Goal: Information Seeking & Learning: Learn about a topic

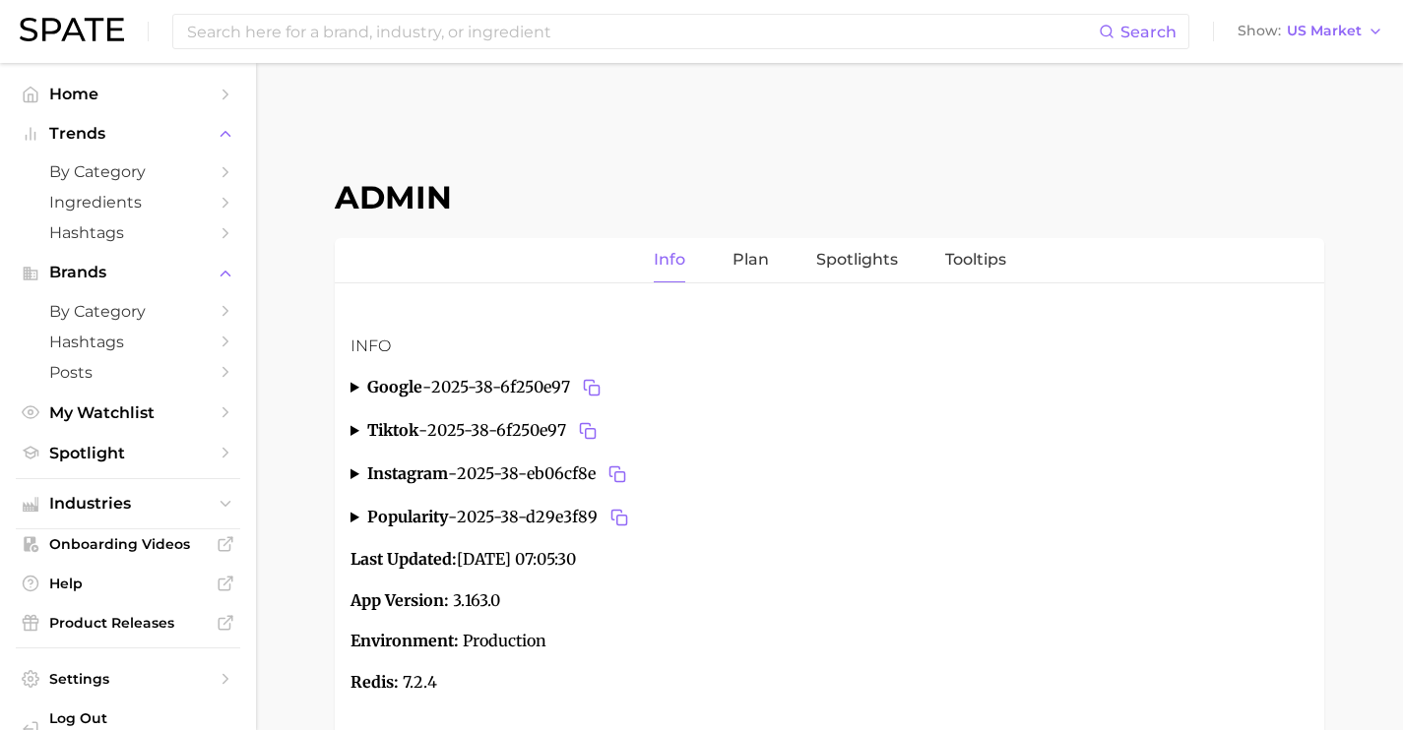
click at [135, 525] on ul "Industries" at bounding box center [128, 503] width 224 height 51
click at [135, 507] on span "Industries" at bounding box center [128, 504] width 158 height 18
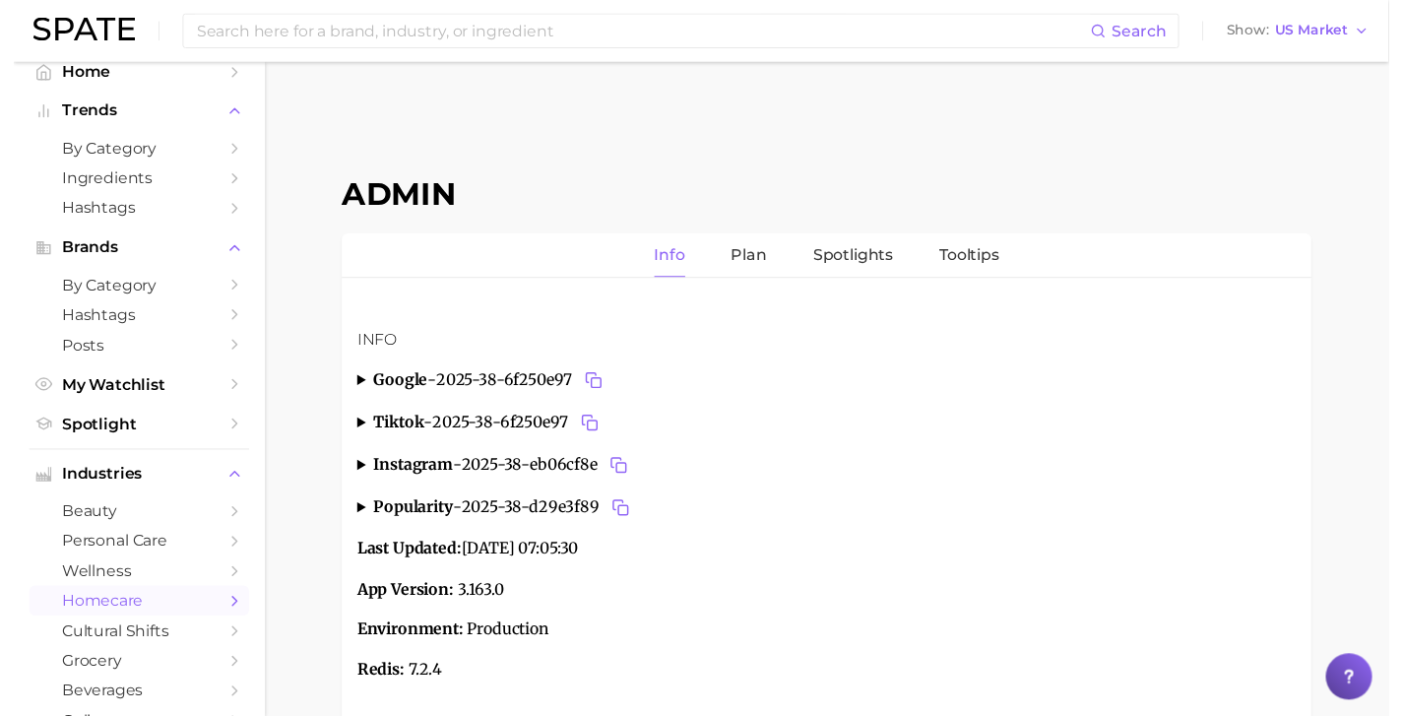
scroll to position [26, 0]
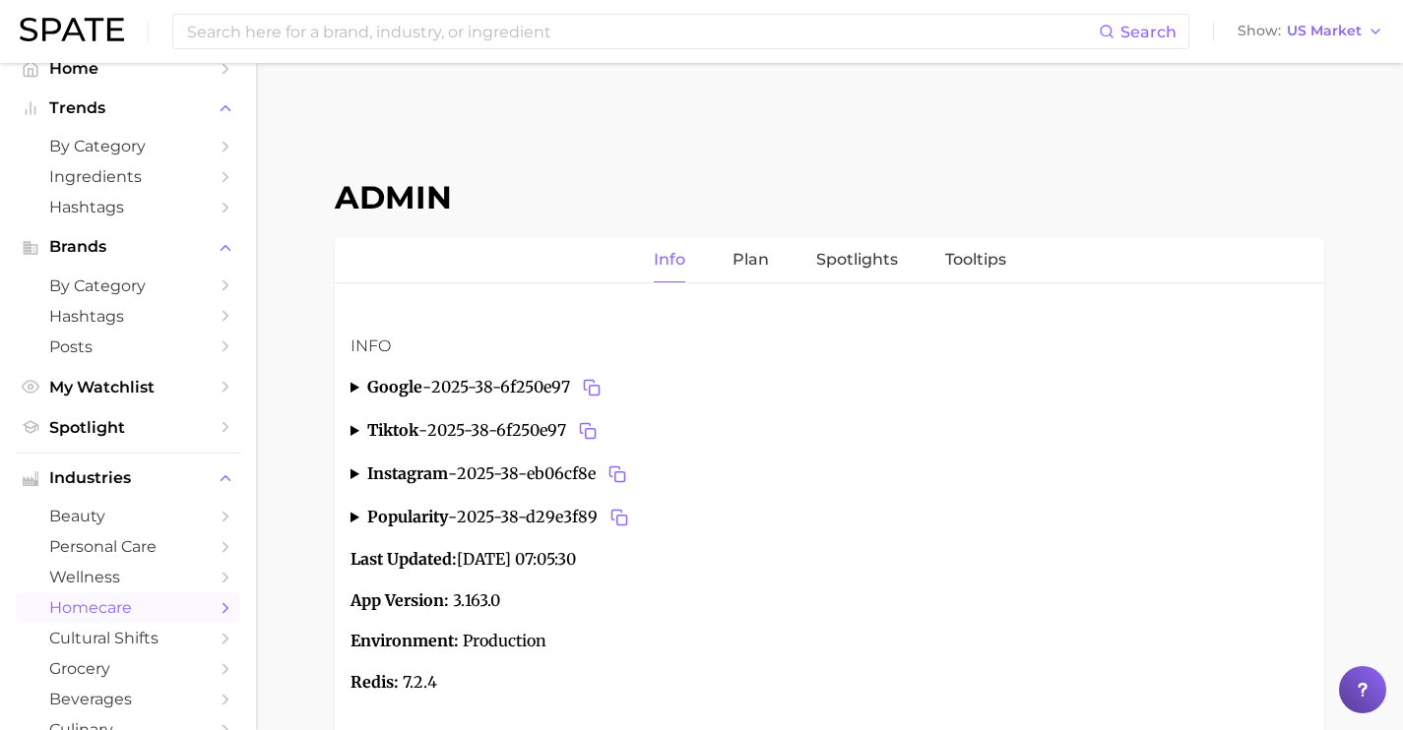
click at [126, 647] on span "cultural shifts" at bounding box center [128, 638] width 158 height 19
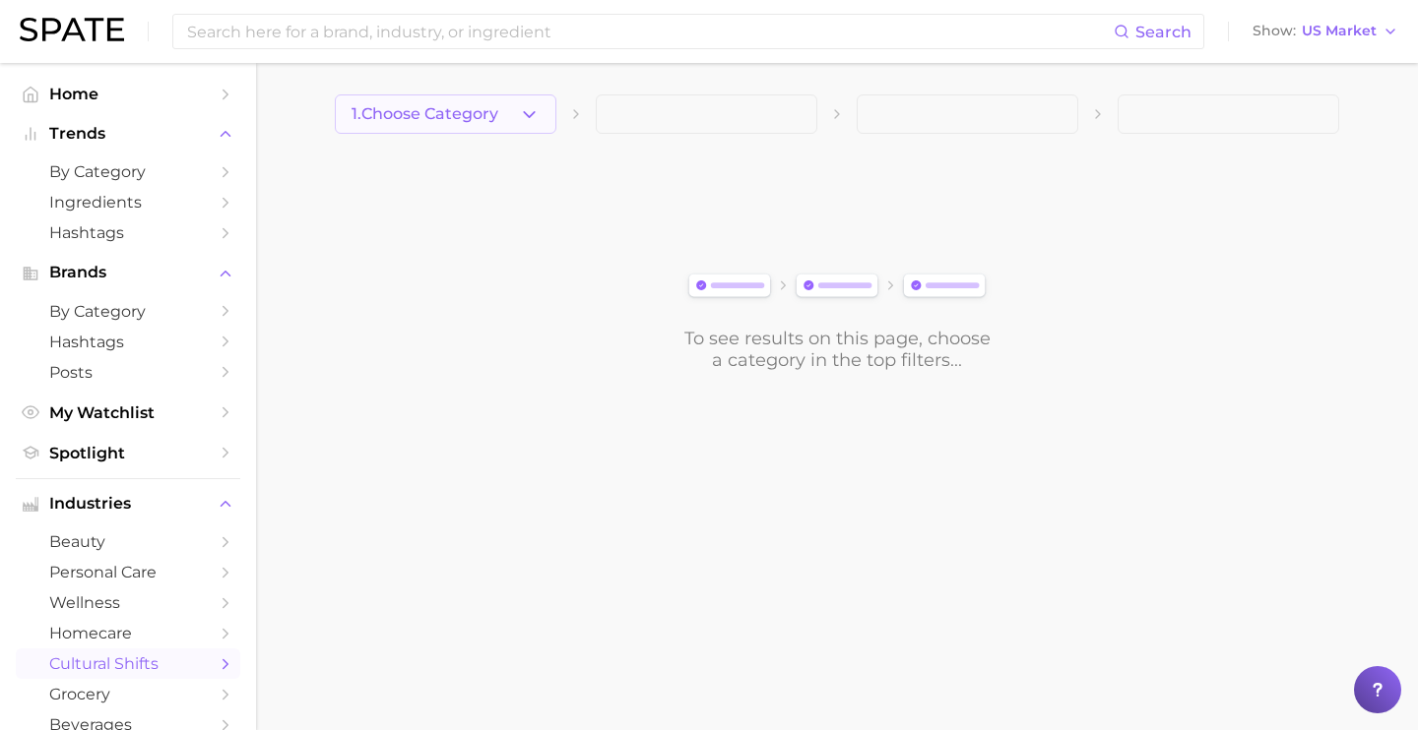
click at [536, 121] on icon "button" at bounding box center [529, 114] width 21 height 21
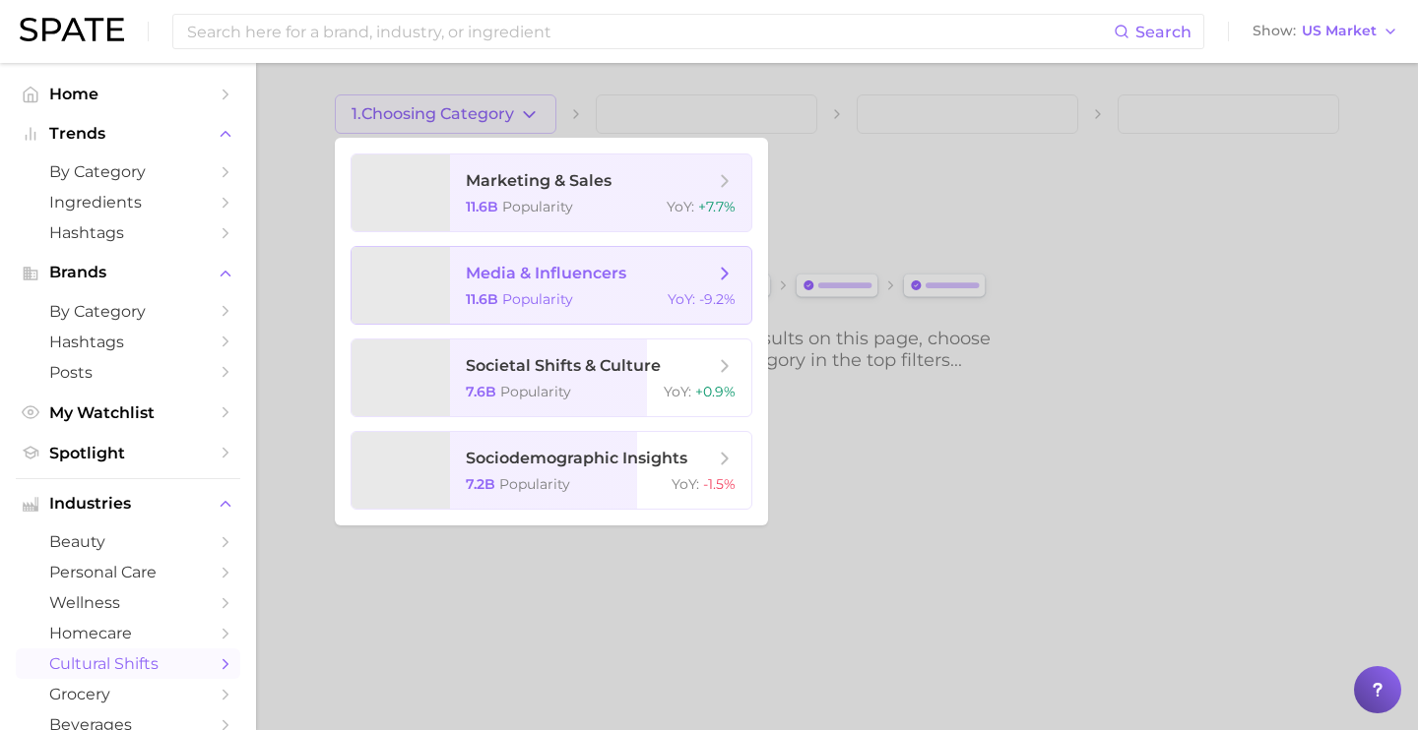
click at [555, 269] on span "media & influencers" at bounding box center [546, 273] width 160 height 19
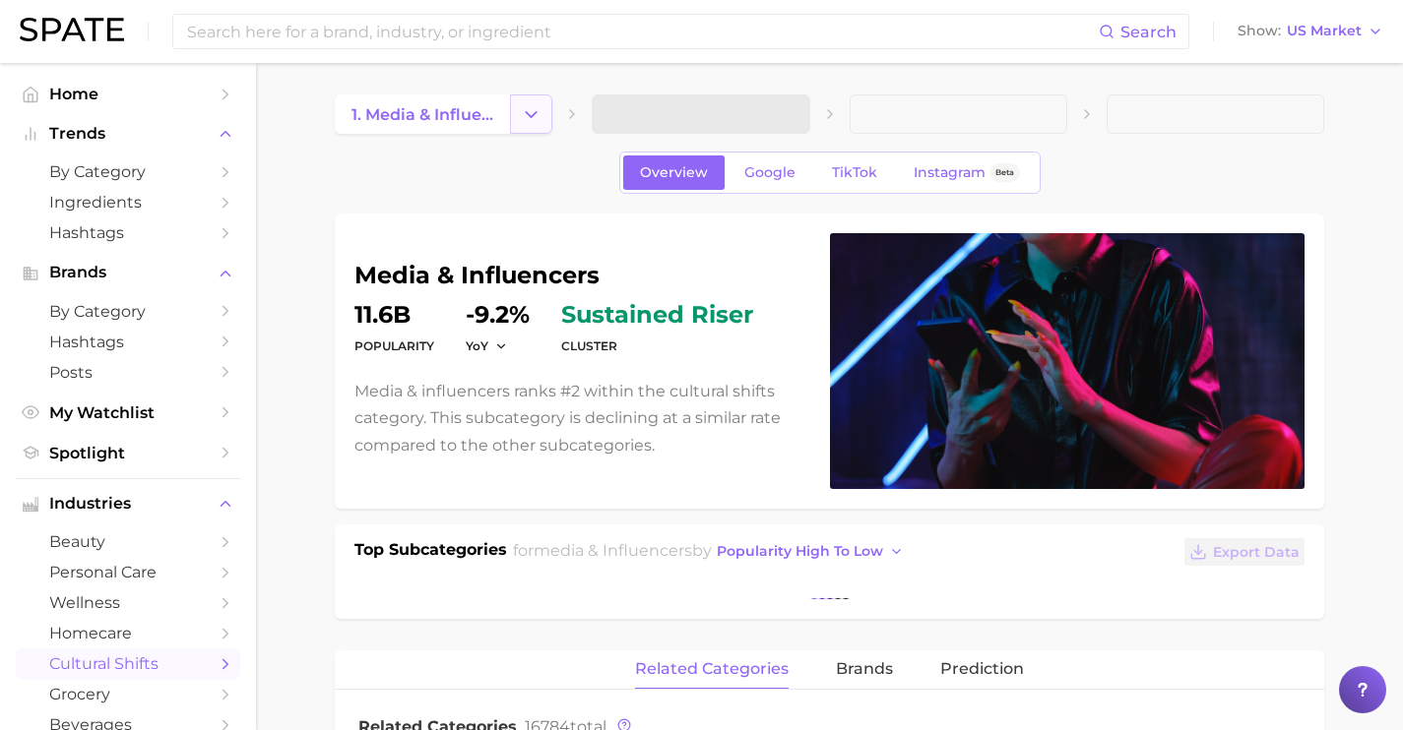
click at [546, 106] on button "Change Category" at bounding box center [531, 114] width 42 height 39
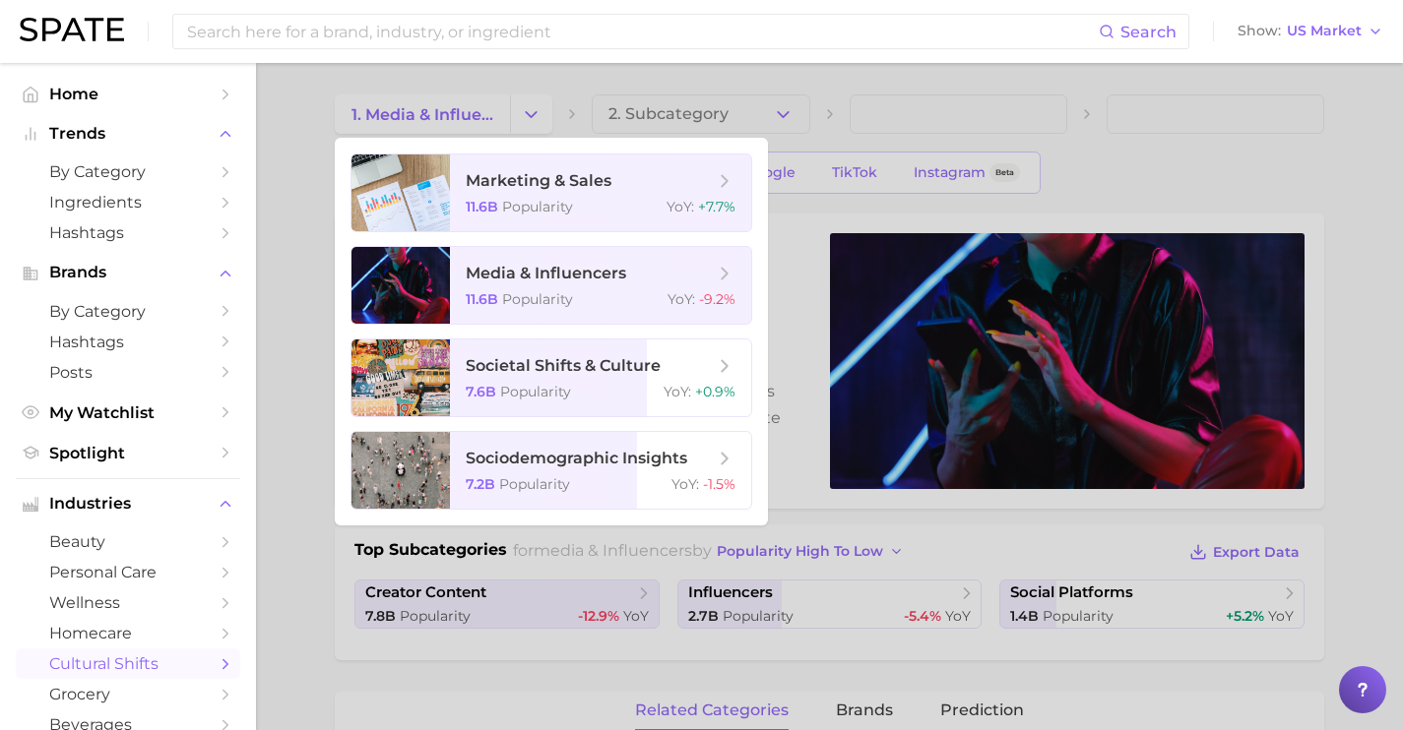
click at [811, 206] on div at bounding box center [701, 365] width 1403 height 730
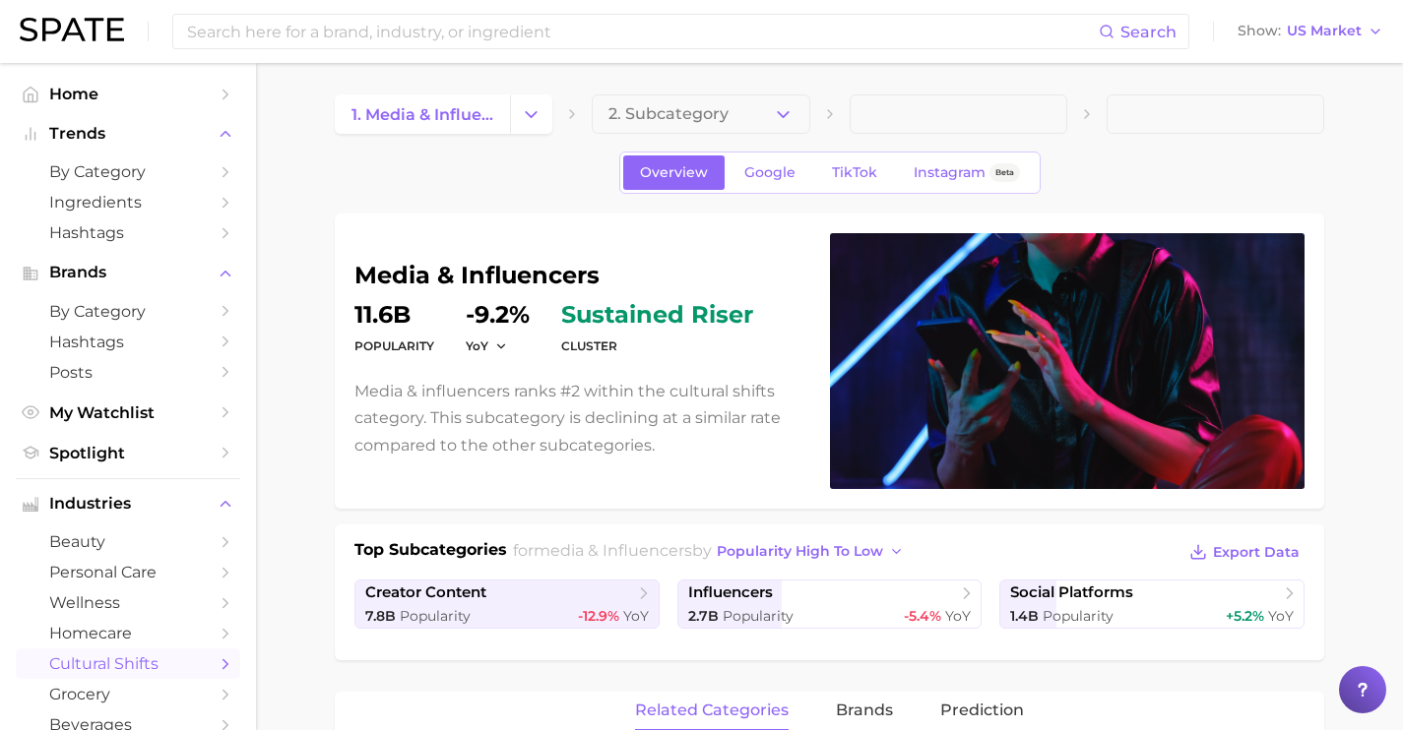
click at [793, 121] on button "2. Subcategory" at bounding box center [701, 114] width 218 height 39
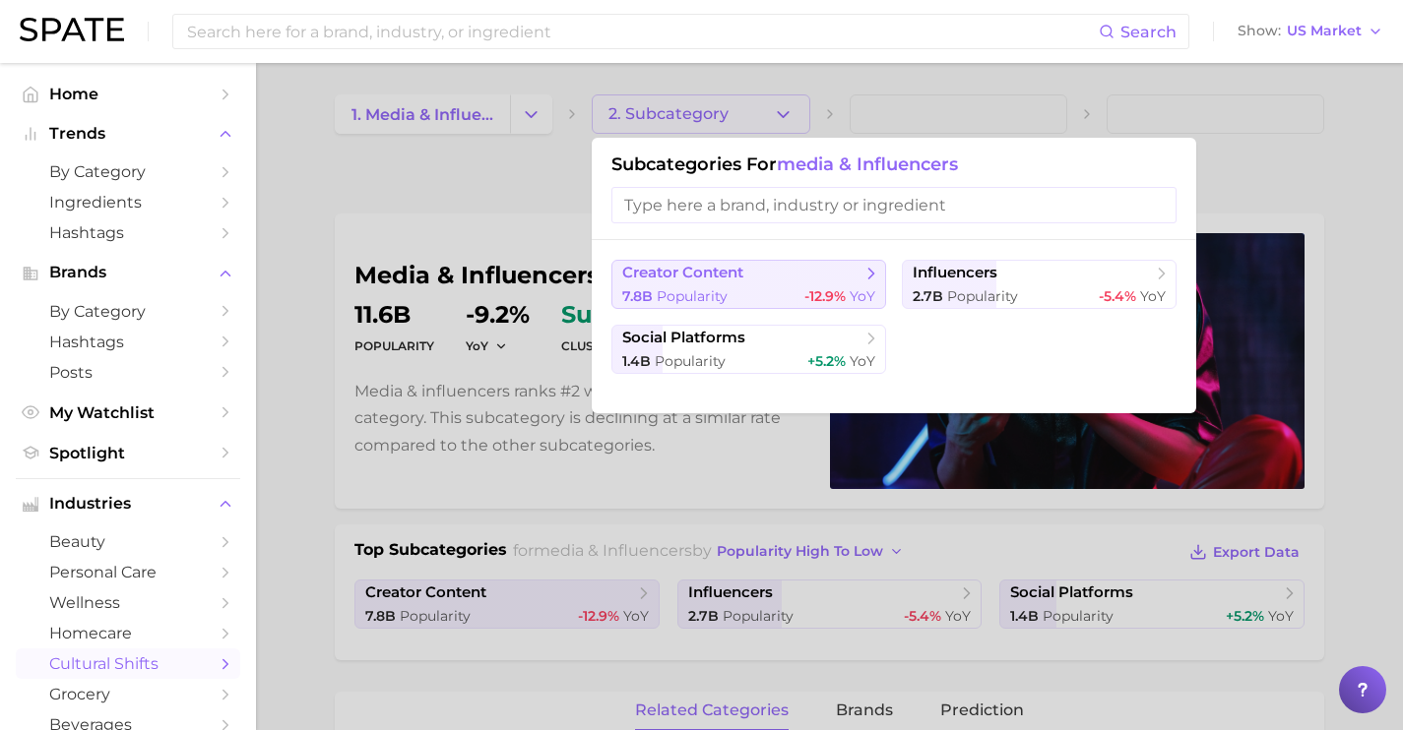
click at [804, 290] on span "-12.9%" at bounding box center [824, 296] width 41 height 18
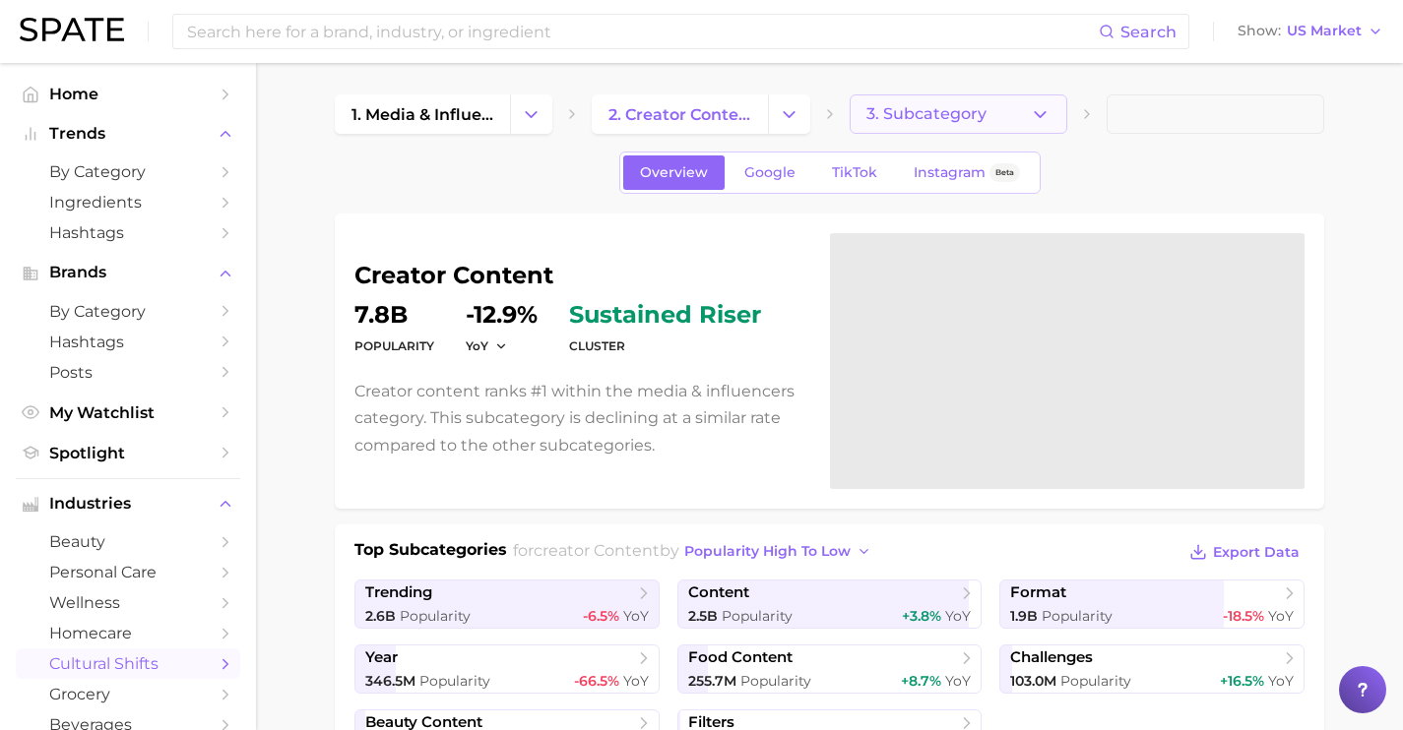
click at [889, 130] on button "3. Subcategory" at bounding box center [959, 114] width 218 height 39
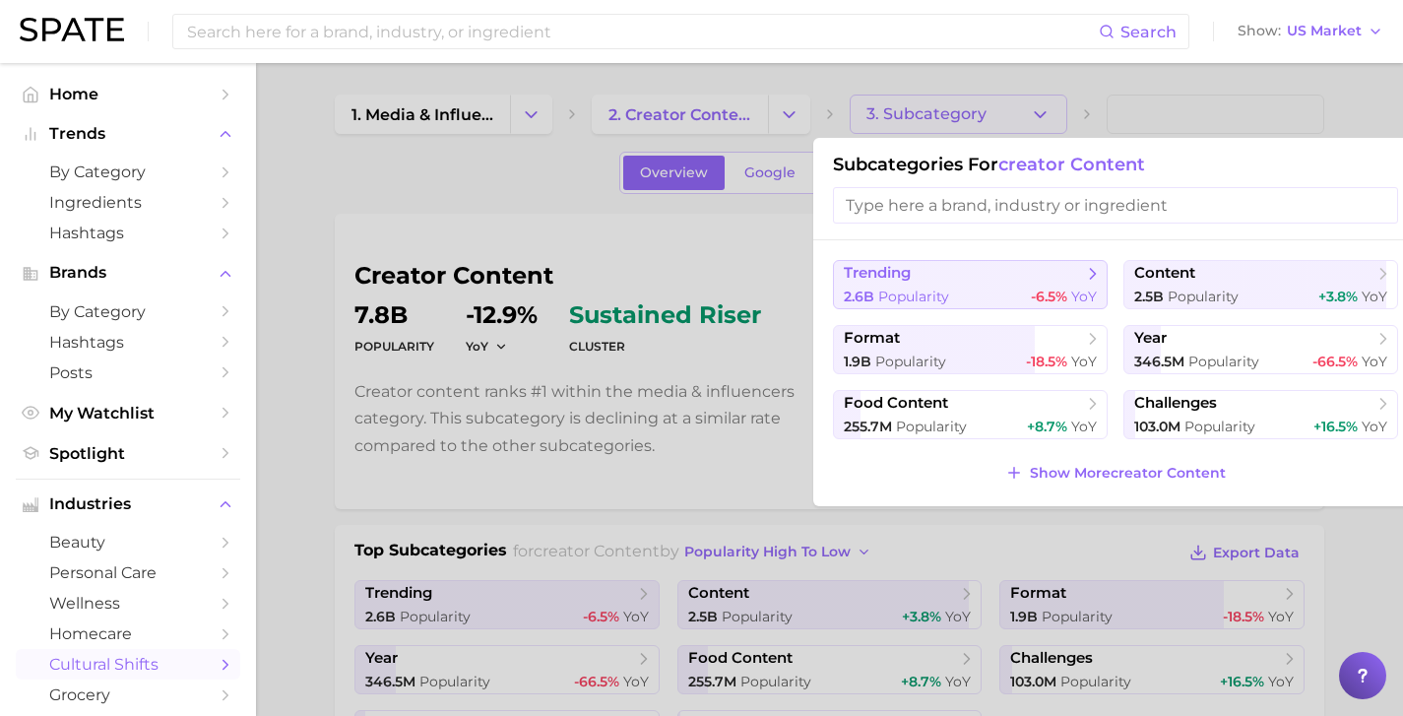
click at [912, 295] on span "Popularity" at bounding box center [913, 296] width 71 height 18
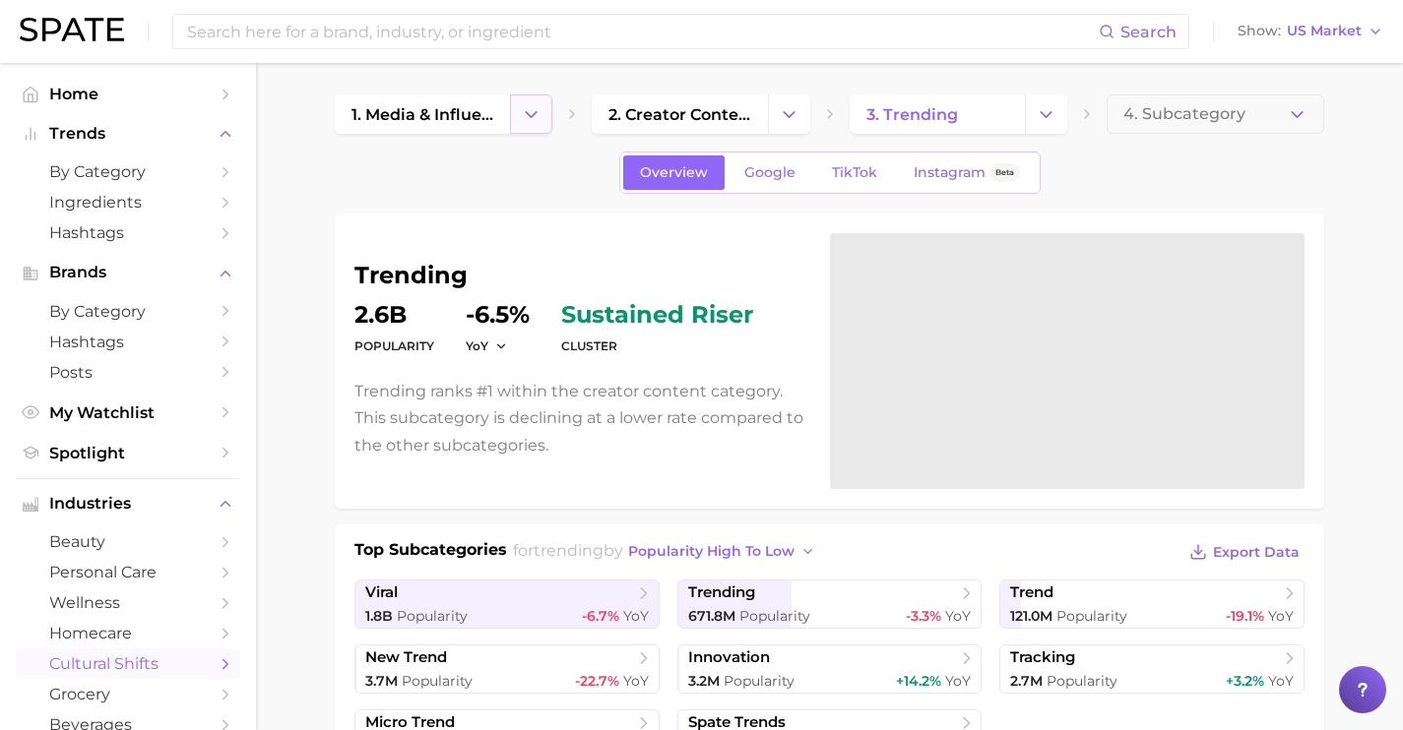
click at [528, 121] on icon "Change Category" at bounding box center [531, 114] width 21 height 21
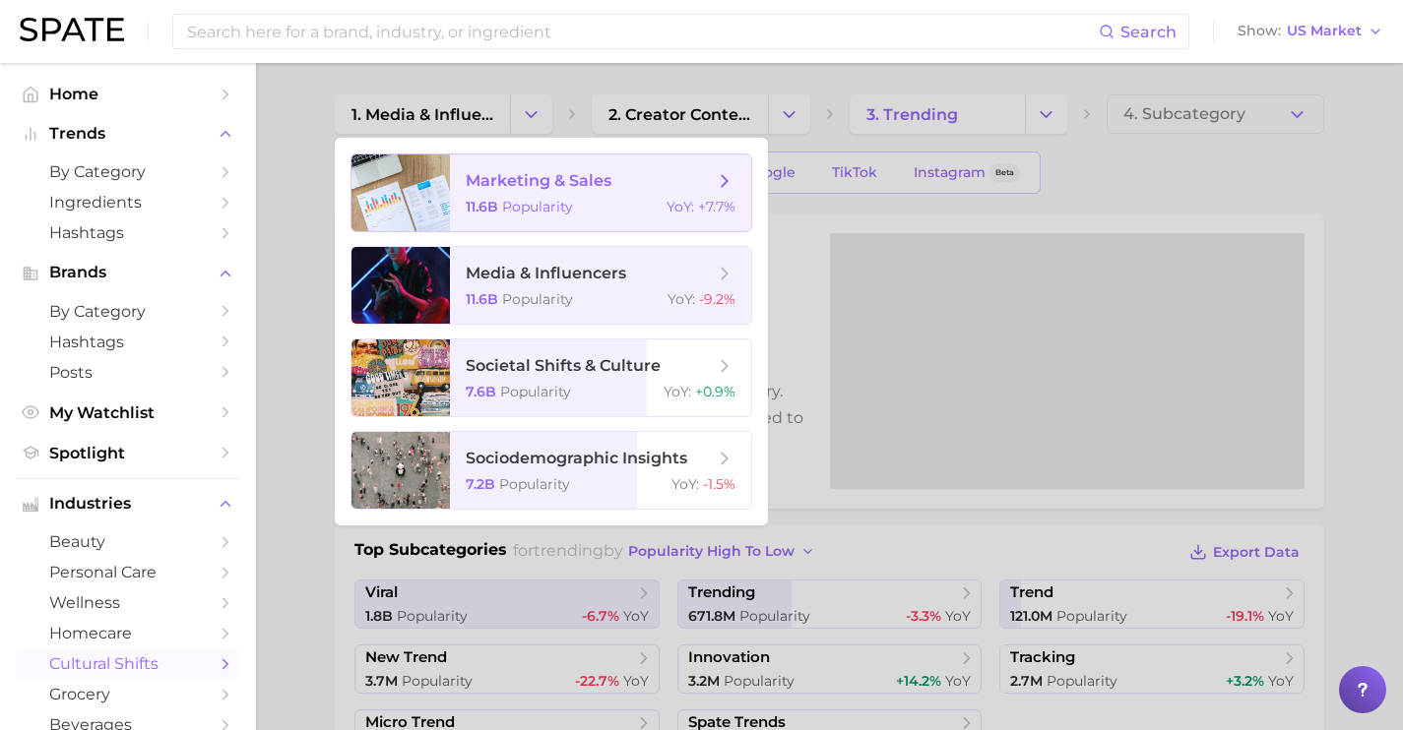
click at [530, 207] on span "Popularity" at bounding box center [537, 207] width 71 height 18
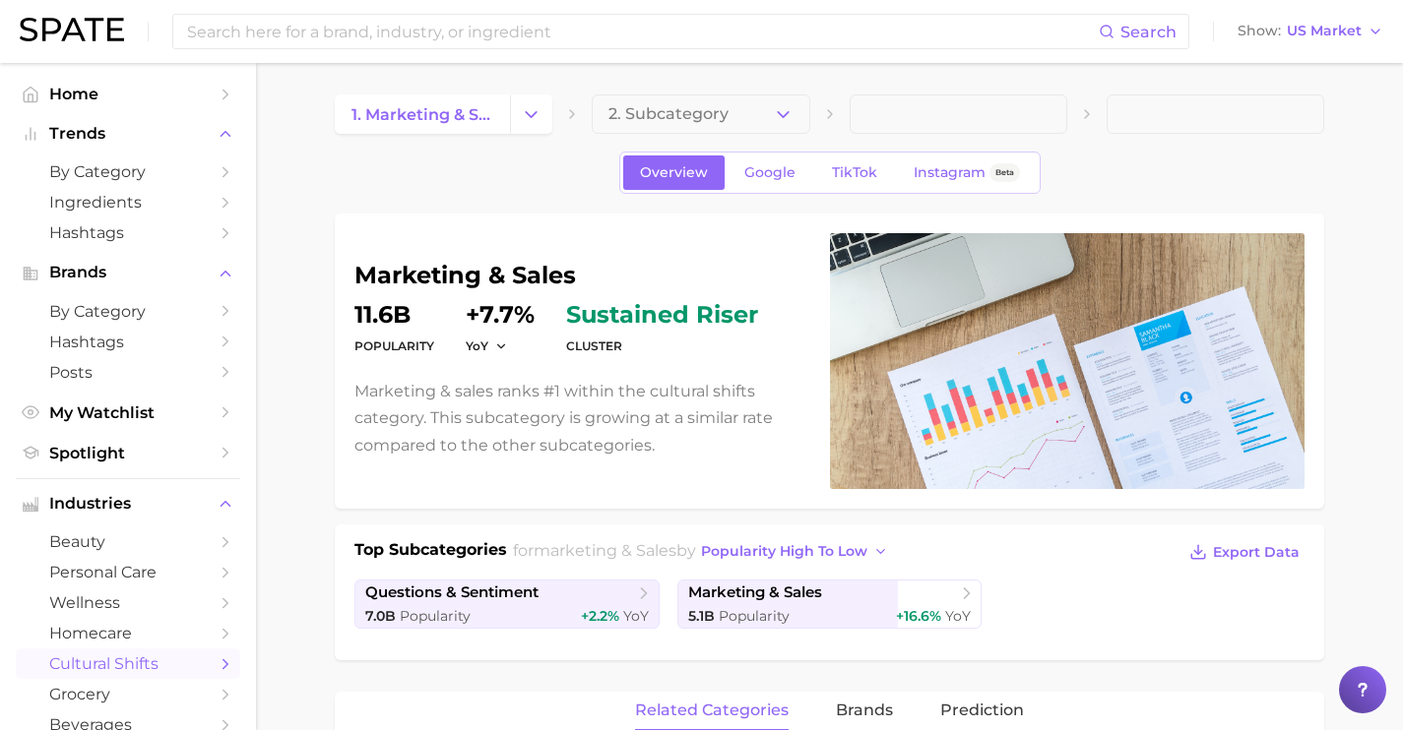
click at [177, 666] on span "cultural shifts" at bounding box center [128, 664] width 158 height 19
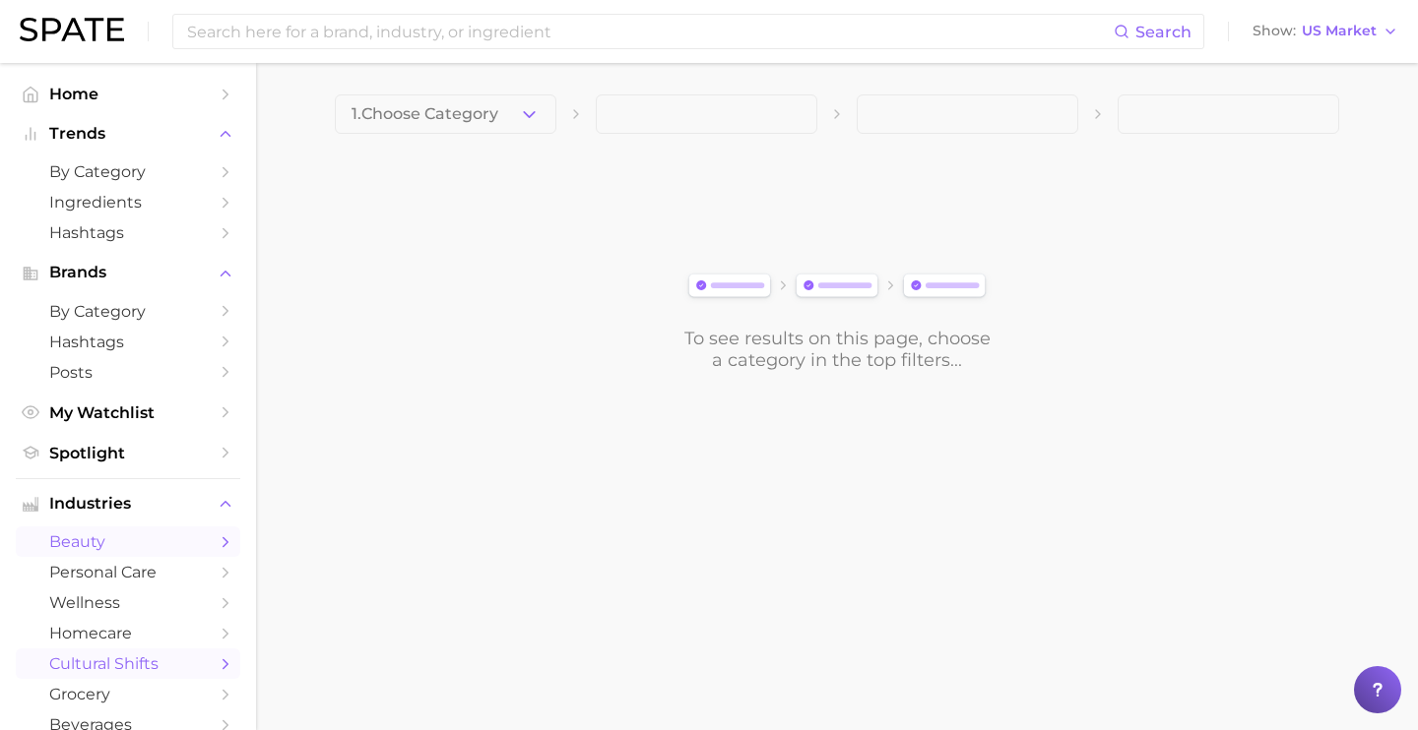
click at [192, 542] on link "beauty" at bounding box center [128, 542] width 224 height 31
click at [530, 115] on polyline "button" at bounding box center [529, 113] width 11 height 5
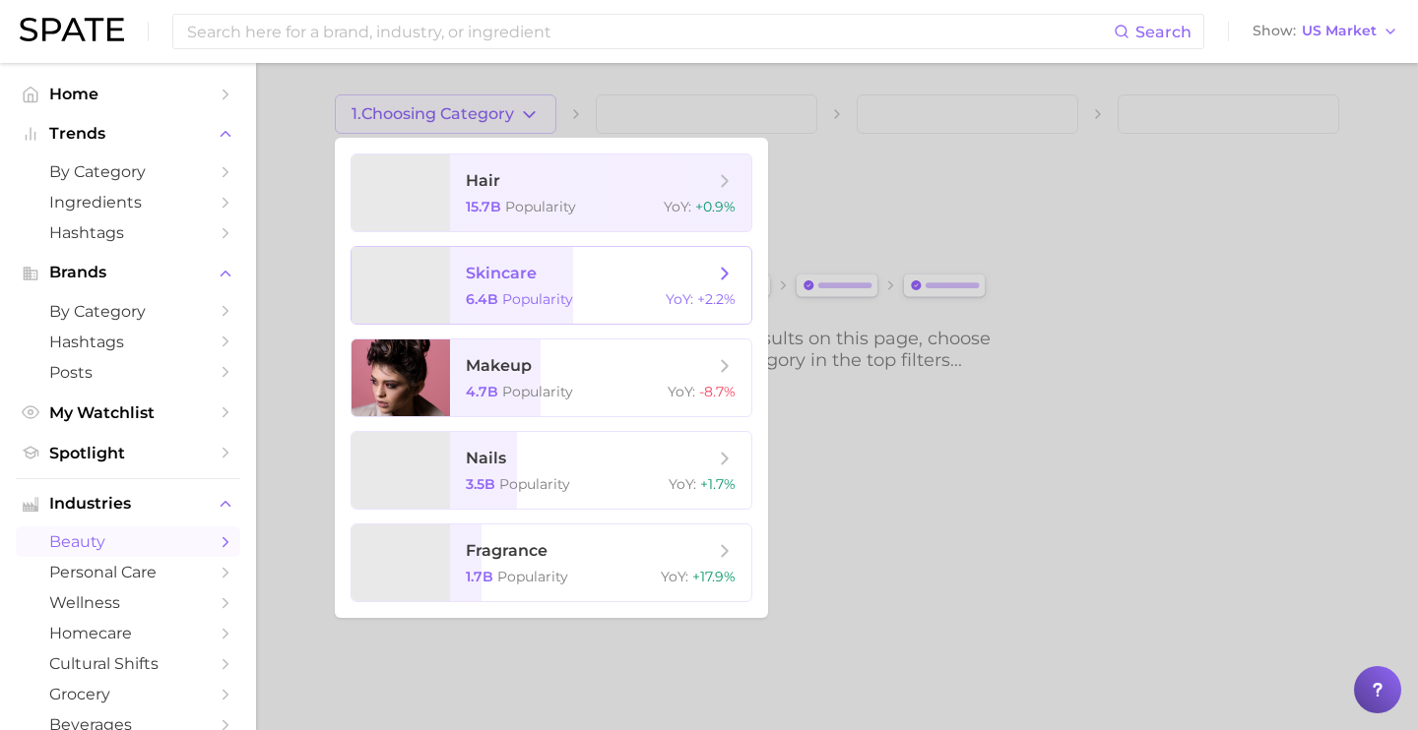
click at [532, 277] on span "skincare" at bounding box center [501, 273] width 71 height 19
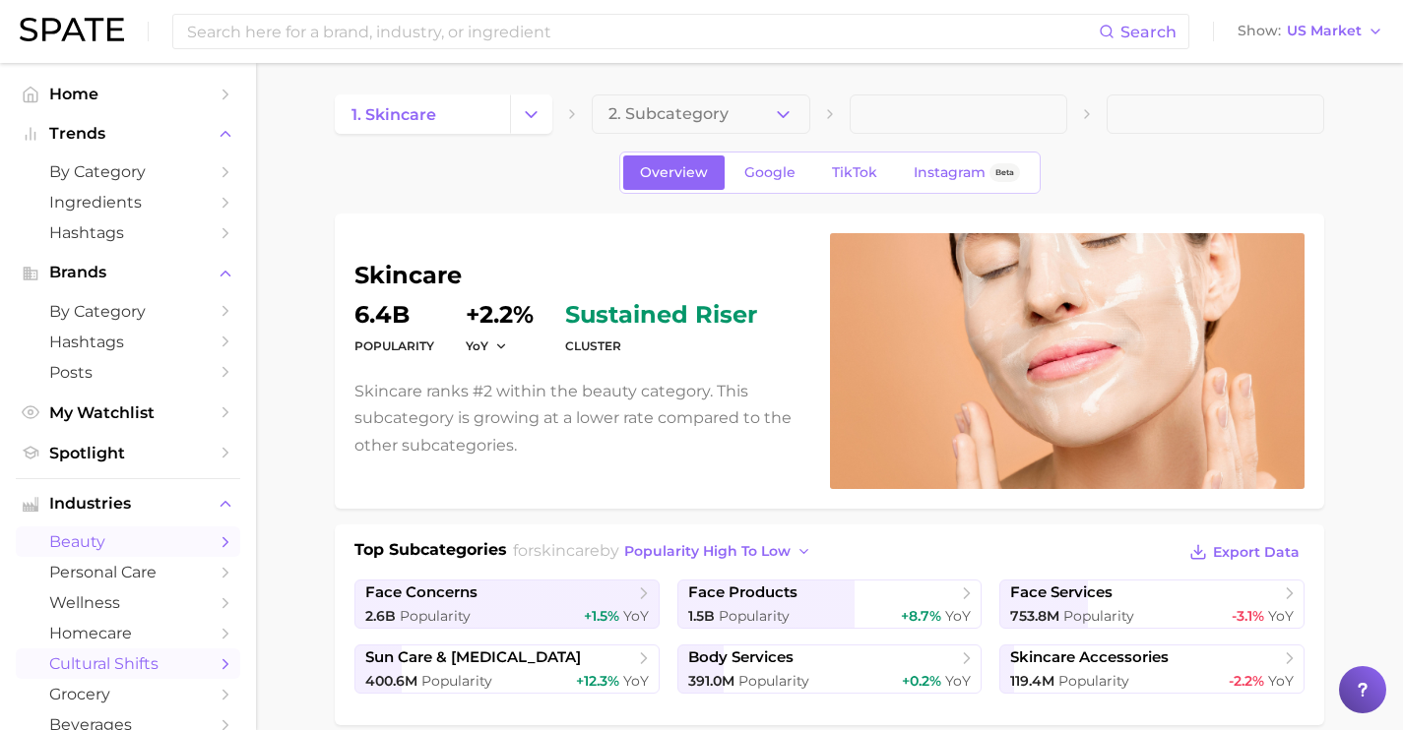
click at [116, 659] on link "cultural shifts" at bounding box center [128, 664] width 224 height 31
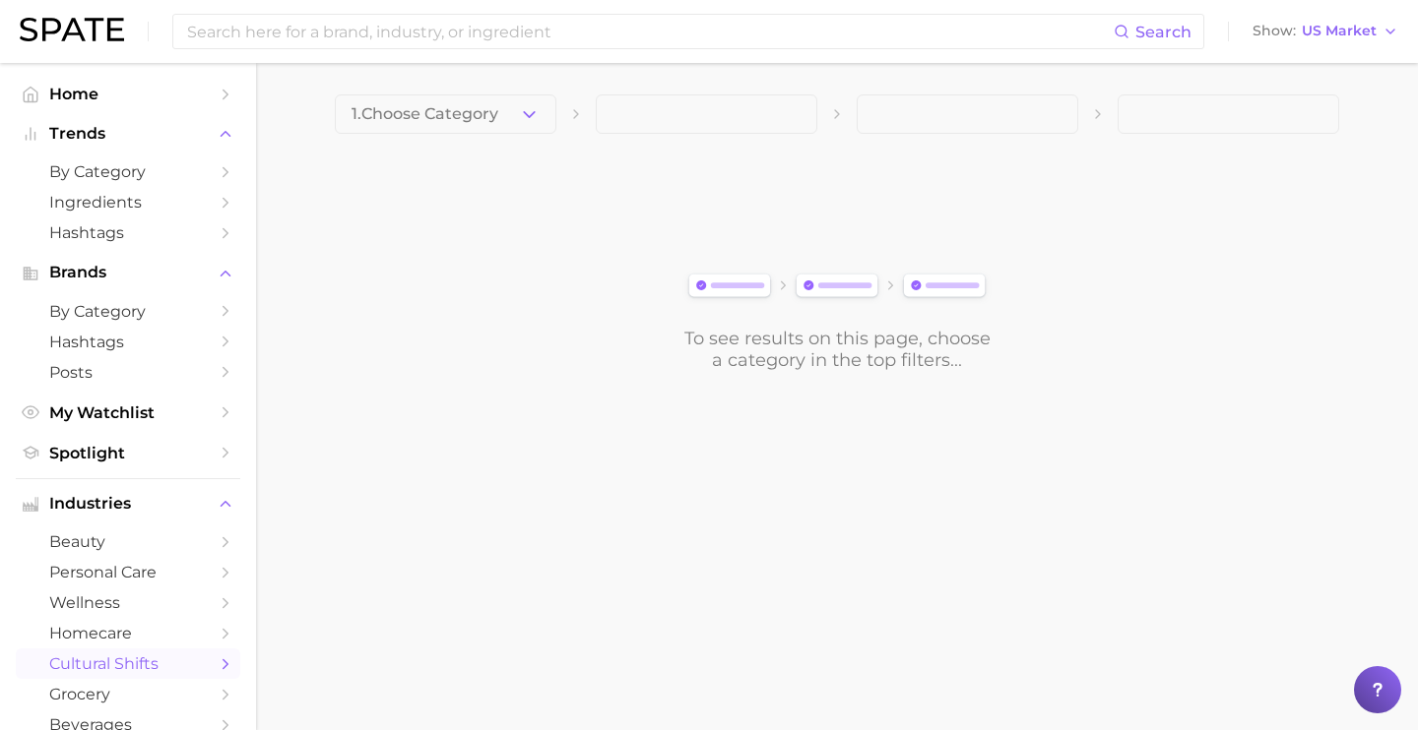
click at [480, 138] on div "1. Choose Category To see results on this page, choose a category in the top fi…" at bounding box center [837, 233] width 1004 height 277
click at [480, 122] on span "1. Choose Category" at bounding box center [424, 114] width 147 height 18
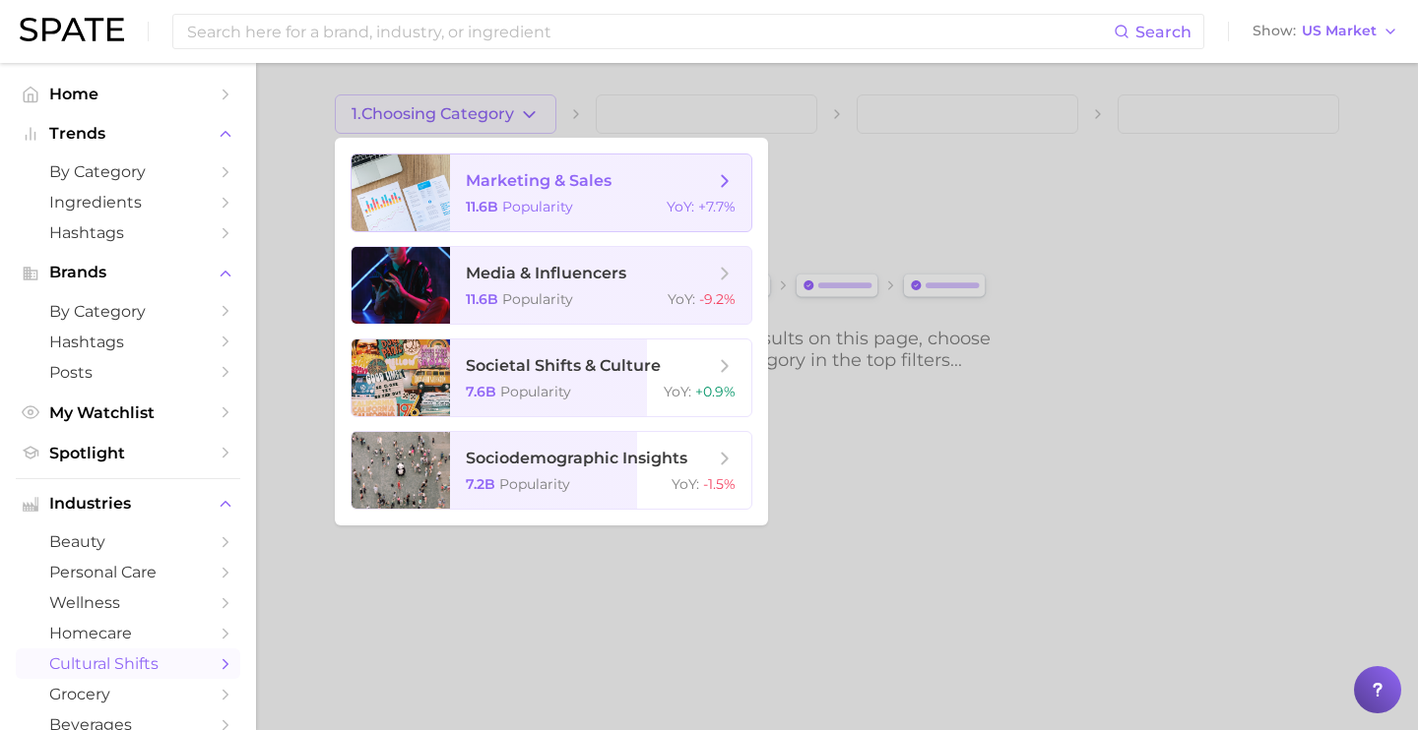
click at [508, 179] on span "marketing & sales" at bounding box center [539, 180] width 146 height 19
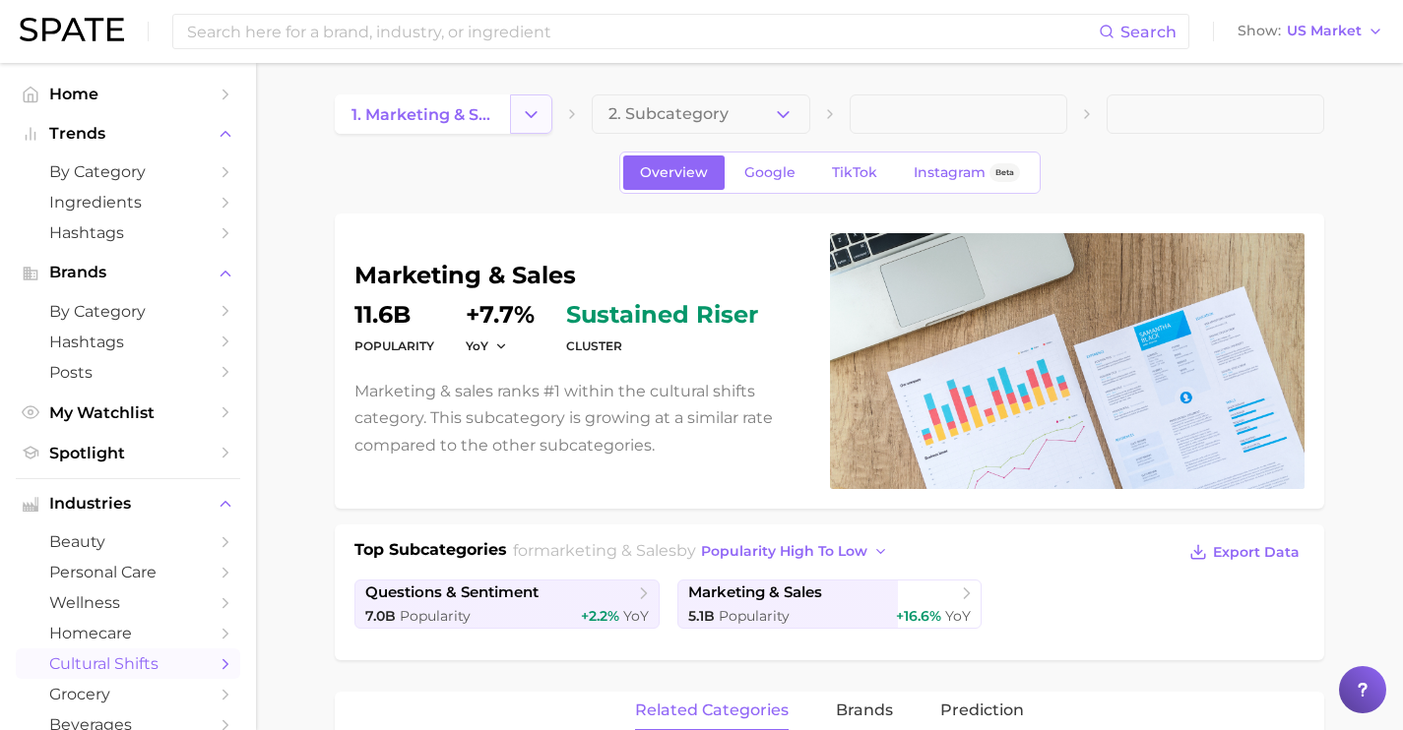
click at [525, 104] on icon "Change Category" at bounding box center [531, 114] width 21 height 21
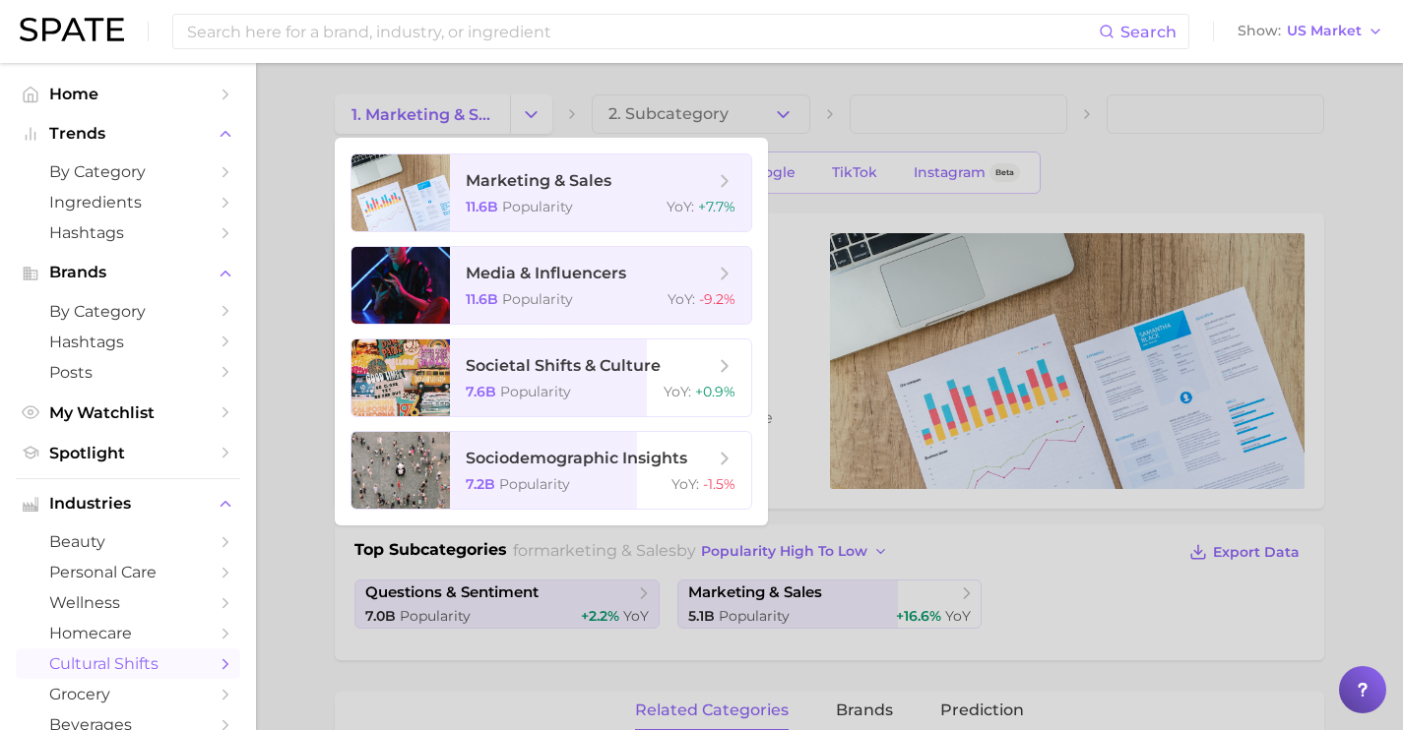
click at [745, 122] on div at bounding box center [701, 365] width 1403 height 730
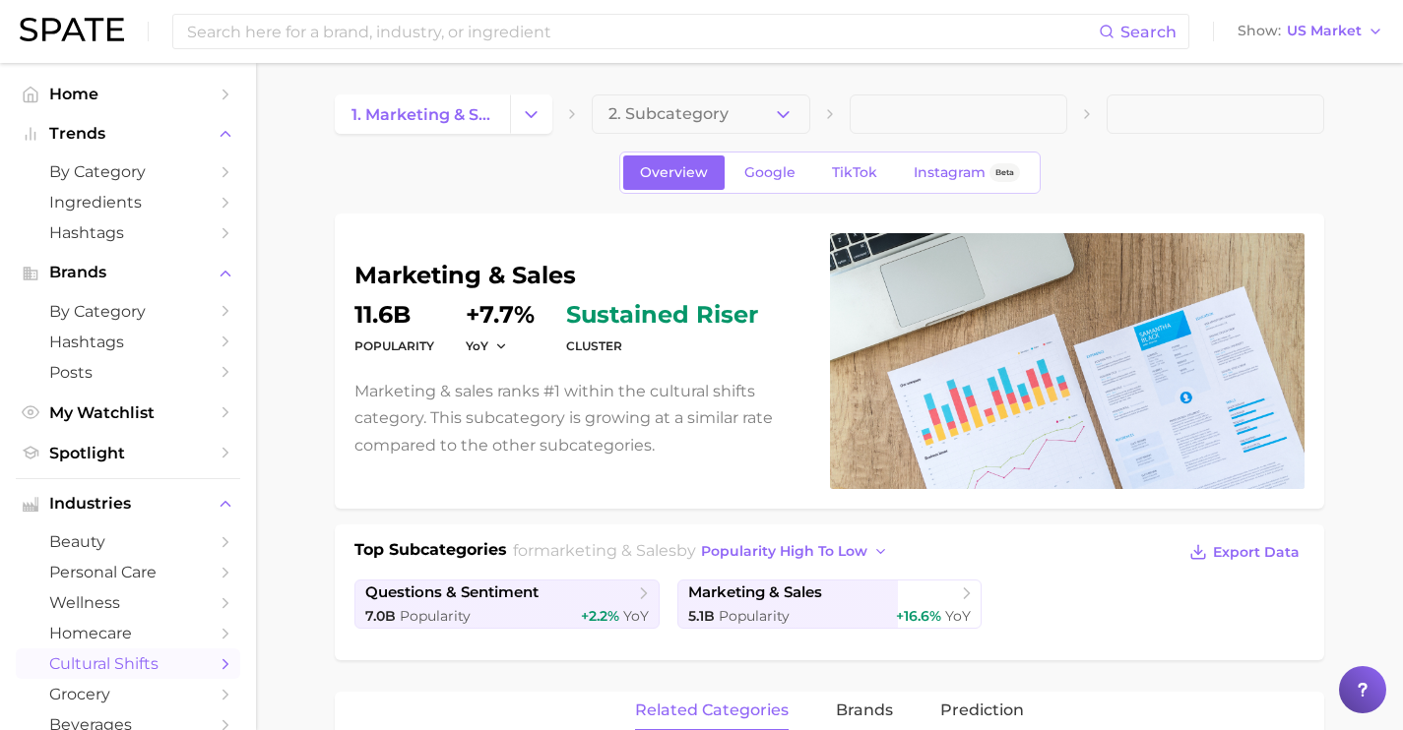
click at [745, 122] on button "2. Subcategory" at bounding box center [701, 114] width 218 height 39
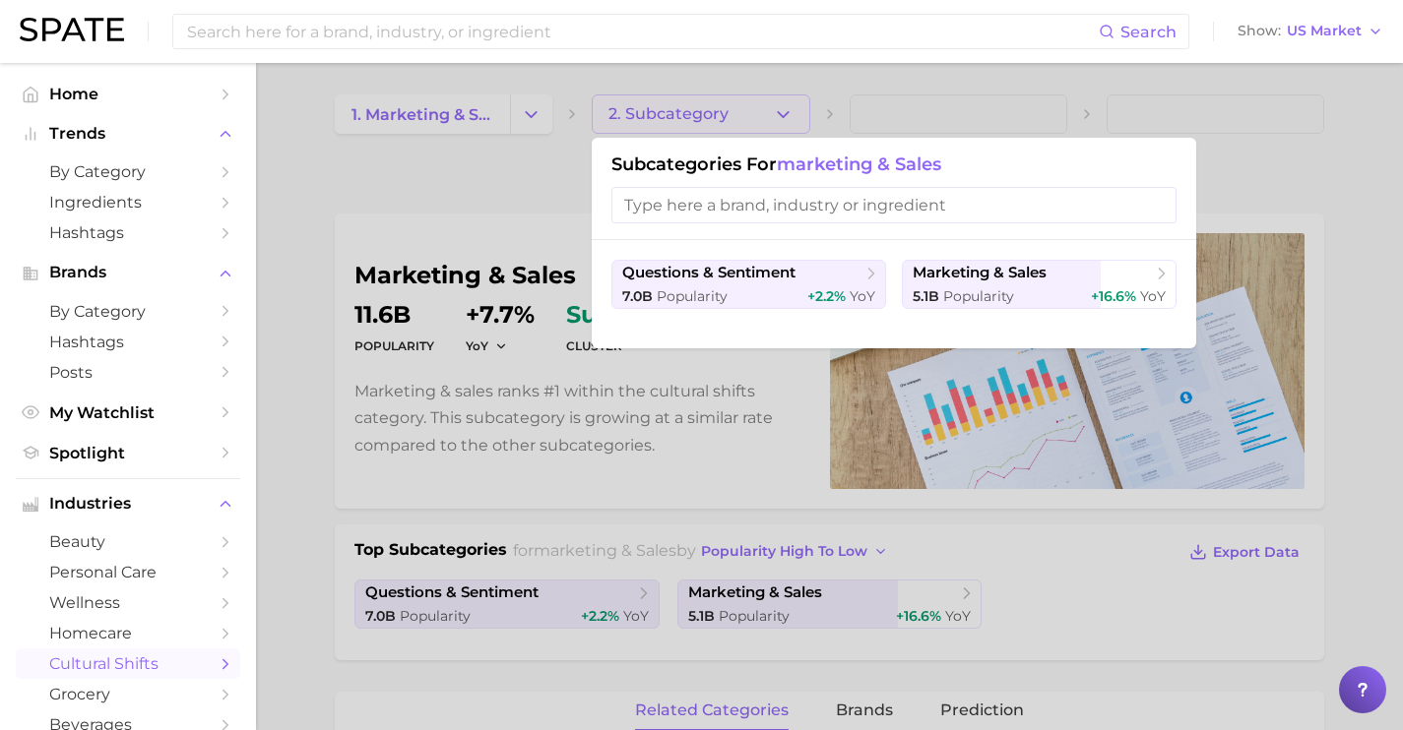
click at [557, 117] on div at bounding box center [701, 365] width 1403 height 730
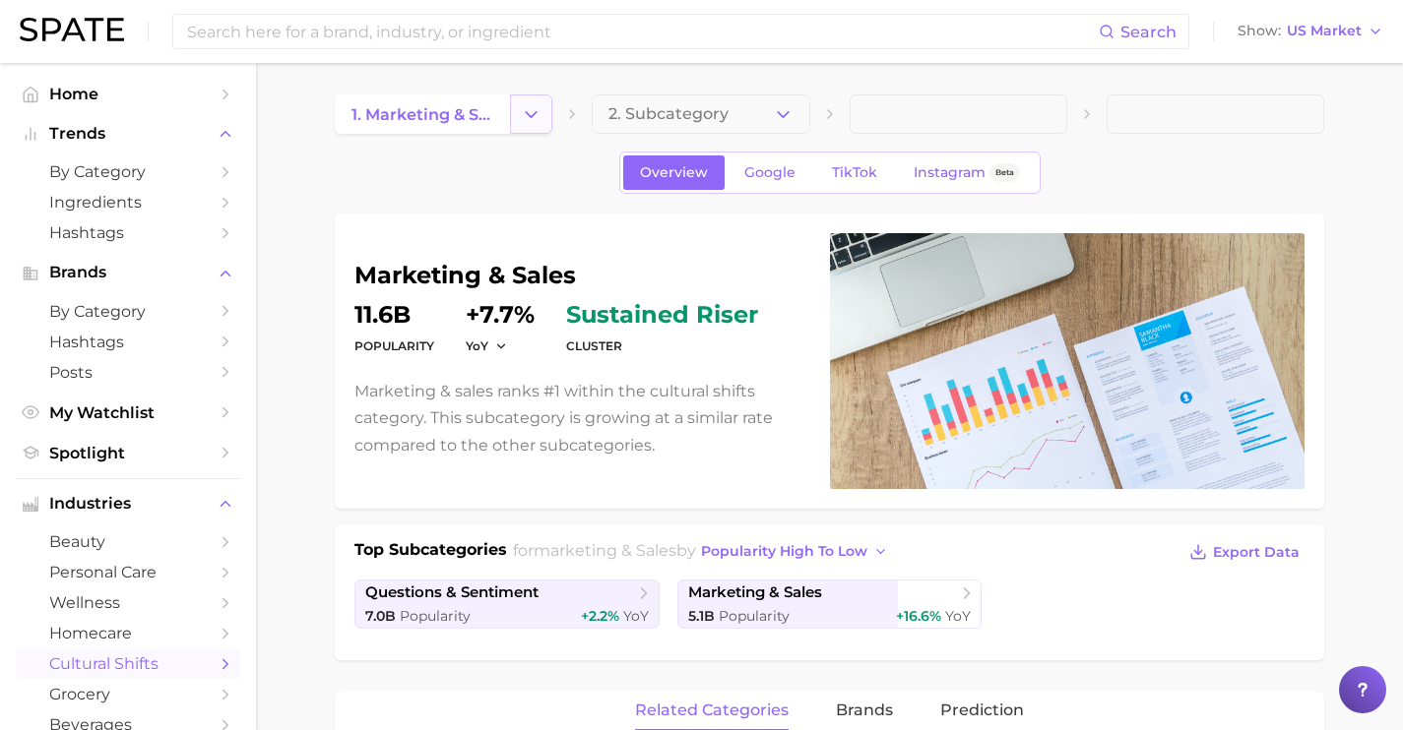
click at [534, 105] on icon "Change Category" at bounding box center [531, 114] width 21 height 21
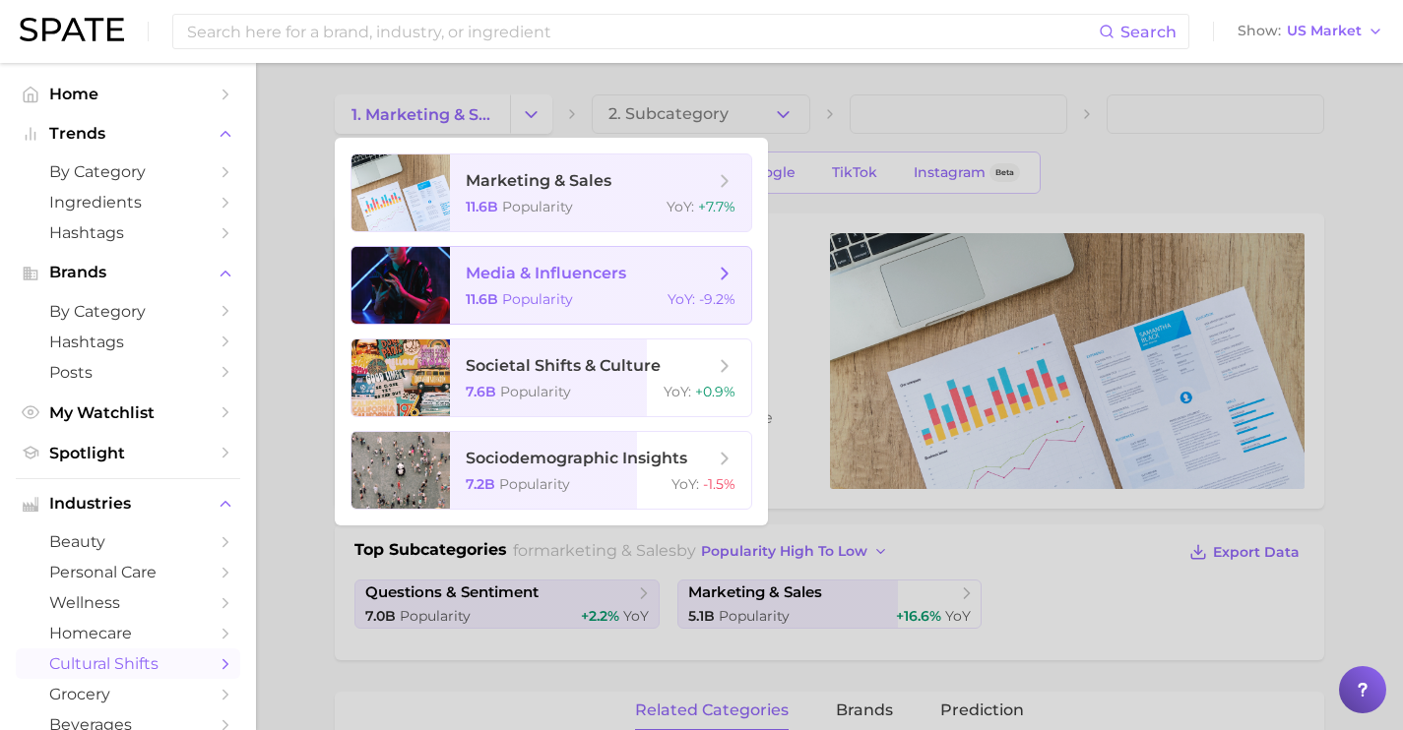
click at [541, 304] on span "Popularity" at bounding box center [537, 299] width 71 height 18
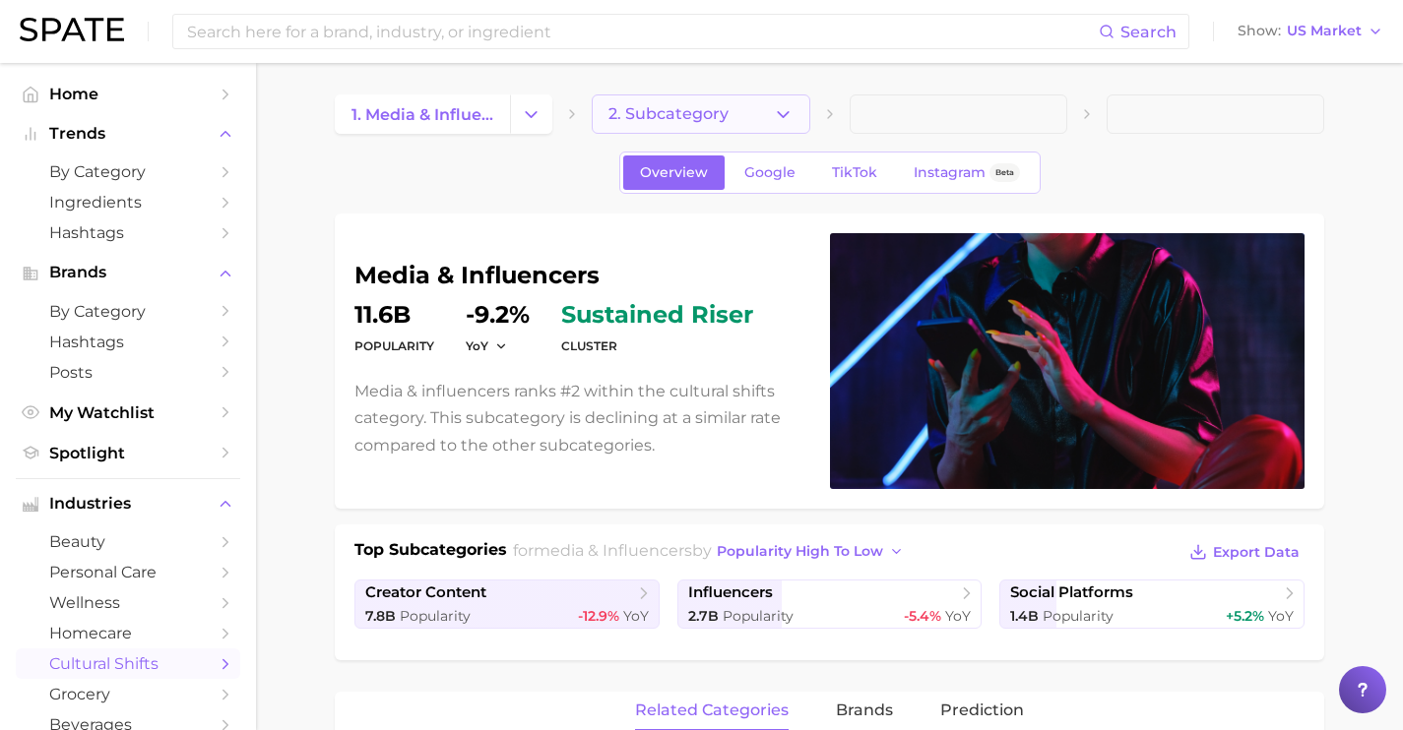
click at [707, 118] on span "2. Subcategory" at bounding box center [668, 114] width 120 height 18
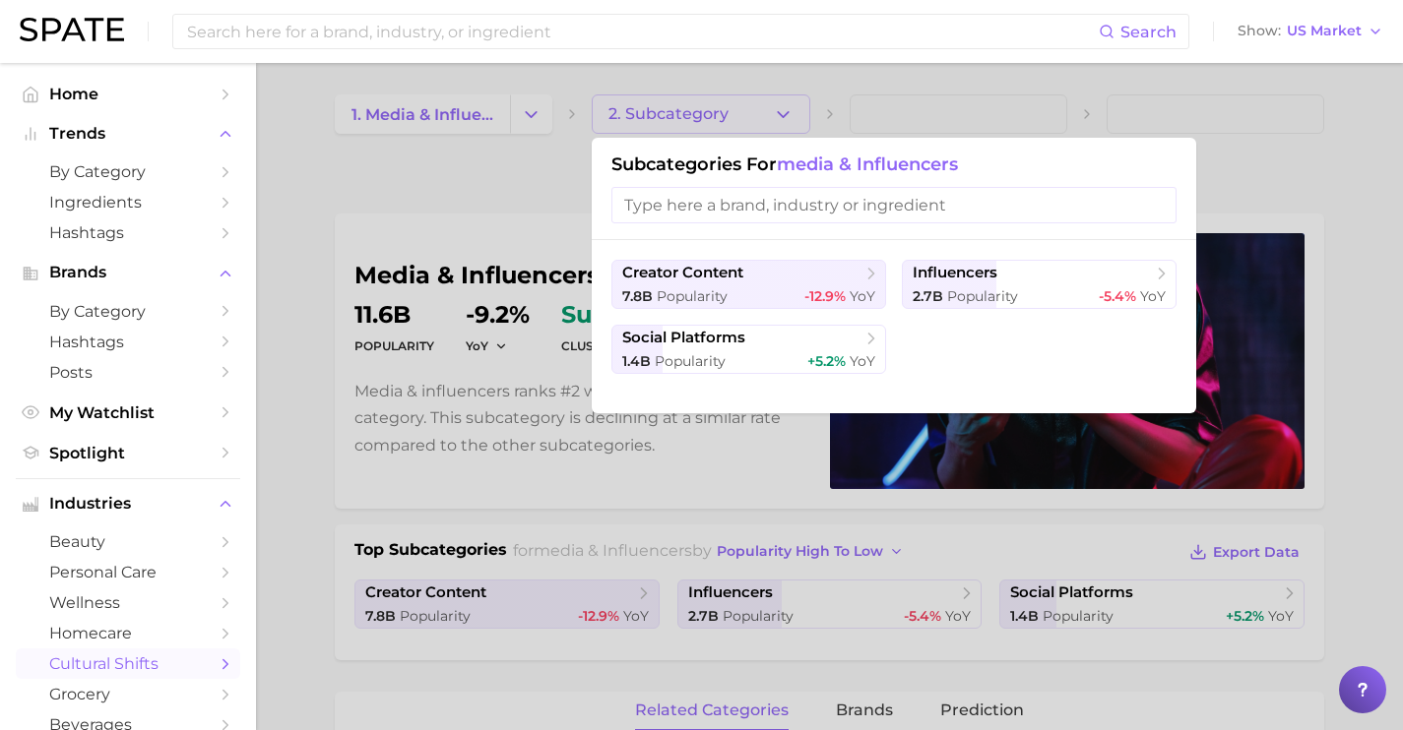
click at [483, 213] on div at bounding box center [701, 365] width 1403 height 730
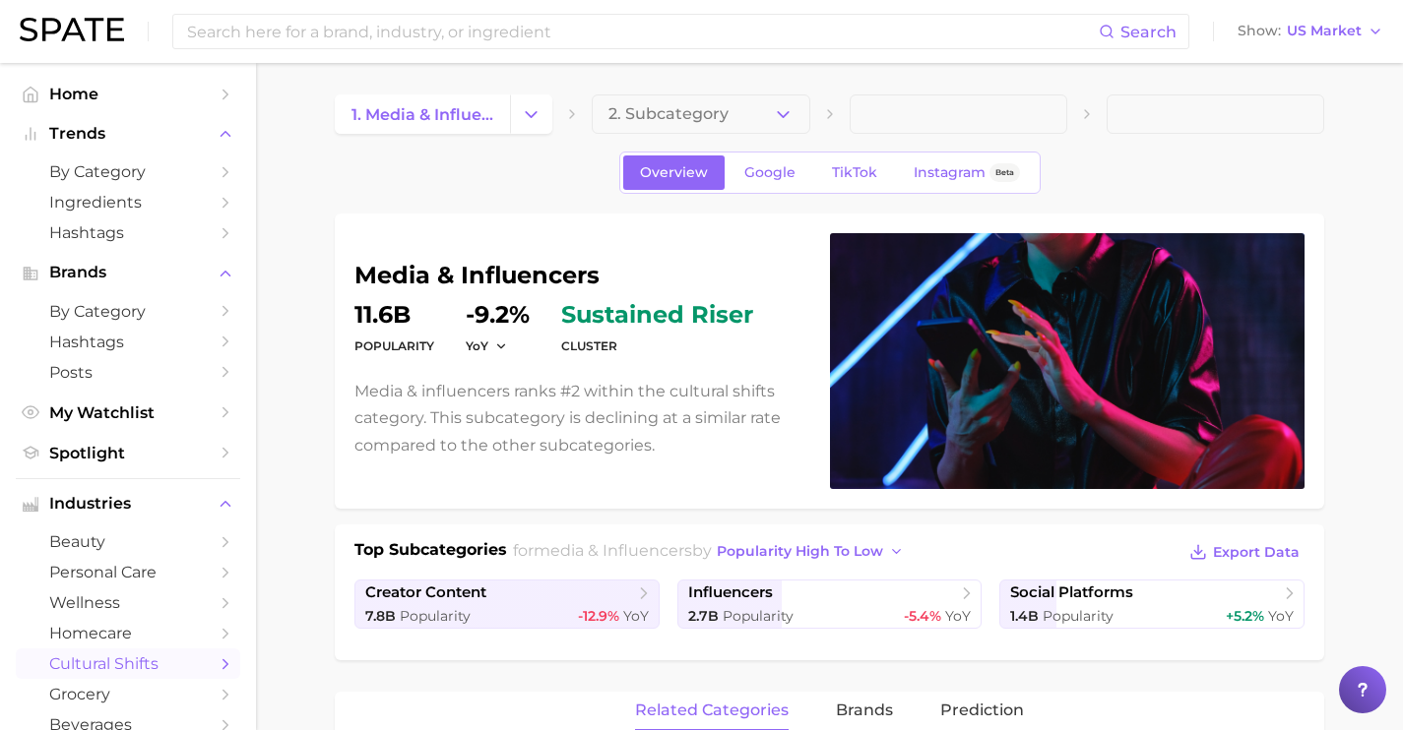
click at [556, 110] on div "1. media & influencers 2. Subcategory" at bounding box center [829, 114] width 989 height 39
click at [539, 108] on icon "Change Category" at bounding box center [531, 114] width 21 height 21
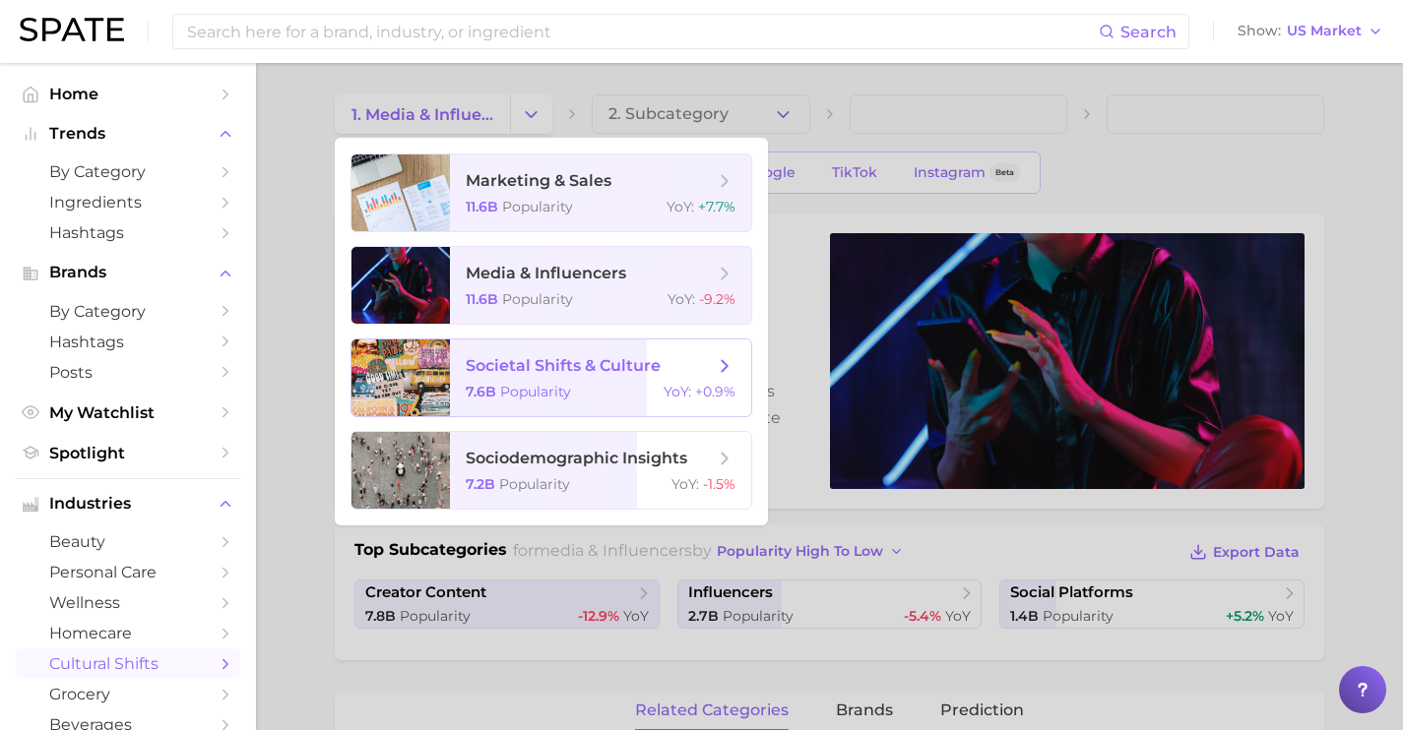
click at [570, 365] on span "societal shifts & culture" at bounding box center [563, 365] width 195 height 19
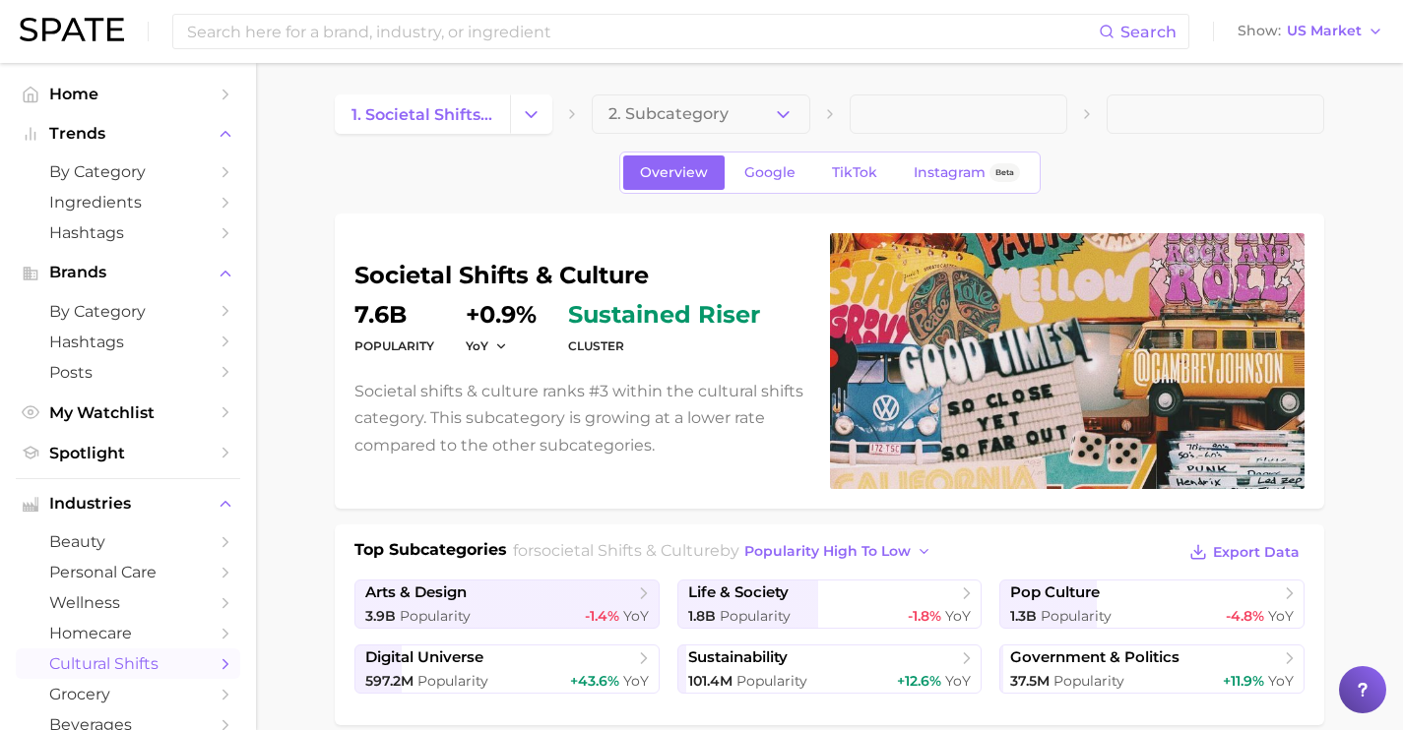
click at [774, 106] on icon "button" at bounding box center [783, 114] width 21 height 21
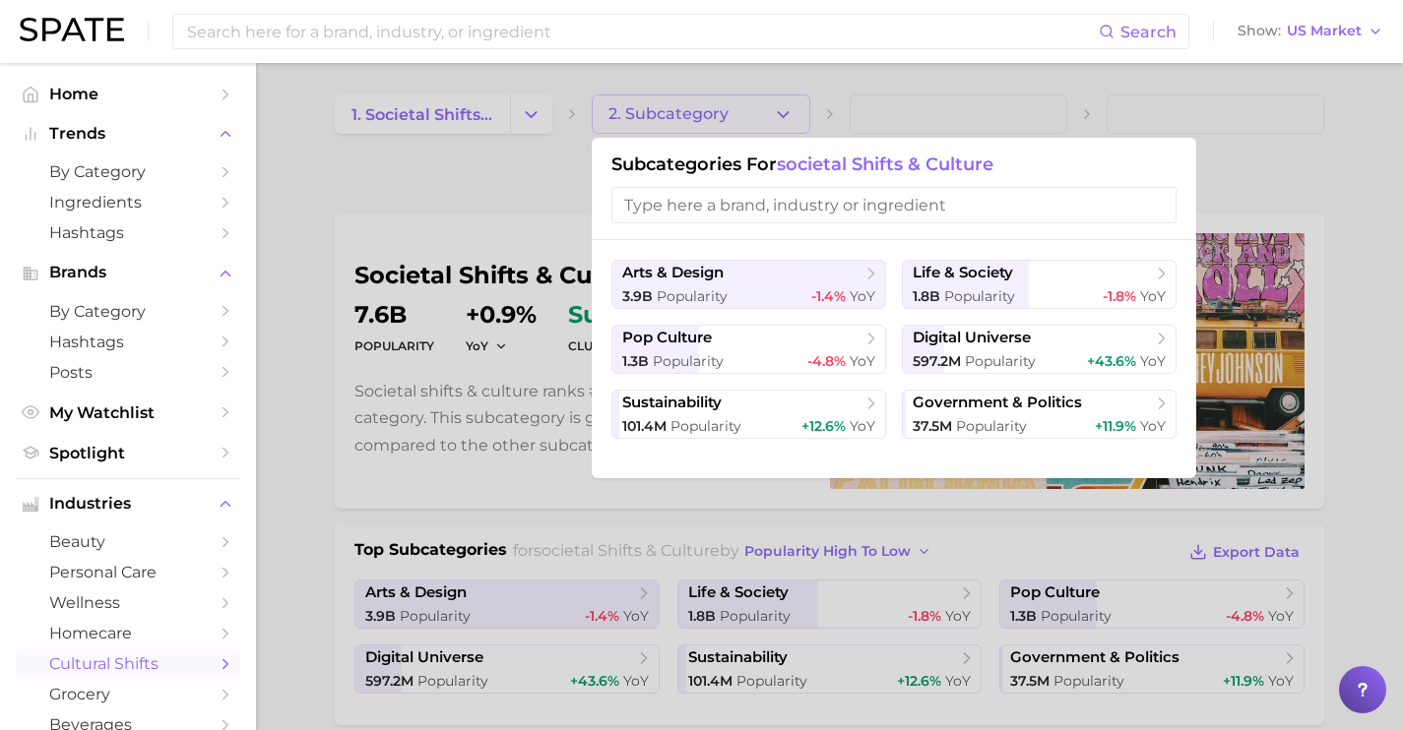
click at [716, 103] on div at bounding box center [701, 365] width 1403 height 730
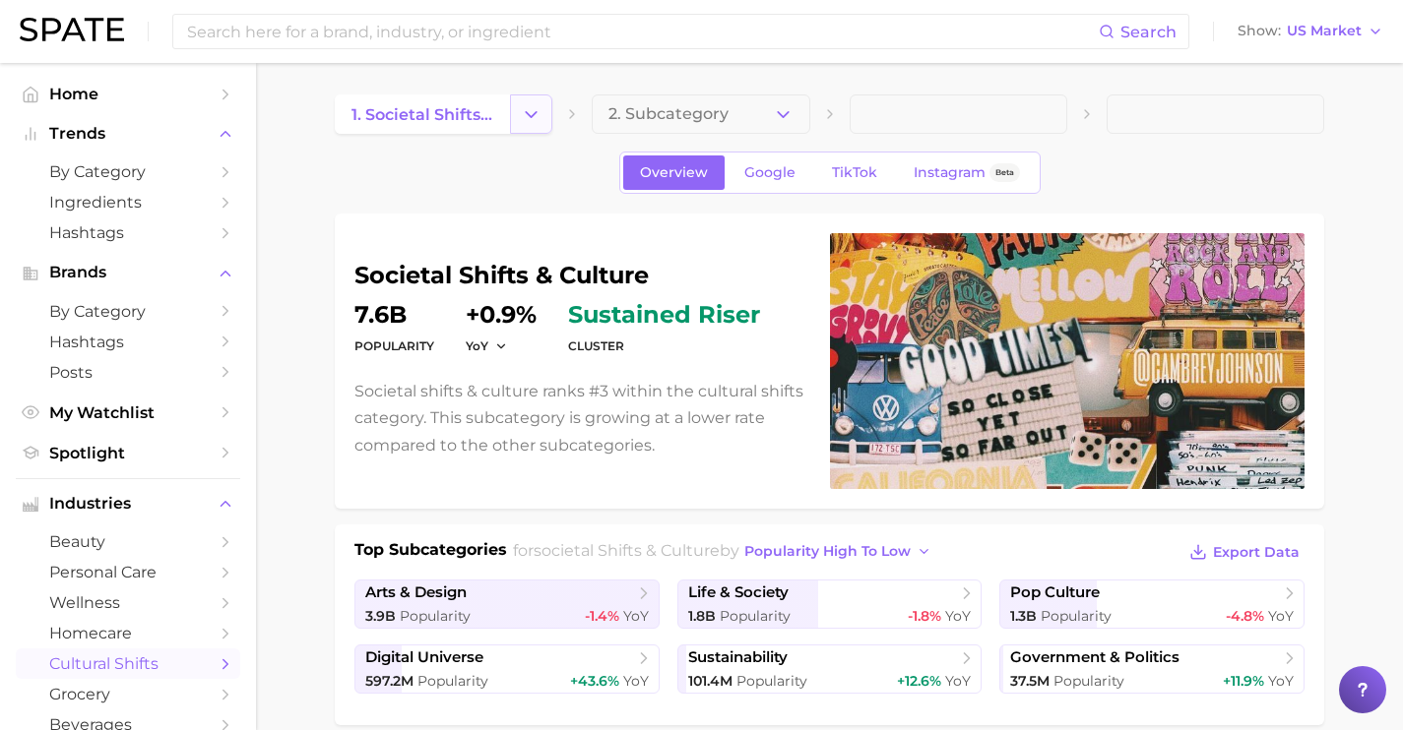
click at [531, 117] on icon "Change Category" at bounding box center [531, 114] width 21 height 21
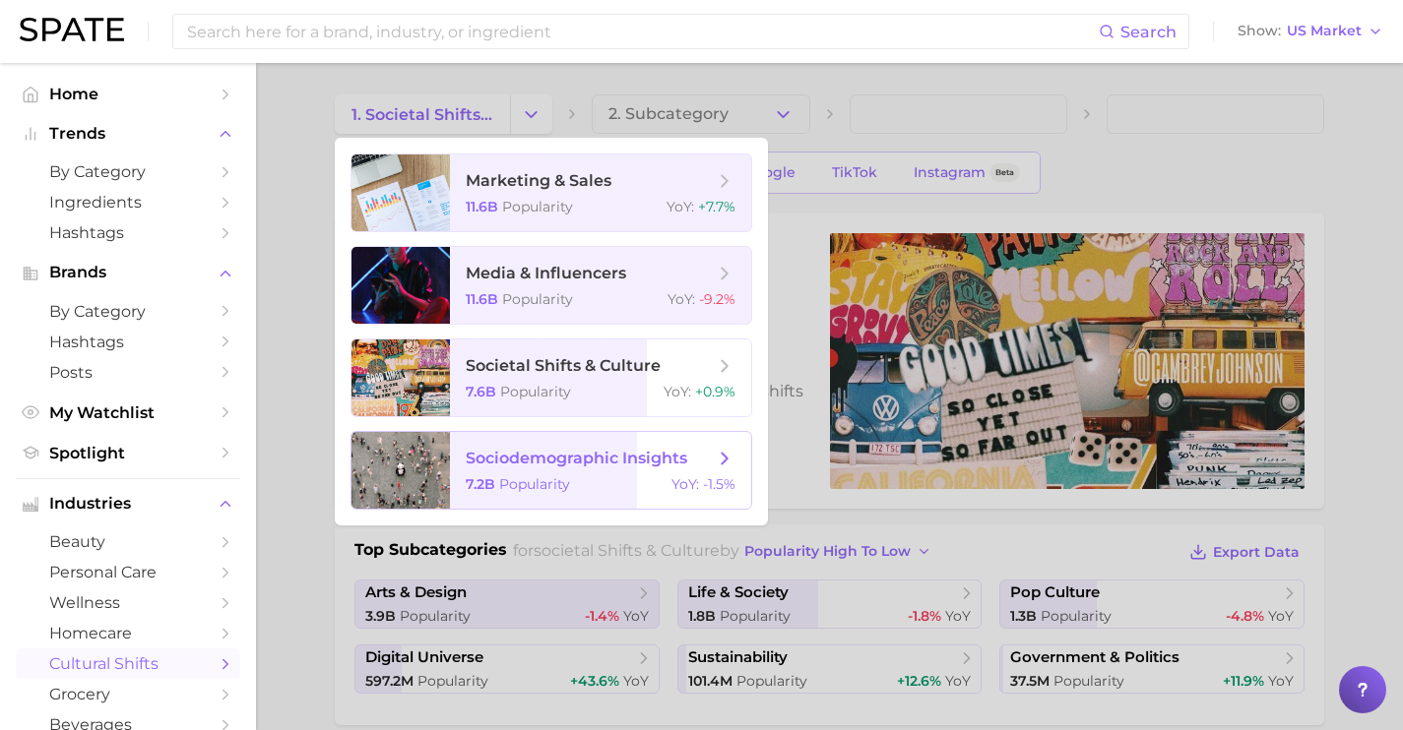
click at [571, 466] on span "sociodemographic insights" at bounding box center [577, 458] width 222 height 19
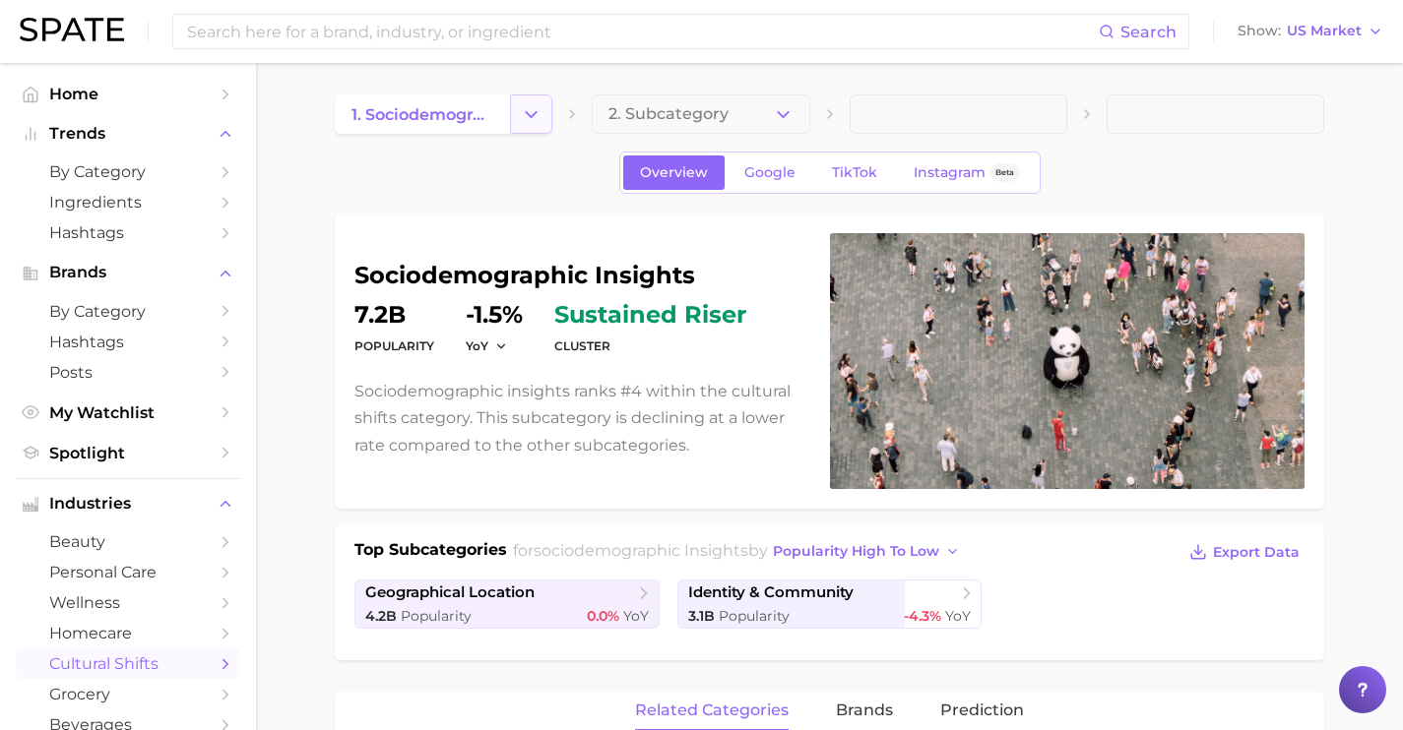
click at [531, 129] on button "Change Category" at bounding box center [531, 114] width 42 height 39
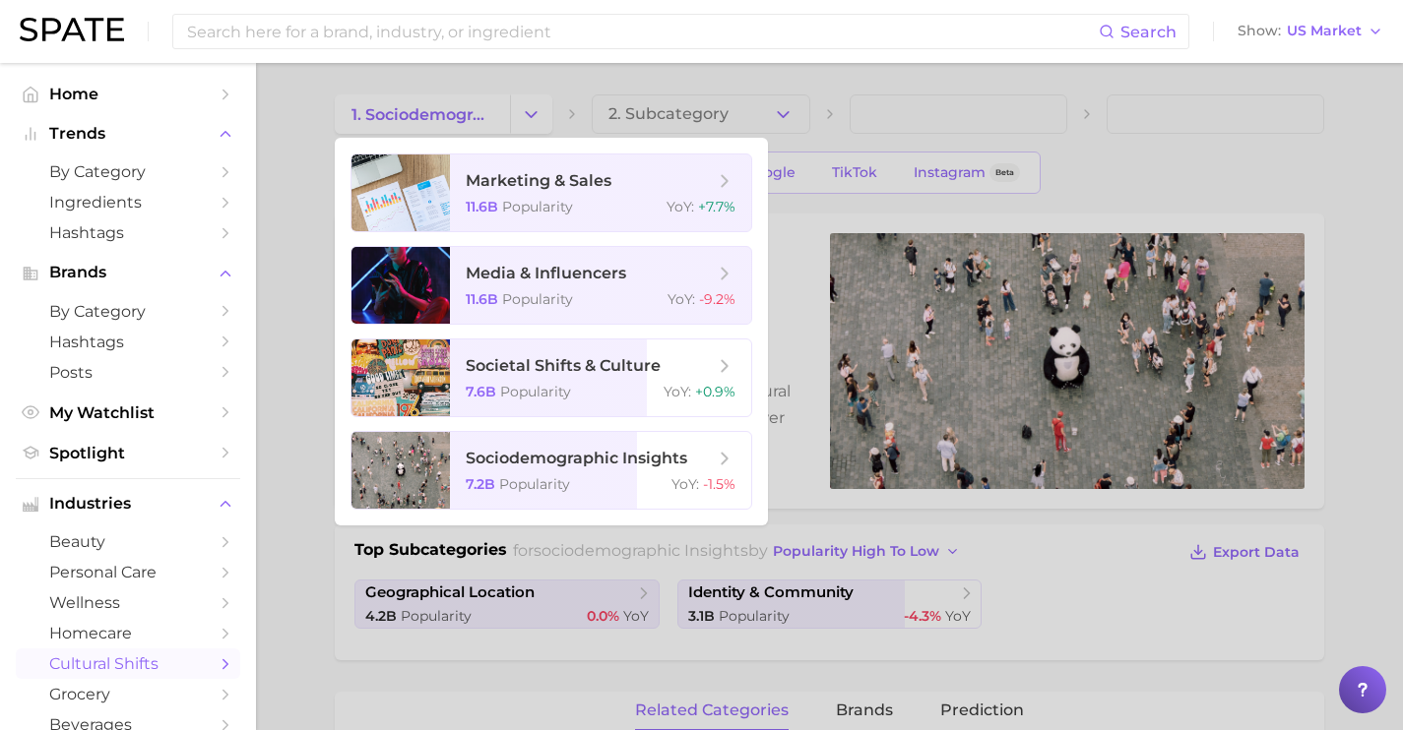
click at [796, 130] on div at bounding box center [701, 365] width 1403 height 730
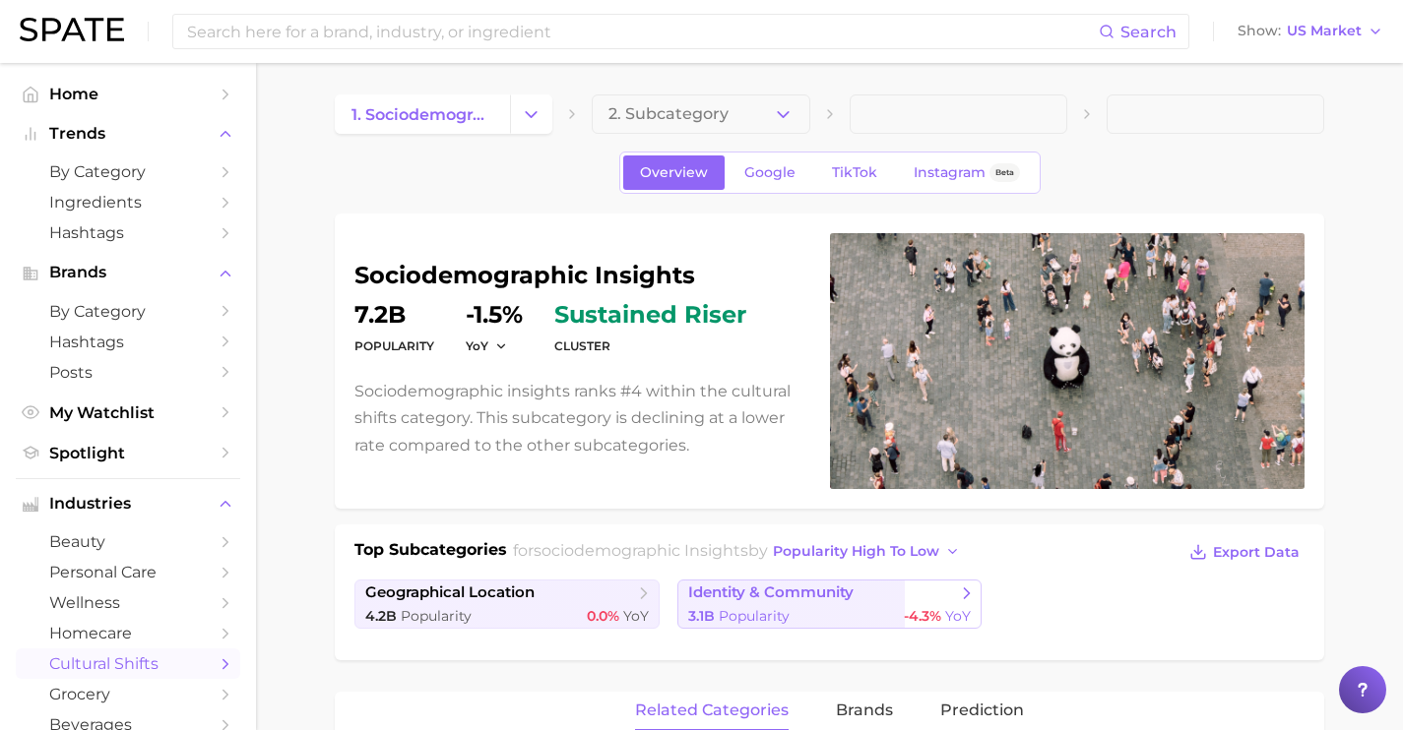
click at [730, 594] on span "identity & community" at bounding box center [770, 593] width 165 height 19
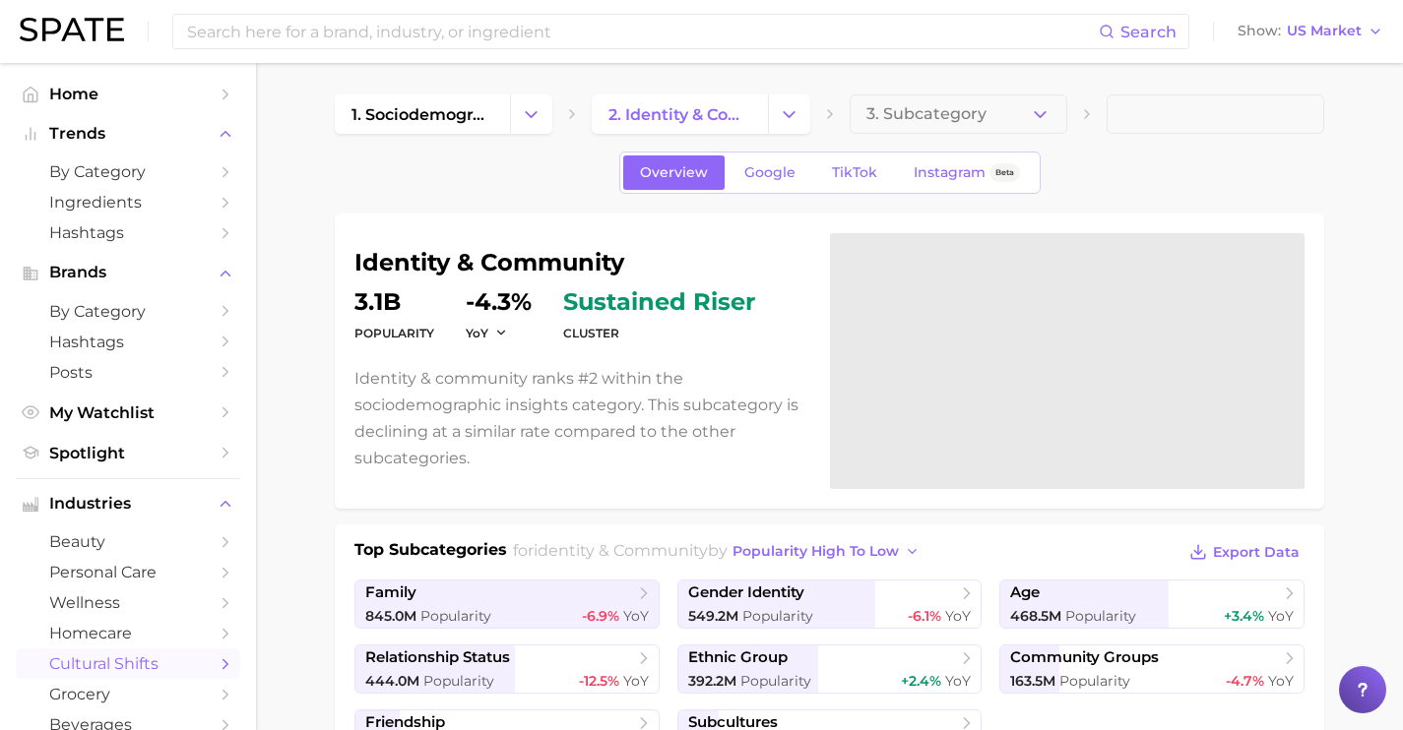
click at [977, 108] on span "3. Subcategory" at bounding box center [926, 114] width 120 height 18
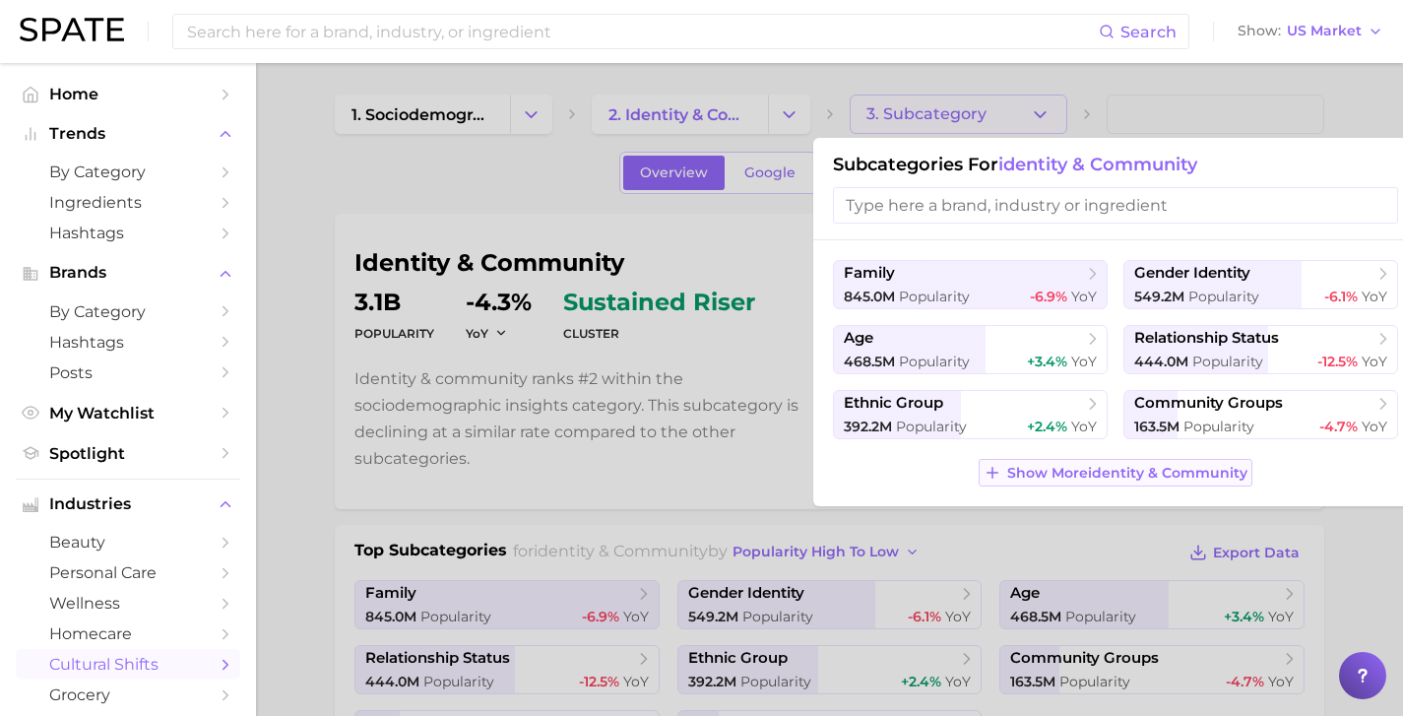
click at [1103, 479] on span "Show More identity & community" at bounding box center [1127, 473] width 240 height 17
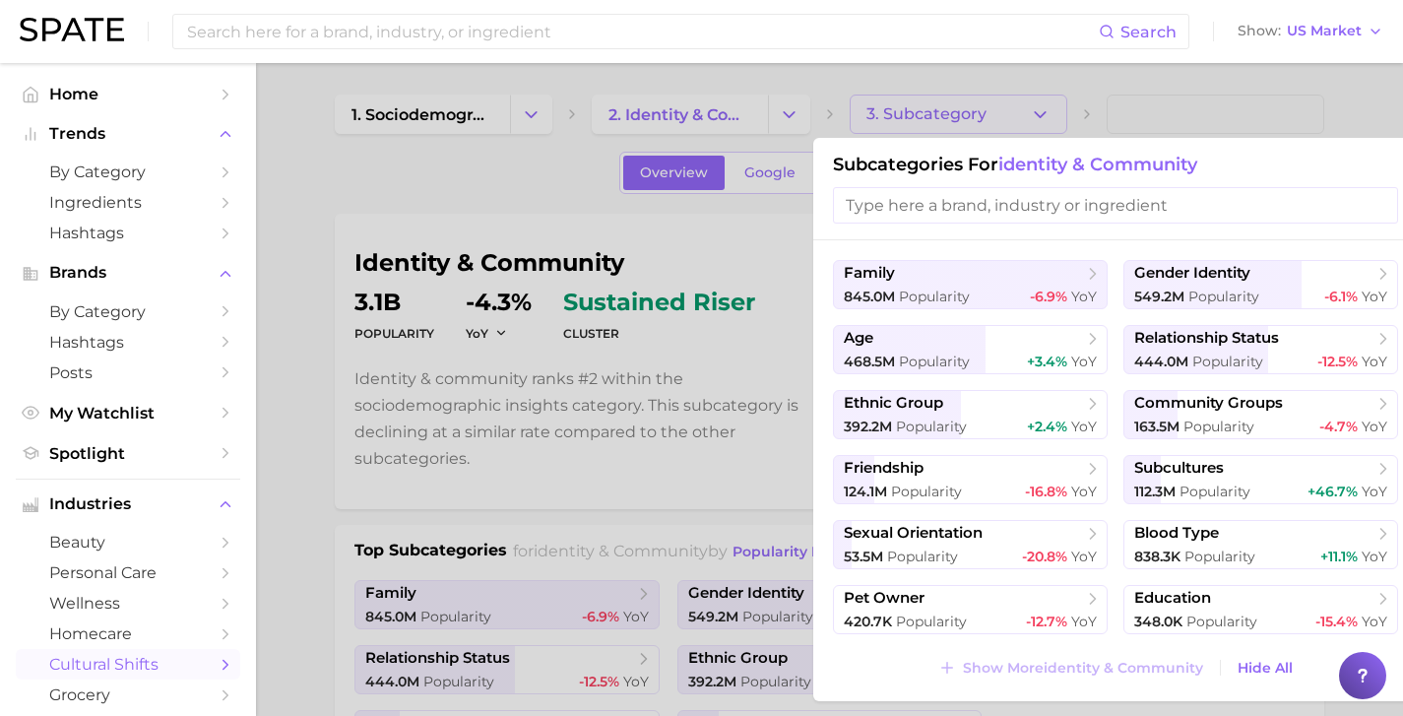
click at [730, 140] on div at bounding box center [701, 358] width 1403 height 716
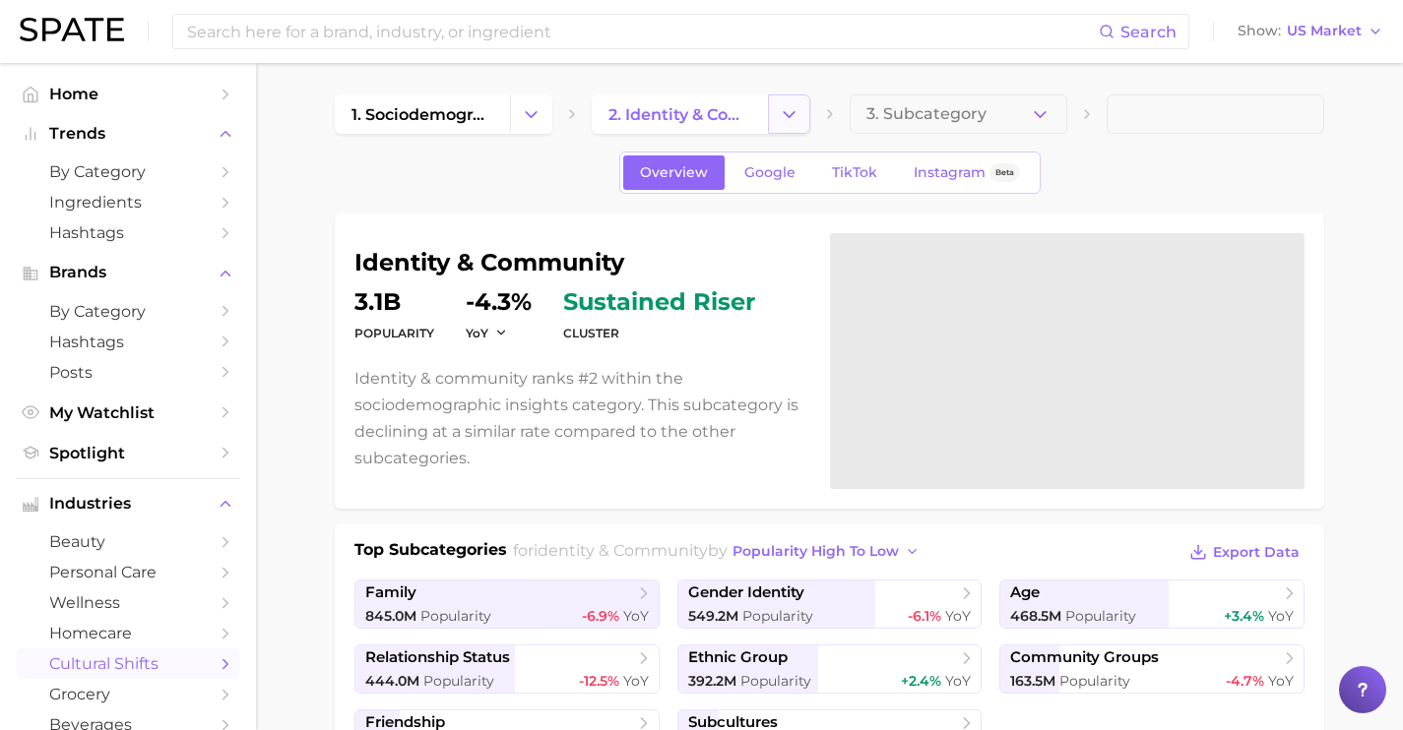
click at [791, 122] on icon "Change Category" at bounding box center [789, 114] width 21 height 21
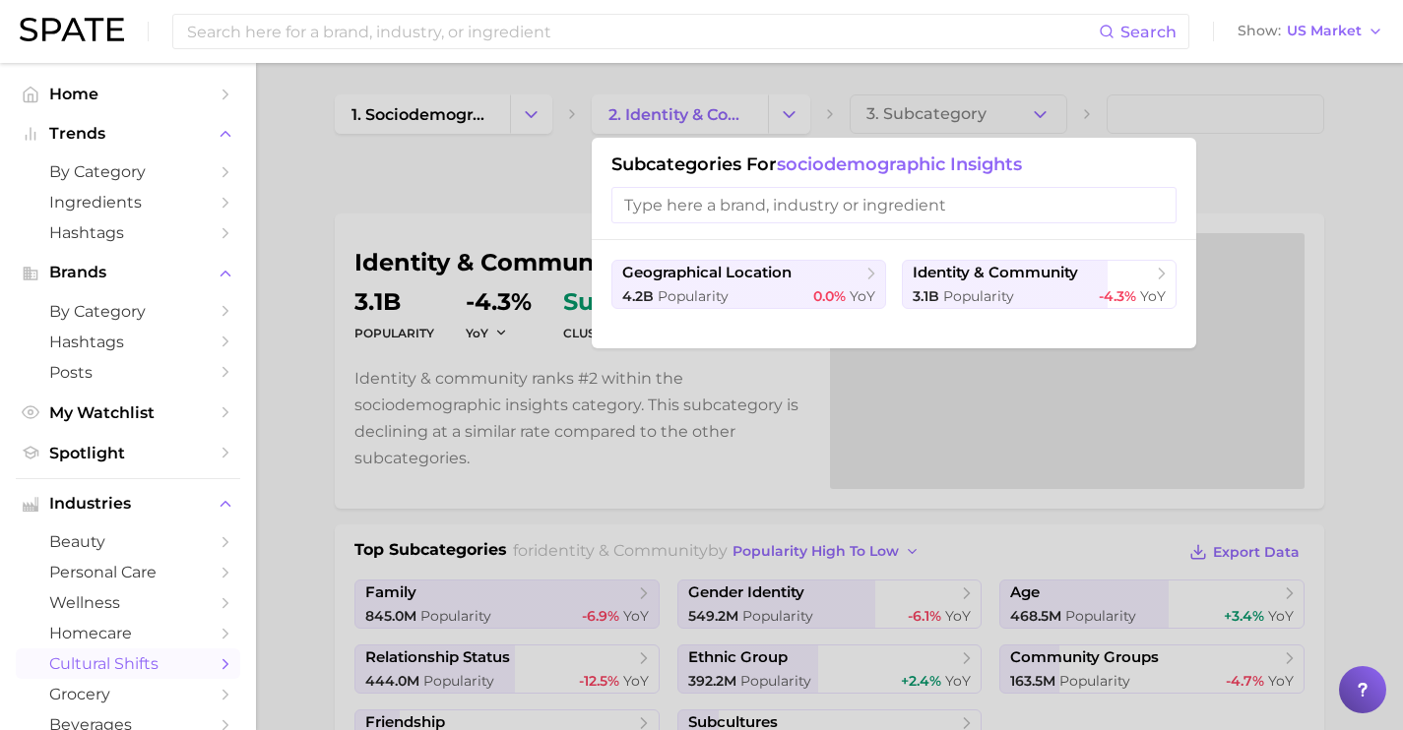
click at [497, 191] on div at bounding box center [701, 365] width 1403 height 730
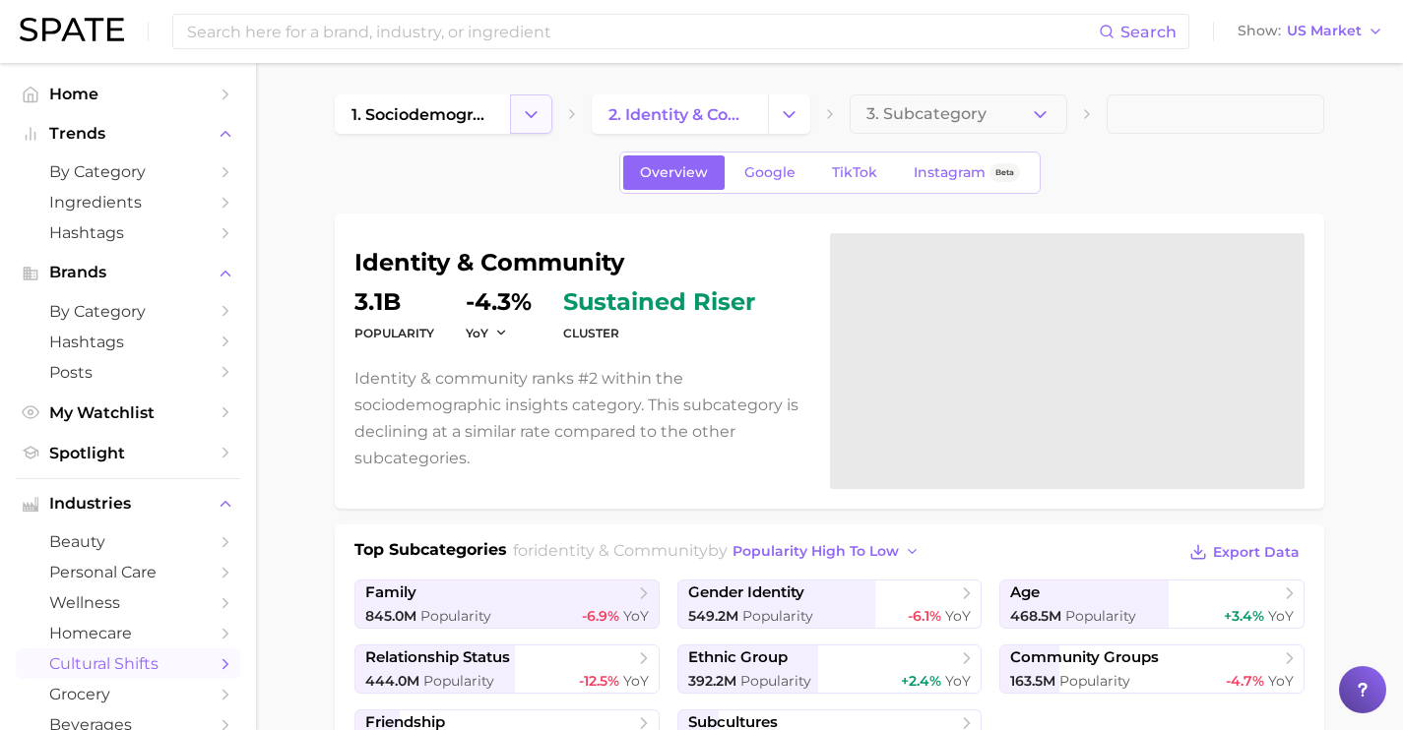
click at [543, 129] on button "Change Category" at bounding box center [531, 114] width 42 height 39
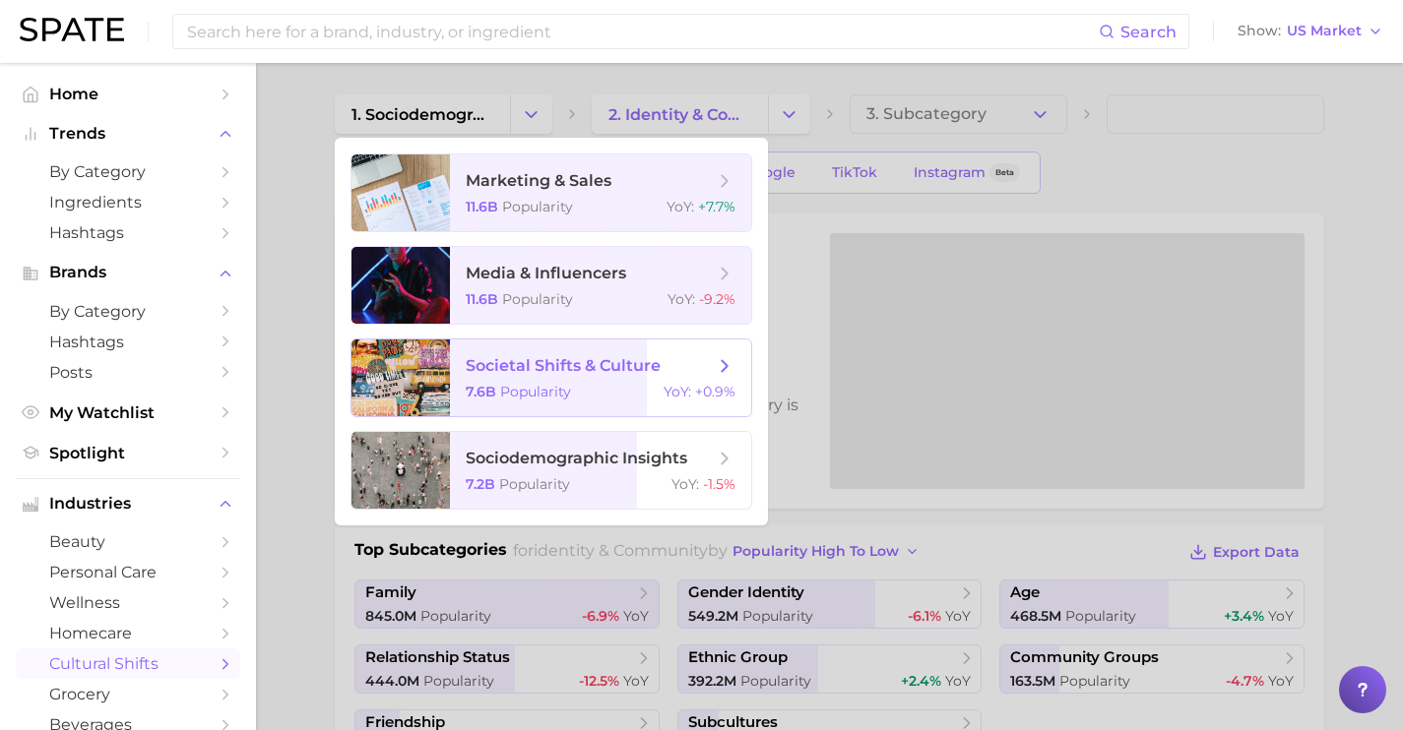
click at [577, 394] on div "7.6b Popularity YoY : +0.9%" at bounding box center [601, 392] width 270 height 18
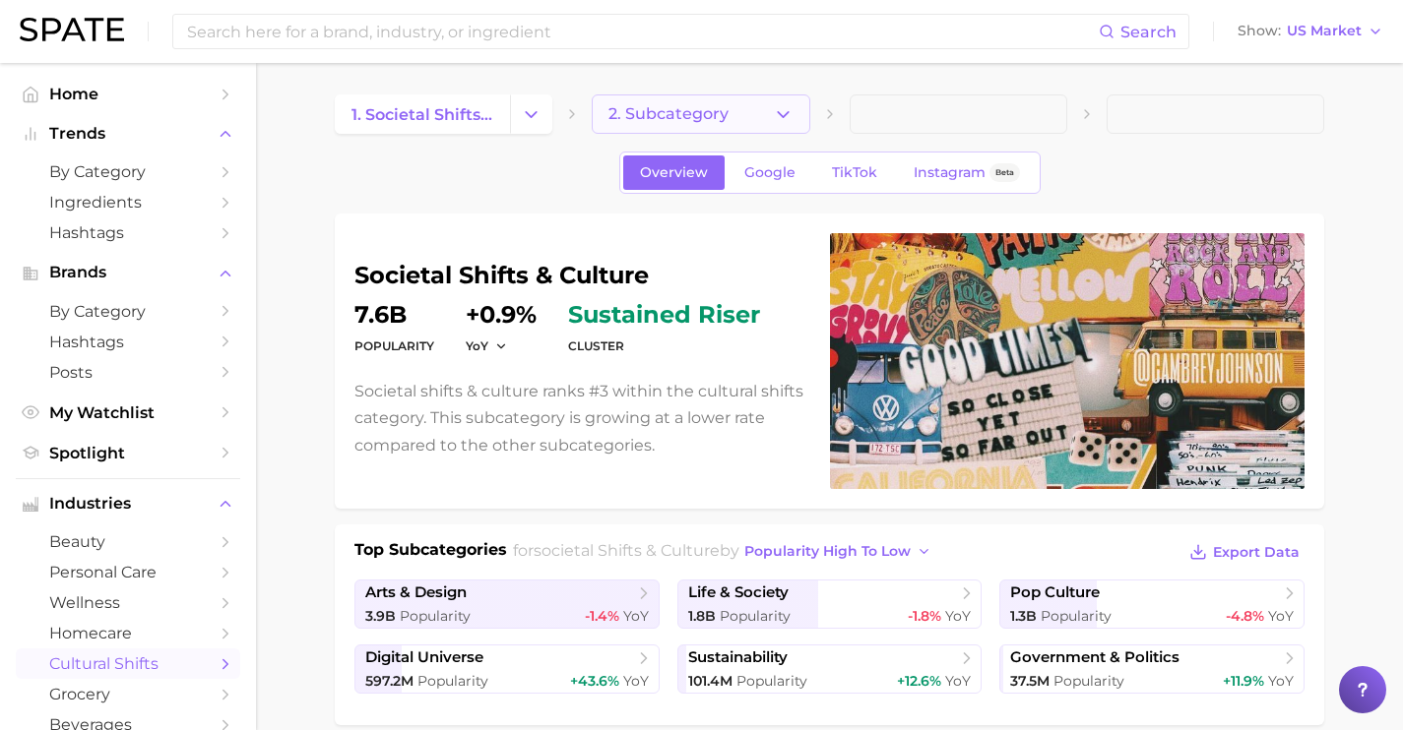
click at [769, 127] on button "2. Subcategory" at bounding box center [701, 114] width 218 height 39
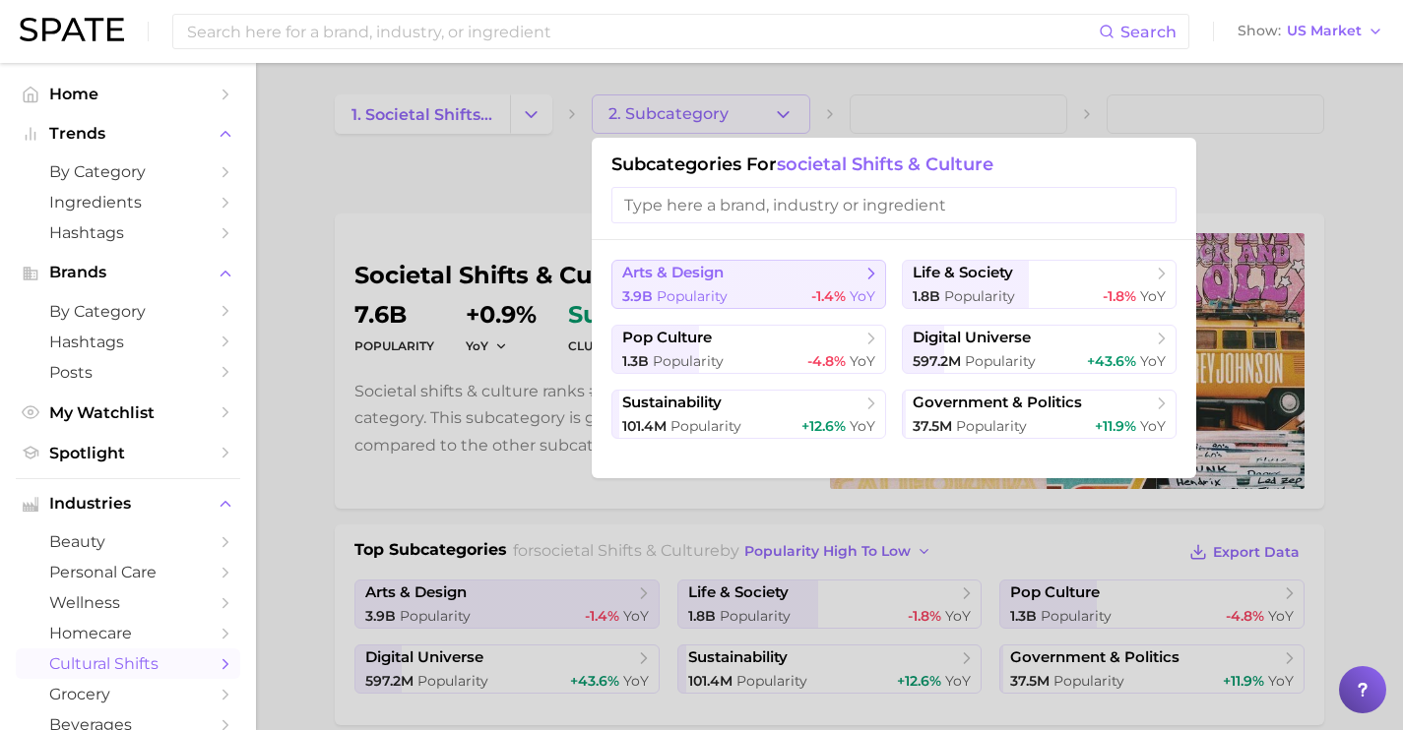
click at [841, 292] on span "-1.4%" at bounding box center [828, 296] width 34 height 18
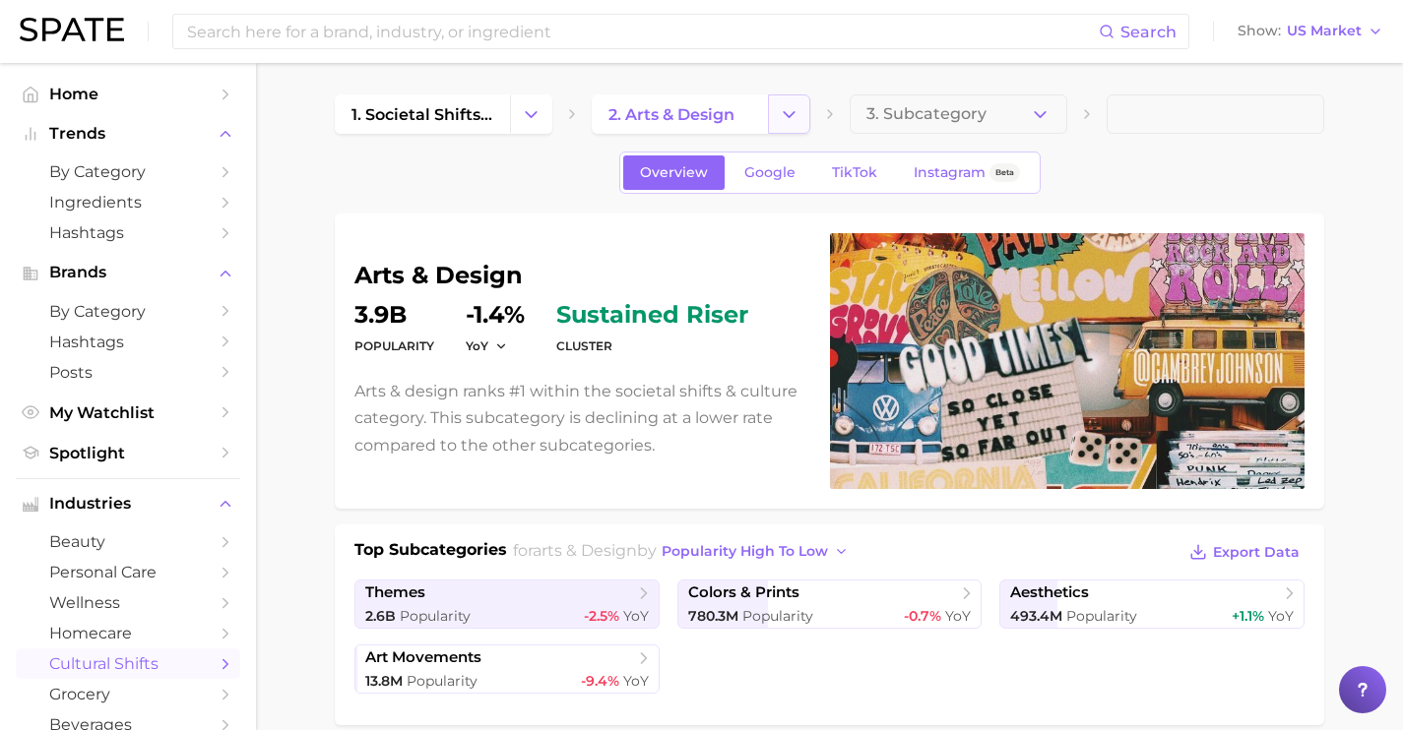
click at [787, 108] on icon "Change Category" at bounding box center [789, 114] width 21 height 21
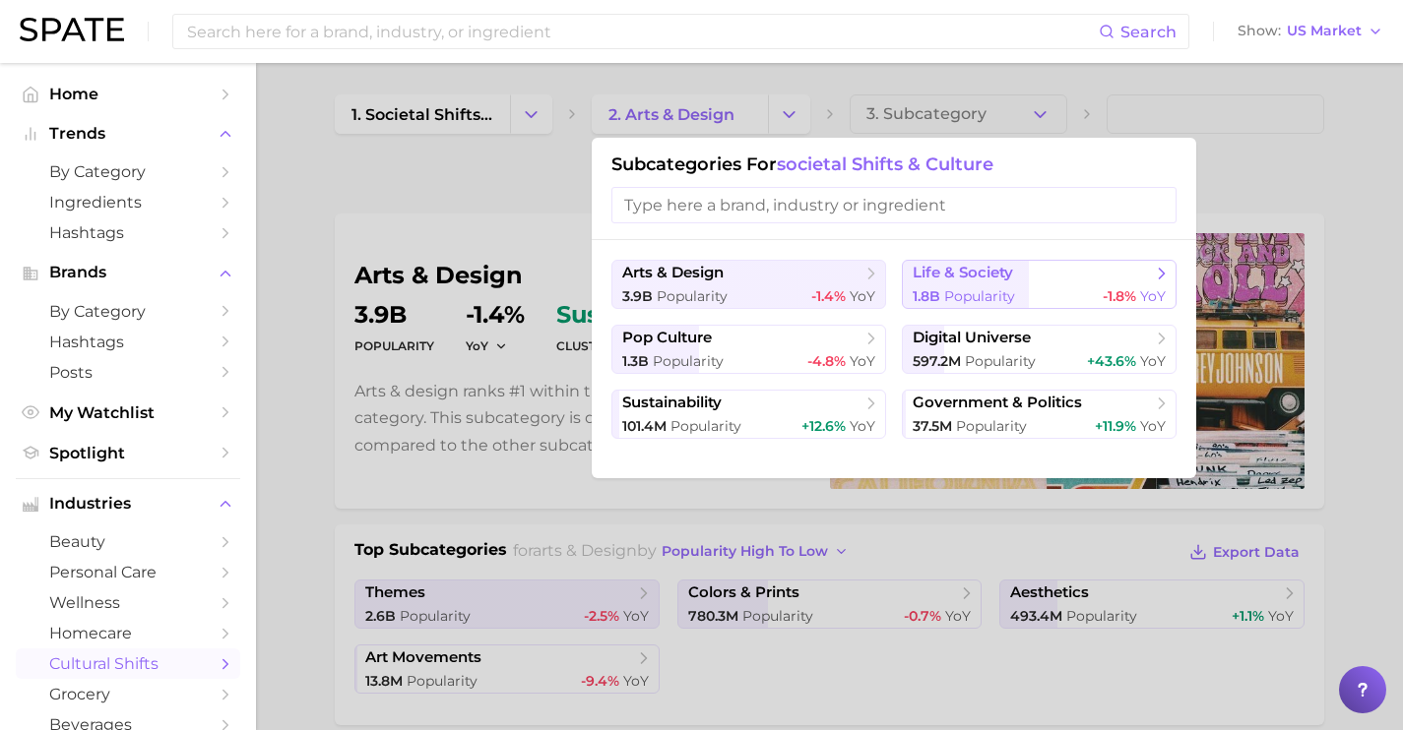
click at [968, 269] on span "life & society" at bounding box center [963, 273] width 100 height 19
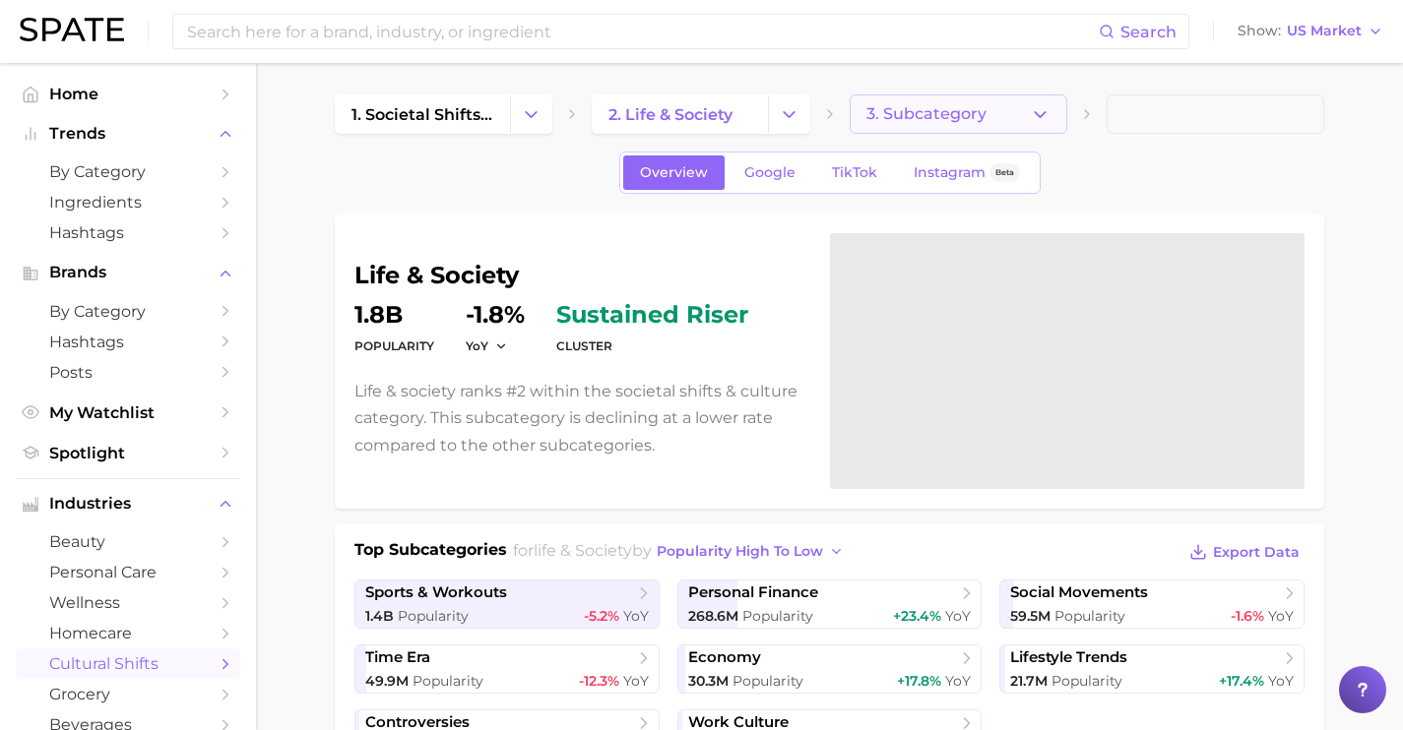
click at [1049, 118] on icon "button" at bounding box center [1040, 114] width 21 height 21
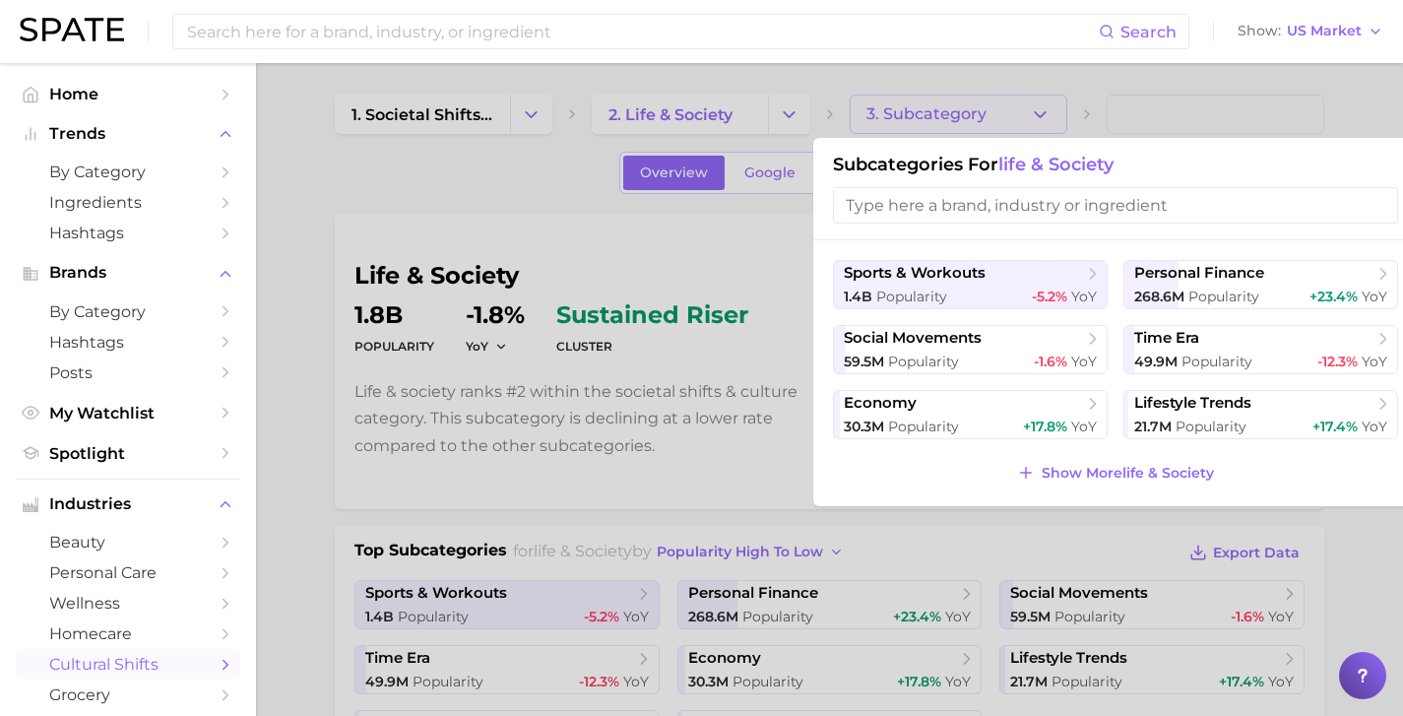
click at [1095, 486] on div "sports & workouts 1.4b Popularity -5.2% YoY personal finance 268.6m Popularity …" at bounding box center [1115, 373] width 604 height 266
click at [1093, 472] on span "Show More life & society" at bounding box center [1128, 473] width 172 height 17
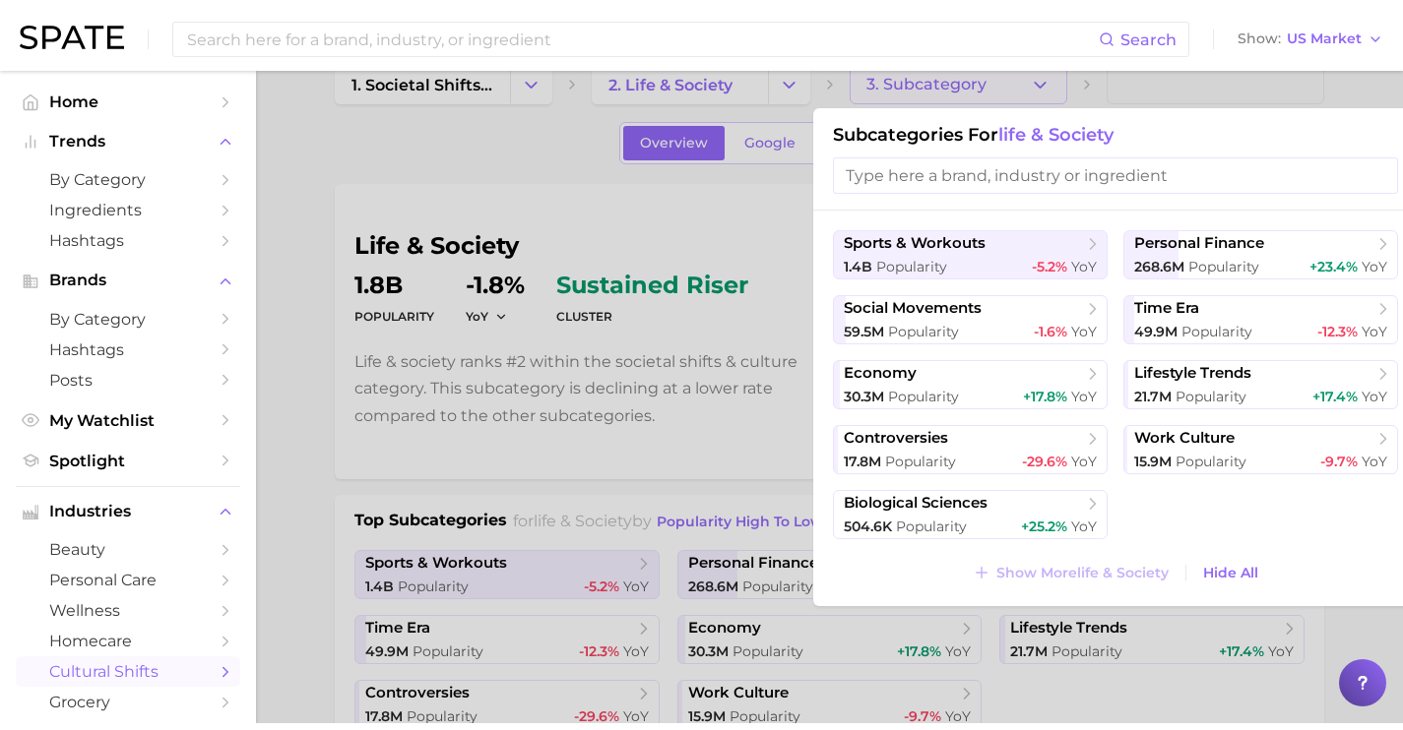
scroll to position [38, 0]
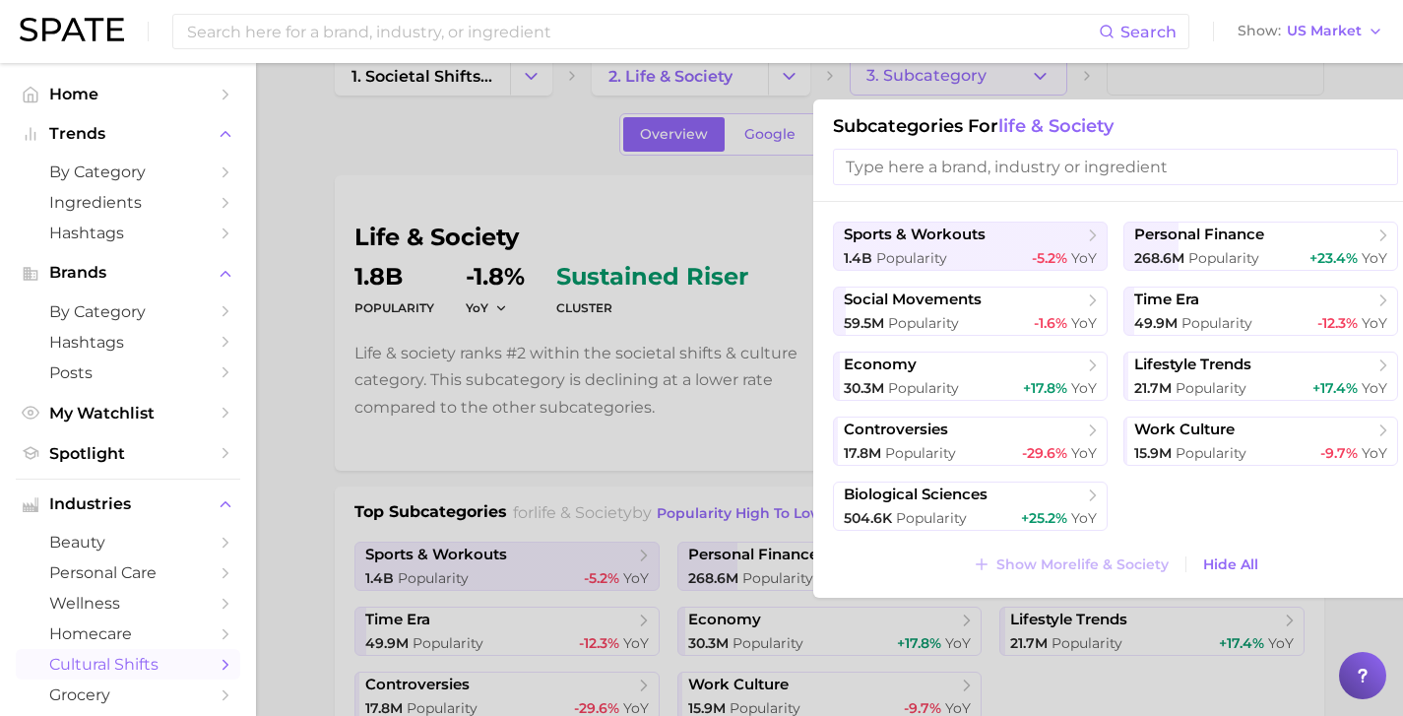
click at [712, 370] on div at bounding box center [701, 358] width 1403 height 716
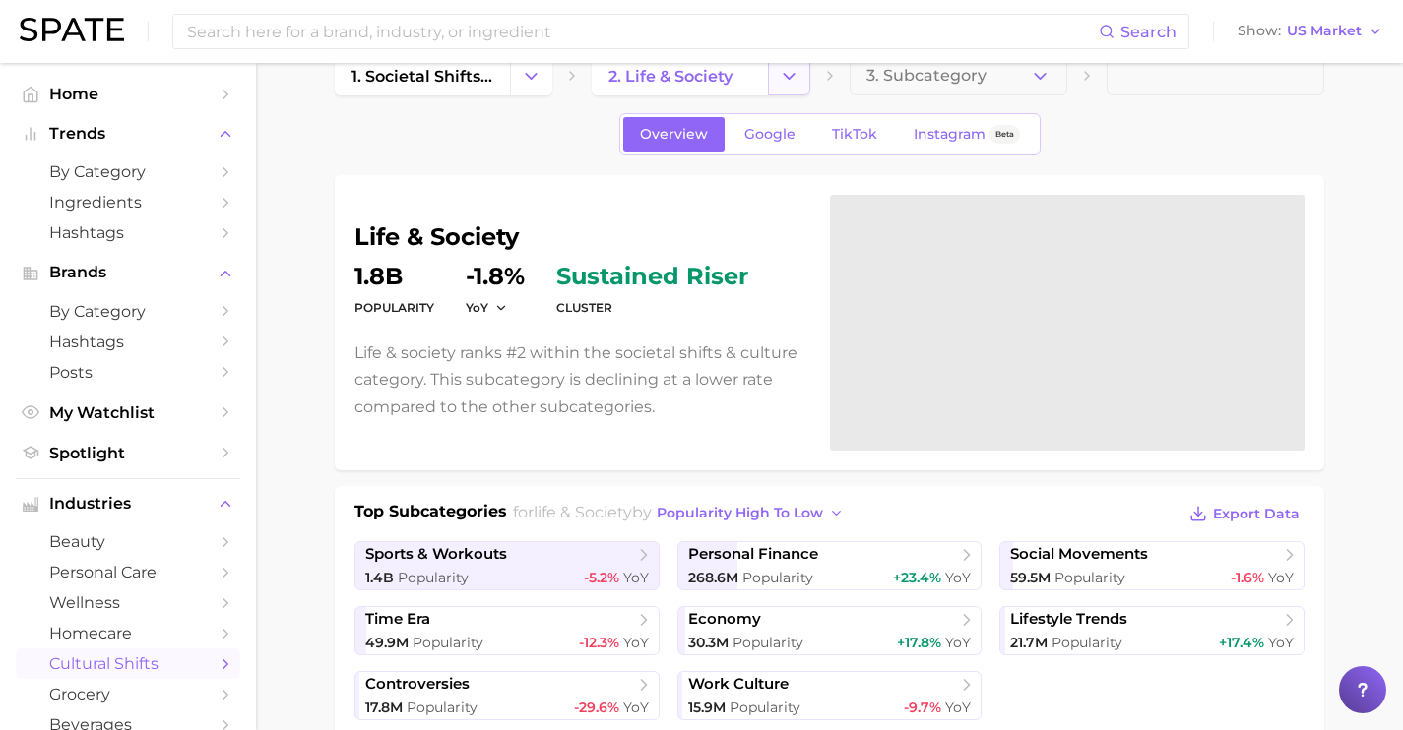
click at [792, 77] on icon "Change Category" at bounding box center [789, 76] width 21 height 21
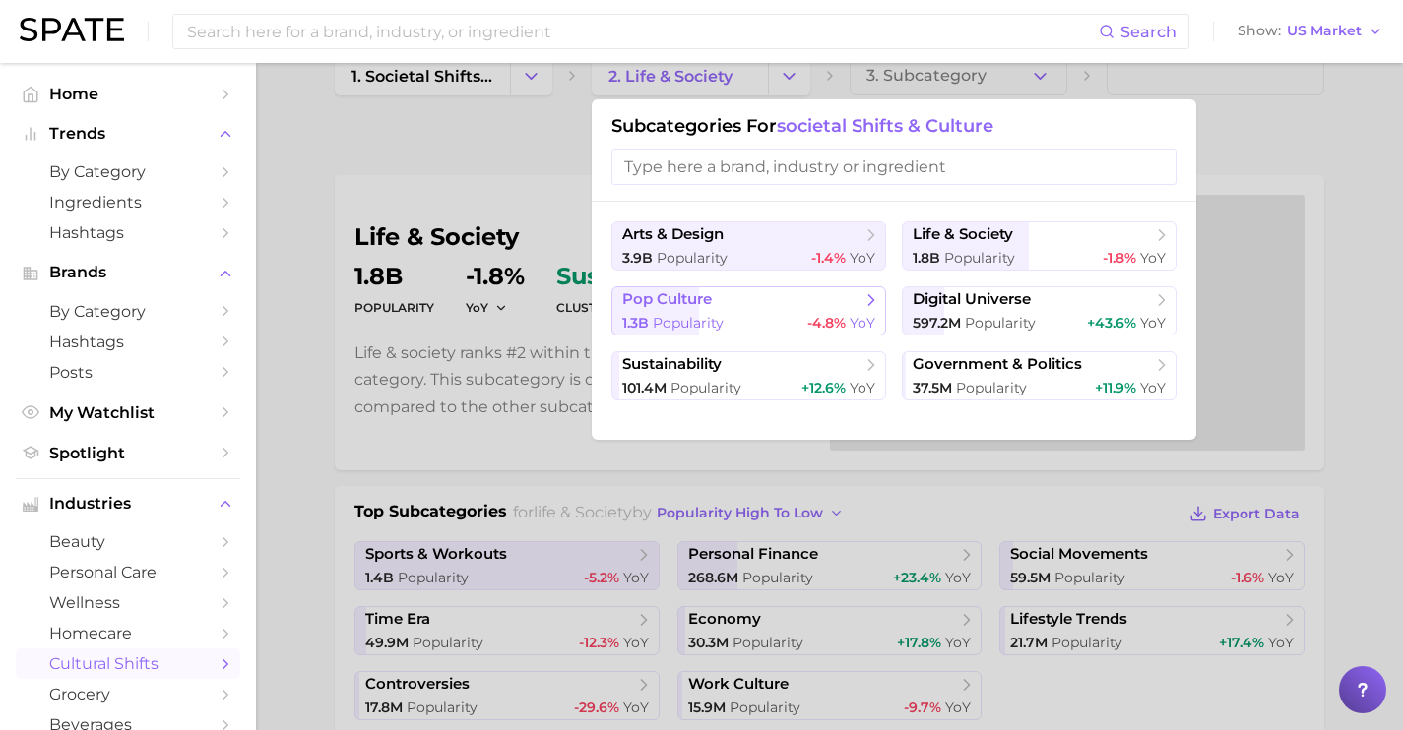
click at [804, 310] on button "pop culture 1.3b Popularity -4.8% YoY" at bounding box center [748, 310] width 275 height 49
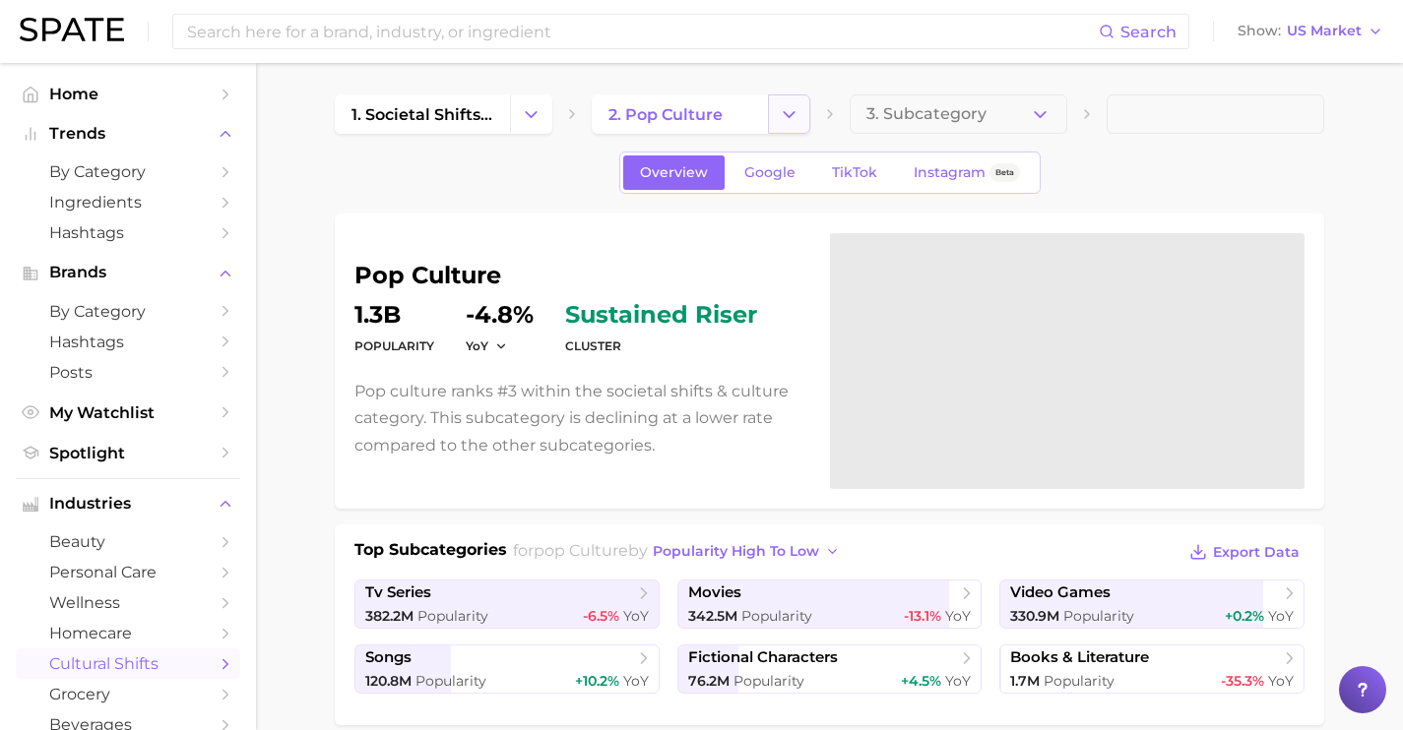
click at [784, 130] on button "Change Category" at bounding box center [789, 114] width 42 height 39
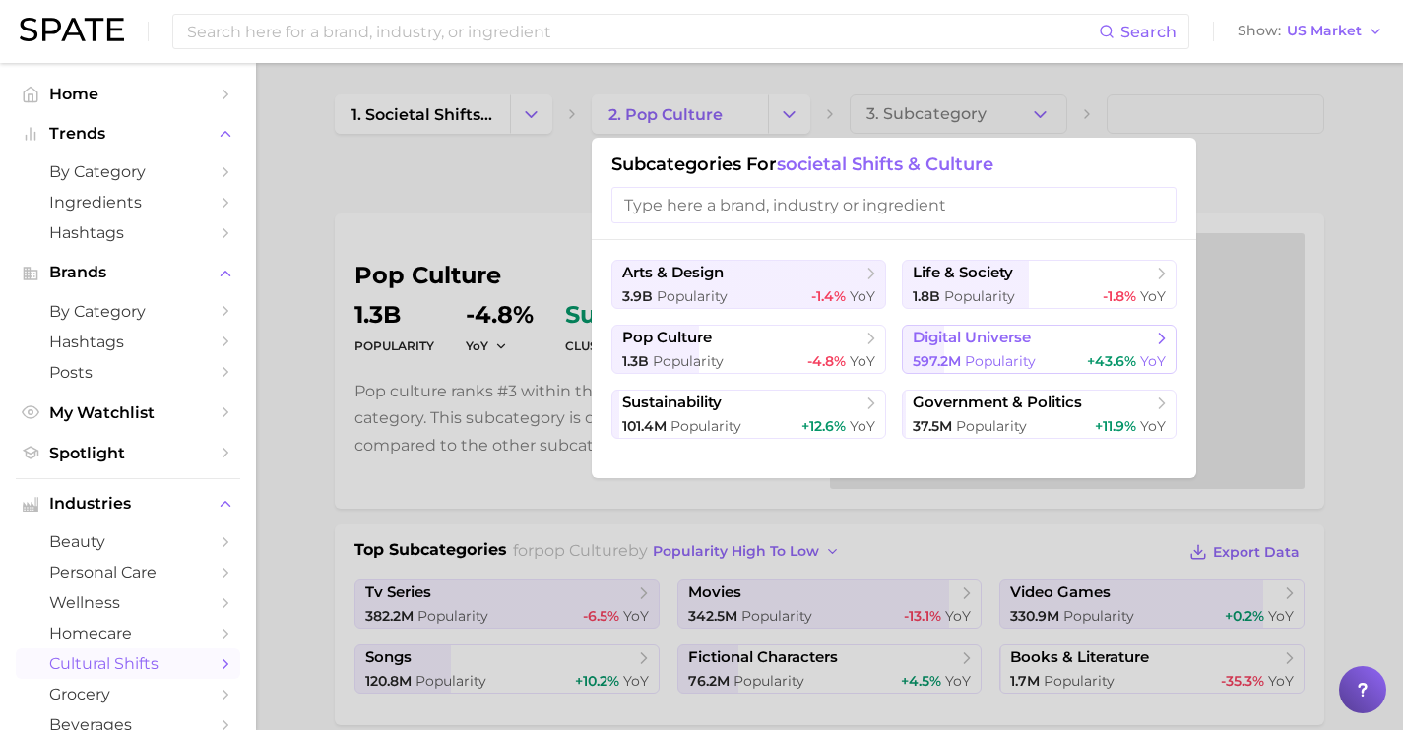
click at [952, 356] on span "597.2m" at bounding box center [937, 361] width 48 height 18
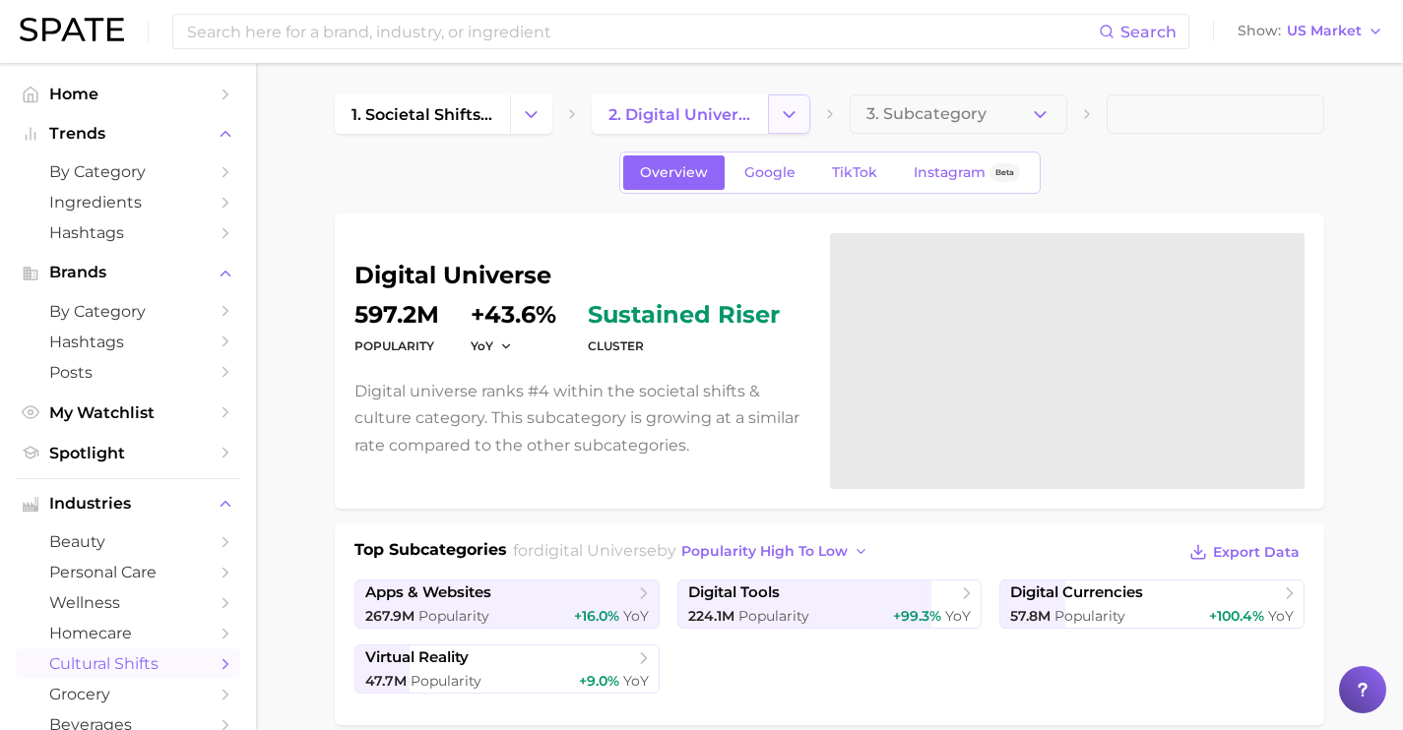
click at [798, 101] on button "Change Category" at bounding box center [789, 114] width 42 height 39
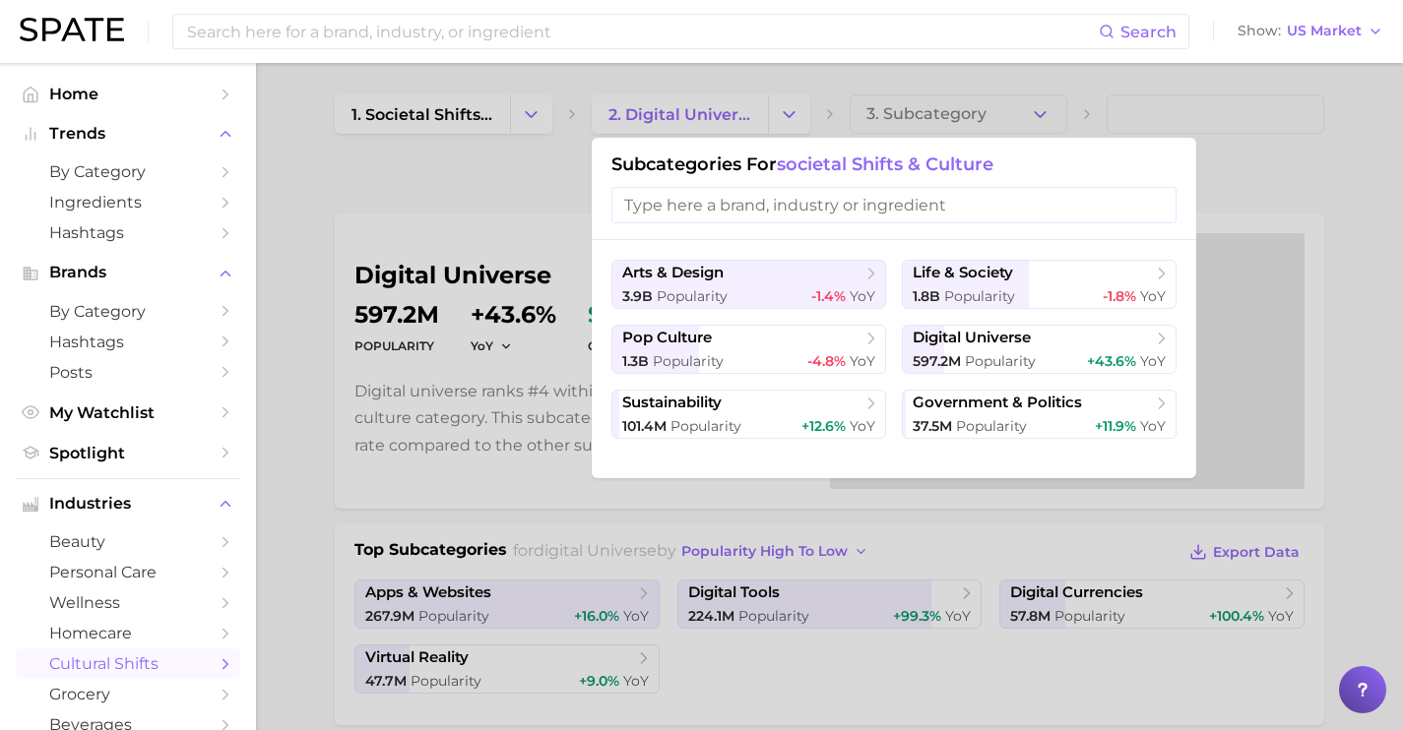
click at [525, 177] on div at bounding box center [701, 365] width 1403 height 730
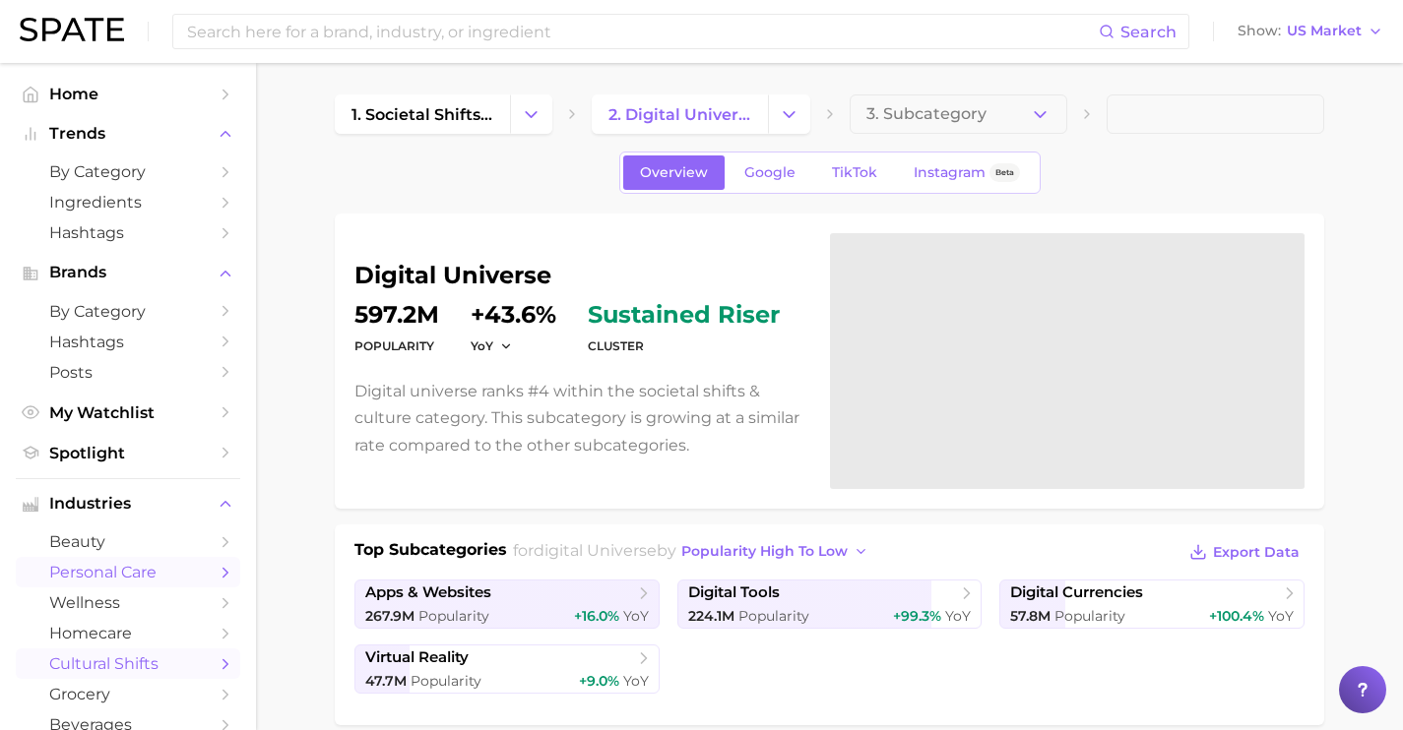
click at [170, 573] on span "personal care" at bounding box center [128, 572] width 158 height 19
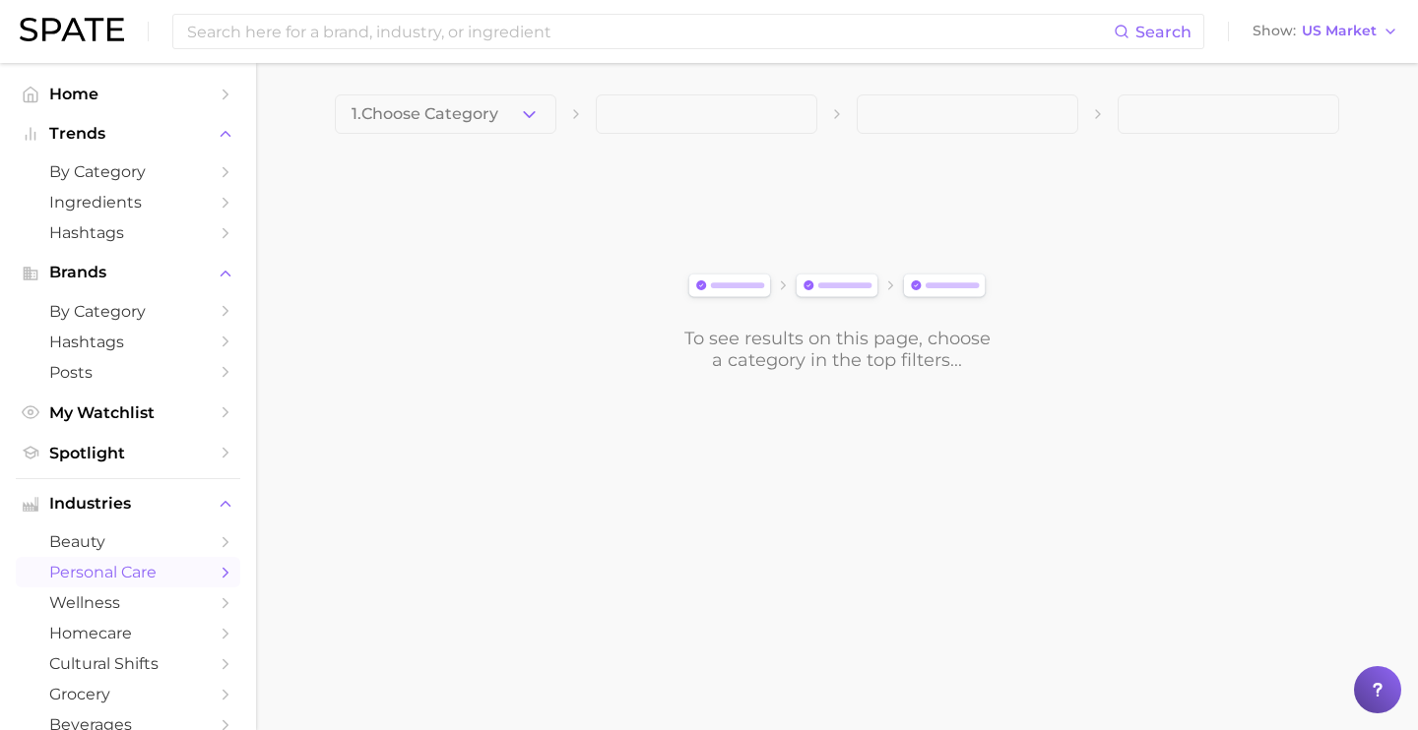
click at [527, 111] on icon "button" at bounding box center [529, 114] width 21 height 21
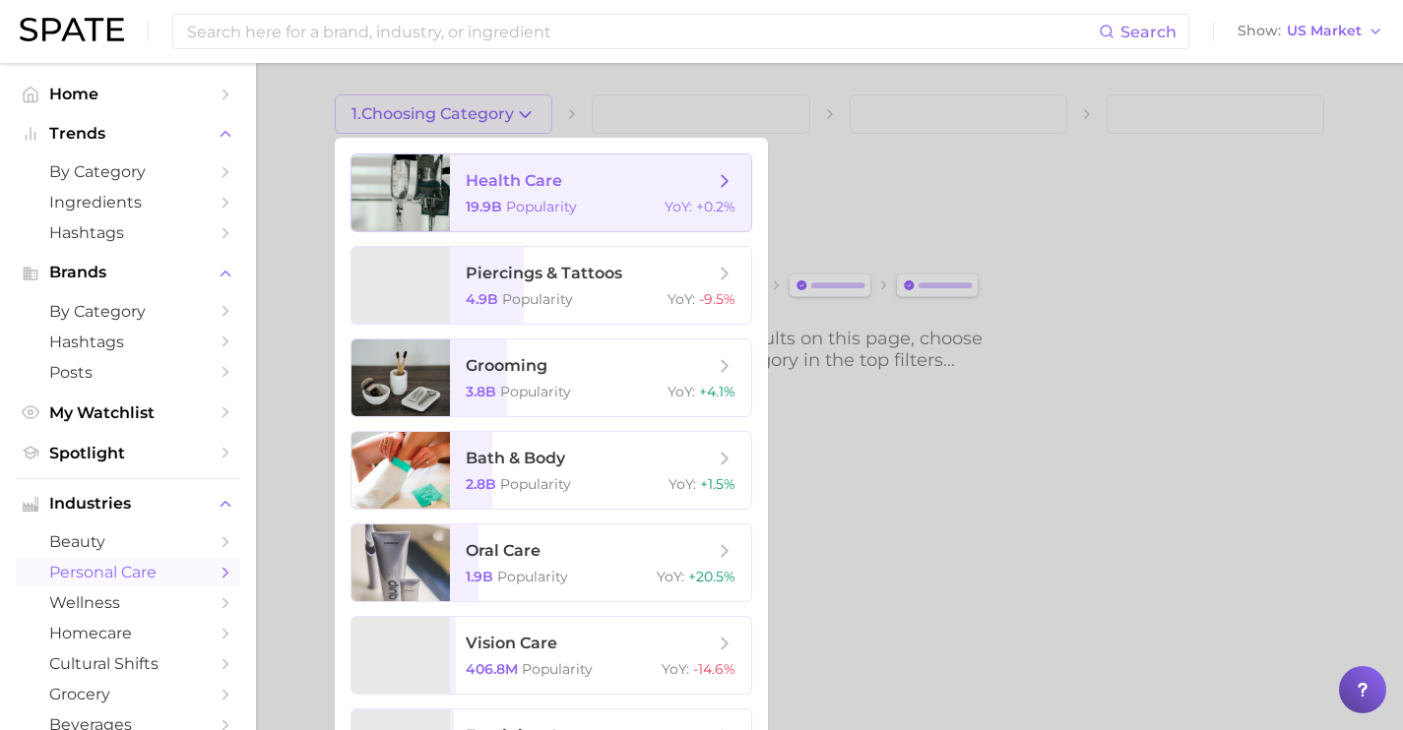
click at [550, 176] on span "health care" at bounding box center [514, 180] width 96 height 19
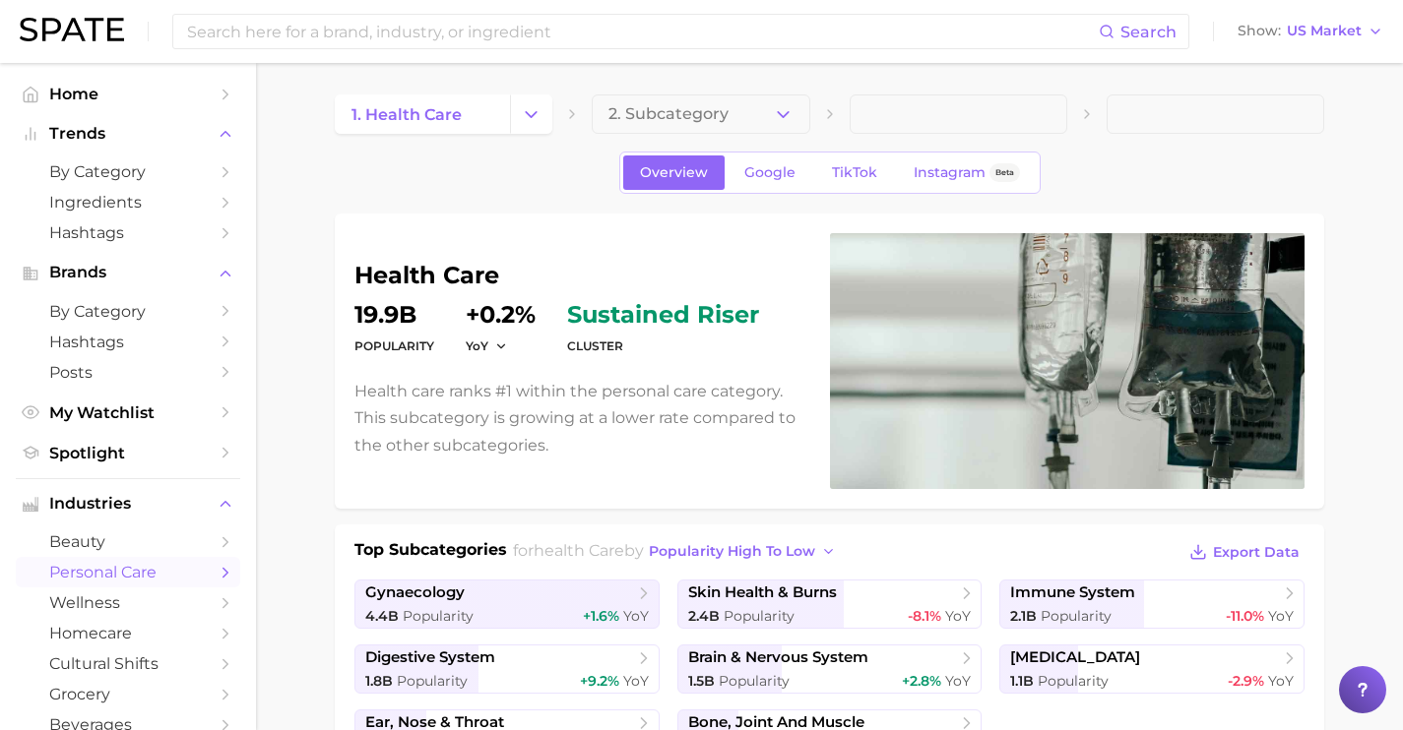
click at [791, 127] on button "2. Subcategory" at bounding box center [701, 114] width 218 height 39
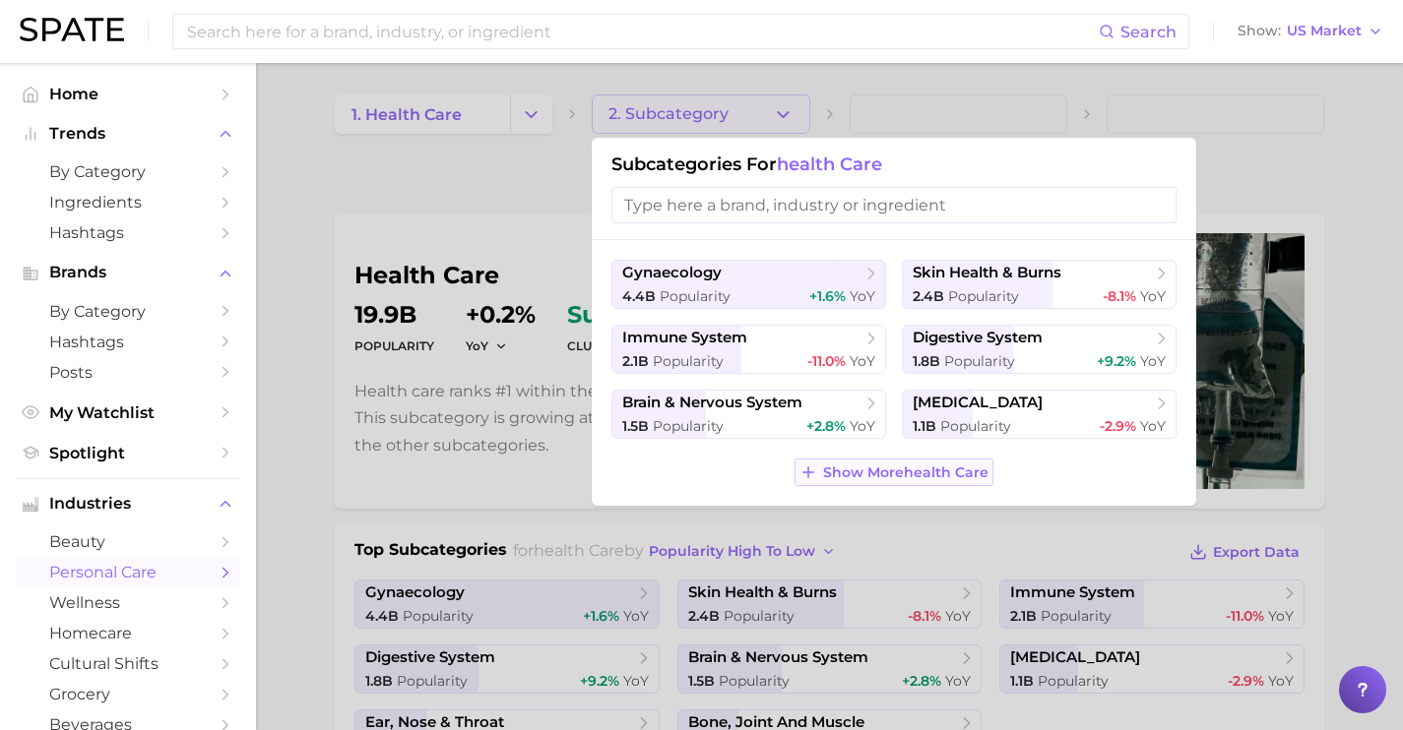
click at [892, 474] on span "Show More health care" at bounding box center [905, 473] width 165 height 17
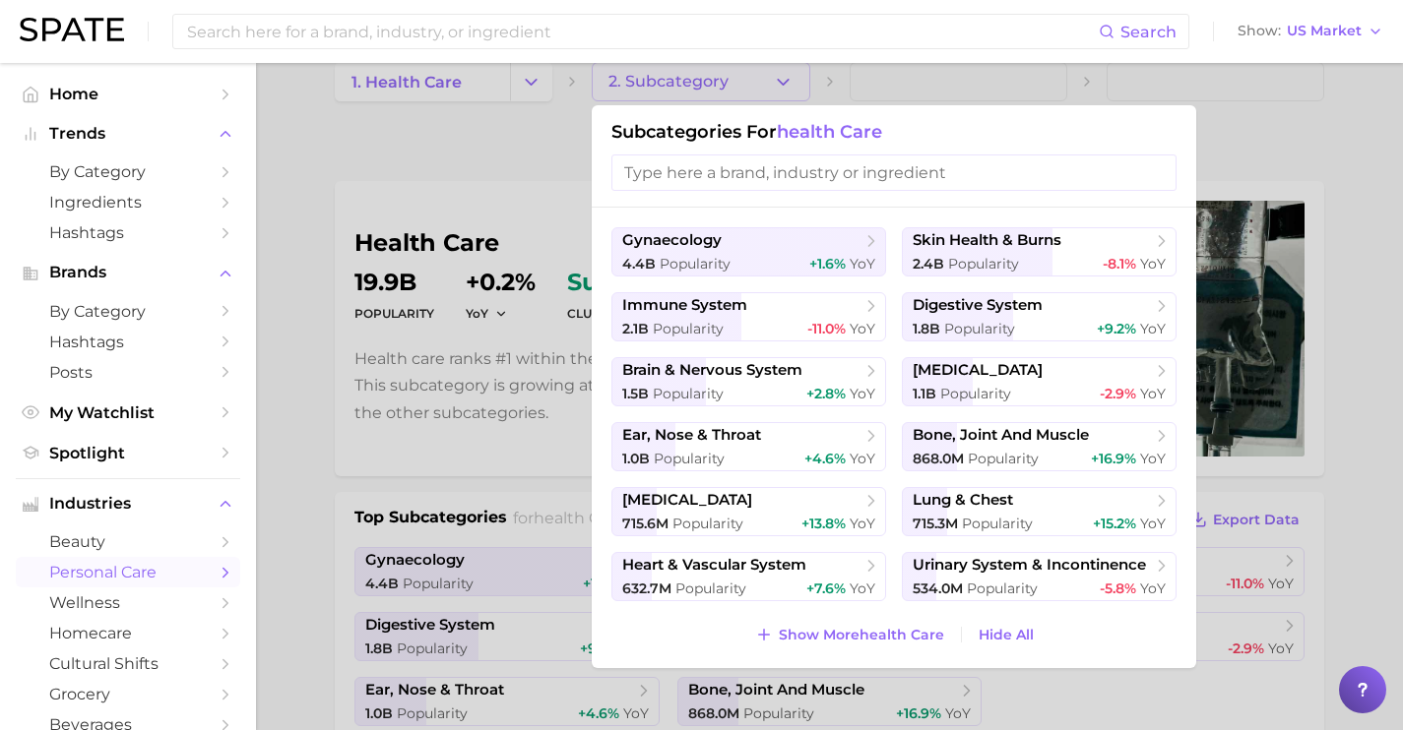
scroll to position [36, 0]
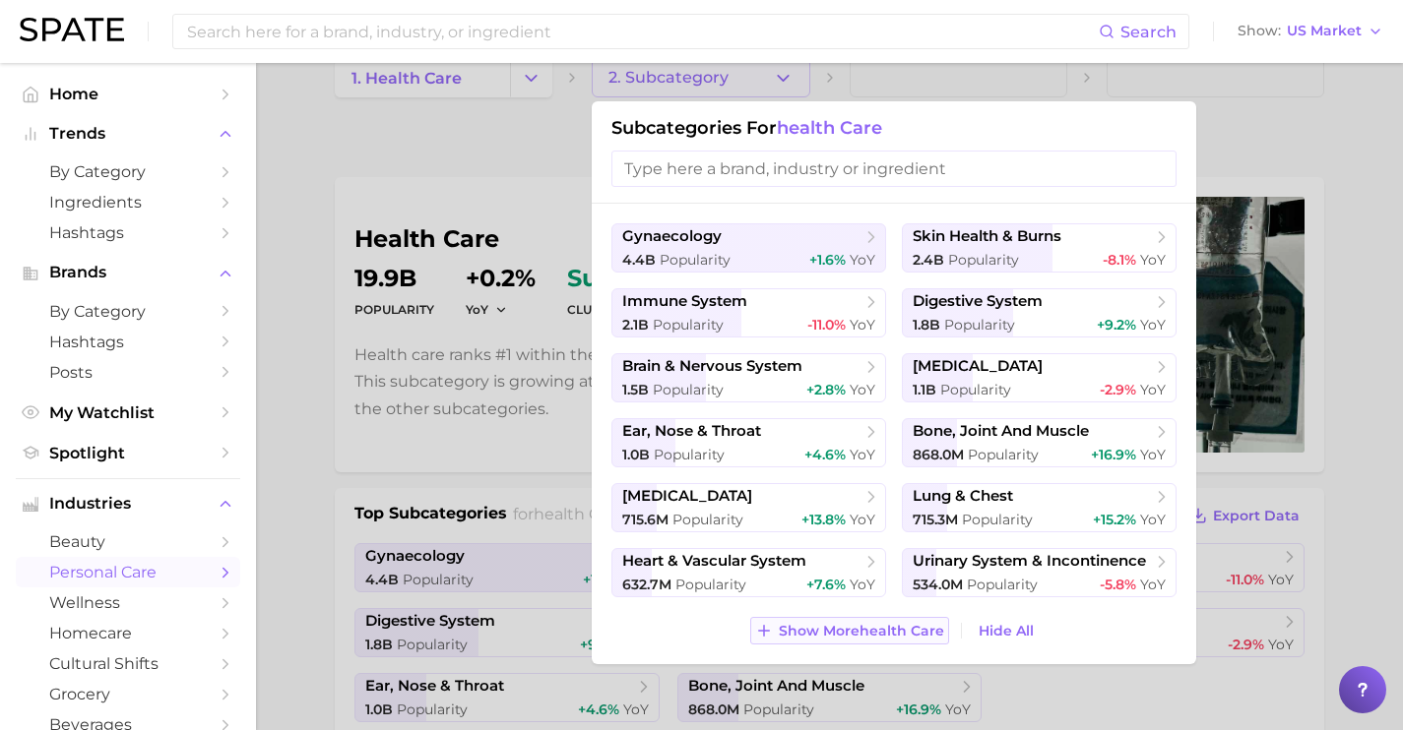
click at [882, 632] on span "Show More health care" at bounding box center [861, 631] width 165 height 17
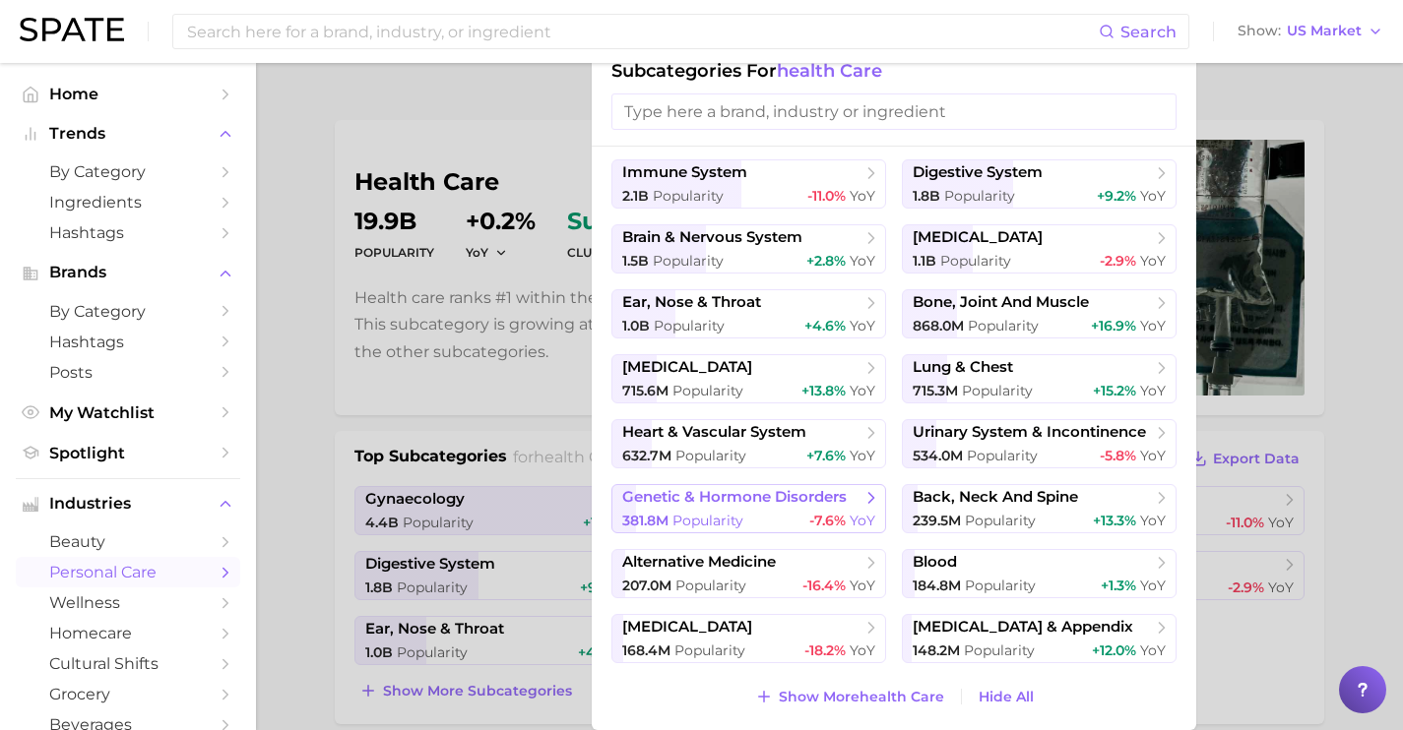
scroll to position [184, 0]
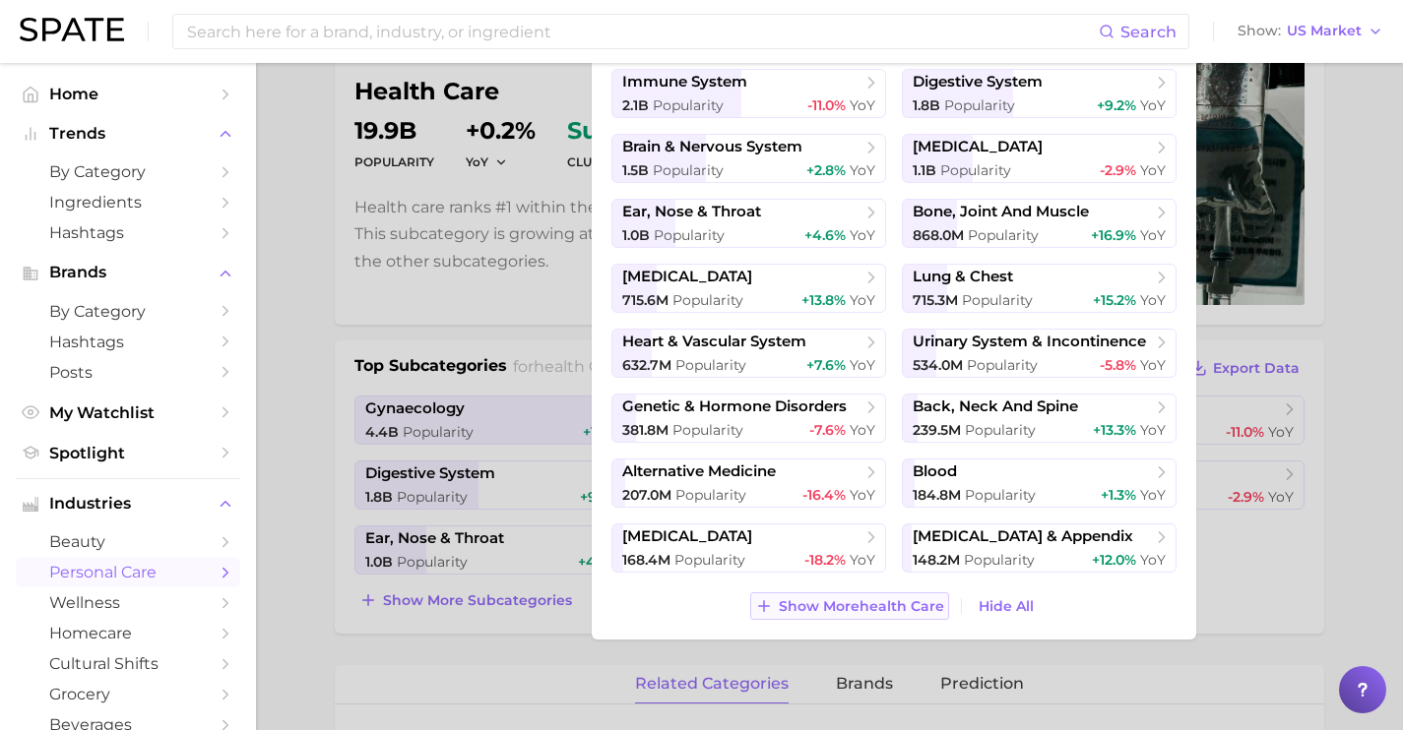
click at [849, 602] on span "Show More health care" at bounding box center [861, 607] width 165 height 17
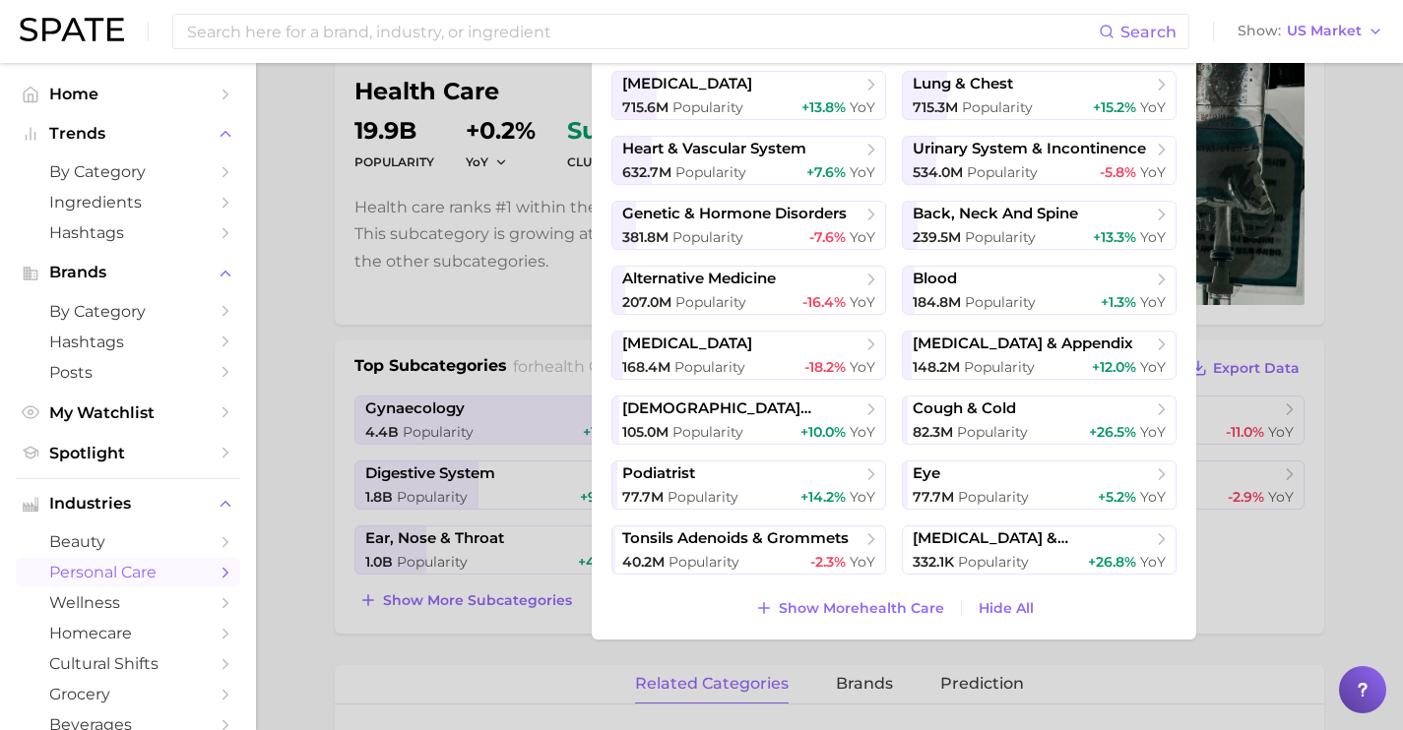
scroll to position [267, 0]
click at [879, 601] on span "Show More health care" at bounding box center [861, 607] width 165 height 17
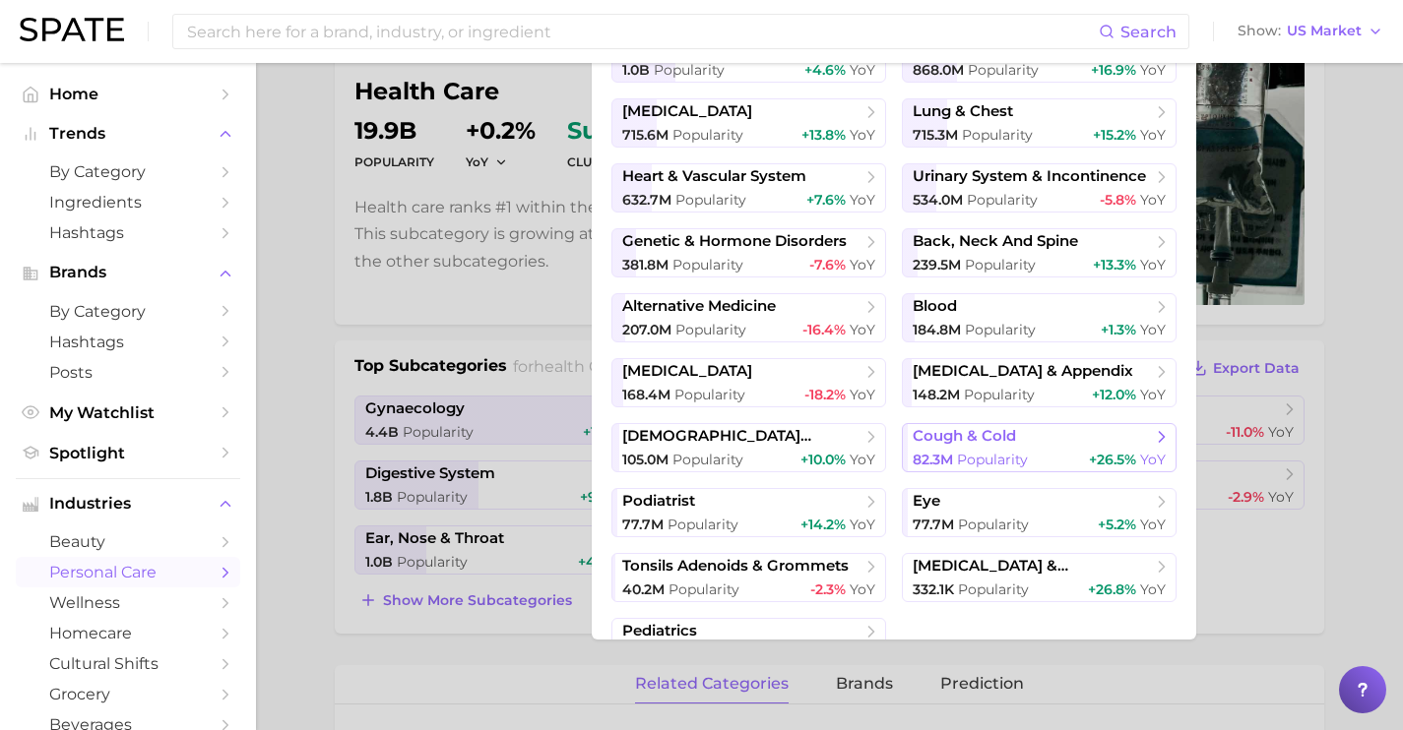
scroll to position [206, 0]
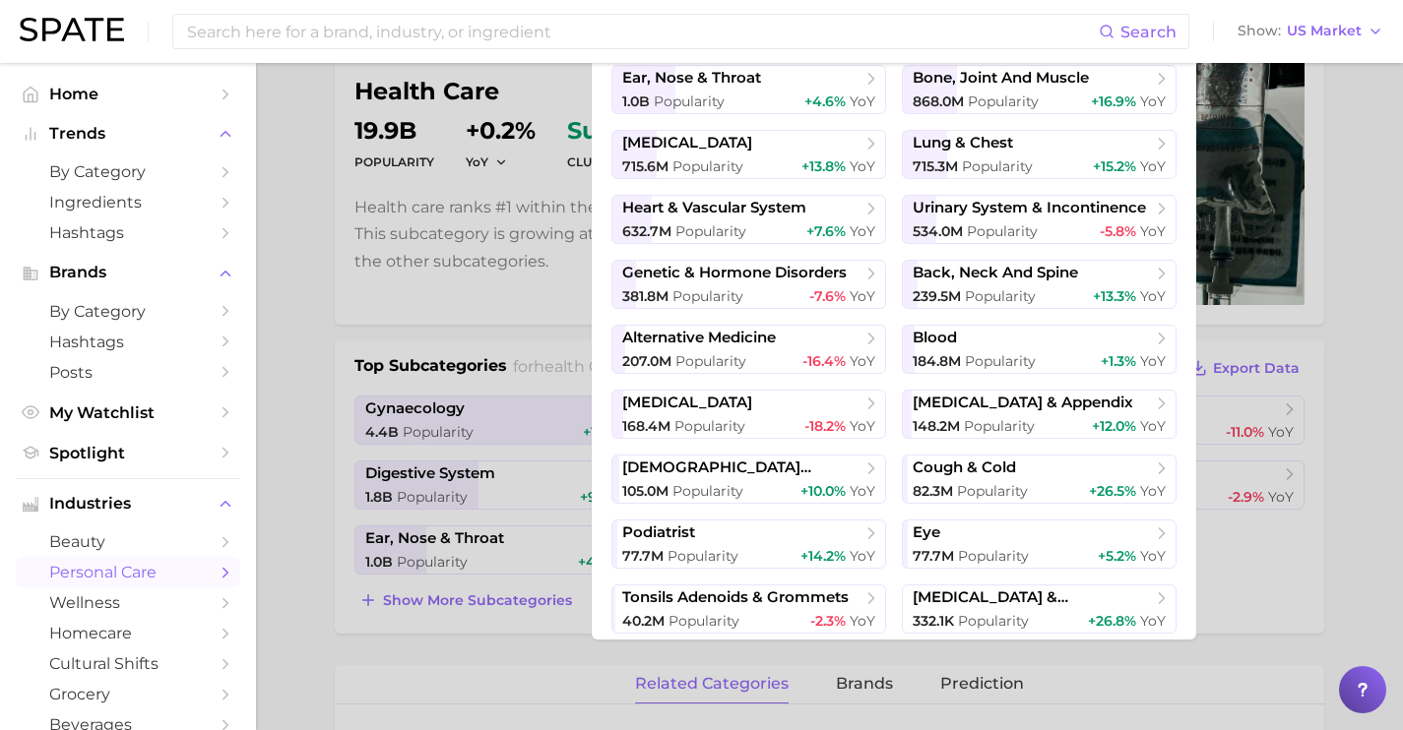
click at [1267, 333] on div at bounding box center [701, 365] width 1403 height 730
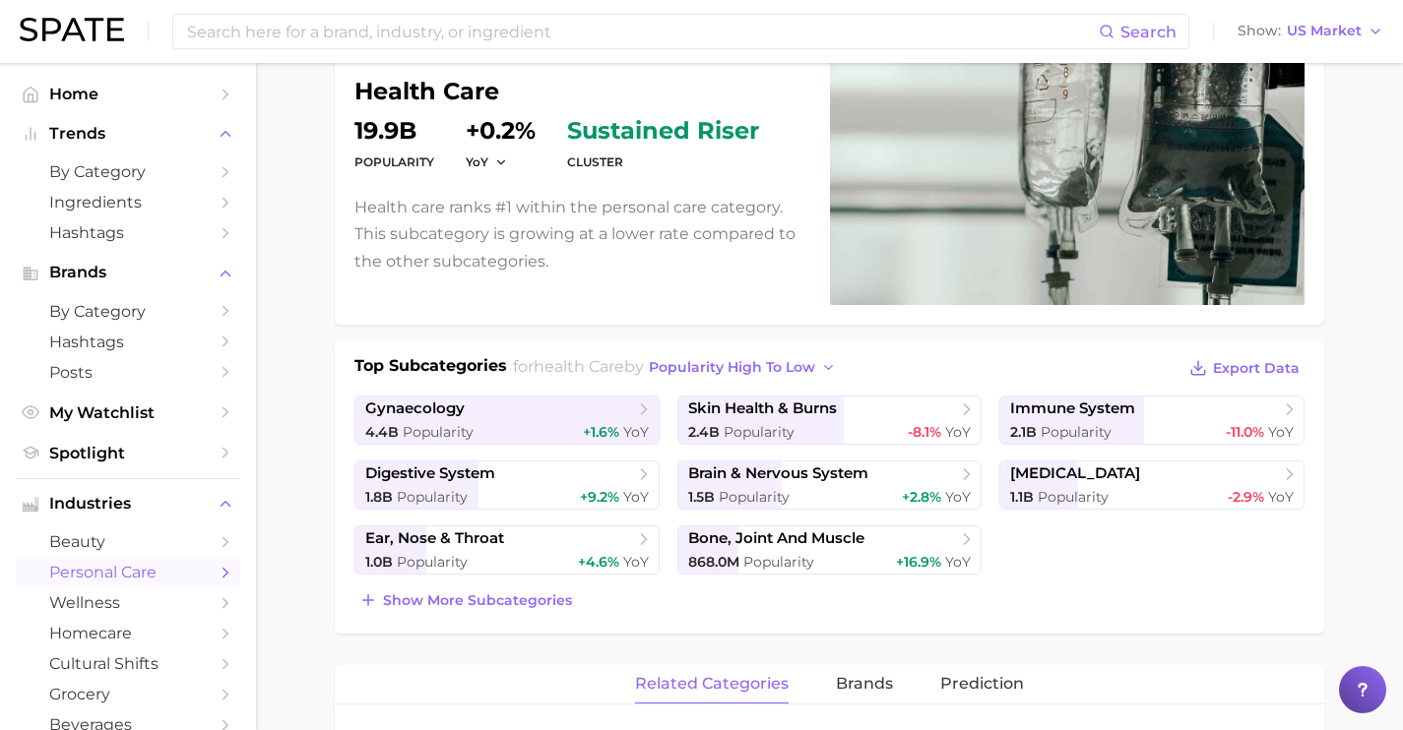
scroll to position [0, 0]
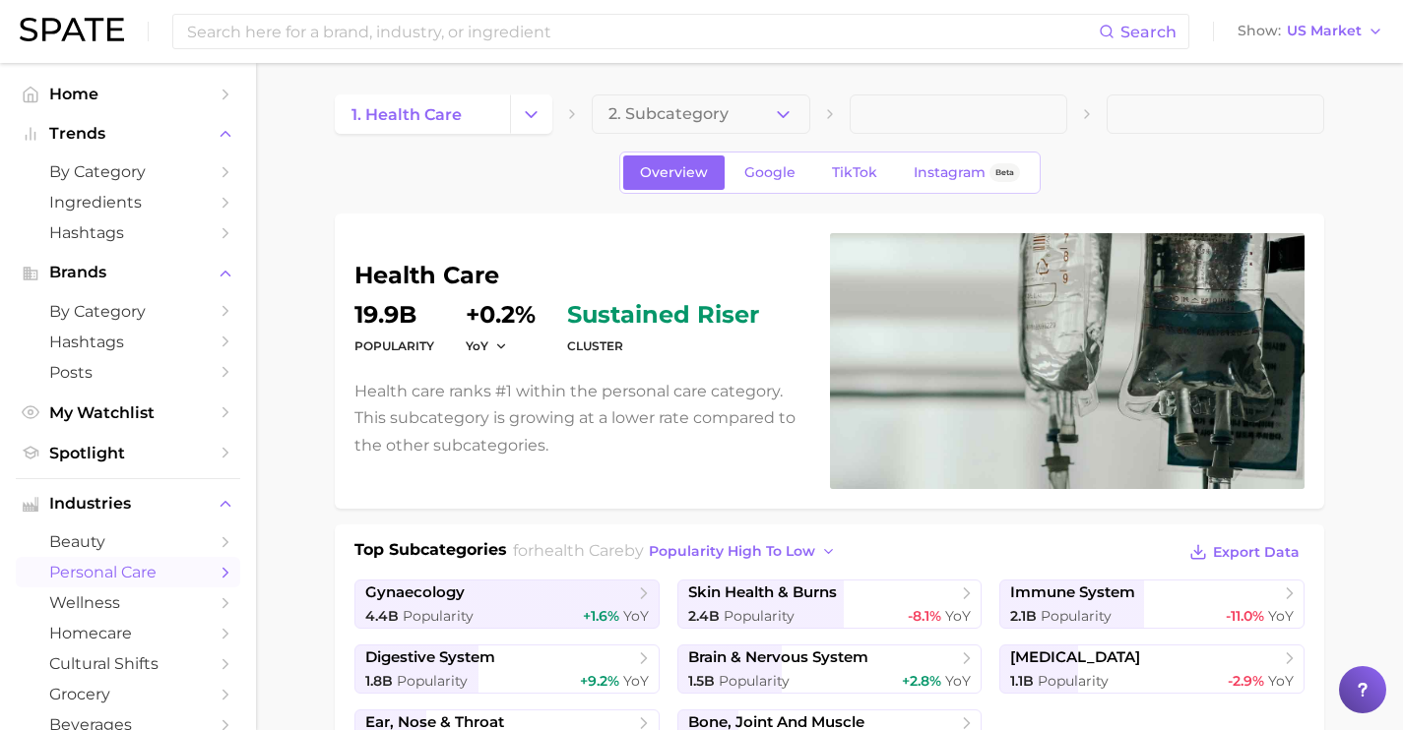
click at [554, 122] on div "1. health care 2. Subcategory" at bounding box center [829, 114] width 989 height 39
click at [540, 117] on icon "Change Category" at bounding box center [531, 114] width 21 height 21
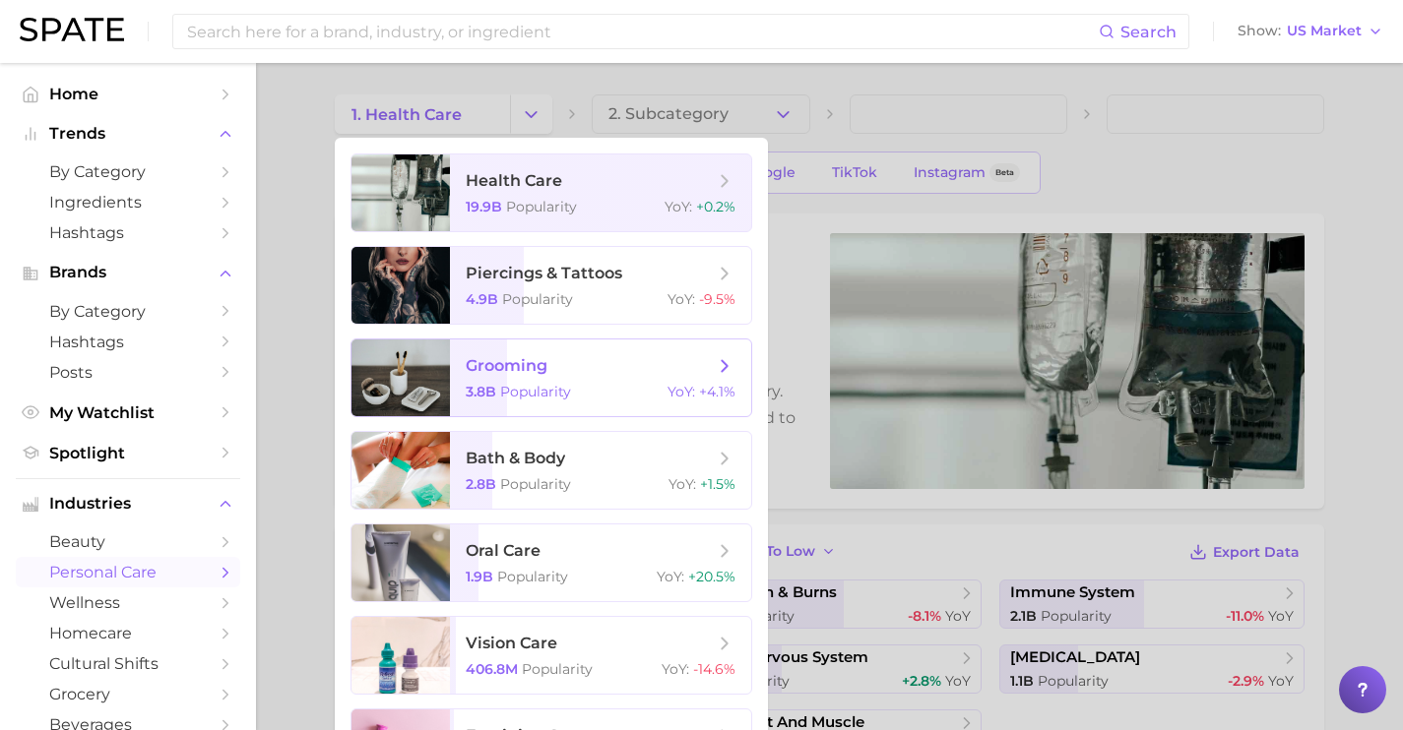
click at [594, 383] on span "grooming 3.8b Popularity YoY : +4.1%" at bounding box center [600, 378] width 301 height 77
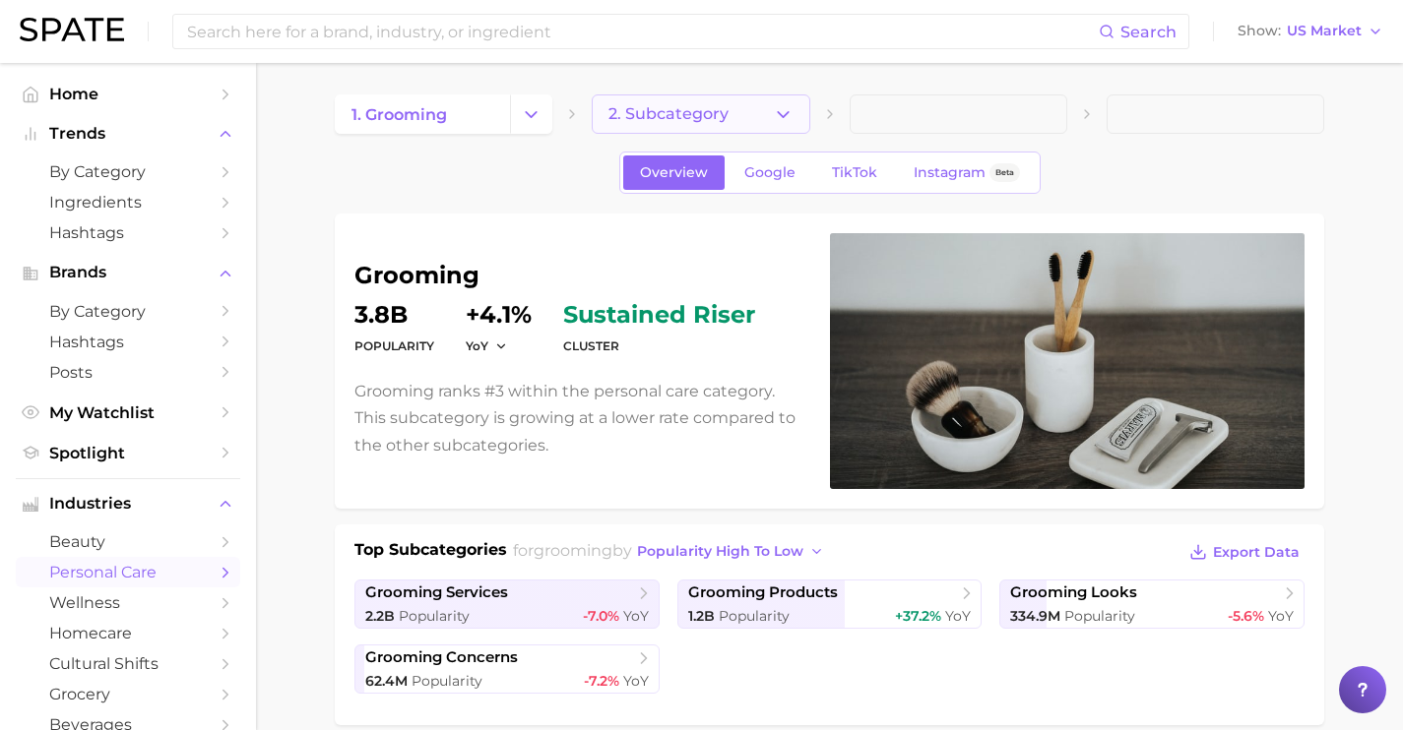
click at [787, 114] on icon "button" at bounding box center [783, 114] width 21 height 21
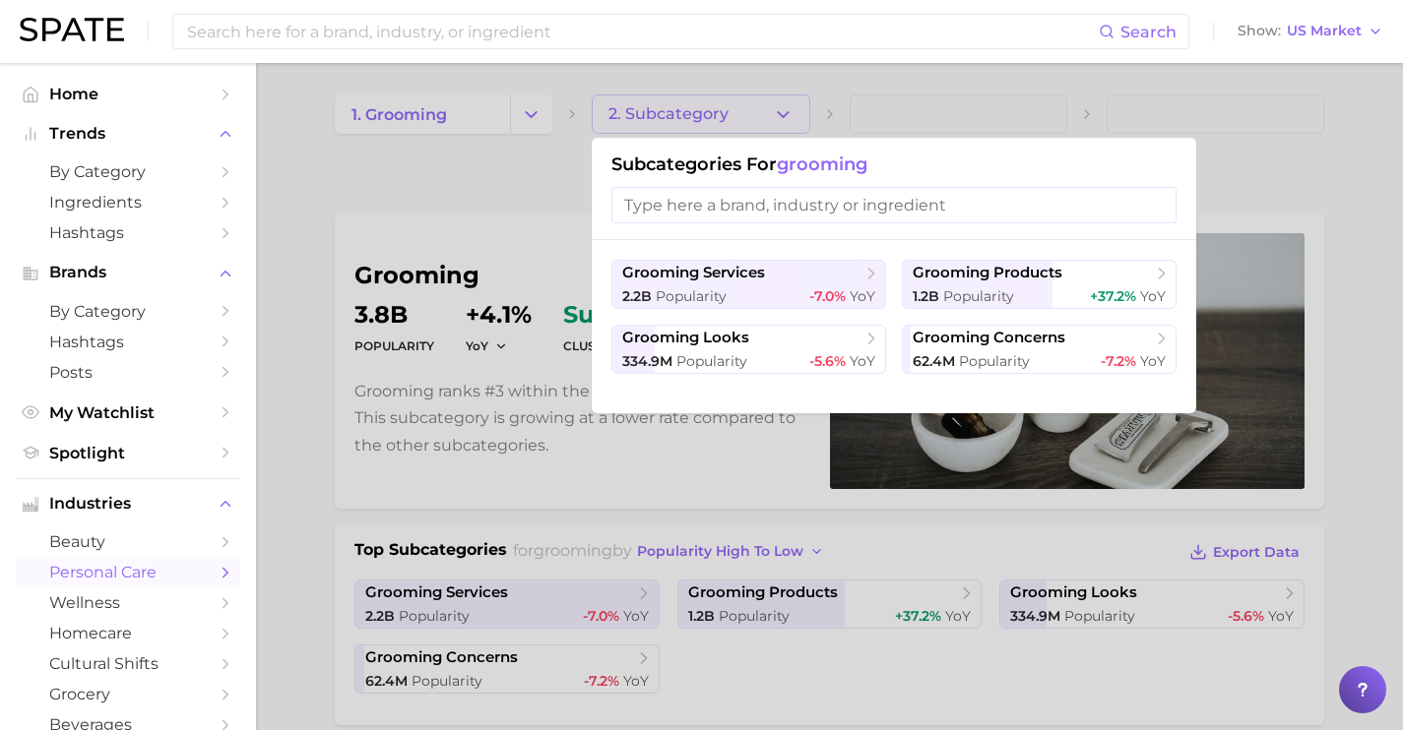
click at [582, 150] on div at bounding box center [701, 365] width 1403 height 730
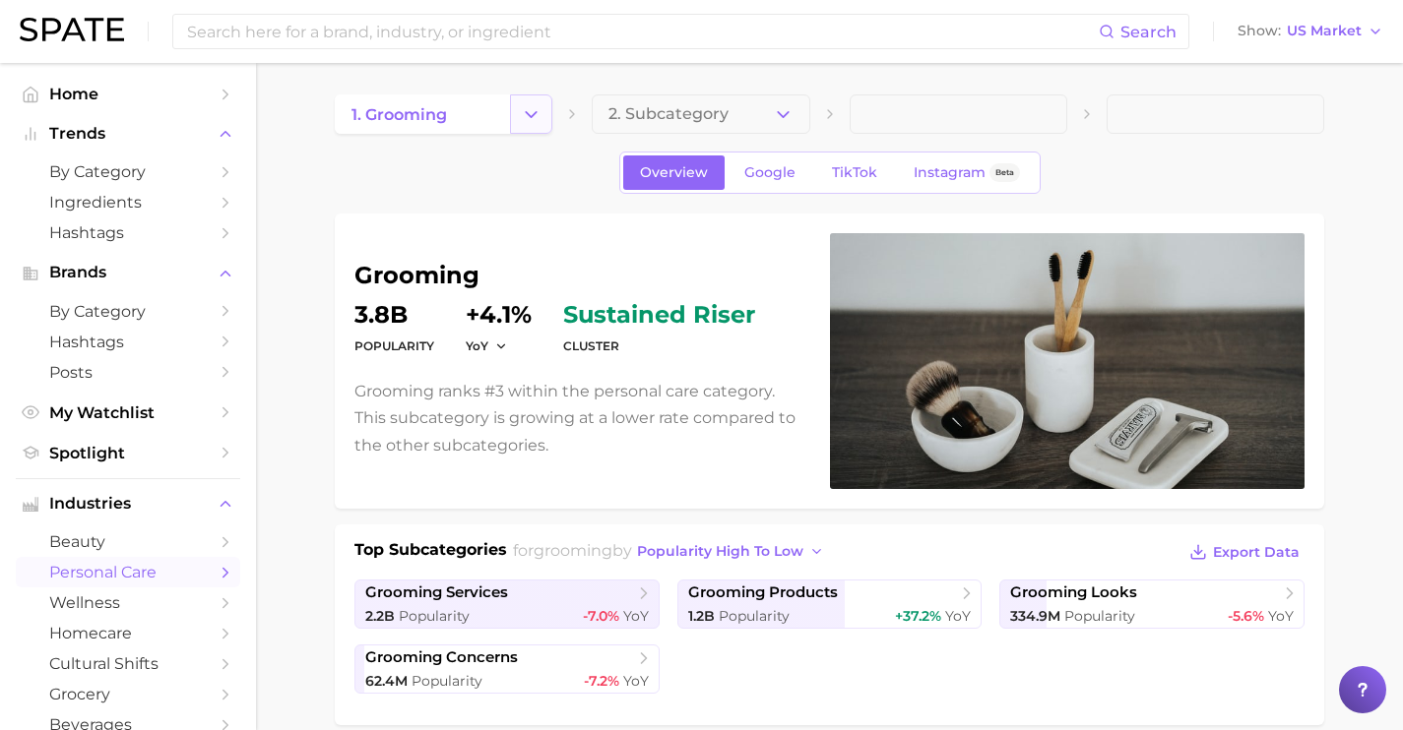
click at [516, 121] on button "Change Category" at bounding box center [531, 114] width 42 height 39
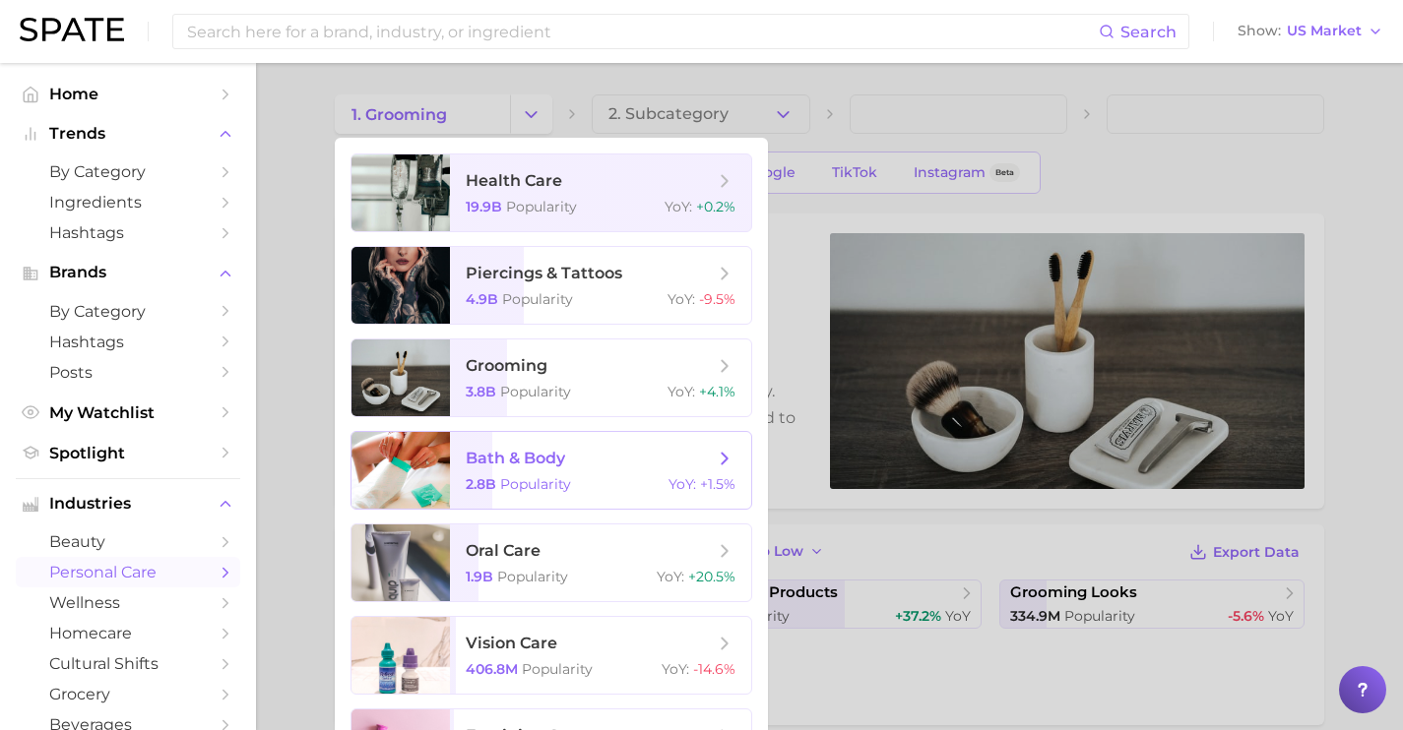
click at [642, 473] on span "bath & body 2.8b Popularity YoY : +1.5%" at bounding box center [600, 470] width 301 height 77
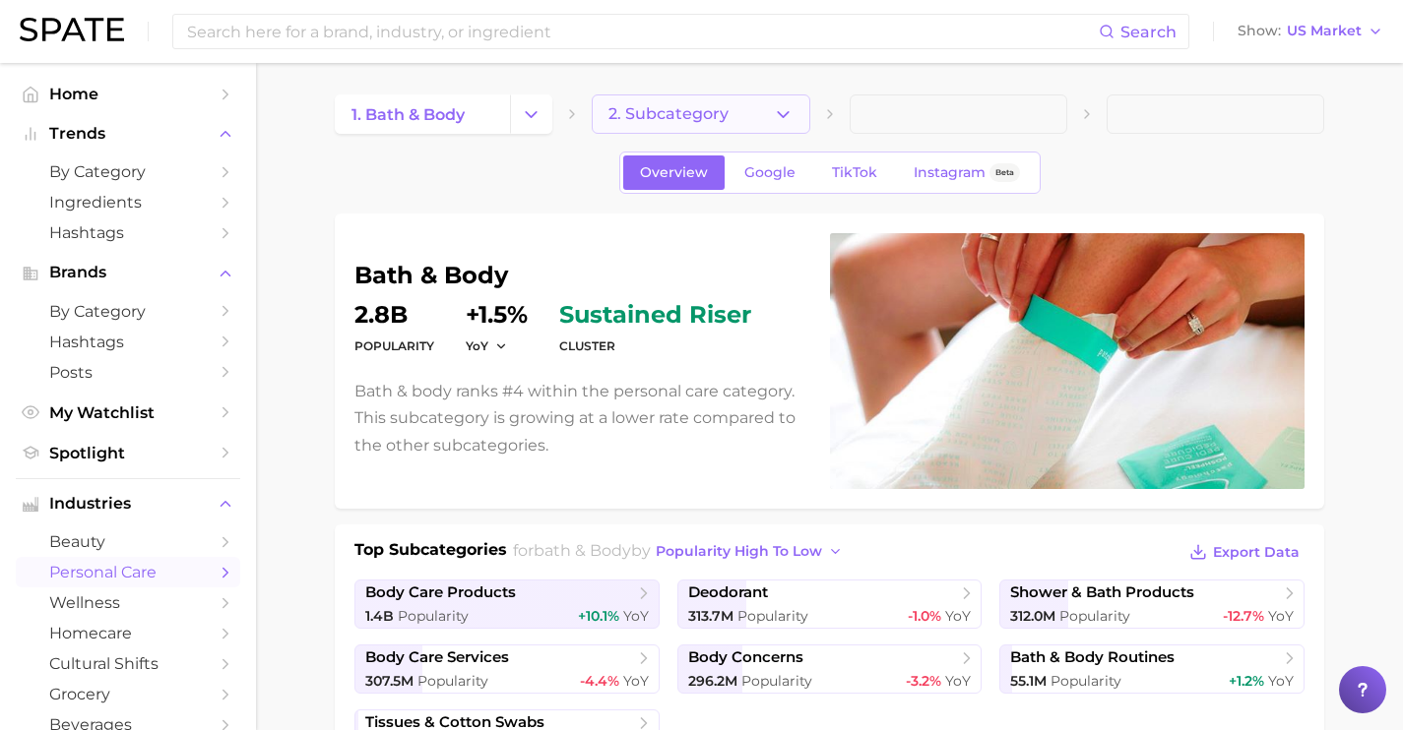
click at [781, 124] on icon "button" at bounding box center [783, 114] width 21 height 21
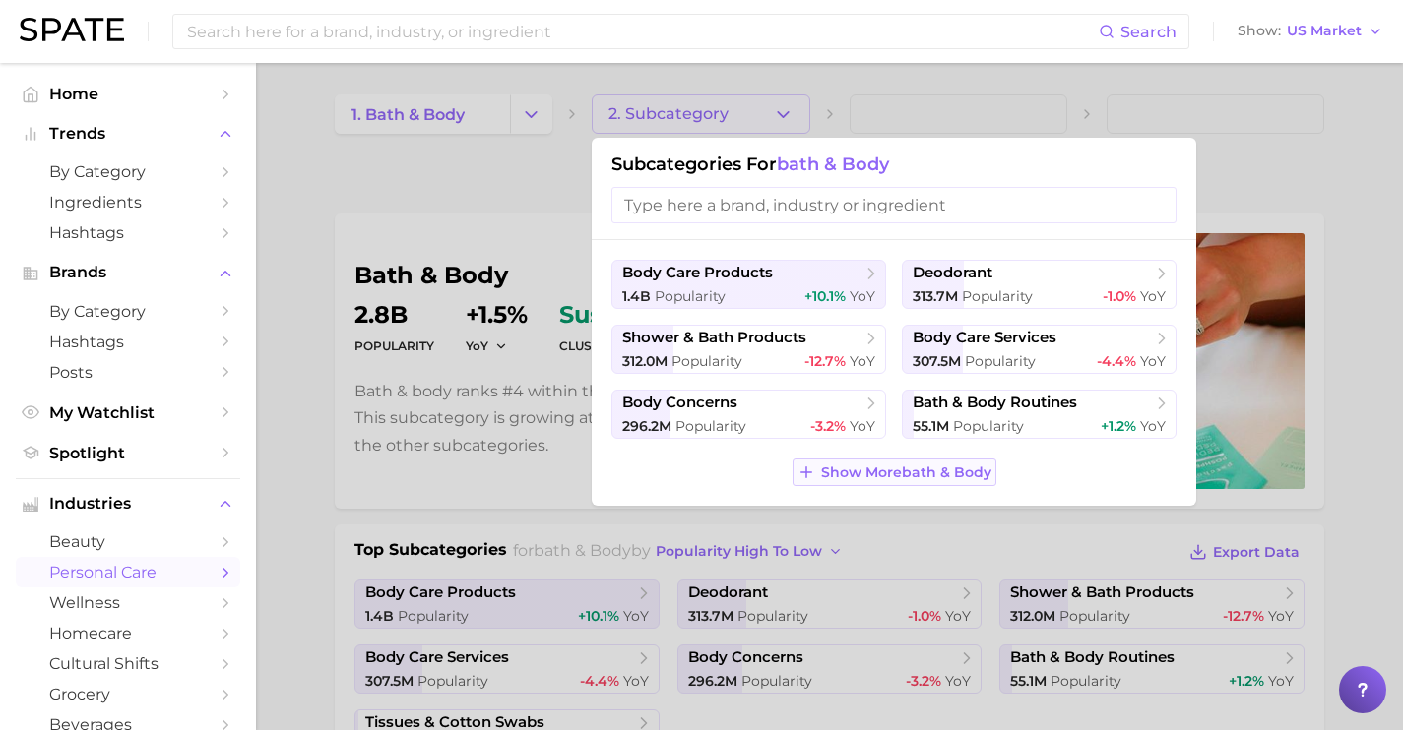
click at [897, 480] on span "Show More bath & body" at bounding box center [906, 473] width 170 height 17
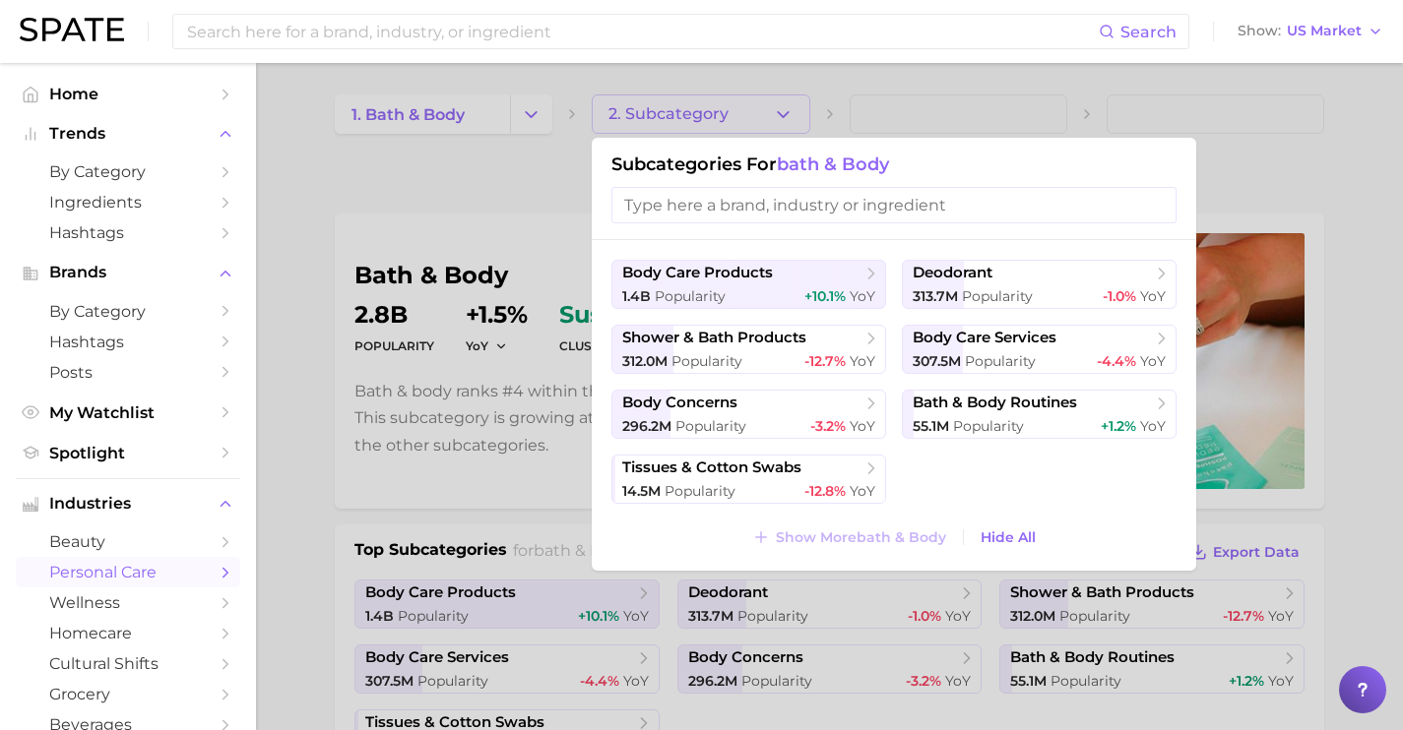
click at [561, 254] on div at bounding box center [701, 365] width 1403 height 730
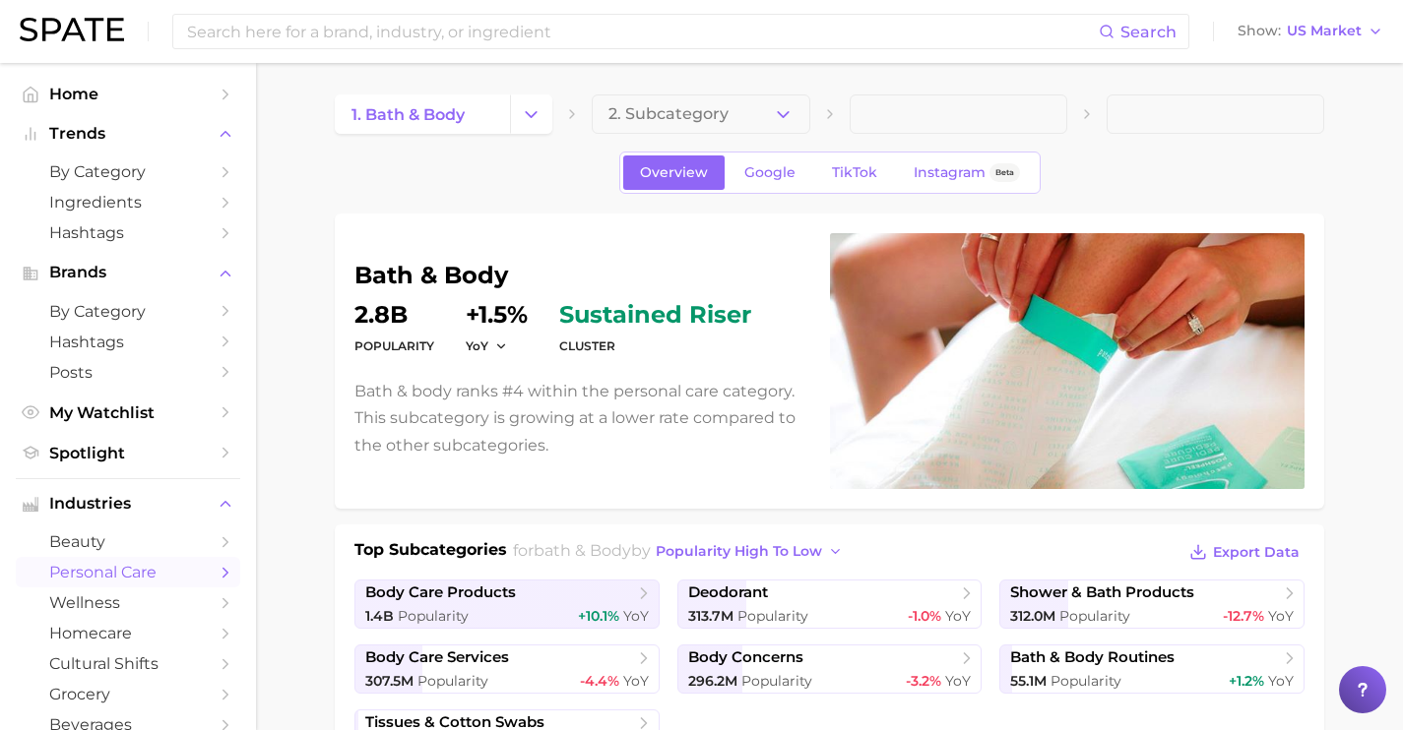
click at [521, 105] on icon "Change Category" at bounding box center [531, 114] width 21 height 21
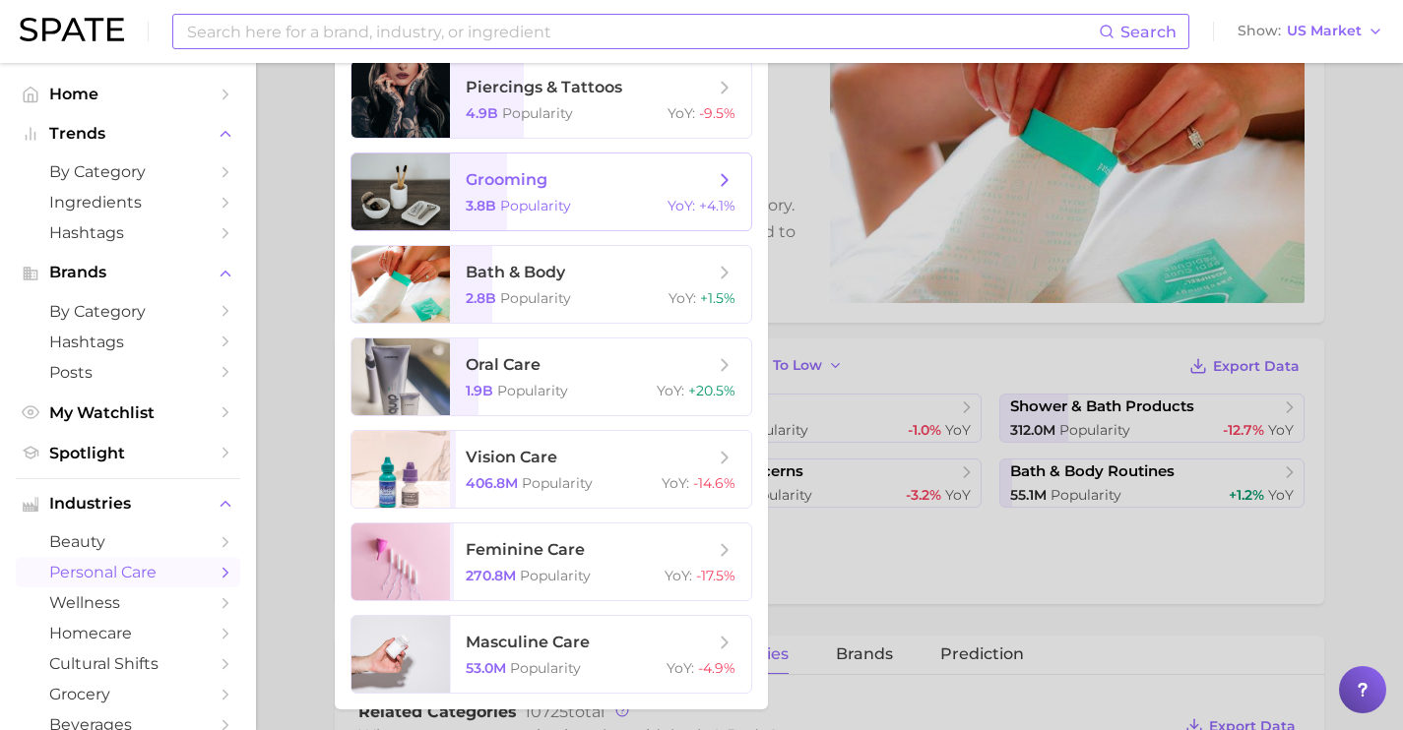
scroll to position [185, 0]
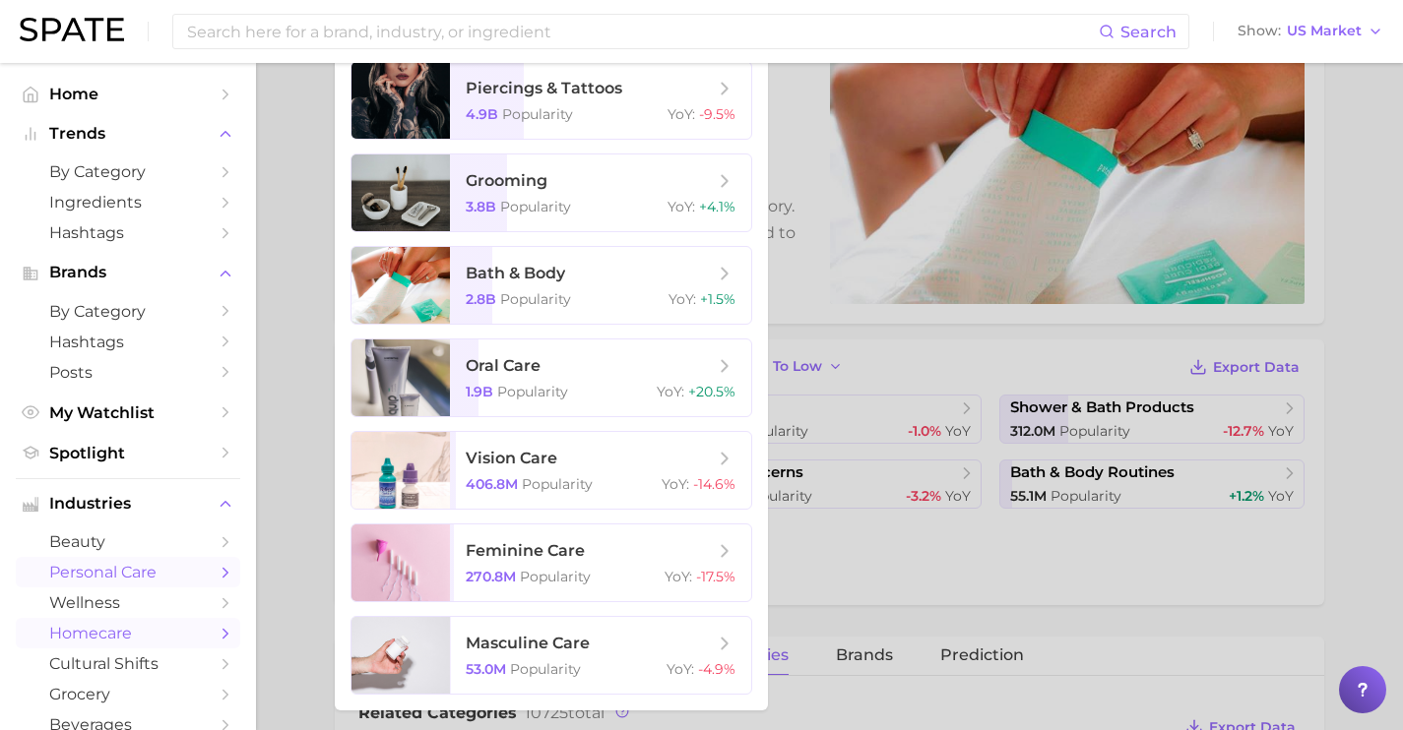
click at [157, 641] on span "homecare" at bounding box center [128, 633] width 158 height 19
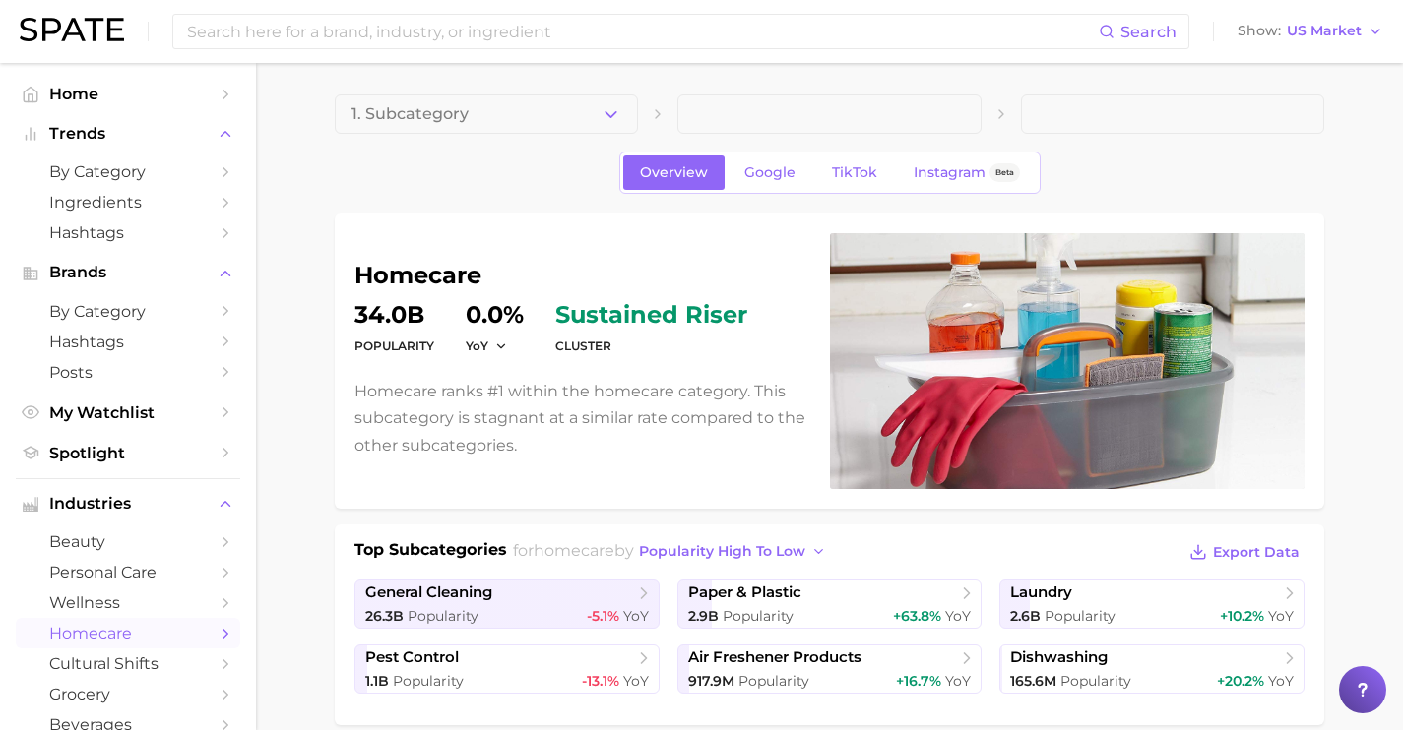
click at [598, 124] on button "1. Subcategory" at bounding box center [486, 114] width 303 height 39
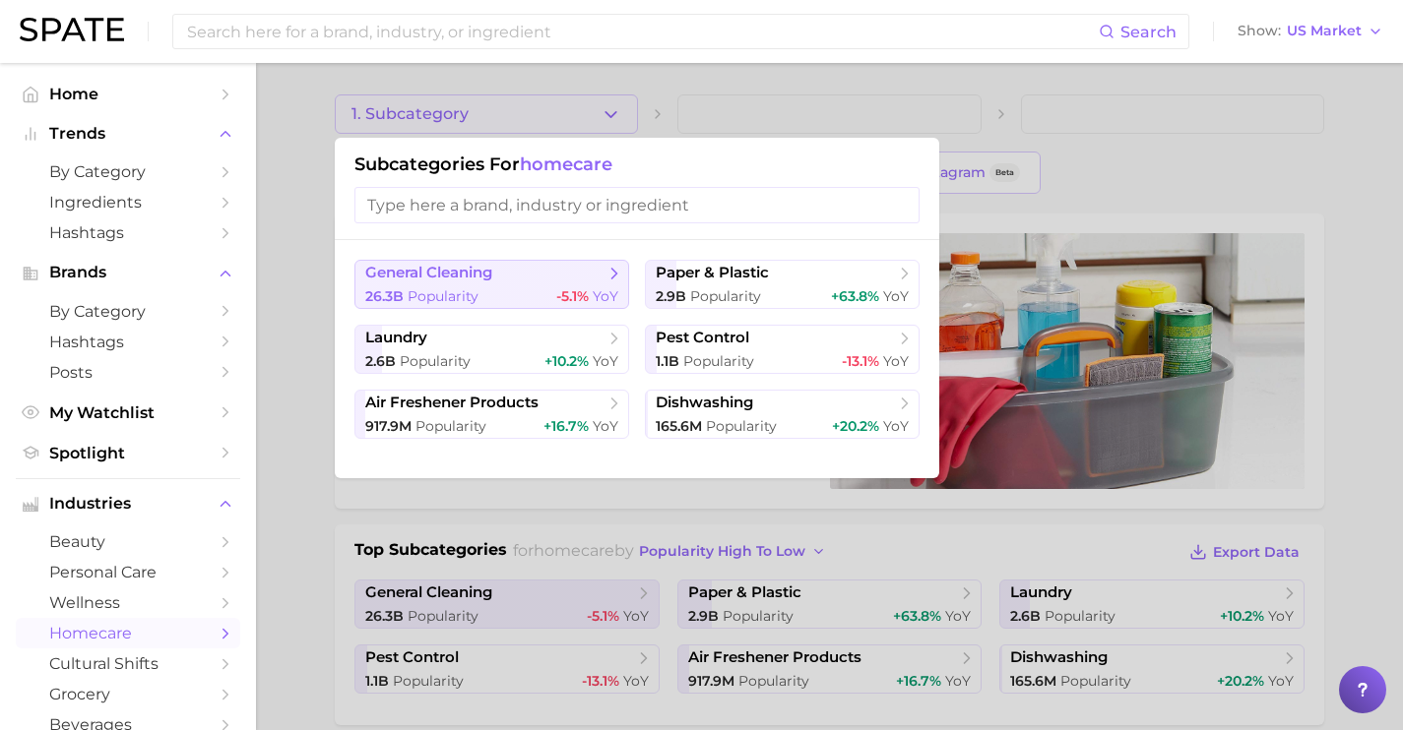
click at [507, 262] on button "general cleaning 26.3b Popularity -5.1% YoY" at bounding box center [491, 284] width 275 height 49
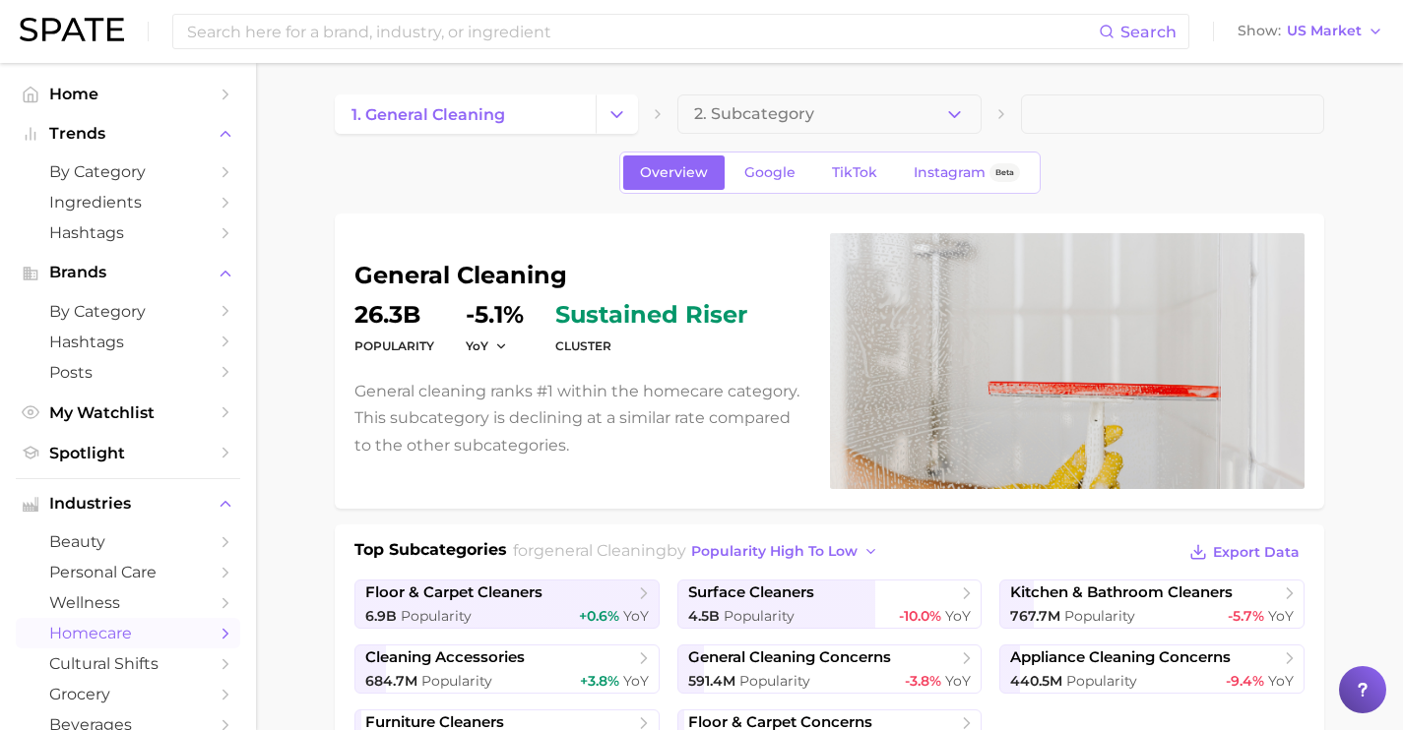
click at [968, 110] on button "2. Subcategory" at bounding box center [828, 114] width 303 height 39
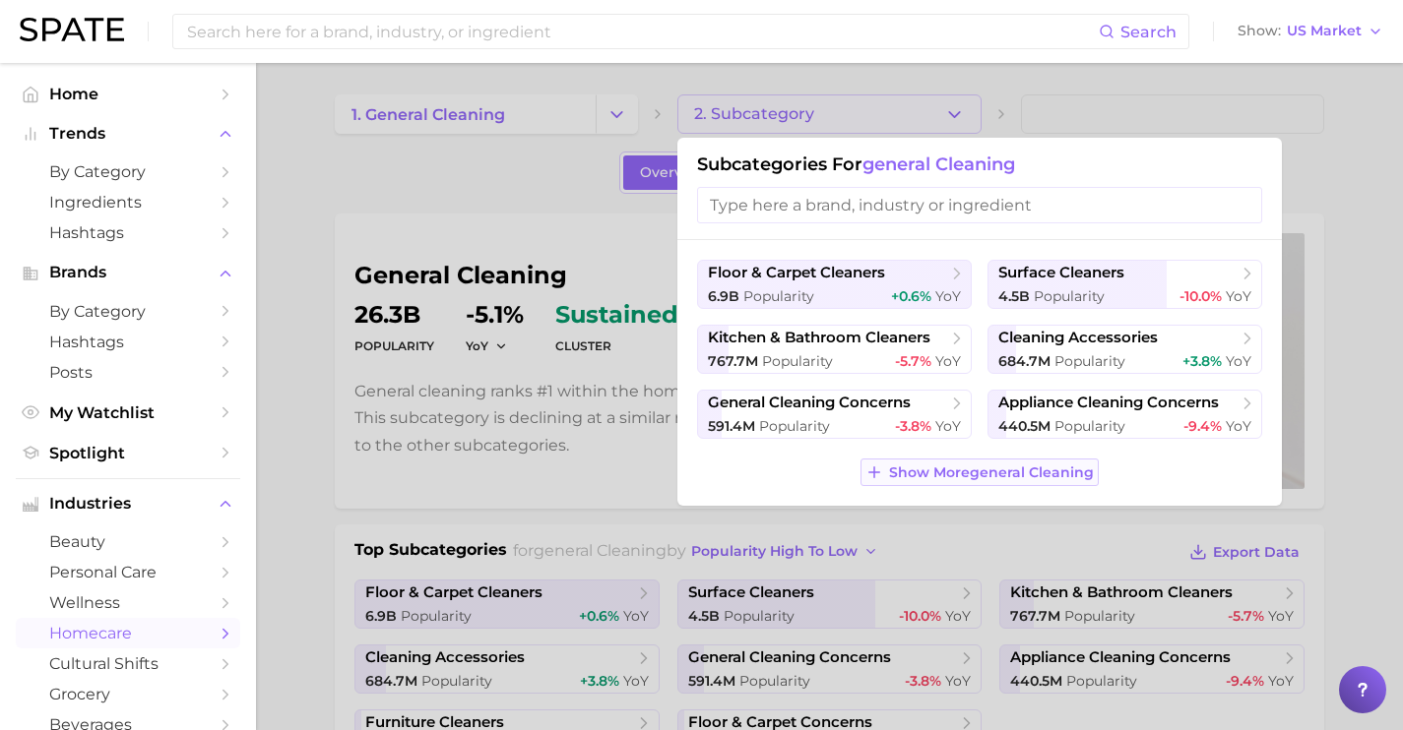
click at [984, 472] on span "Show More general cleaning" at bounding box center [991, 473] width 205 height 17
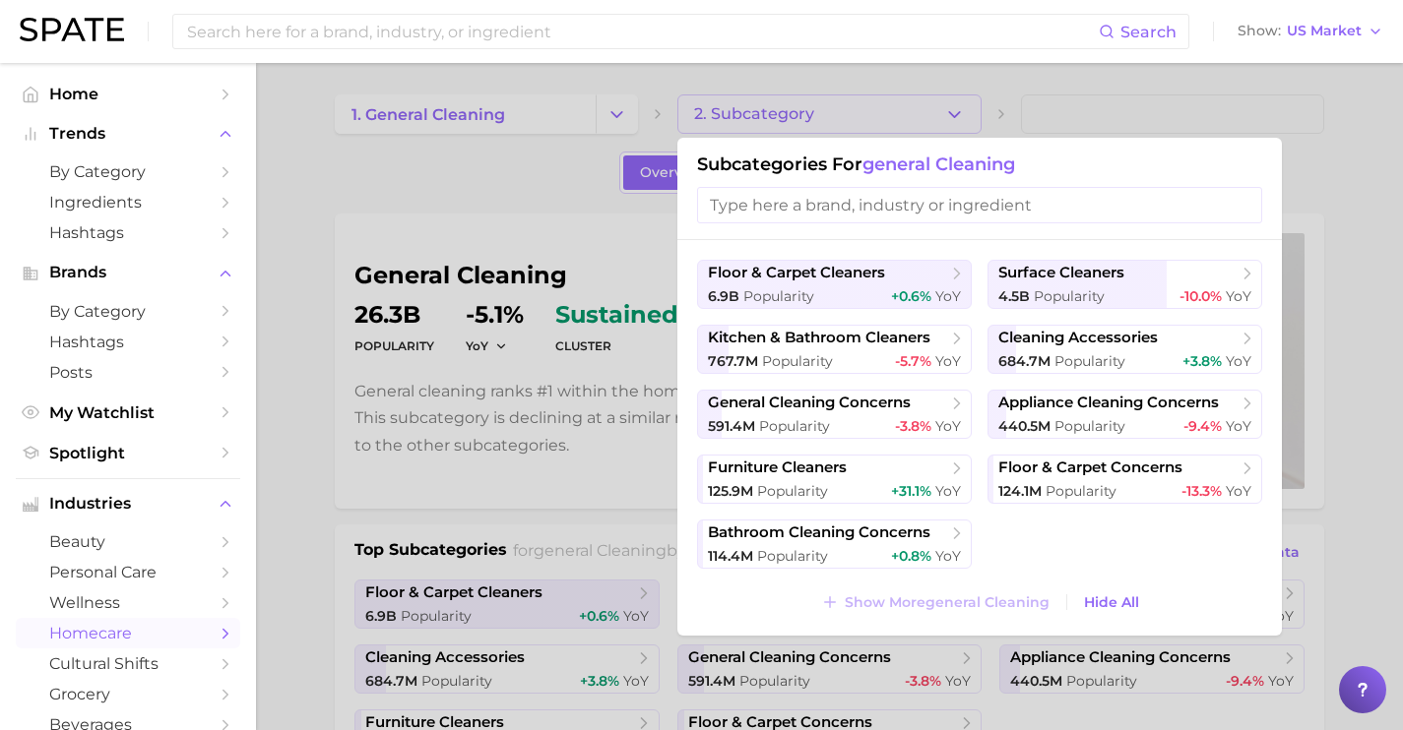
click at [576, 195] on div at bounding box center [701, 365] width 1403 height 730
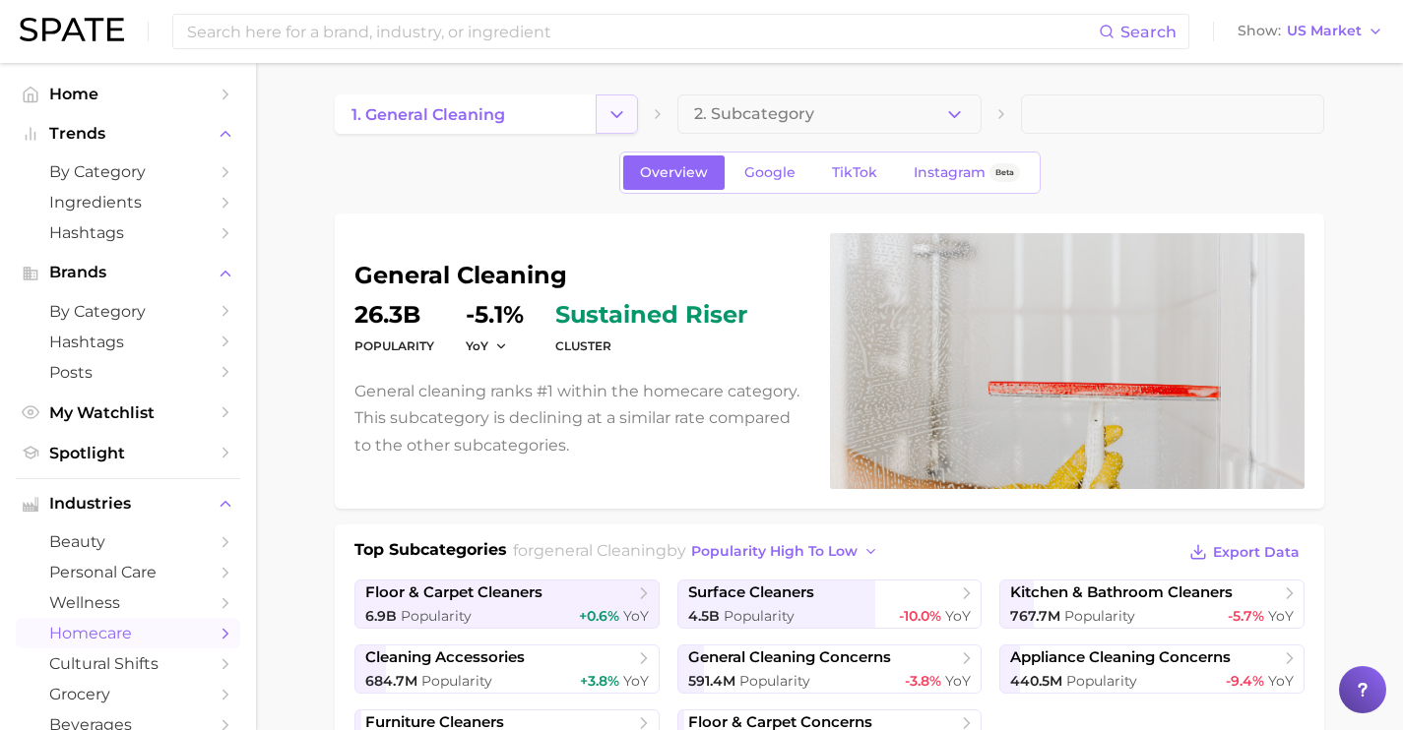
click at [617, 127] on button "Change Category" at bounding box center [617, 114] width 42 height 39
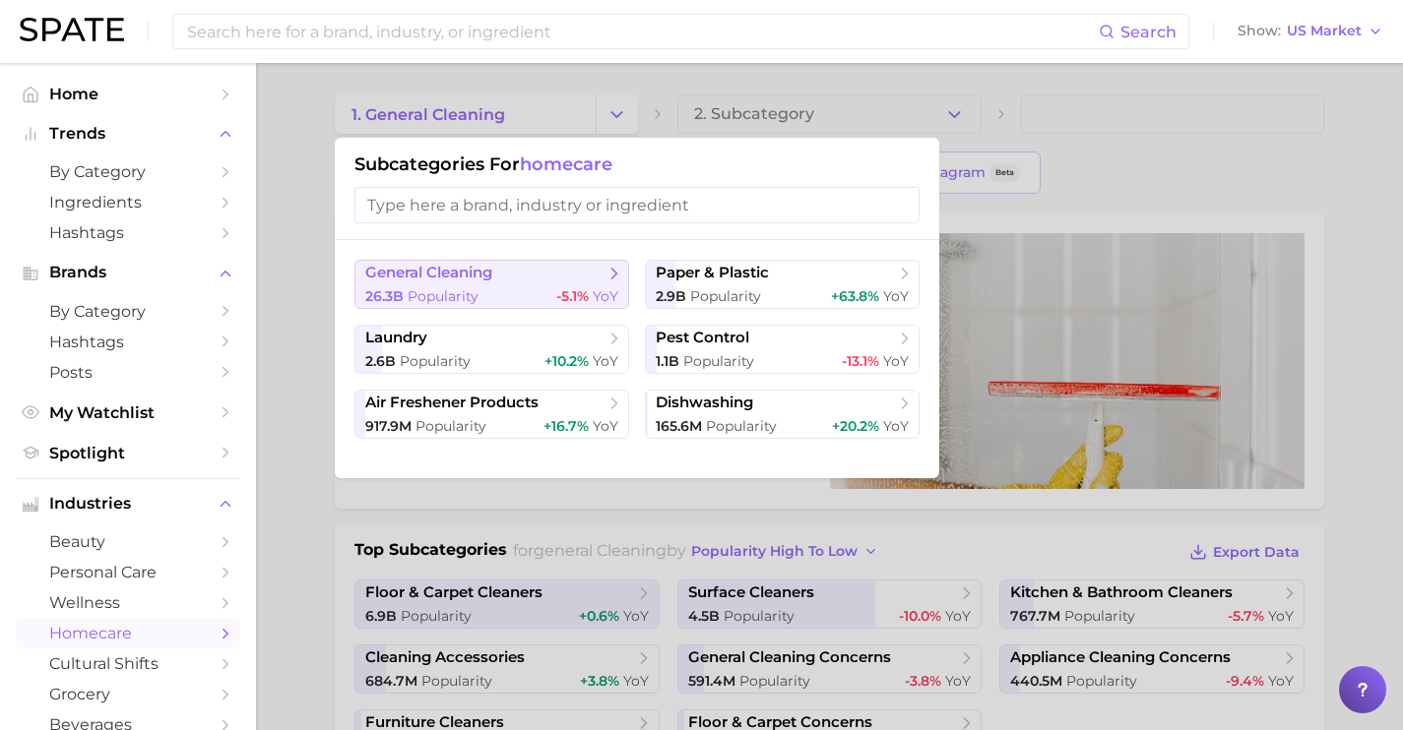
click at [461, 305] on span "26.3b Popularity" at bounding box center [421, 296] width 113 height 19
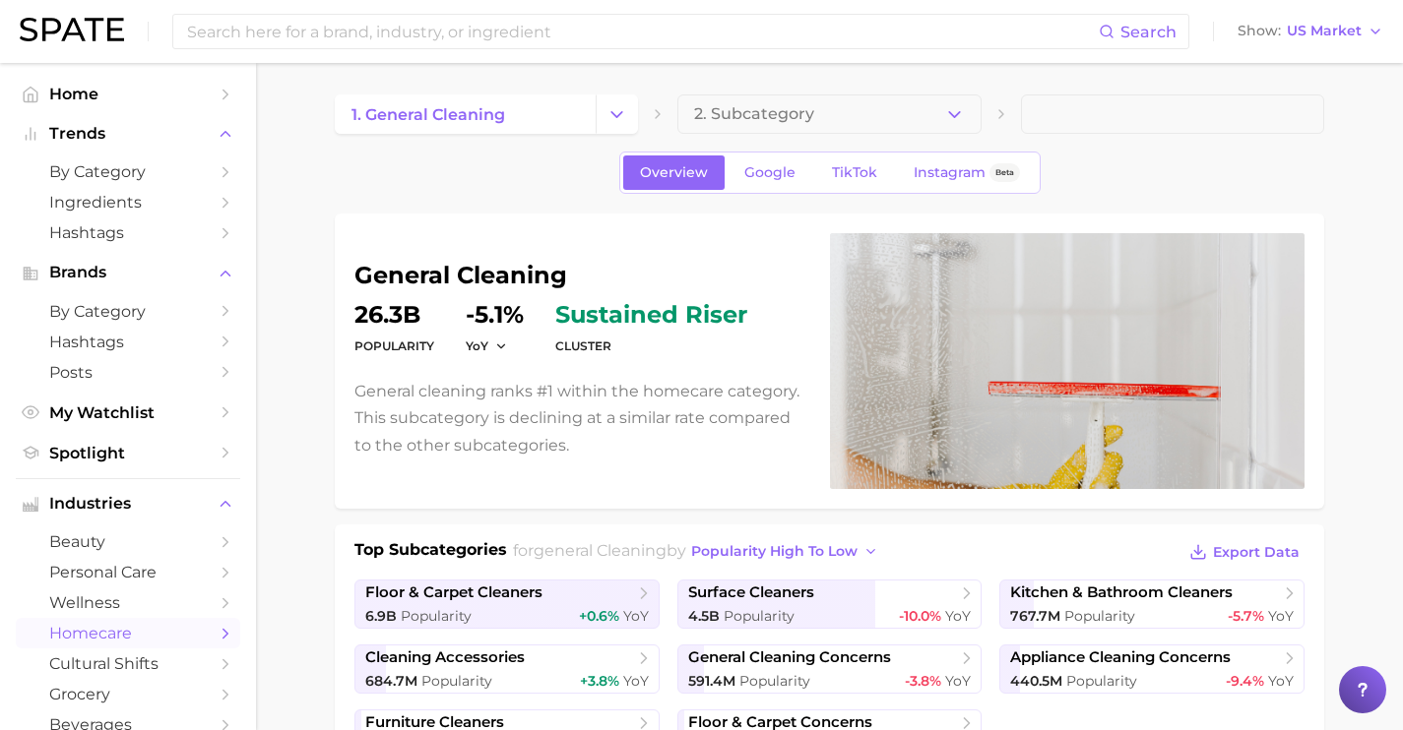
click at [750, 115] on span "2. Subcategory" at bounding box center [754, 114] width 120 height 18
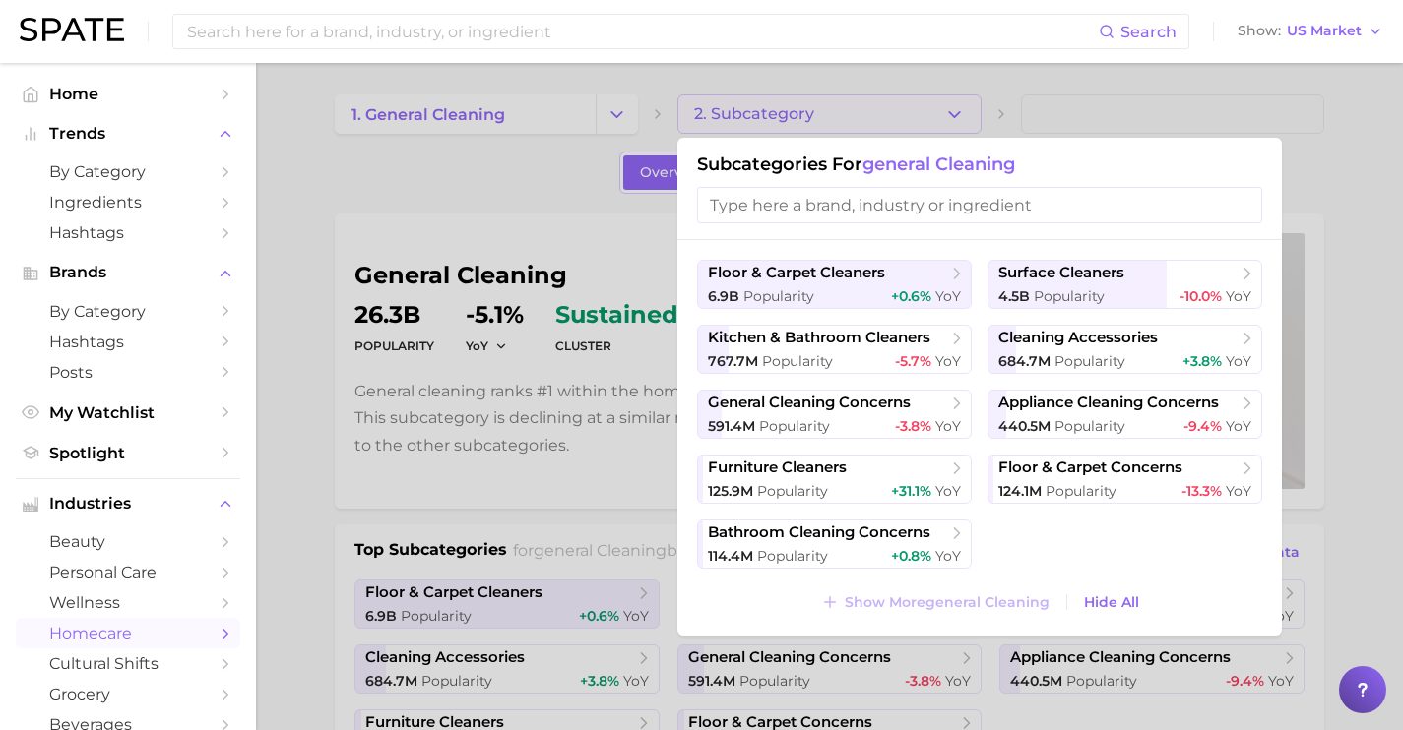
click at [503, 182] on div at bounding box center [701, 365] width 1403 height 730
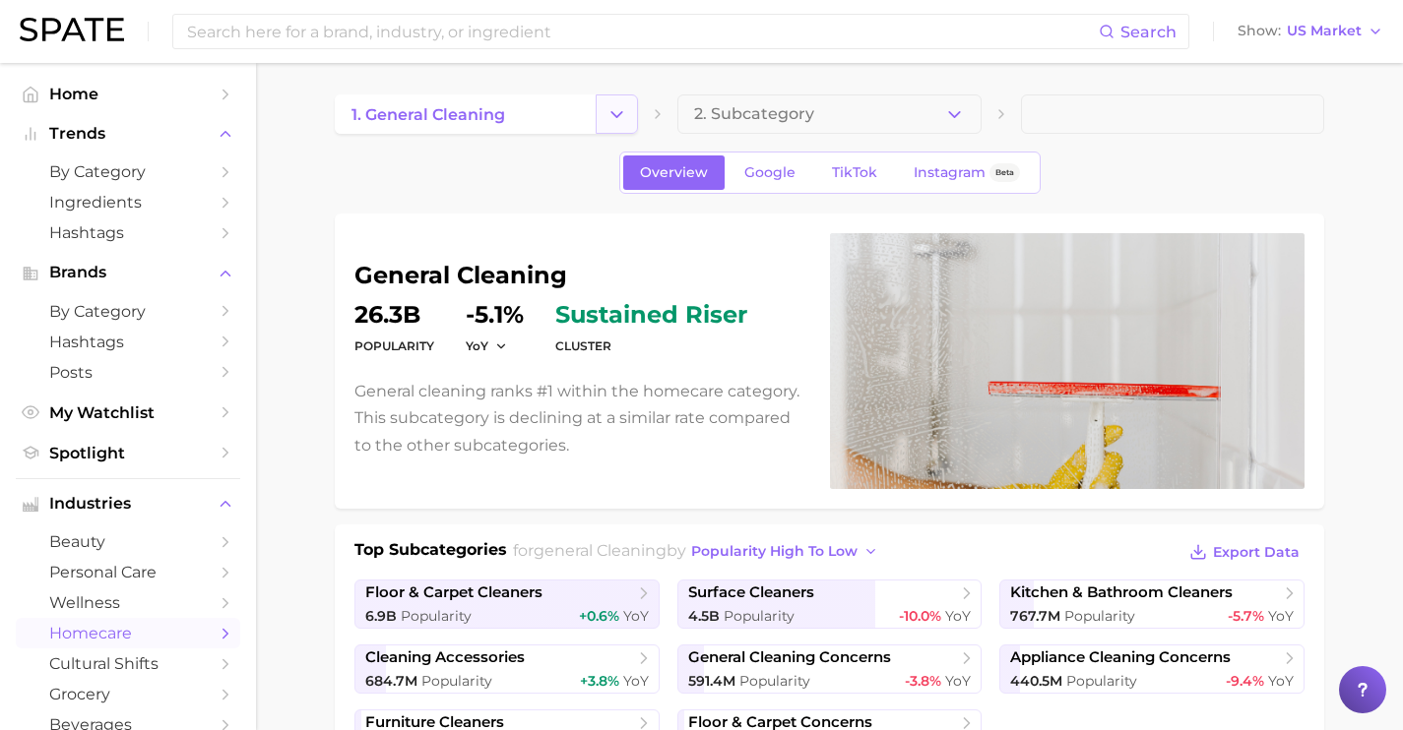
click at [614, 124] on icon "Change Category" at bounding box center [616, 114] width 21 height 21
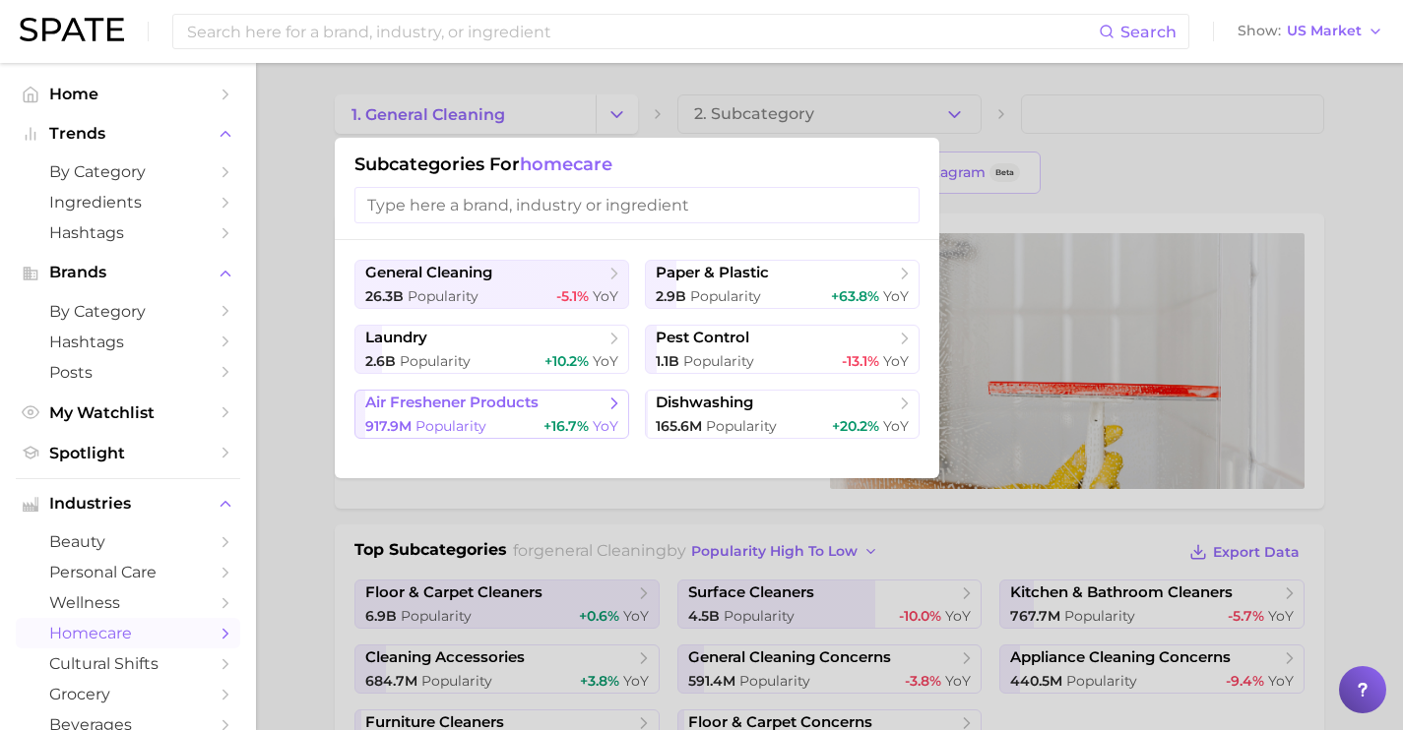
click at [560, 413] on button "air freshener products 917.9m Popularity +16.7% YoY" at bounding box center [491, 414] width 275 height 49
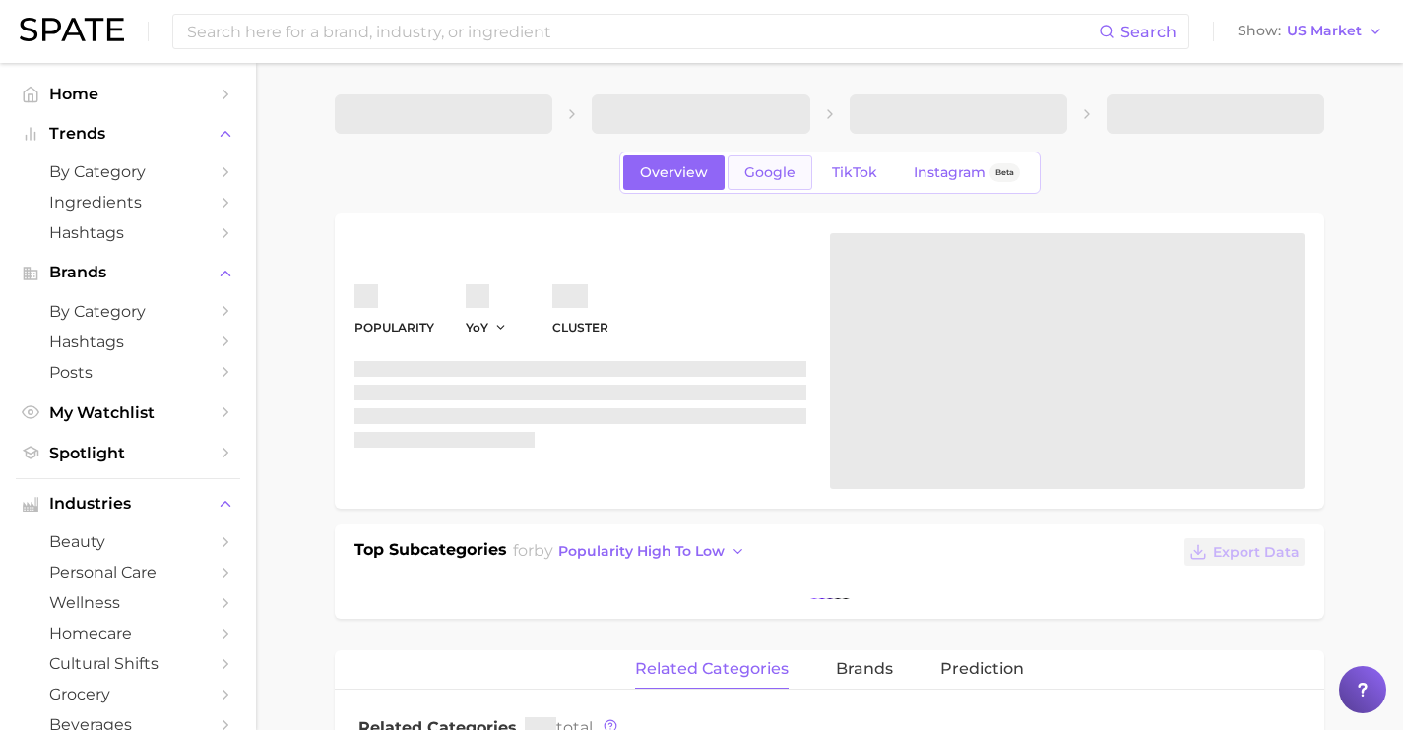
click at [766, 174] on span "Google" at bounding box center [769, 172] width 51 height 17
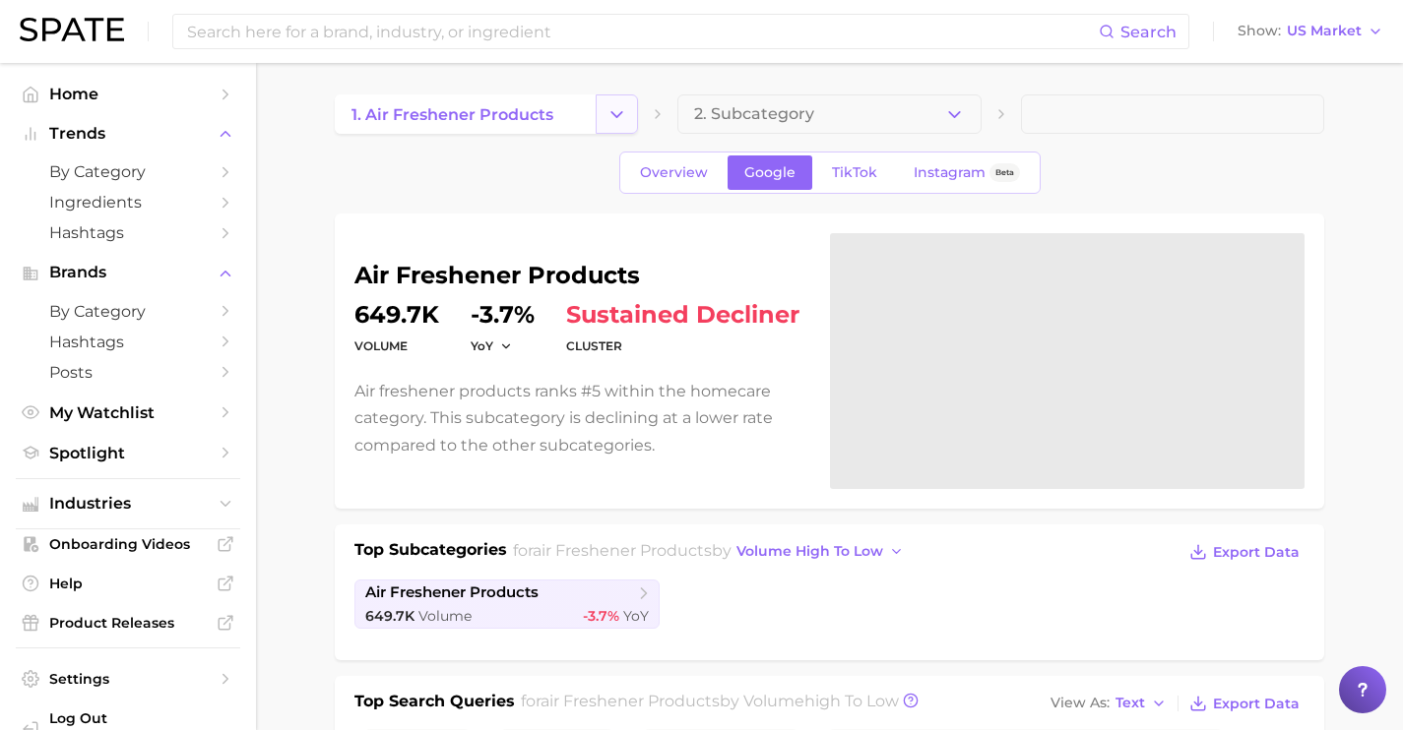
click at [599, 104] on button "Change Category" at bounding box center [617, 114] width 42 height 39
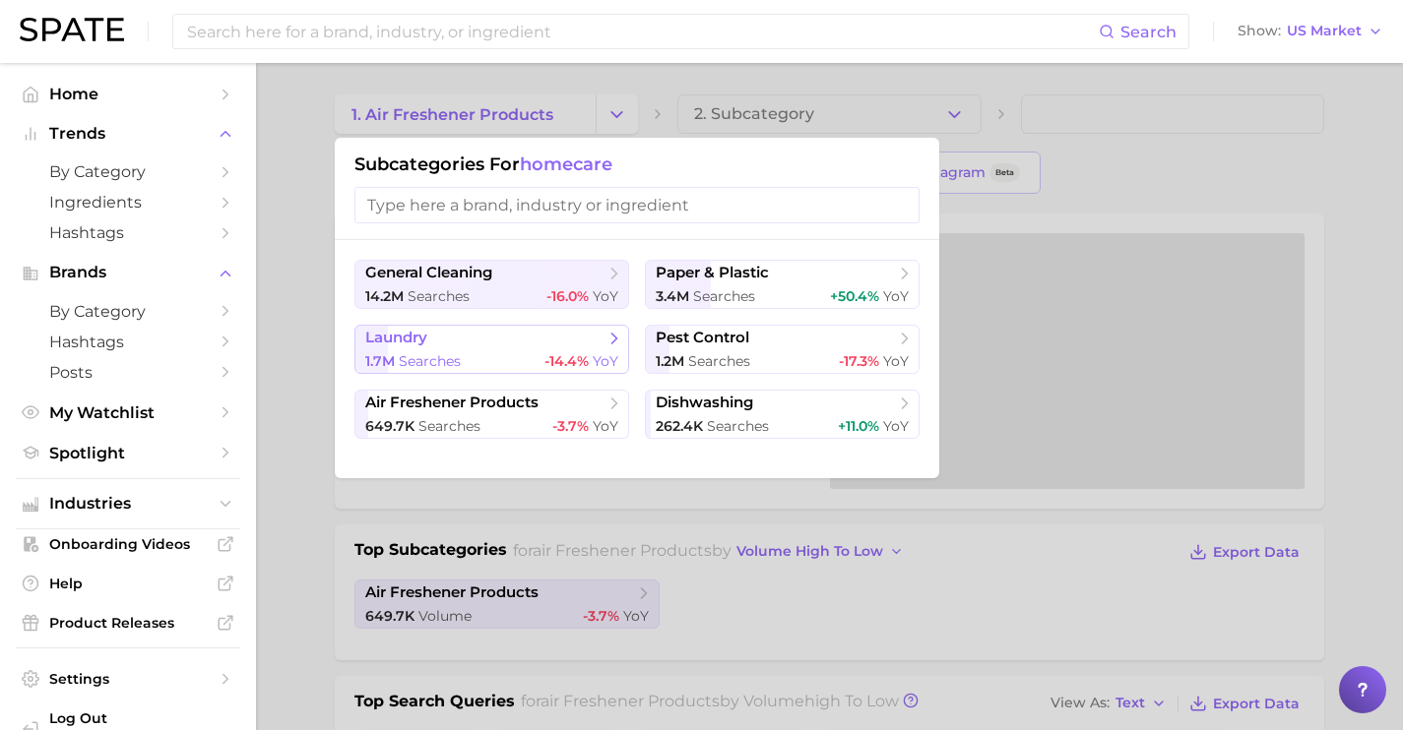
click at [572, 341] on span "laundry" at bounding box center [484, 339] width 239 height 20
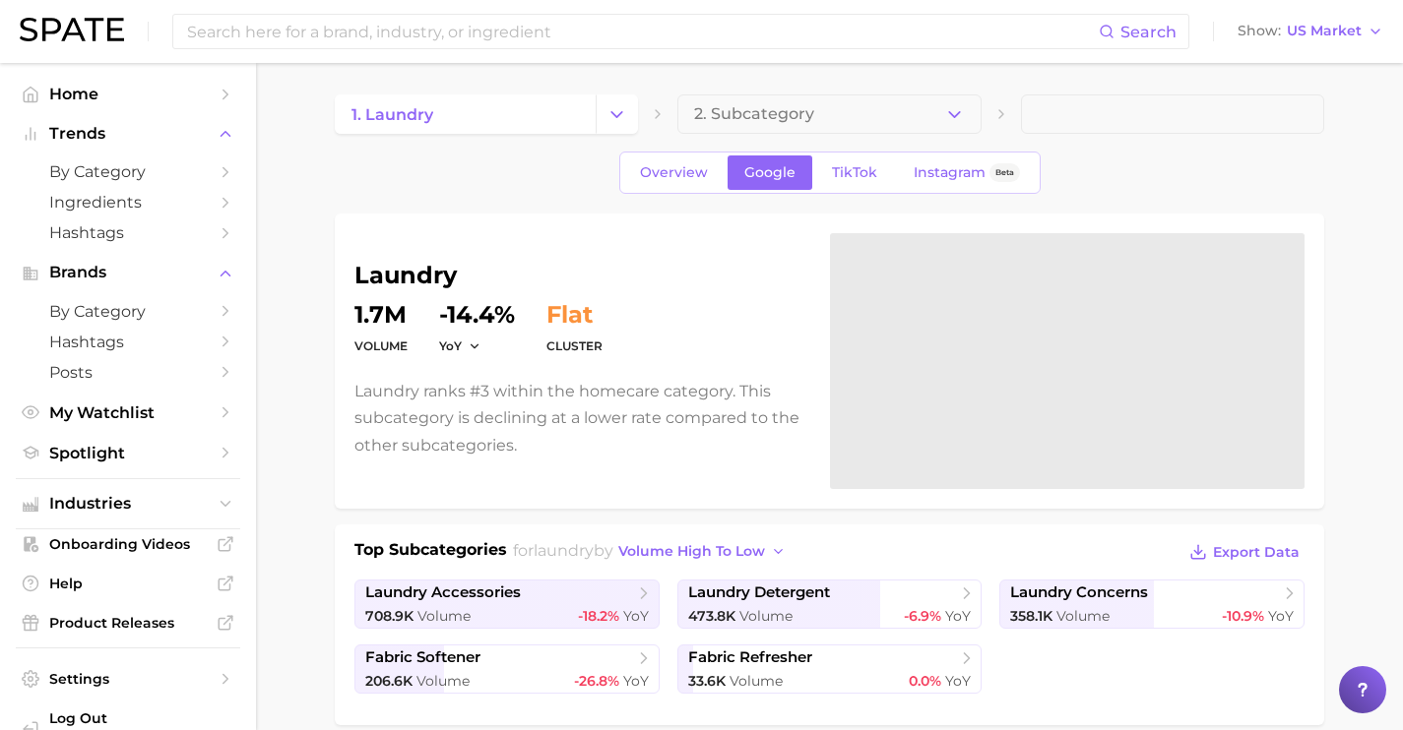
click at [968, 117] on button "2. Subcategory" at bounding box center [828, 114] width 303 height 39
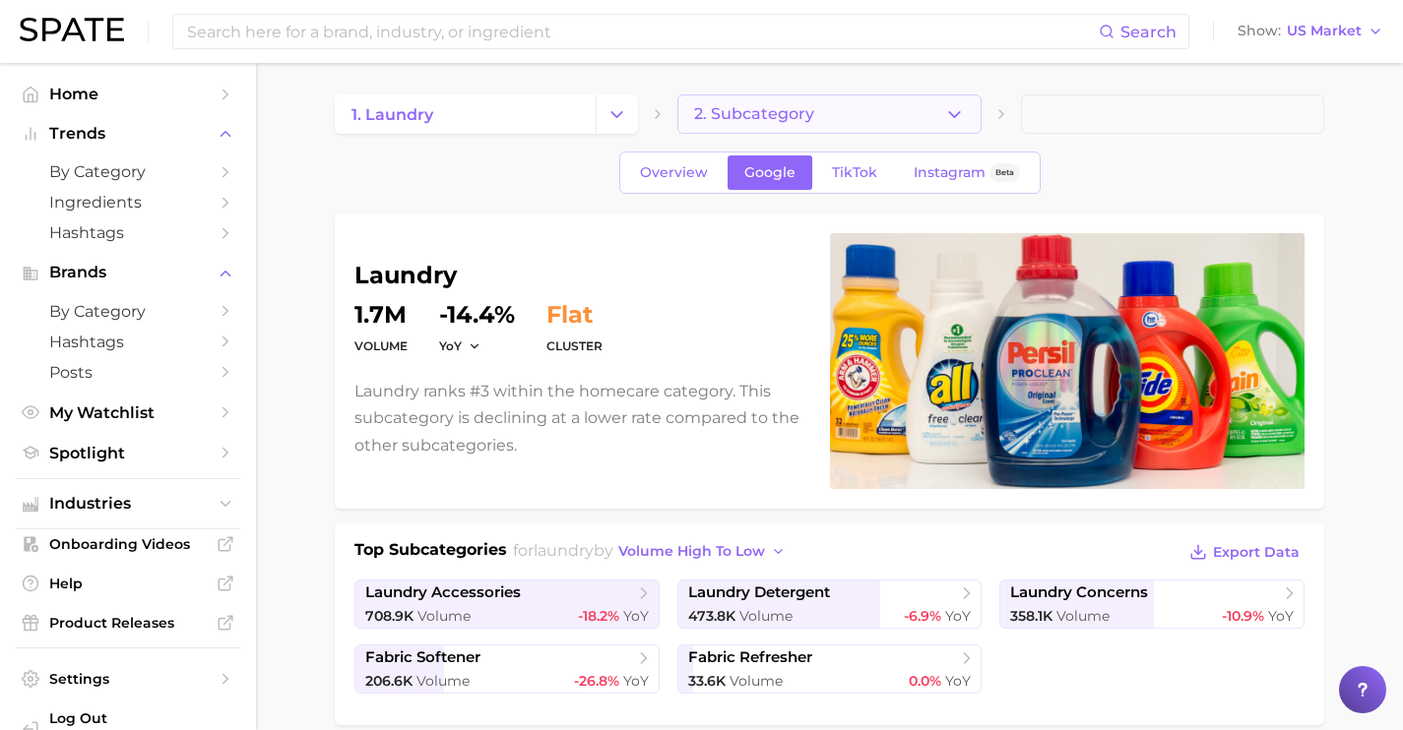
click at [744, 119] on span "2. Subcategory" at bounding box center [754, 114] width 120 height 18
click at [807, 117] on span "2. Subcategory" at bounding box center [754, 114] width 120 height 18
click at [627, 121] on button "Change Category" at bounding box center [617, 114] width 42 height 39
click at [585, 116] on link "1. laundry" at bounding box center [465, 114] width 261 height 39
click at [601, 116] on button "Change Category" at bounding box center [617, 114] width 42 height 39
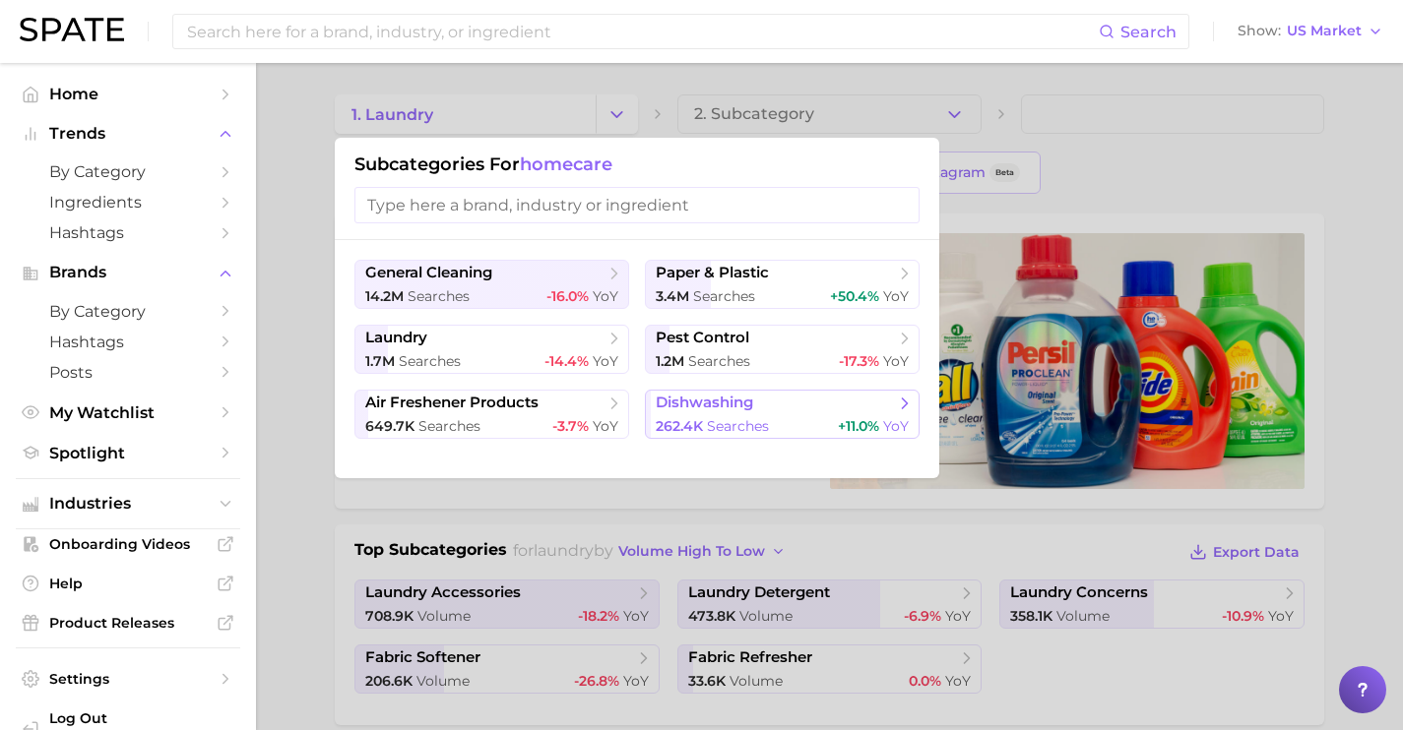
click at [735, 404] on span "dishwashing" at bounding box center [704, 403] width 97 height 19
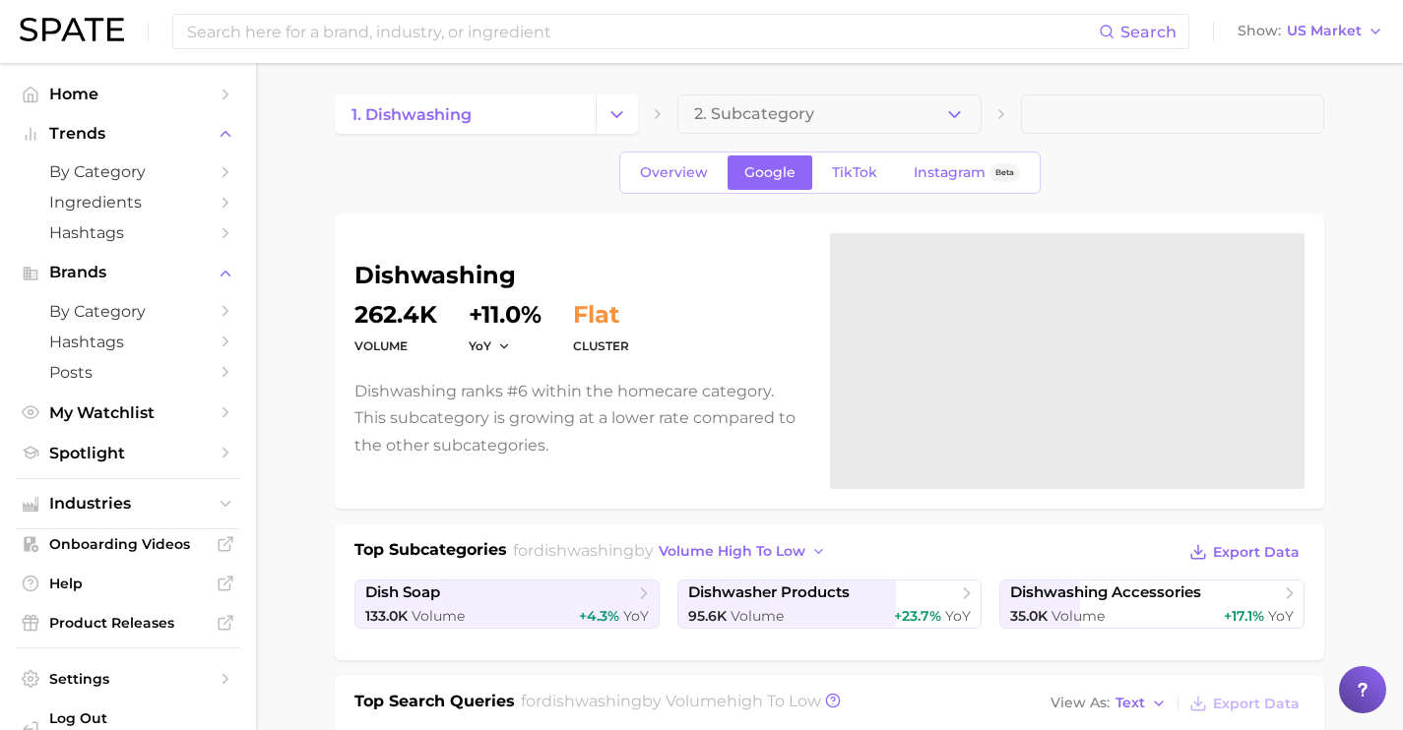
click at [946, 104] on icon "button" at bounding box center [954, 114] width 21 height 21
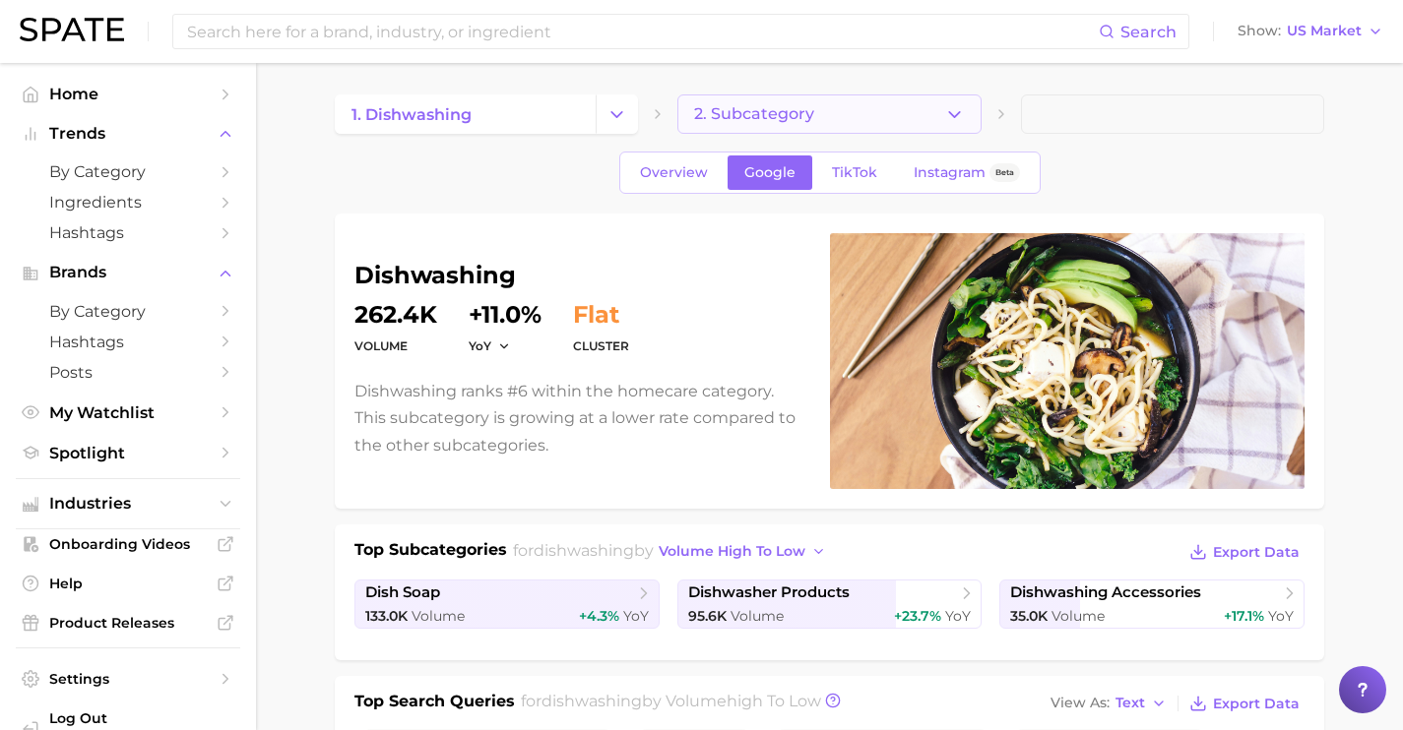
click at [753, 108] on span "2. Subcategory" at bounding box center [754, 114] width 120 height 18
click at [604, 110] on button "Change Category" at bounding box center [617, 114] width 42 height 39
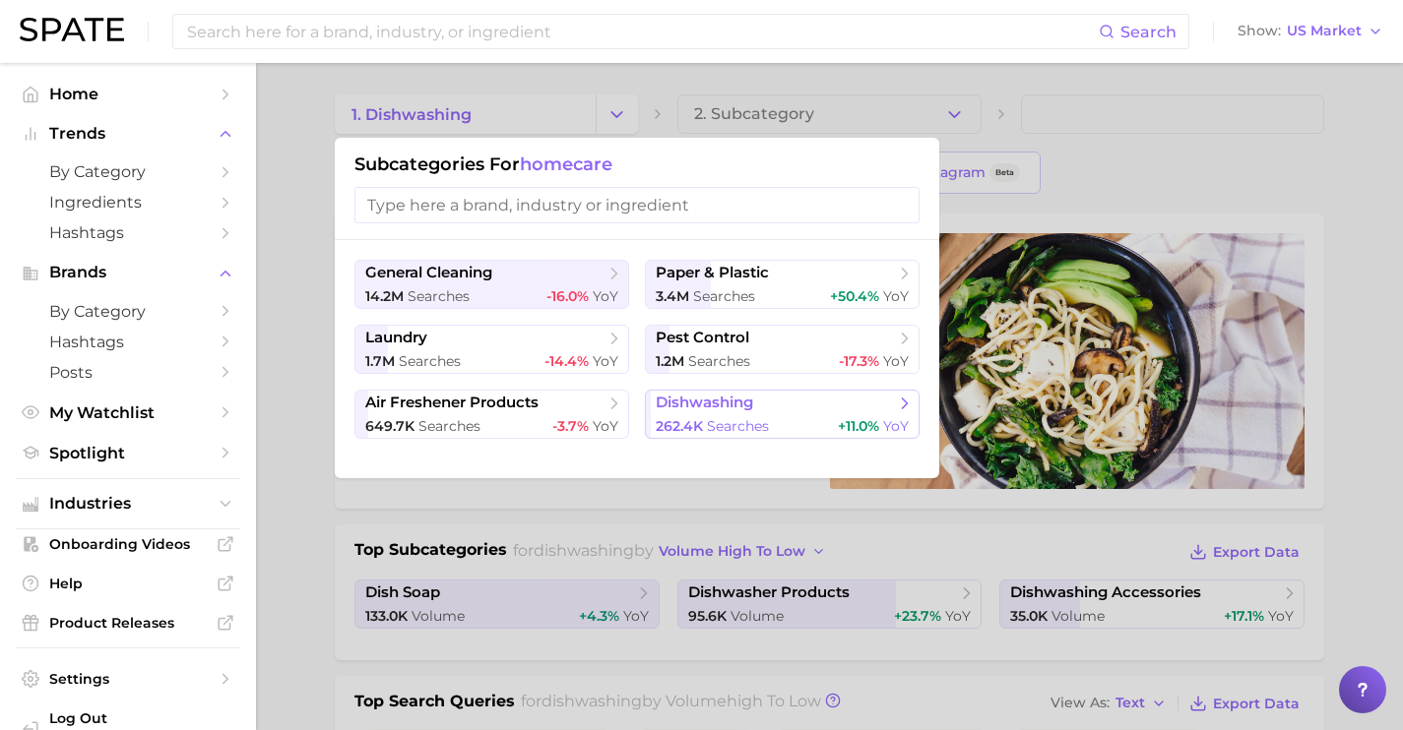
click at [766, 398] on span "dishwashing" at bounding box center [775, 404] width 239 height 20
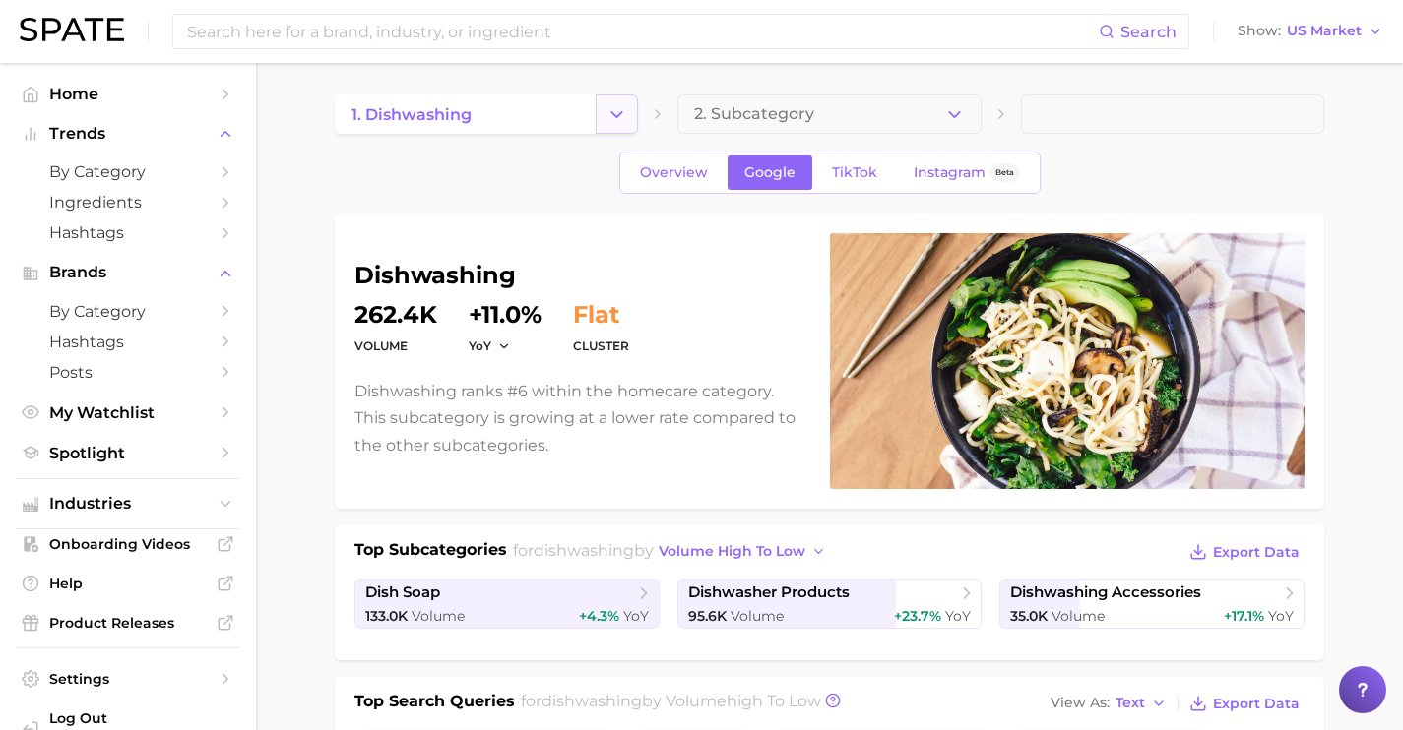
click at [607, 118] on icon "Change Category" at bounding box center [616, 114] width 21 height 21
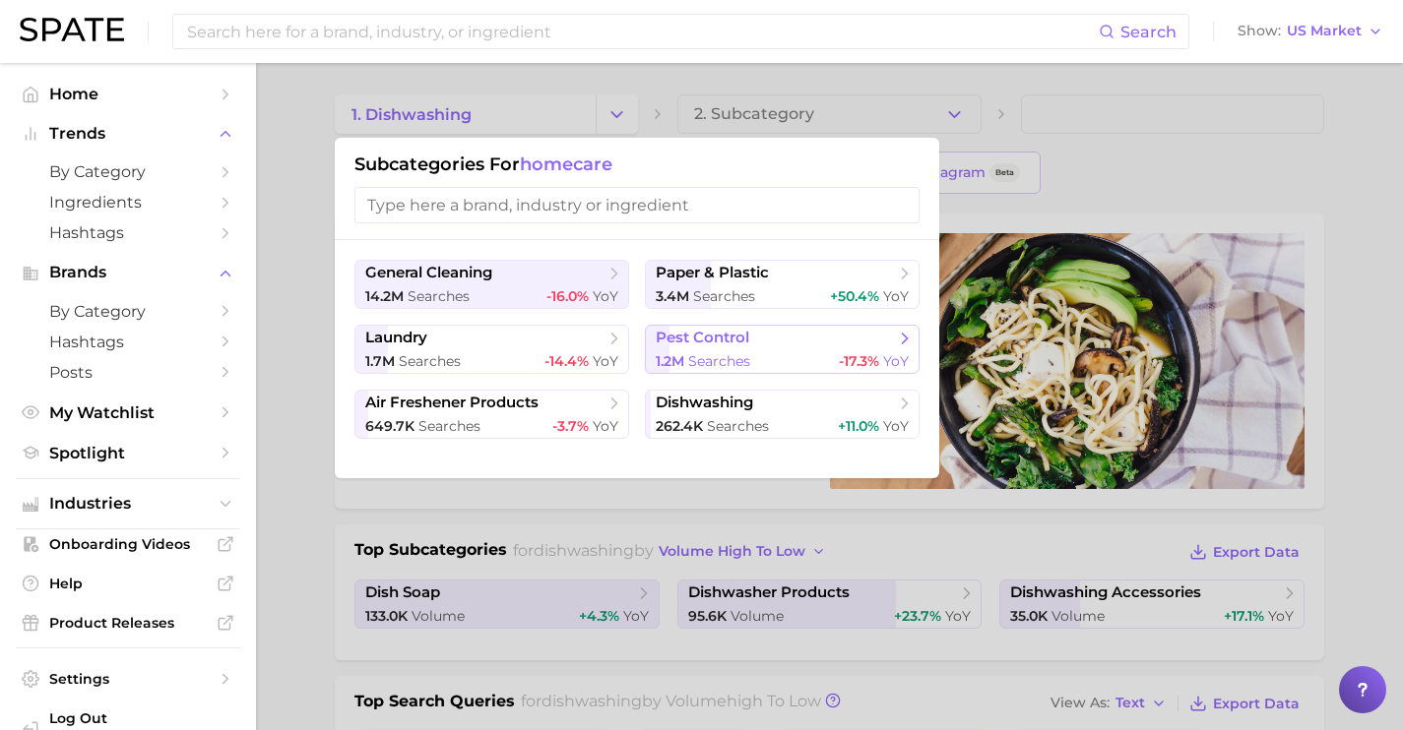
click at [709, 333] on span "pest control" at bounding box center [703, 338] width 94 height 19
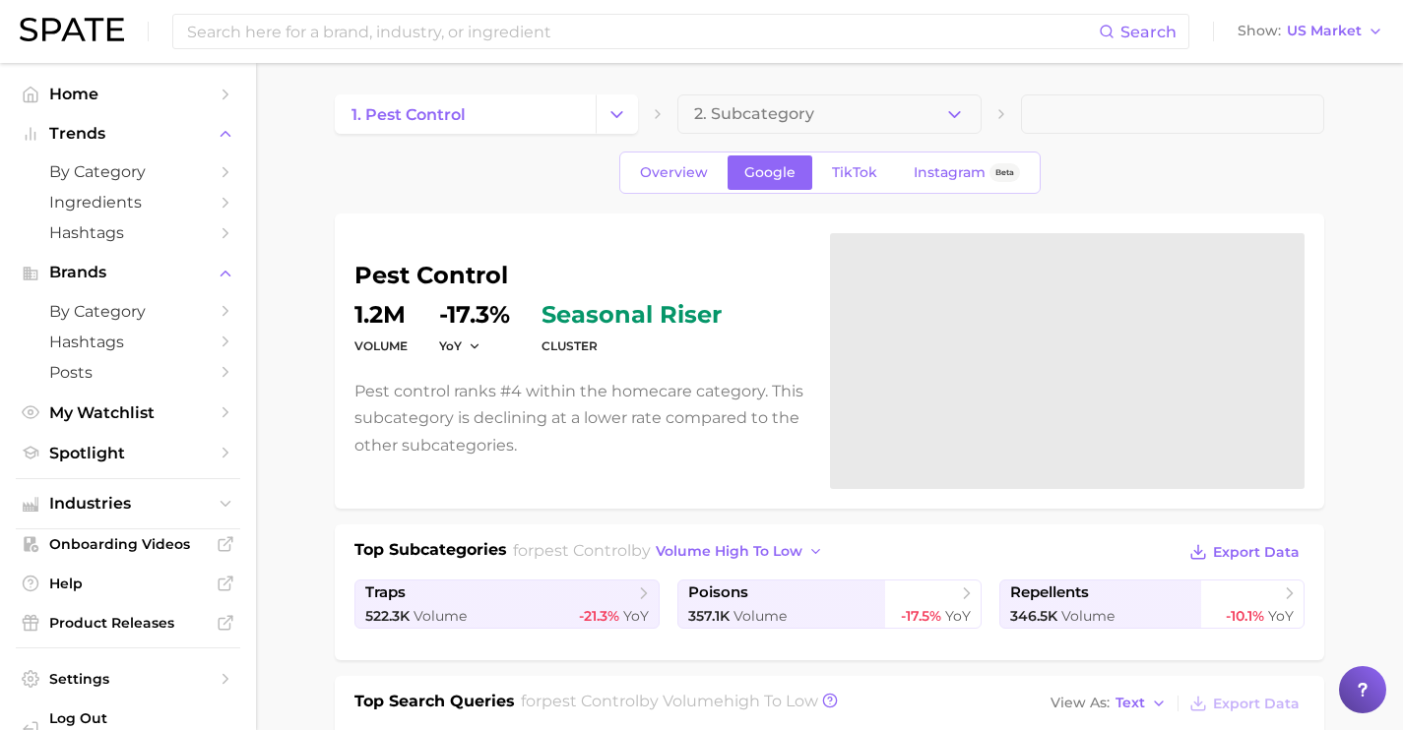
click at [840, 115] on button "2. Subcategory" at bounding box center [828, 114] width 303 height 39
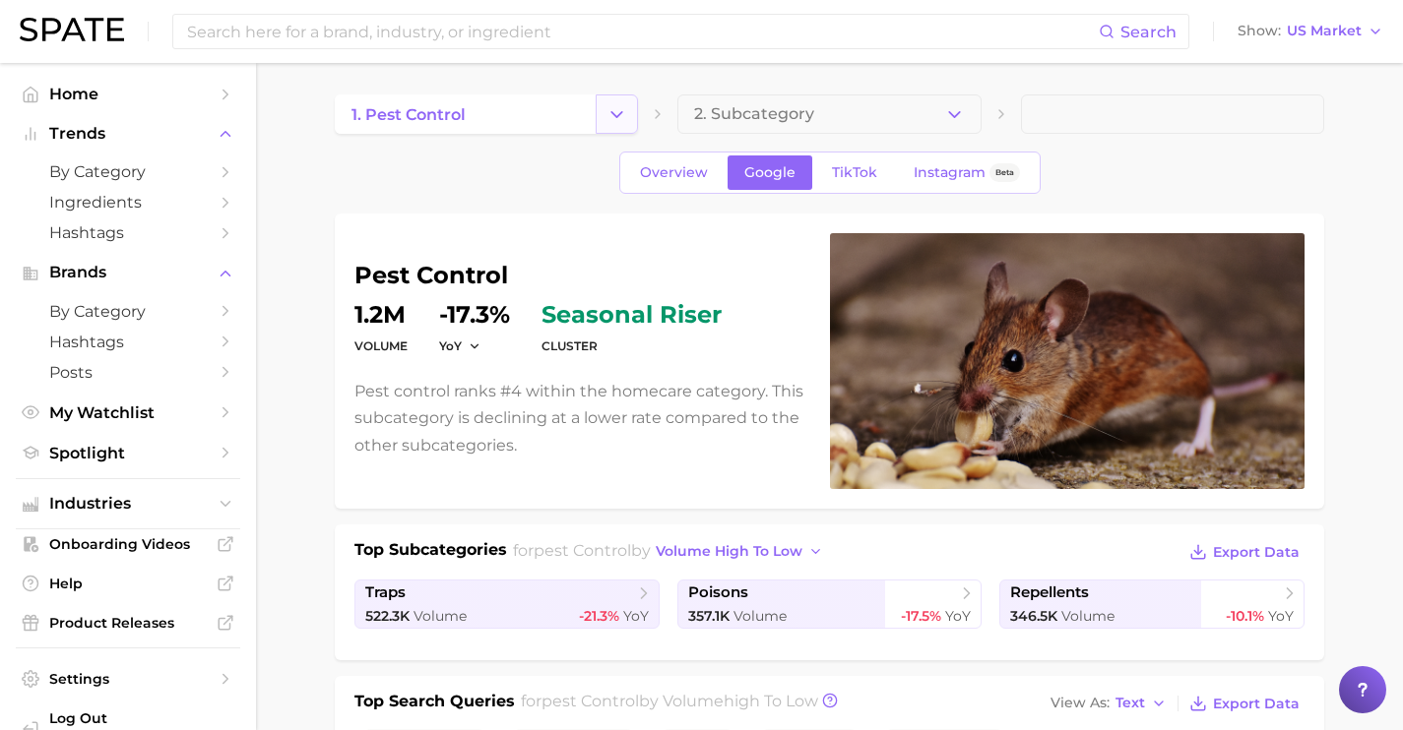
click at [630, 118] on button "Change Category" at bounding box center [617, 114] width 42 height 39
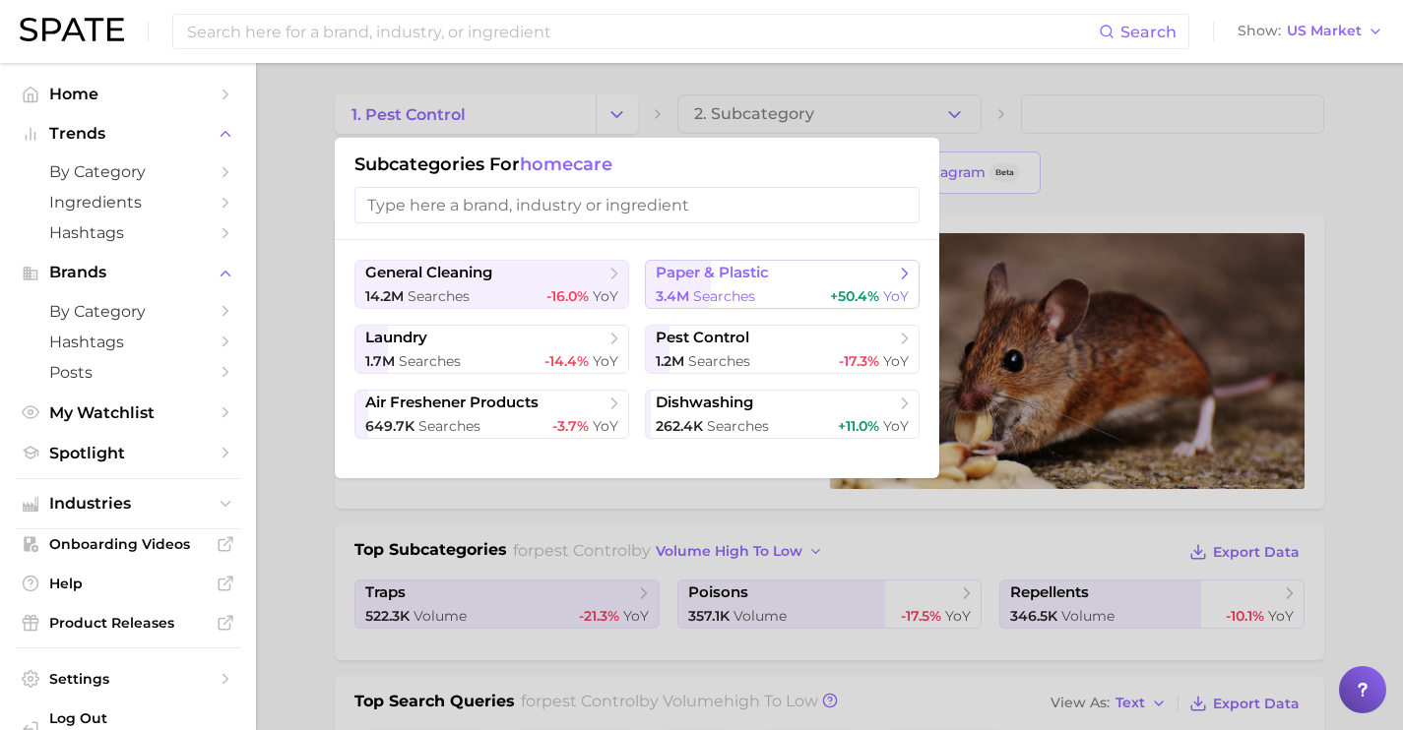
click at [727, 288] on span "searches" at bounding box center [724, 296] width 62 height 18
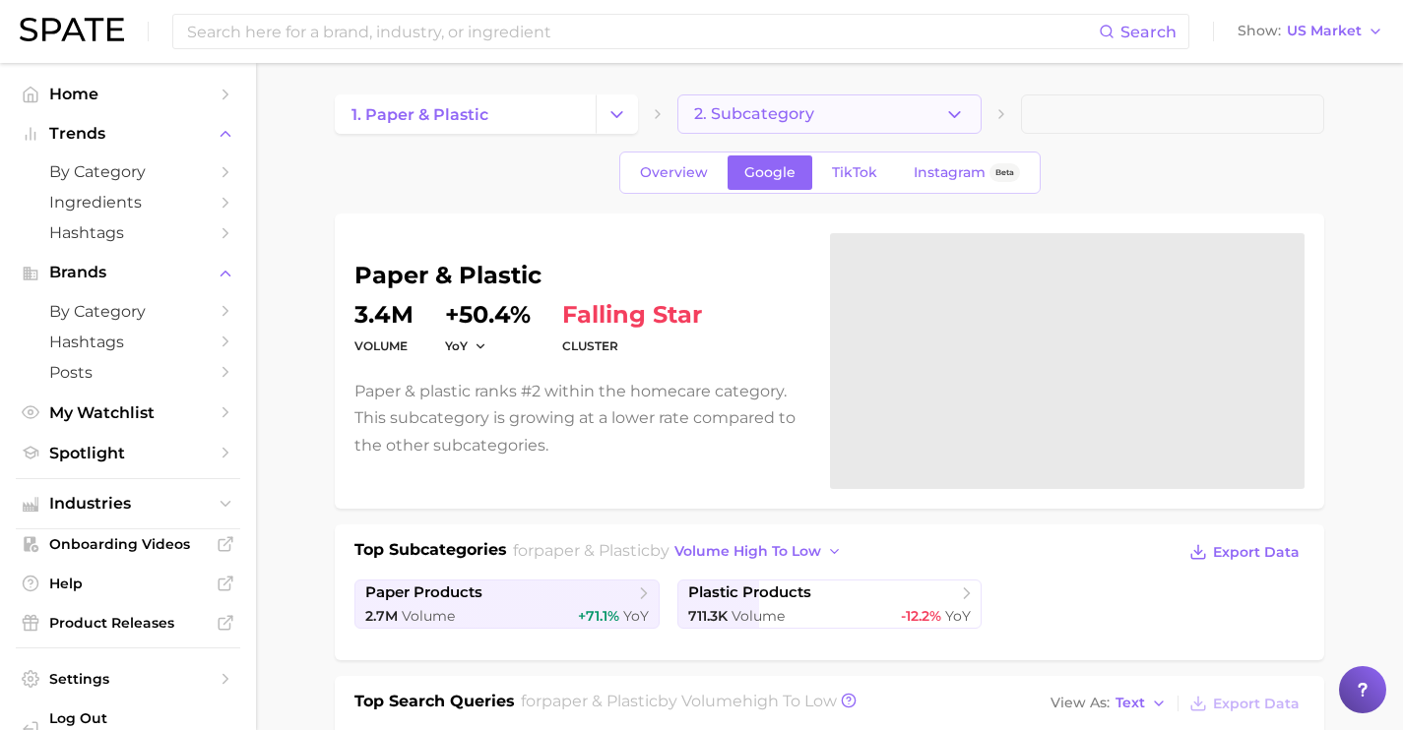
click at [853, 103] on button "2. Subcategory" at bounding box center [828, 114] width 303 height 39
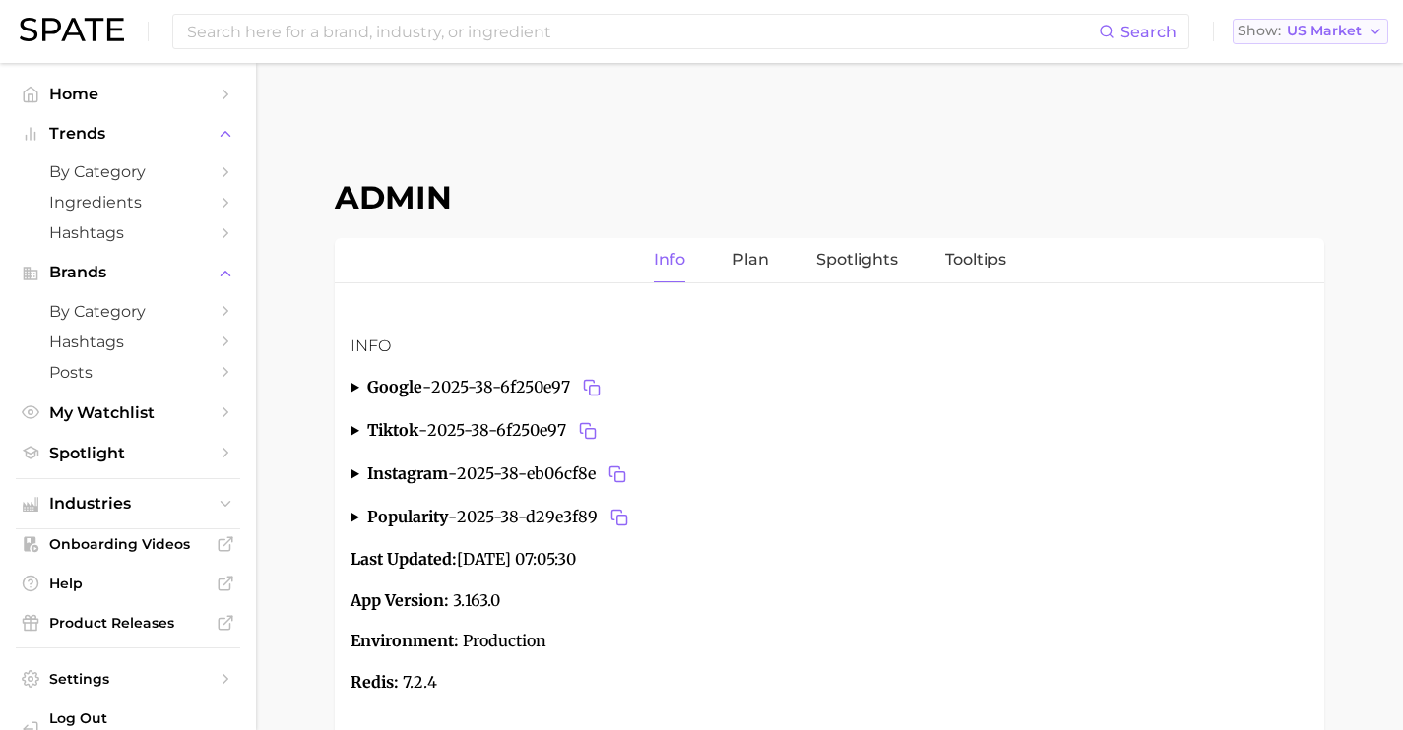
click at [1362, 32] on button "Show US Market" at bounding box center [1311, 32] width 156 height 26
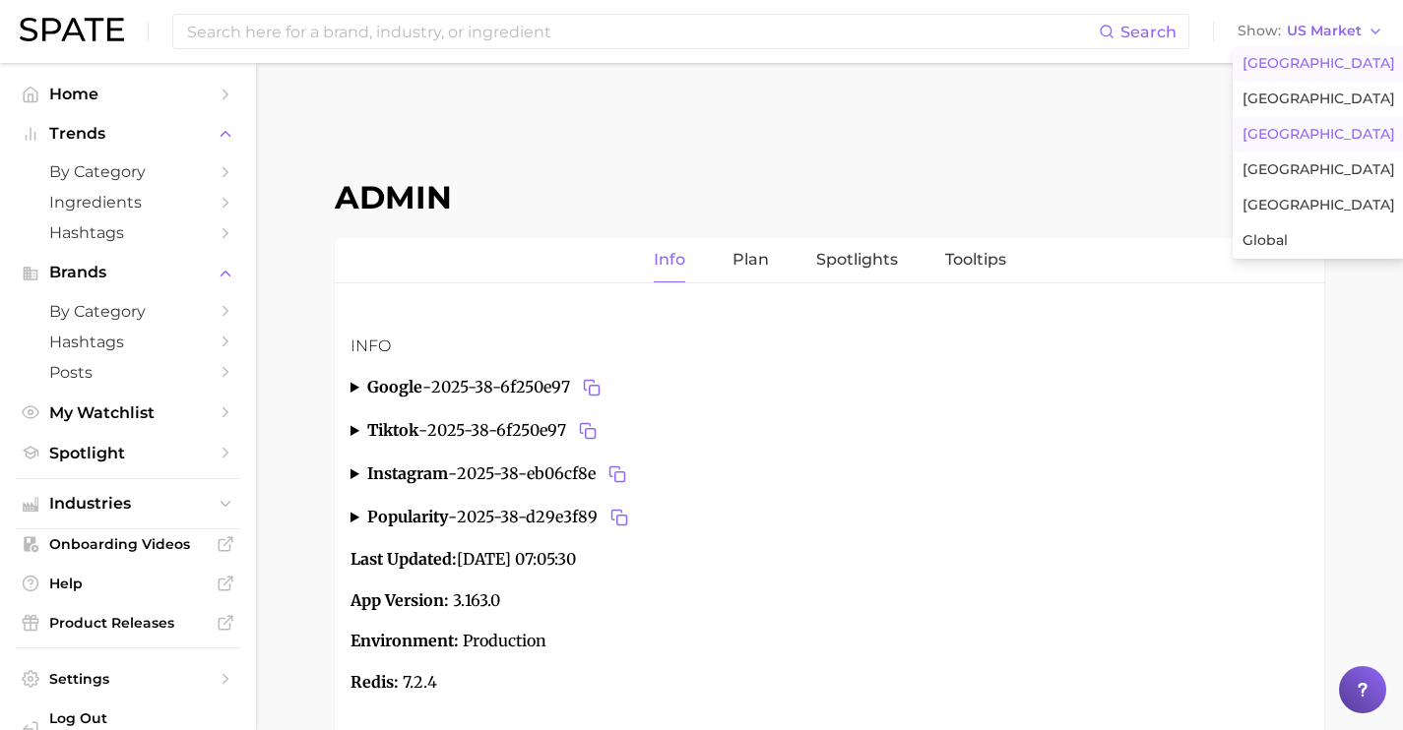
click at [1324, 144] on button "France" at bounding box center [1319, 134] width 172 height 35
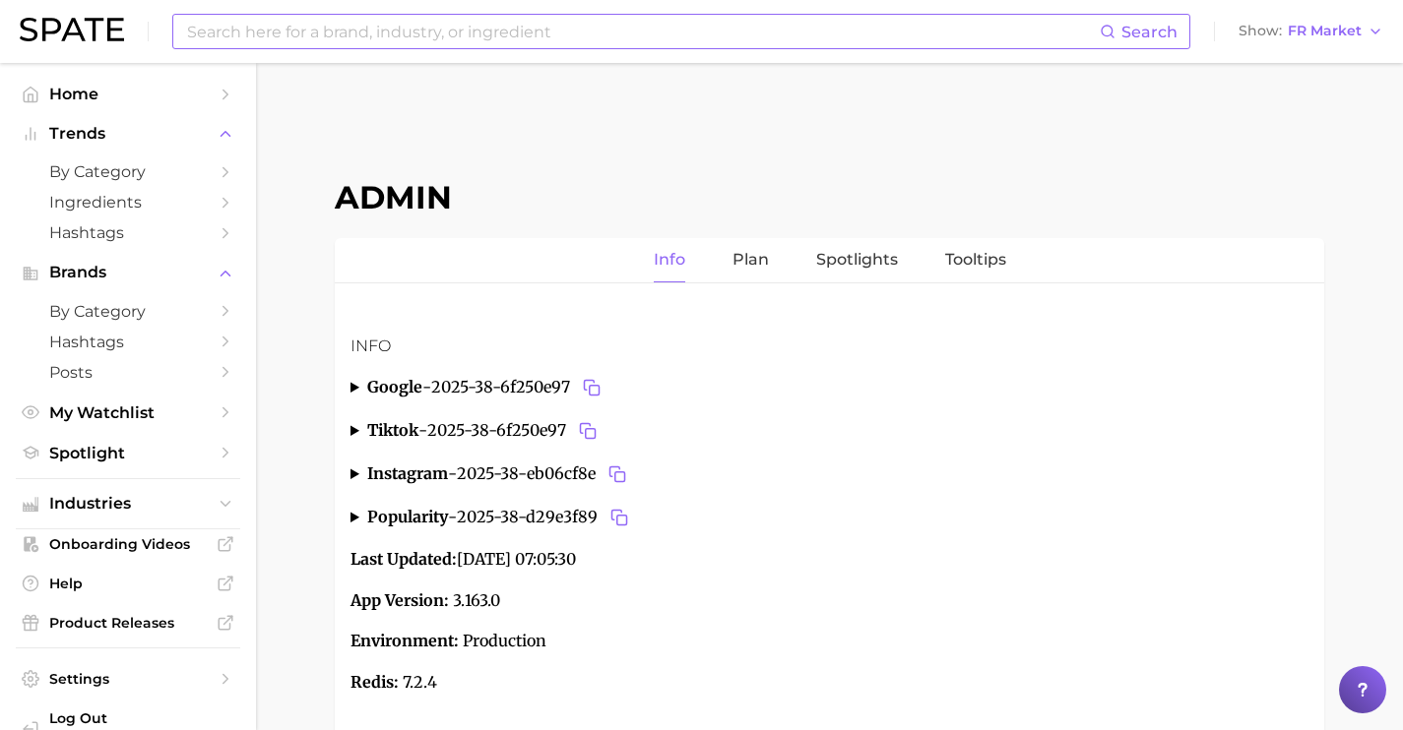
click at [755, 30] on input at bounding box center [642, 31] width 915 height 33
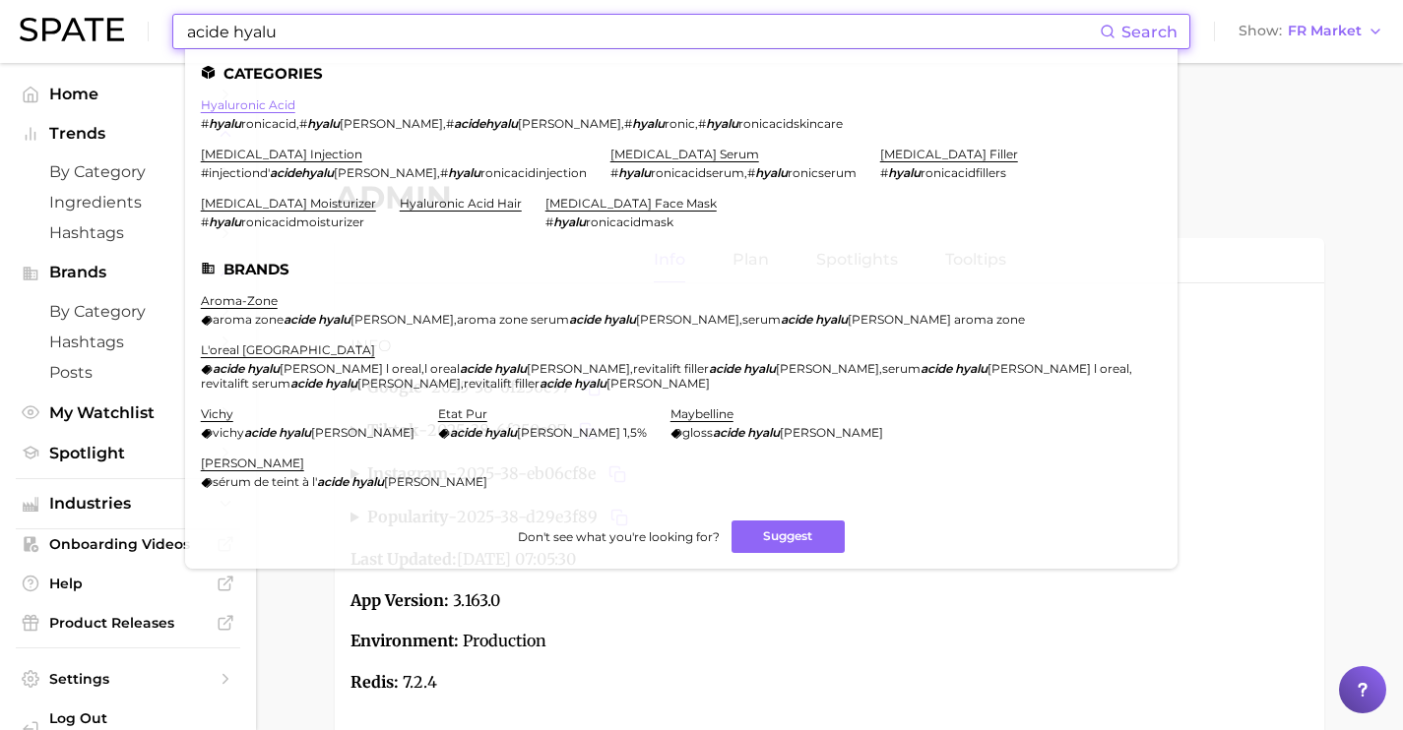
type input "acide hyalu"
click at [258, 102] on link "hyaluronic acid" at bounding box center [248, 104] width 95 height 15
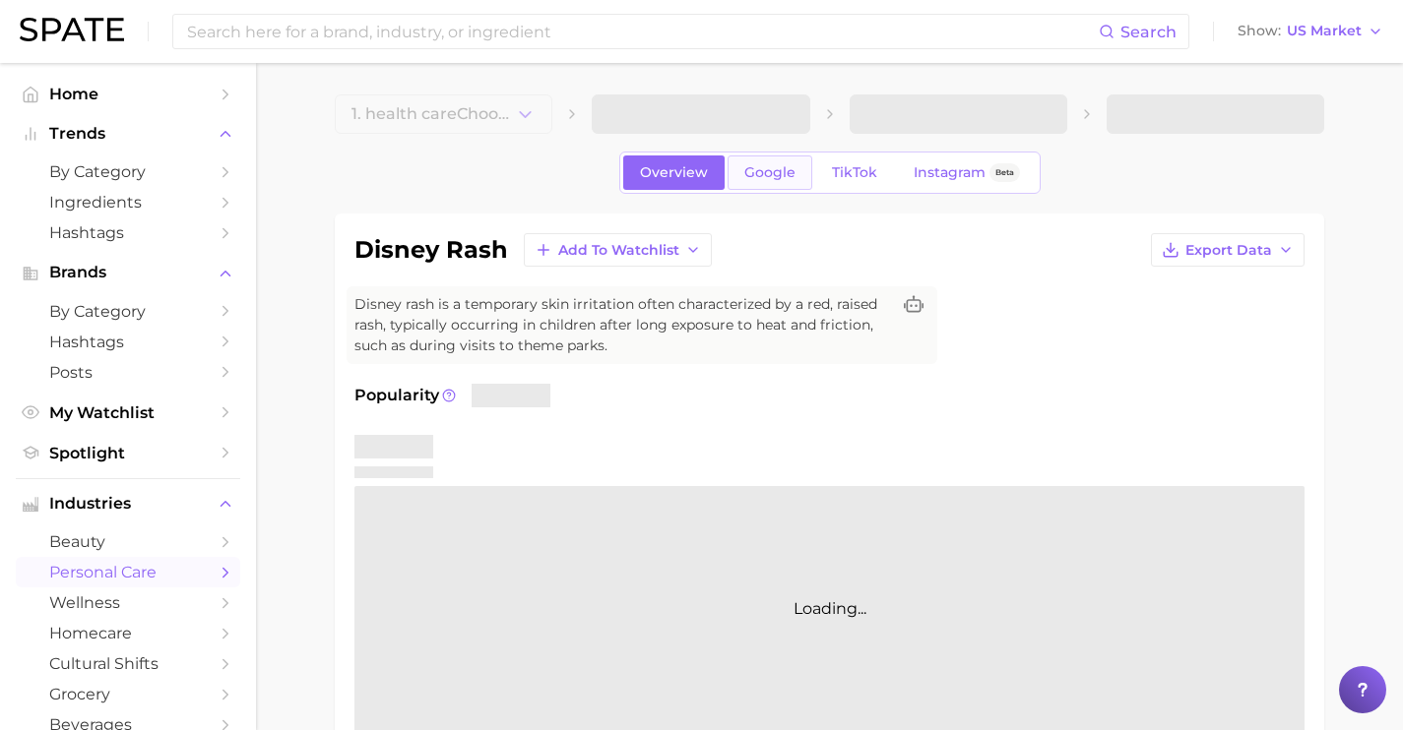
click at [783, 178] on span "Google" at bounding box center [769, 172] width 51 height 17
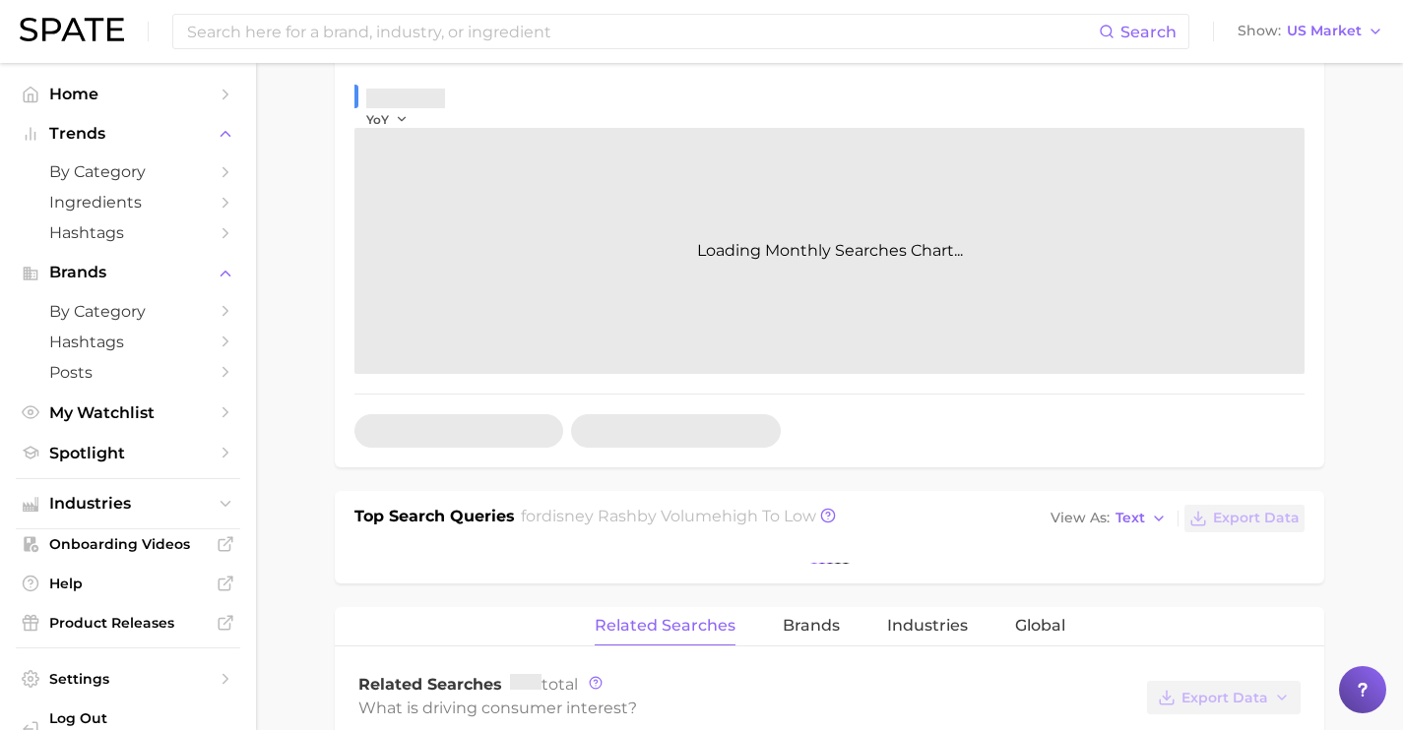
scroll to position [649, 0]
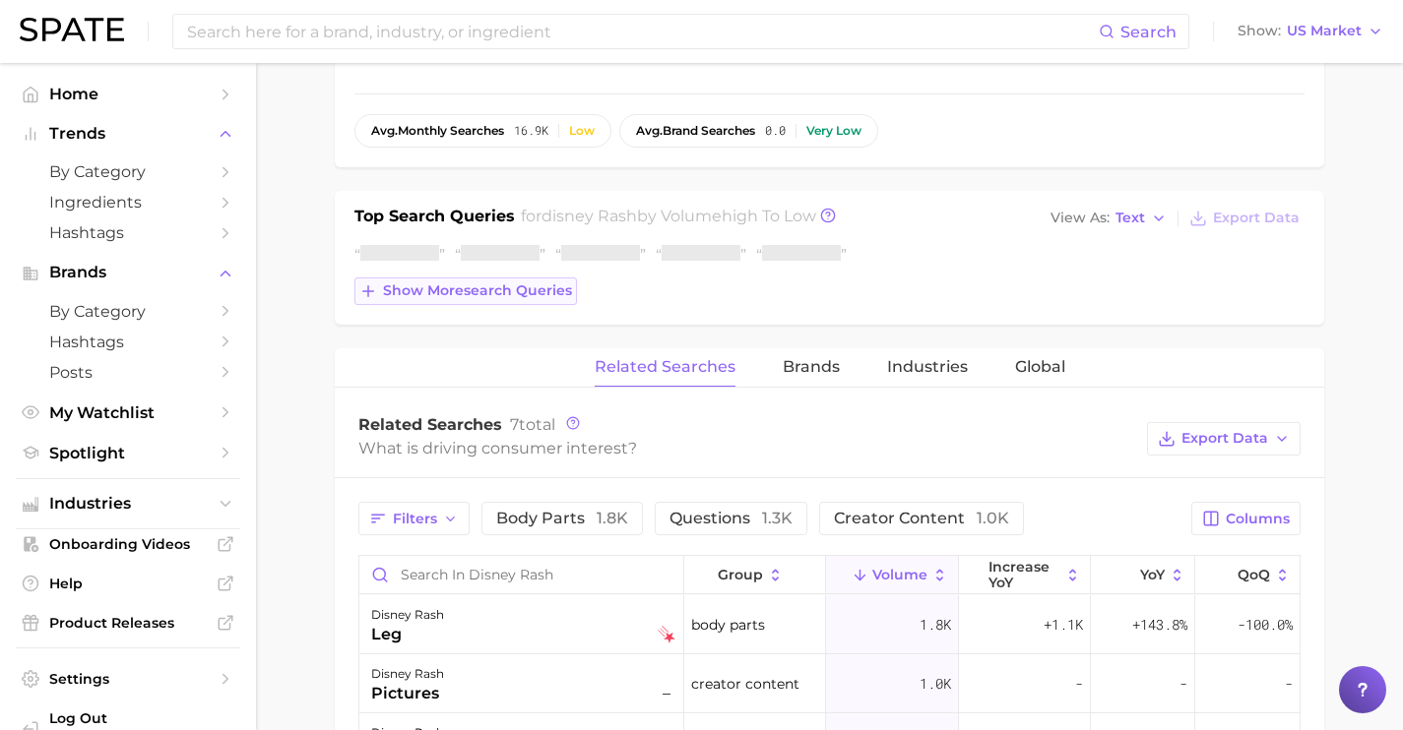
click at [528, 294] on span "Show more search queries" at bounding box center [477, 291] width 189 height 17
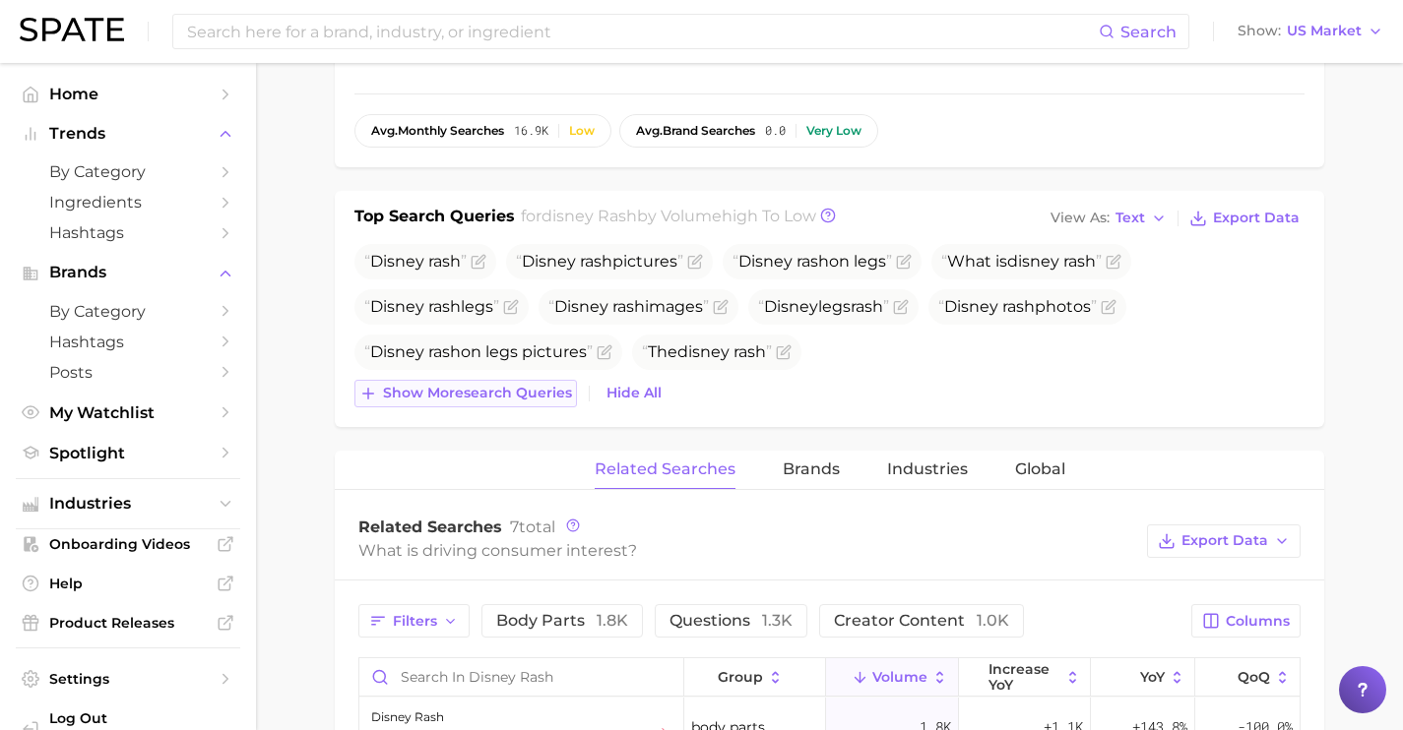
click at [539, 381] on button "Show more search queries" at bounding box center [465, 394] width 222 height 28
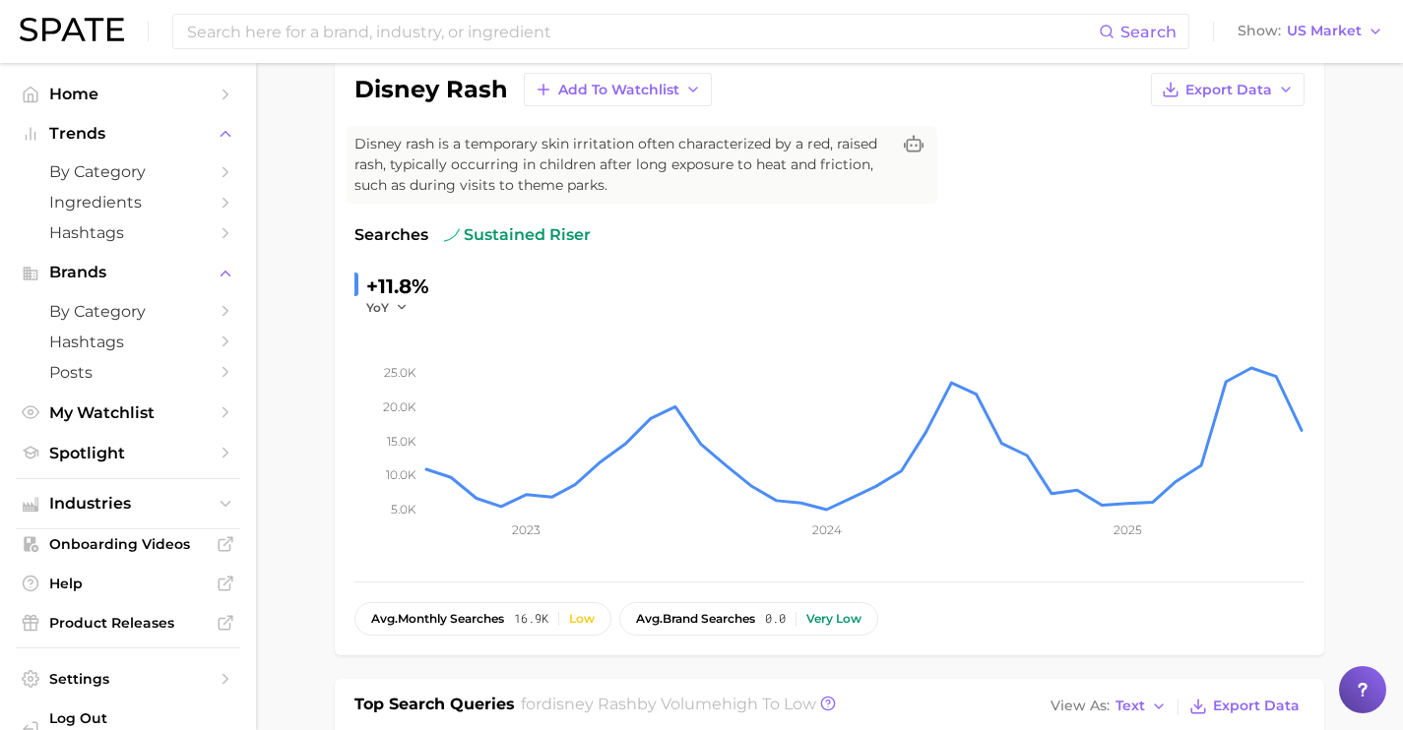
scroll to position [0, 0]
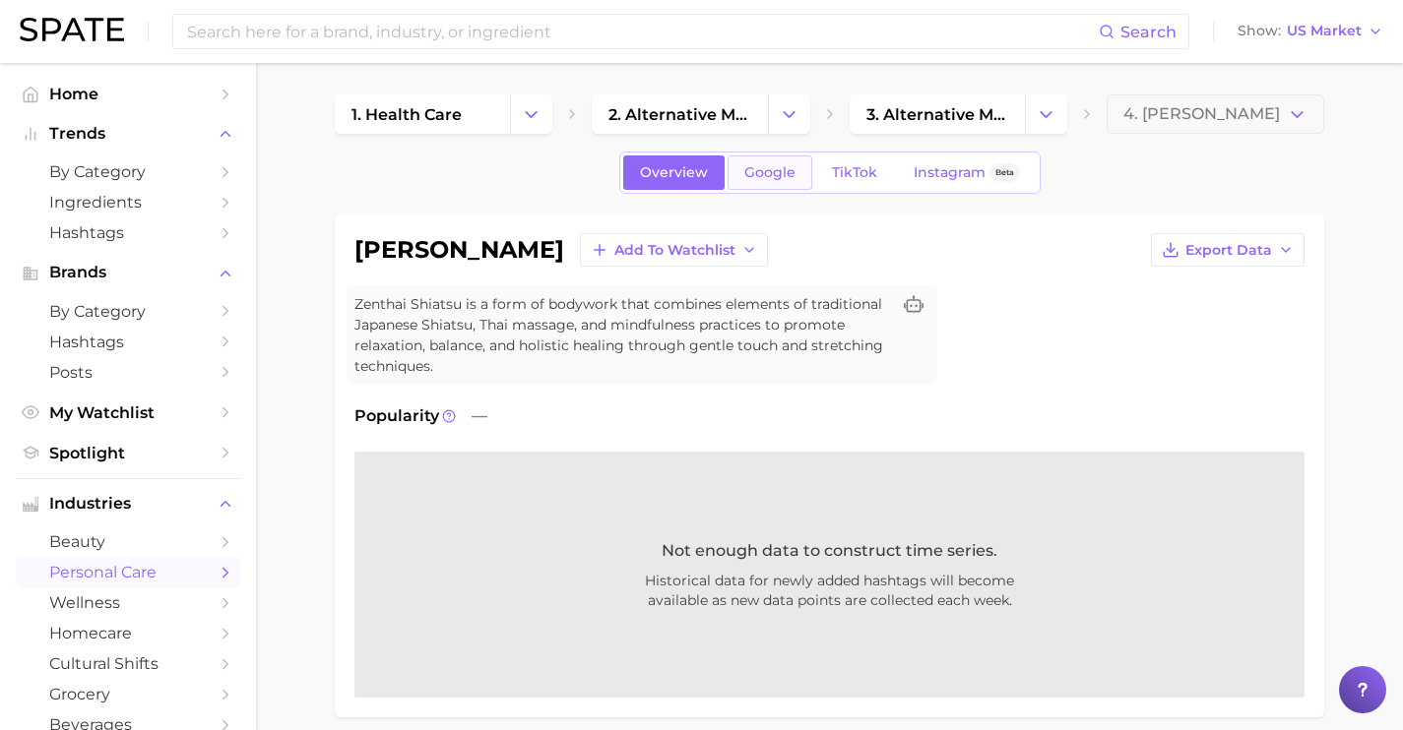
click at [755, 156] on link "Google" at bounding box center [770, 173] width 85 height 34
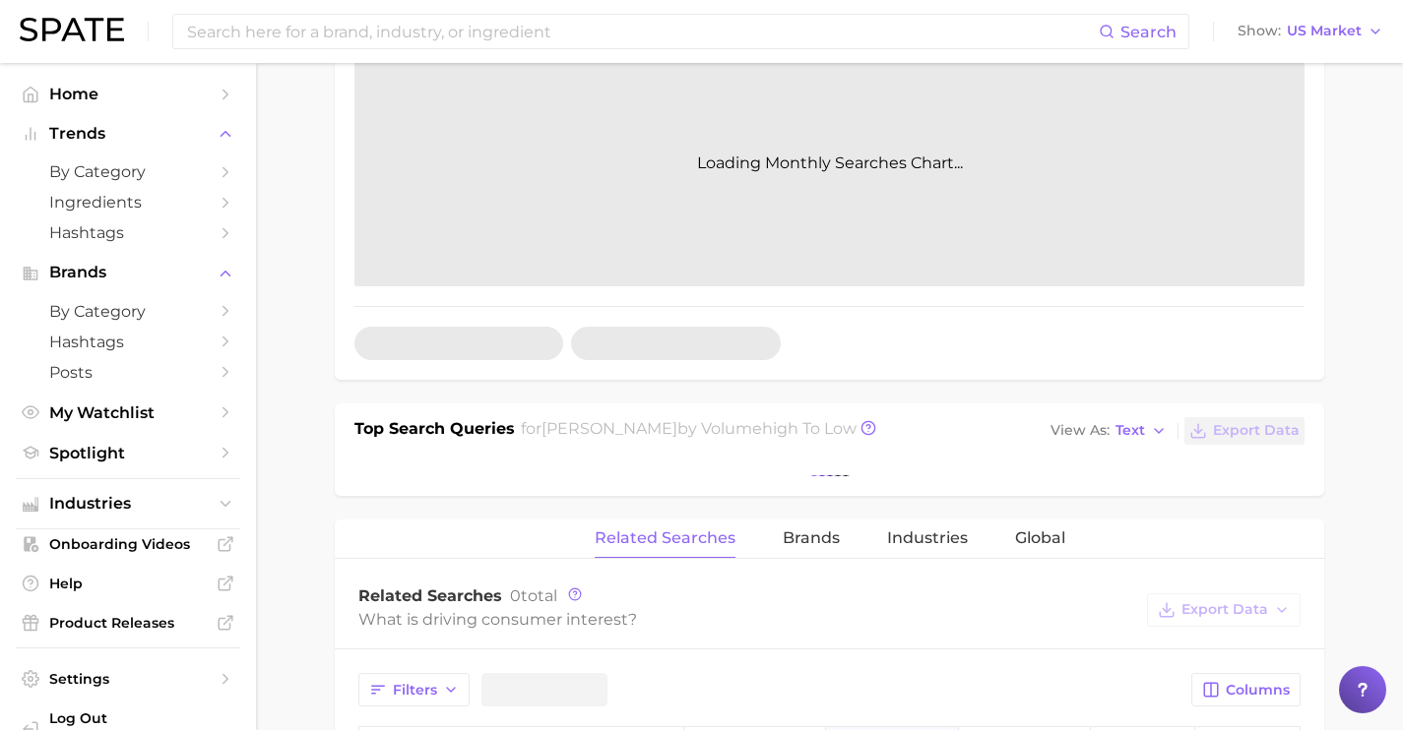
scroll to position [541, 0]
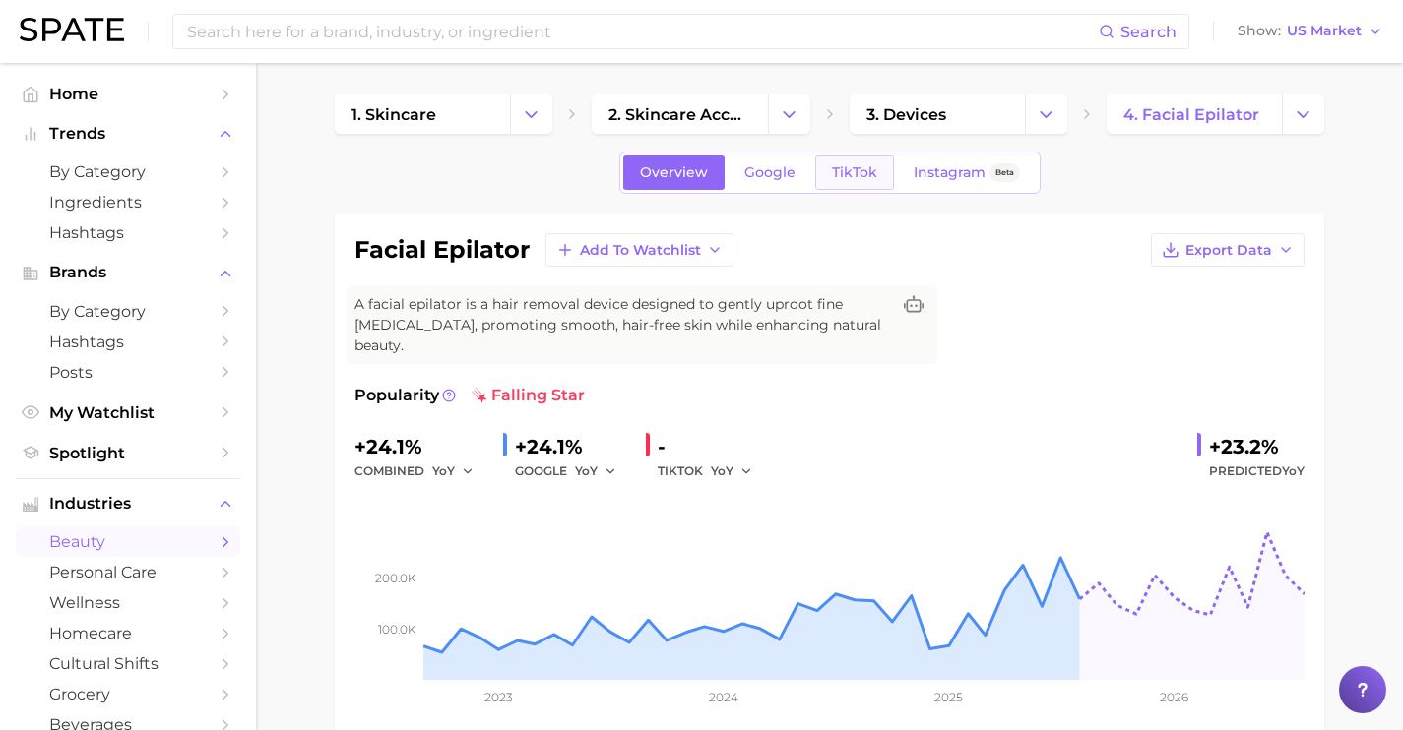
click at [846, 178] on span "TikTok" at bounding box center [854, 172] width 45 height 17
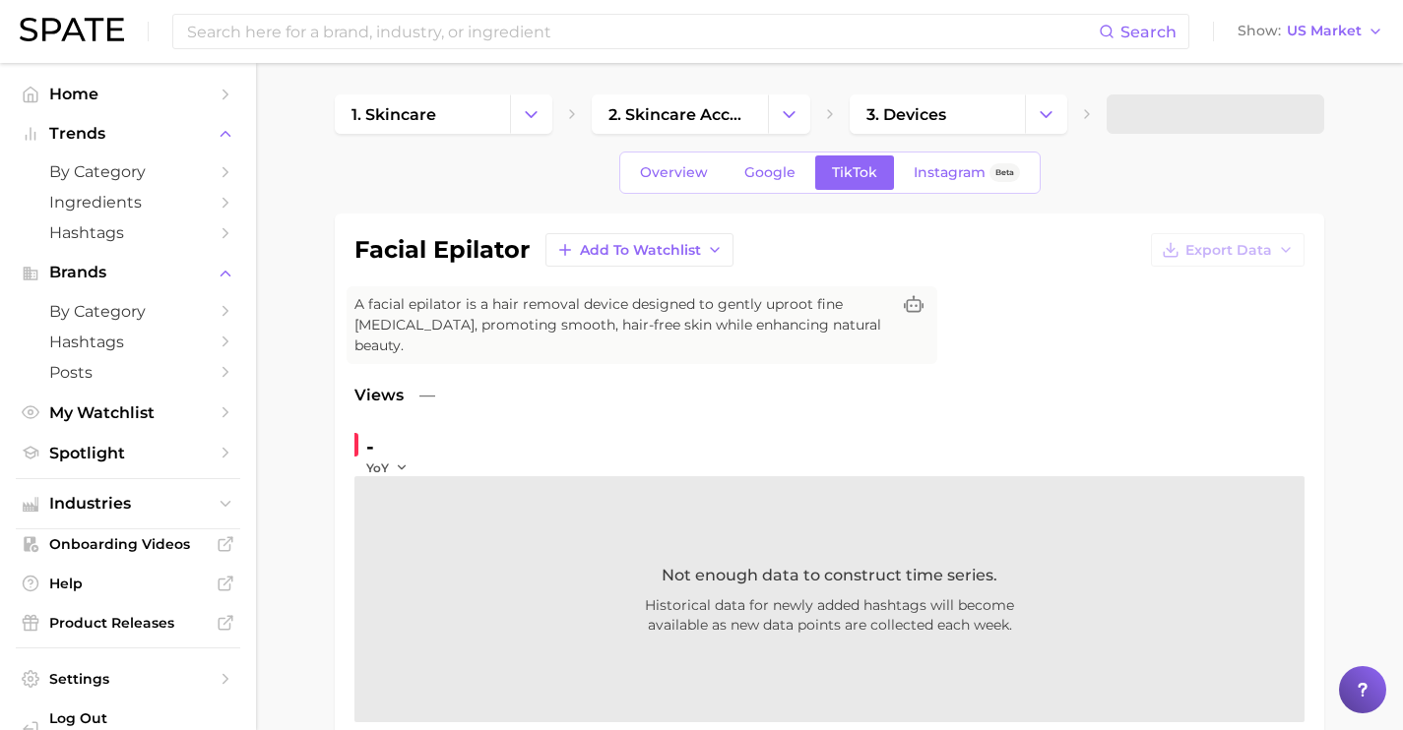
click at [764, 191] on div "Overview Google TikTok Instagram Beta" at bounding box center [829, 173] width 421 height 42
click at [763, 182] on link "Google" at bounding box center [770, 173] width 85 height 34
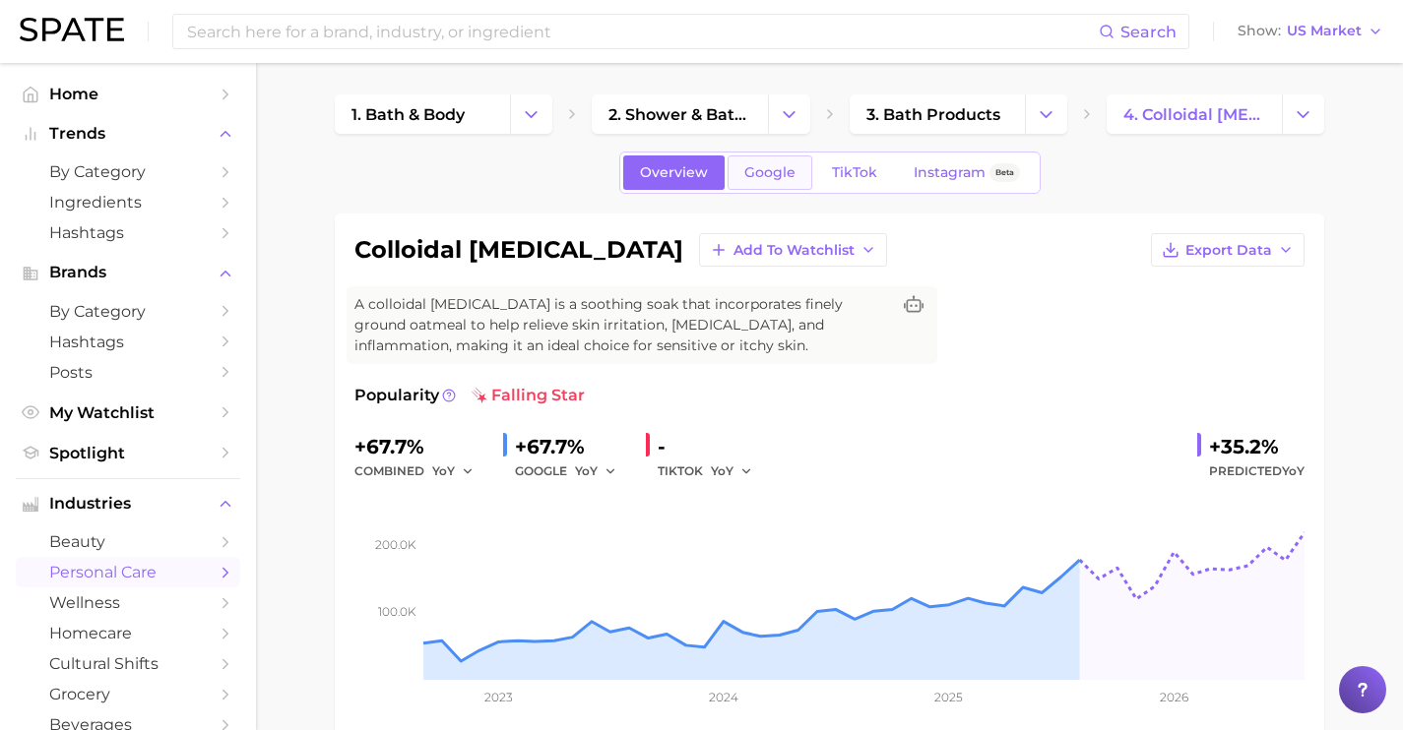
click at [778, 177] on span "Google" at bounding box center [769, 172] width 51 height 17
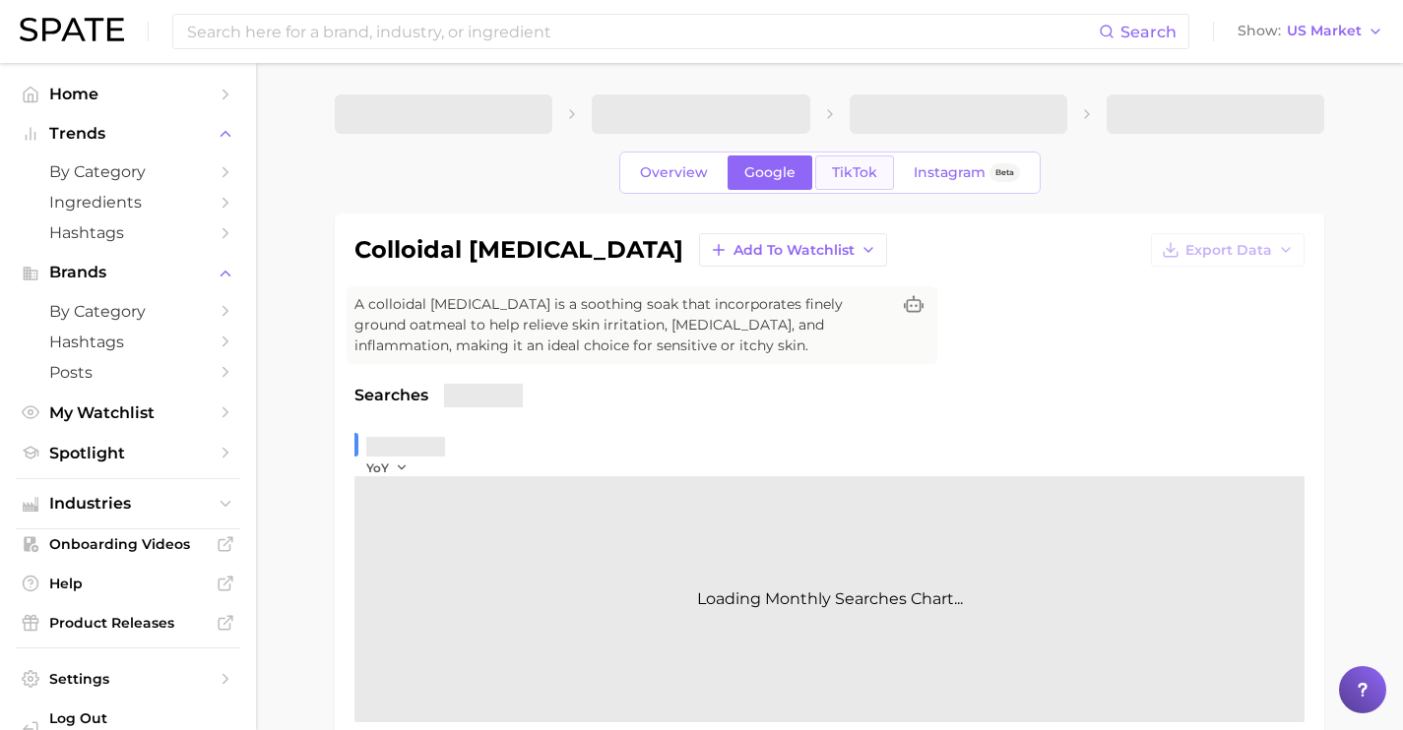
click at [849, 177] on span "TikTok" at bounding box center [854, 172] width 45 height 17
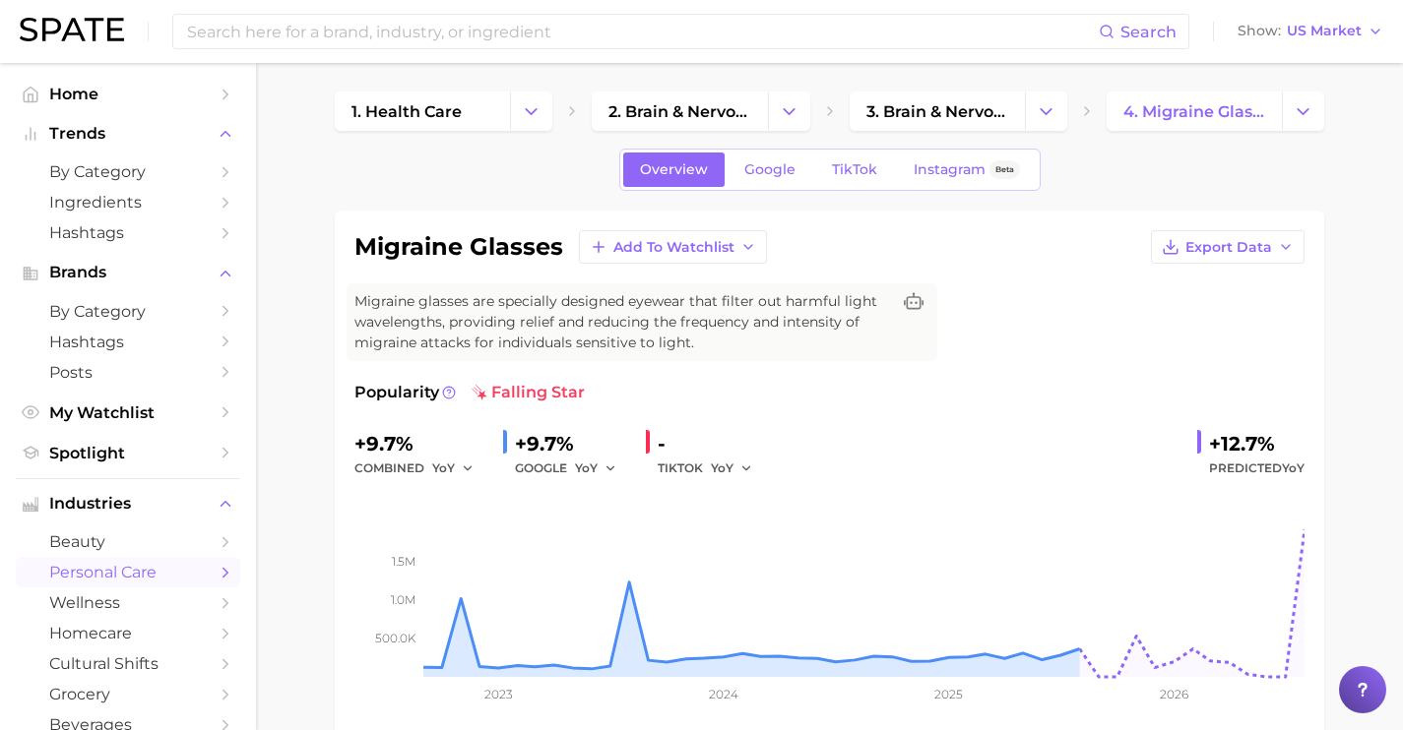
scroll to position [4, 0]
click at [769, 178] on link "Google" at bounding box center [770, 169] width 85 height 34
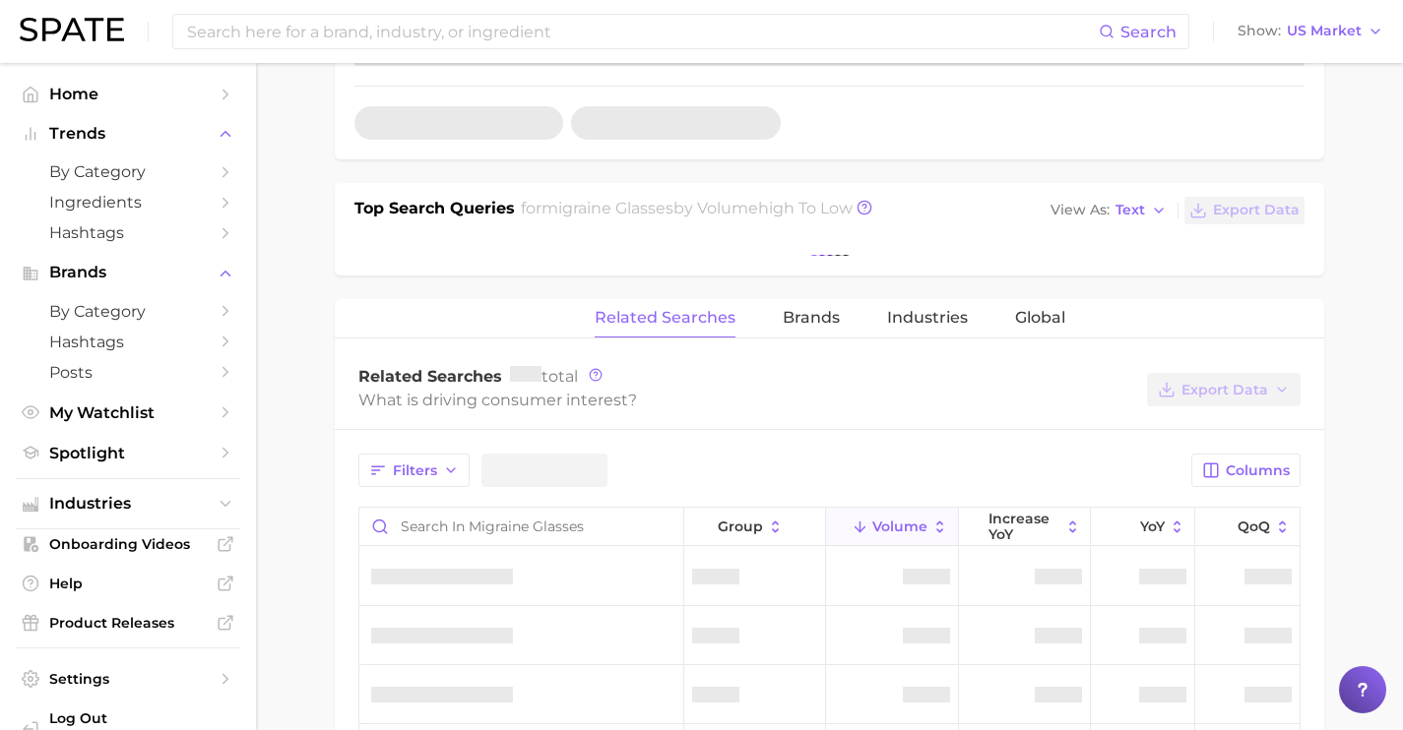
scroll to position [662, 0]
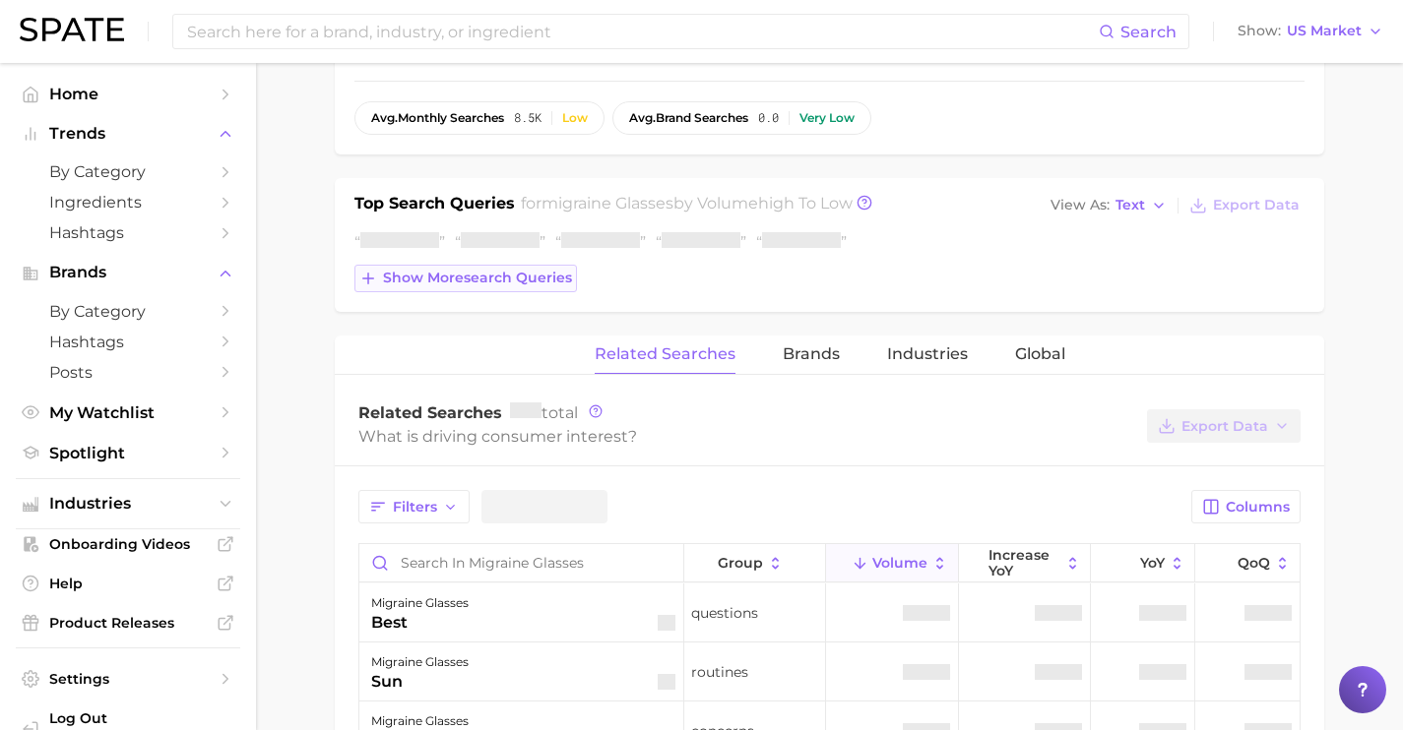
click at [549, 287] on div "Show more search queries" at bounding box center [829, 261] width 950 height 61
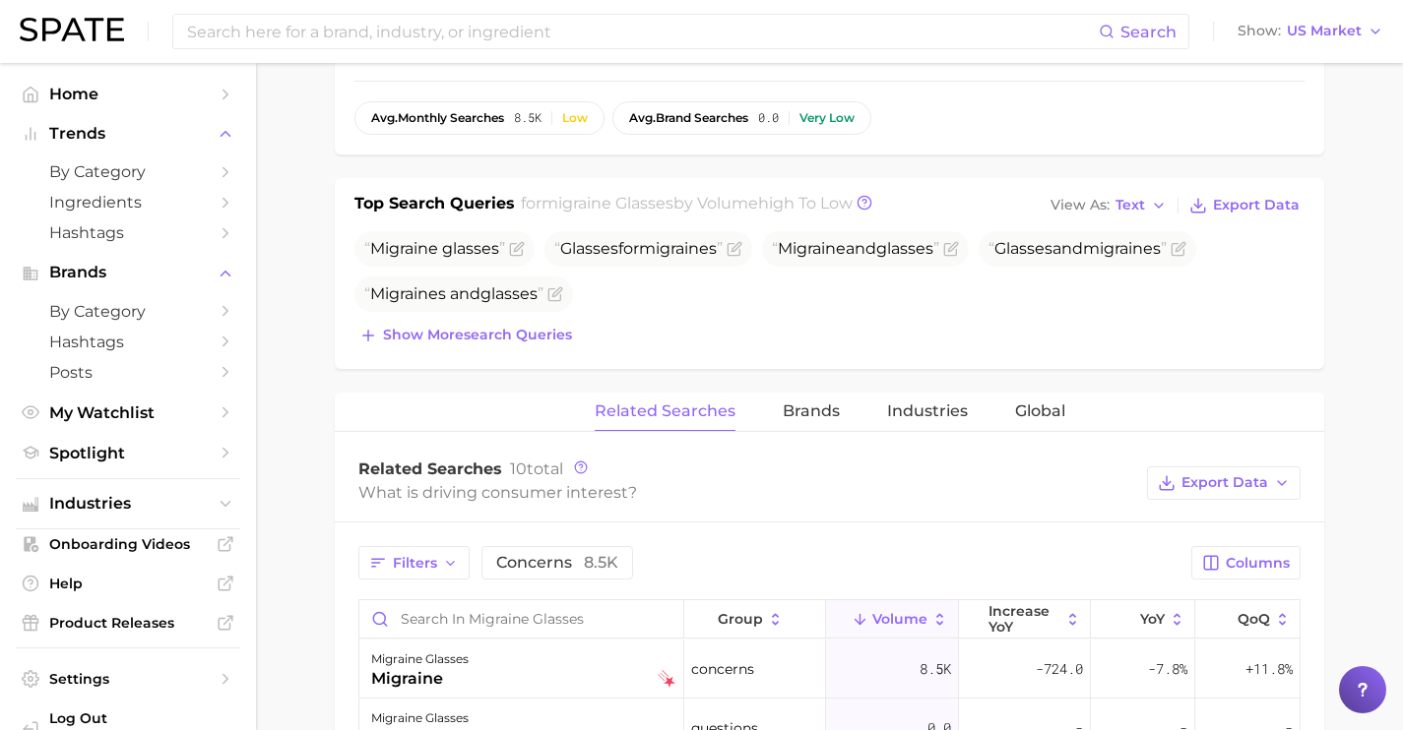
drag, startPoint x: 561, startPoint y: 365, endPoint x: 563, endPoint y: 384, distance: 18.8
click at [561, 370] on div "migraine glasses Add to Watchlist Export Data Migraine glasses are specially de…" at bounding box center [829, 403] width 989 height 1703
click at [543, 344] on button "Show more search queries" at bounding box center [465, 336] width 222 height 28
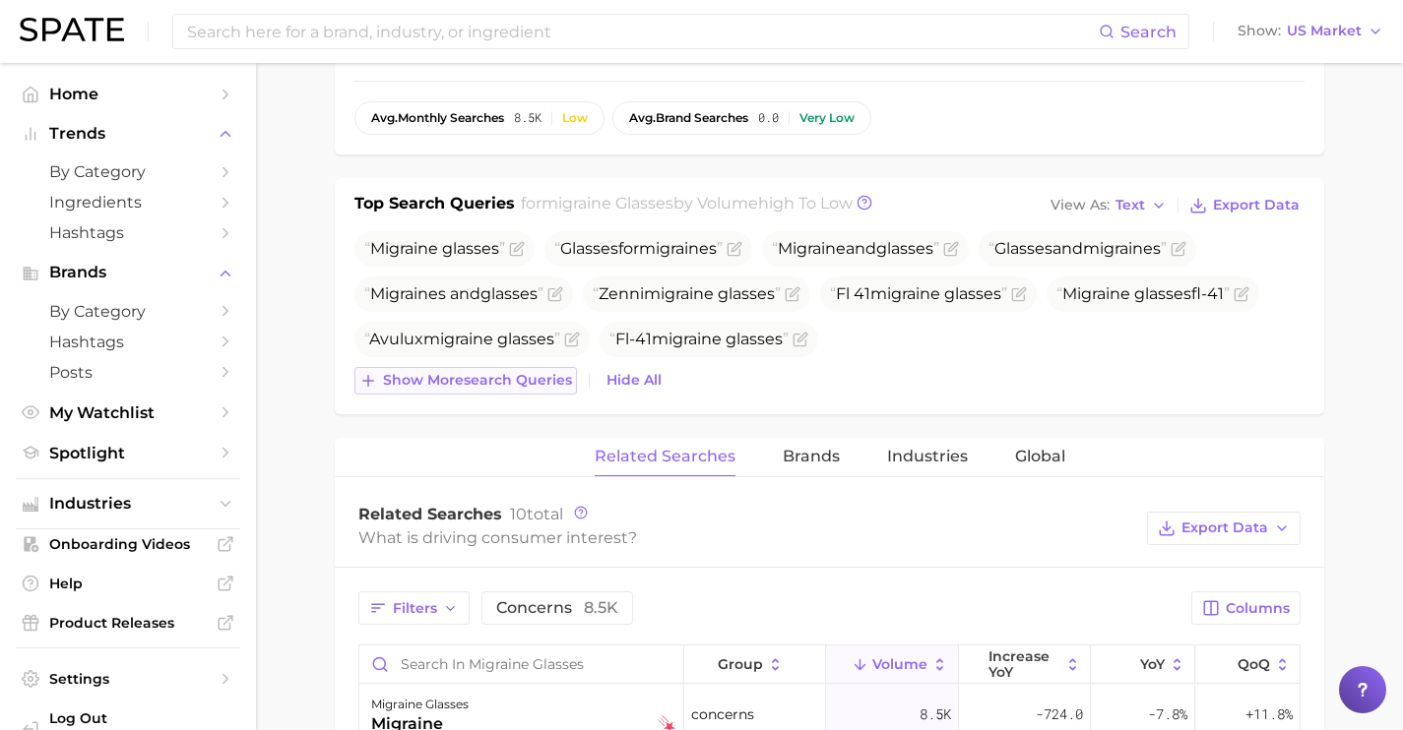
click at [546, 390] on button "Show more search queries" at bounding box center [465, 381] width 222 height 28
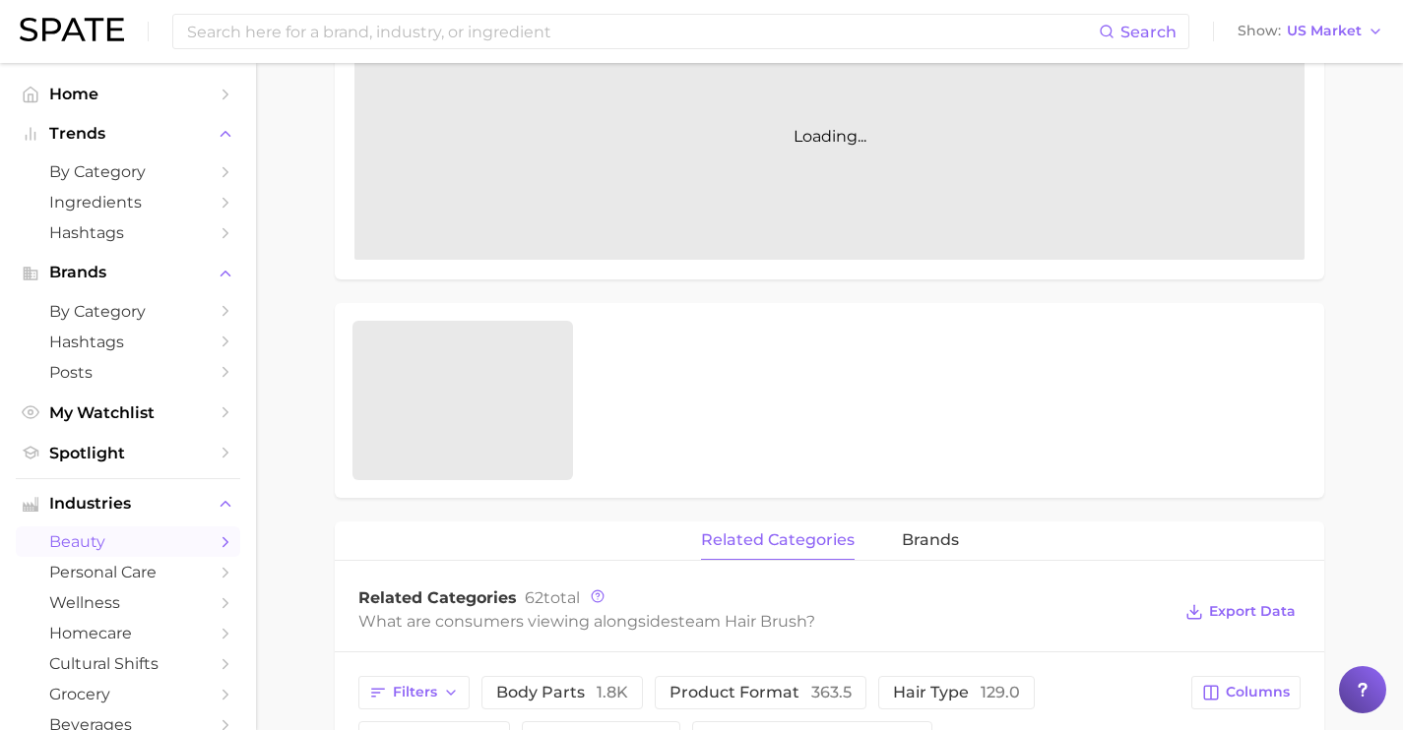
scroll to position [489, 0]
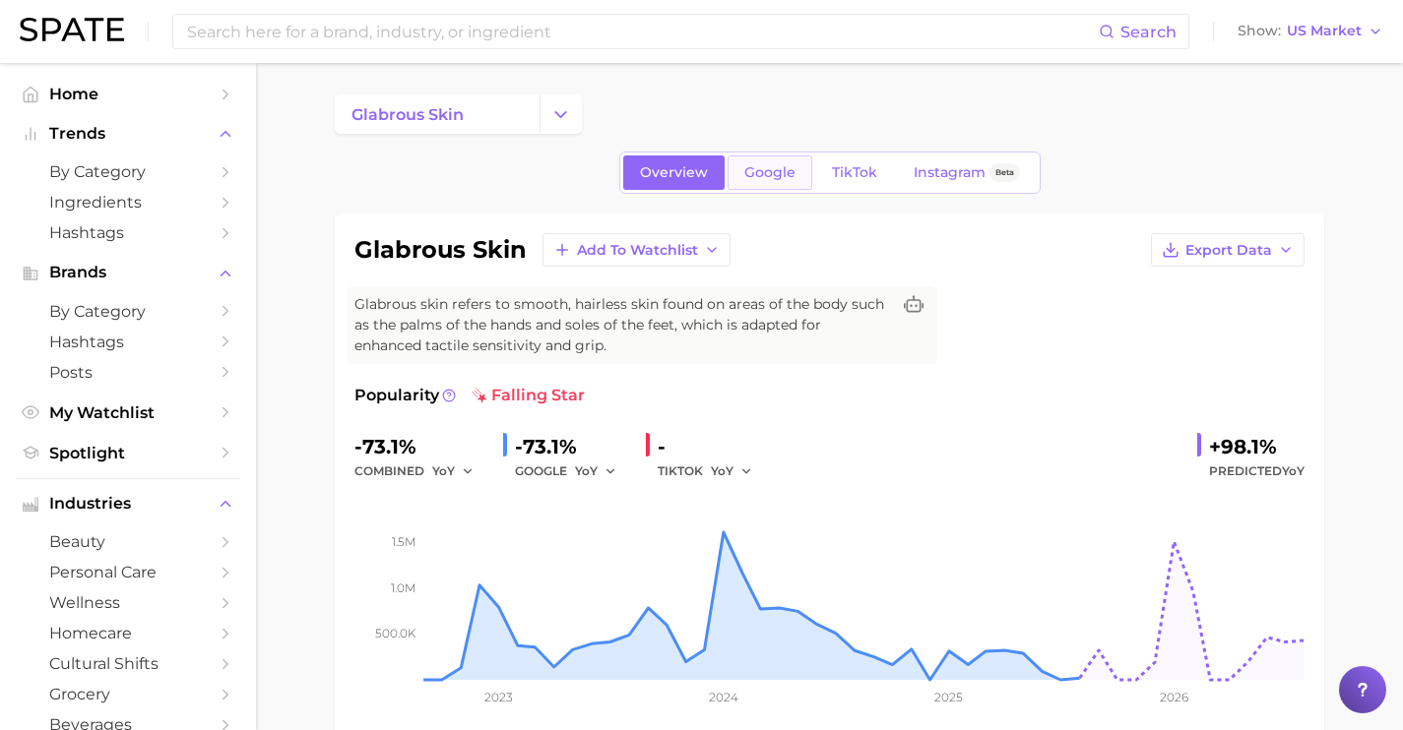
click at [765, 179] on span "Google" at bounding box center [769, 172] width 51 height 17
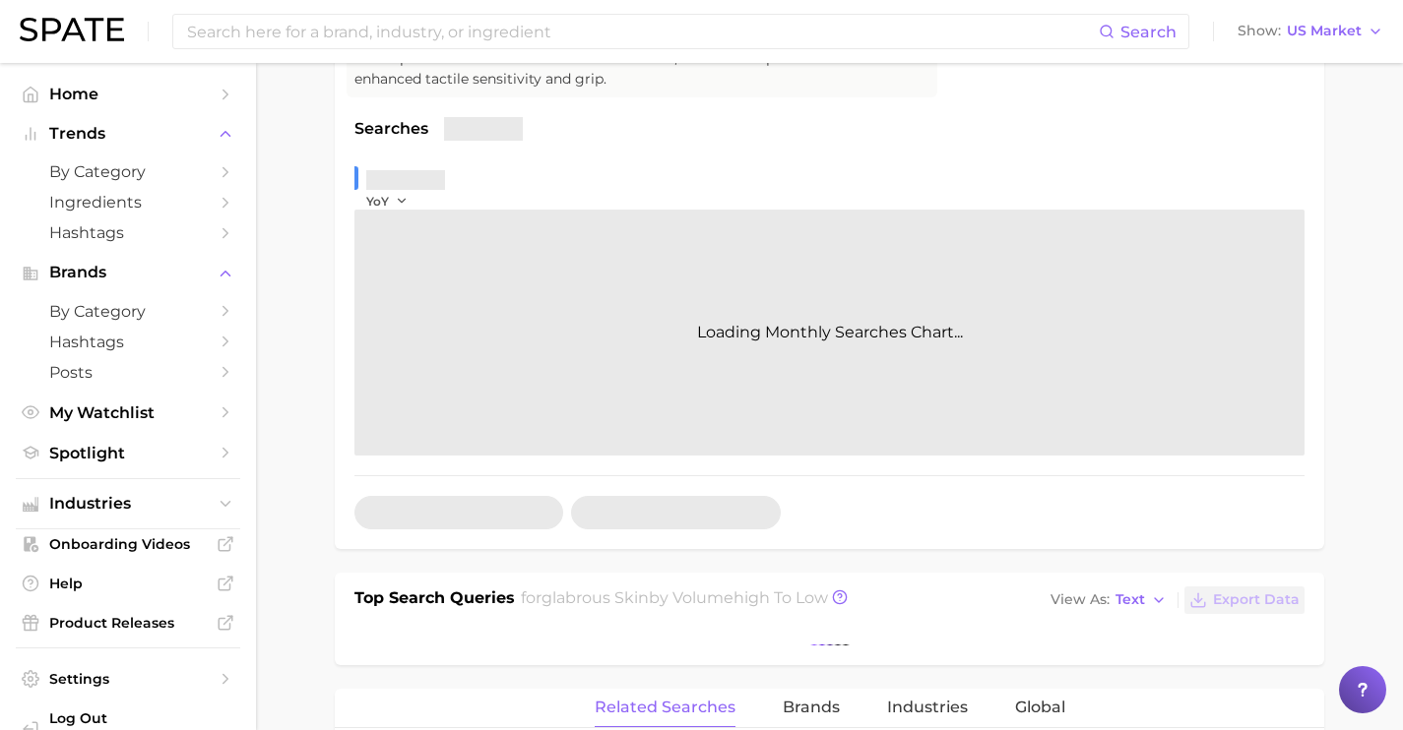
scroll to position [598, 0]
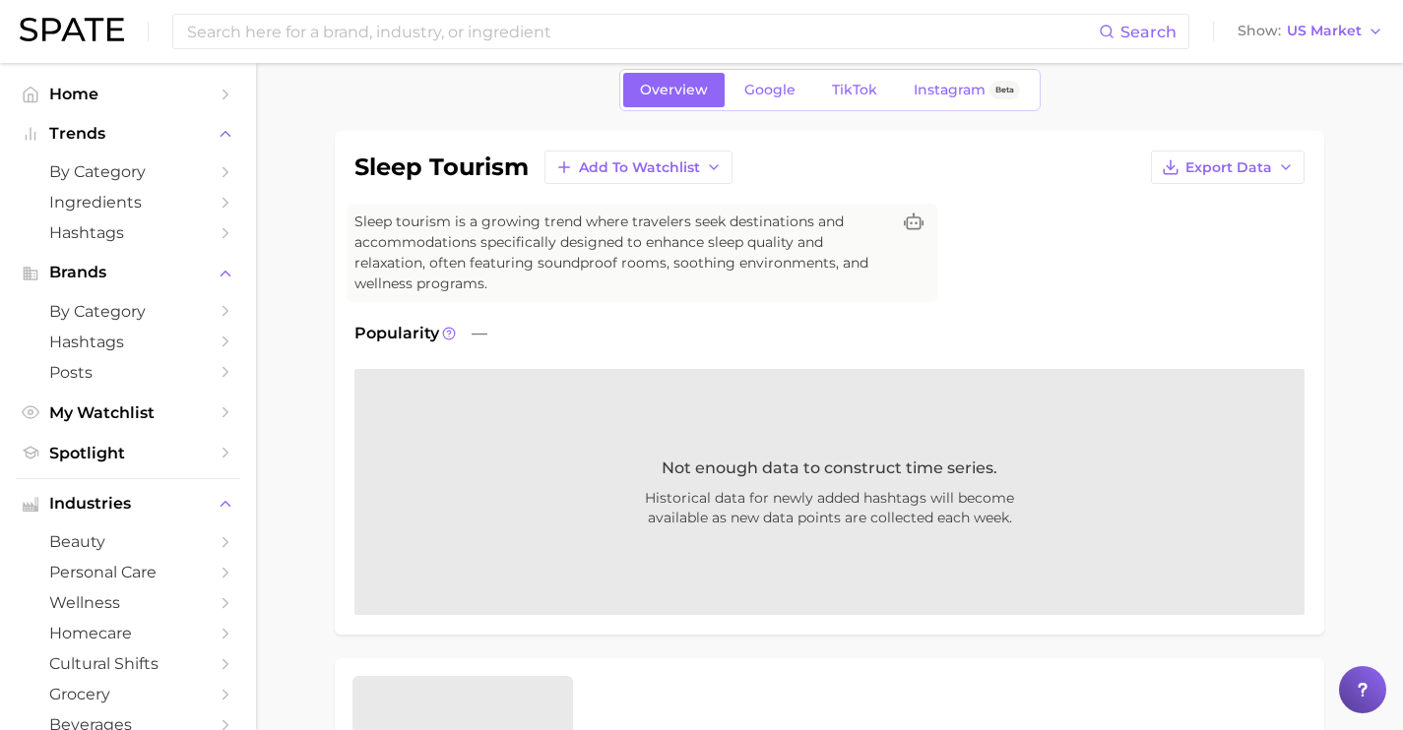
scroll to position [79, 0]
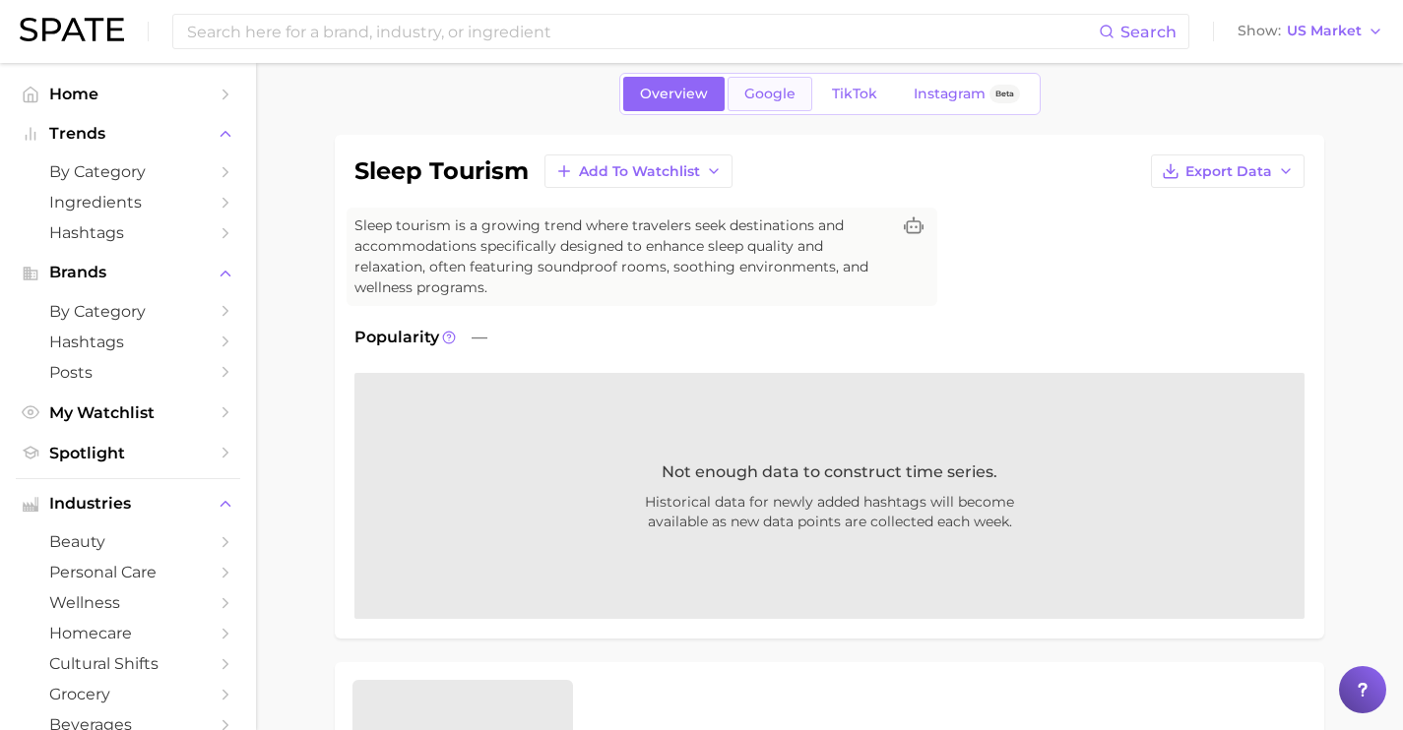
click at [751, 84] on link "Google" at bounding box center [770, 94] width 85 height 34
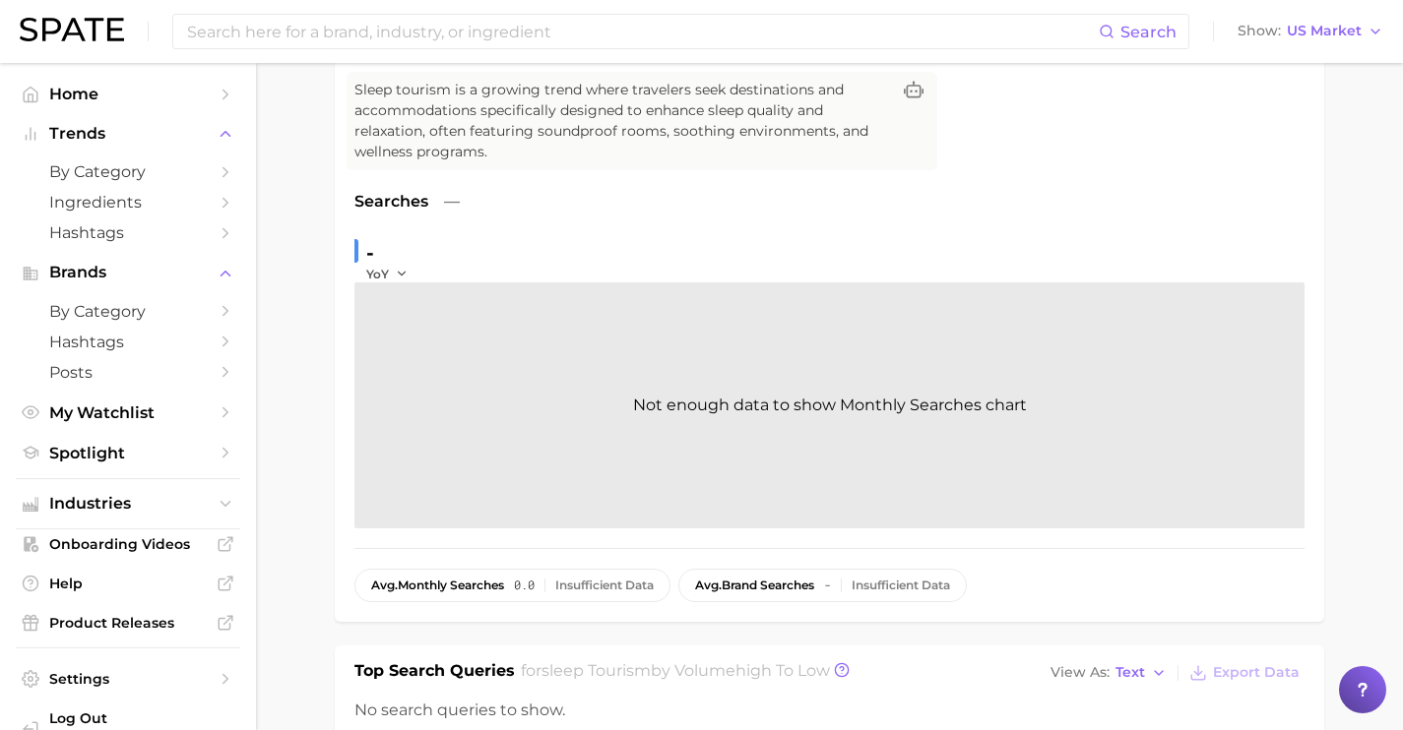
scroll to position [624, 0]
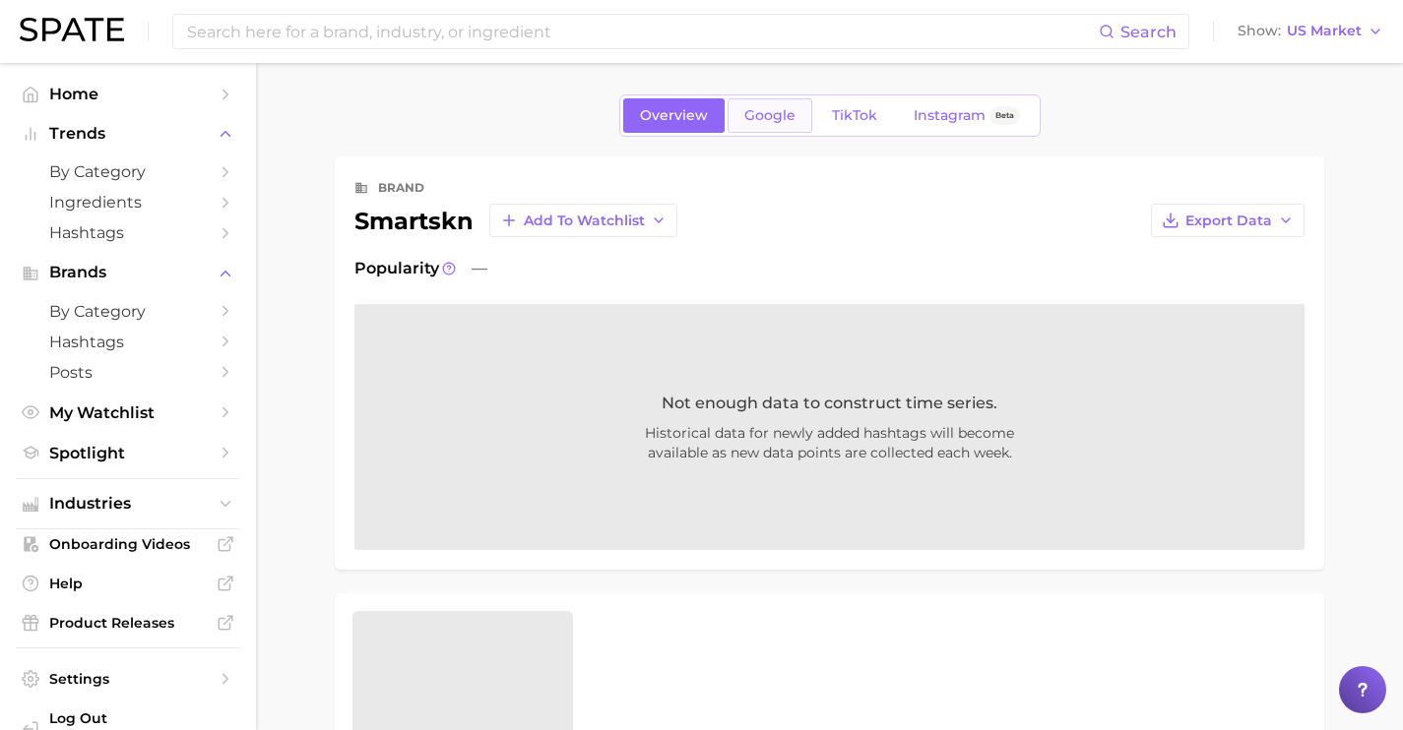
click at [758, 115] on span "Google" at bounding box center [769, 115] width 51 height 17
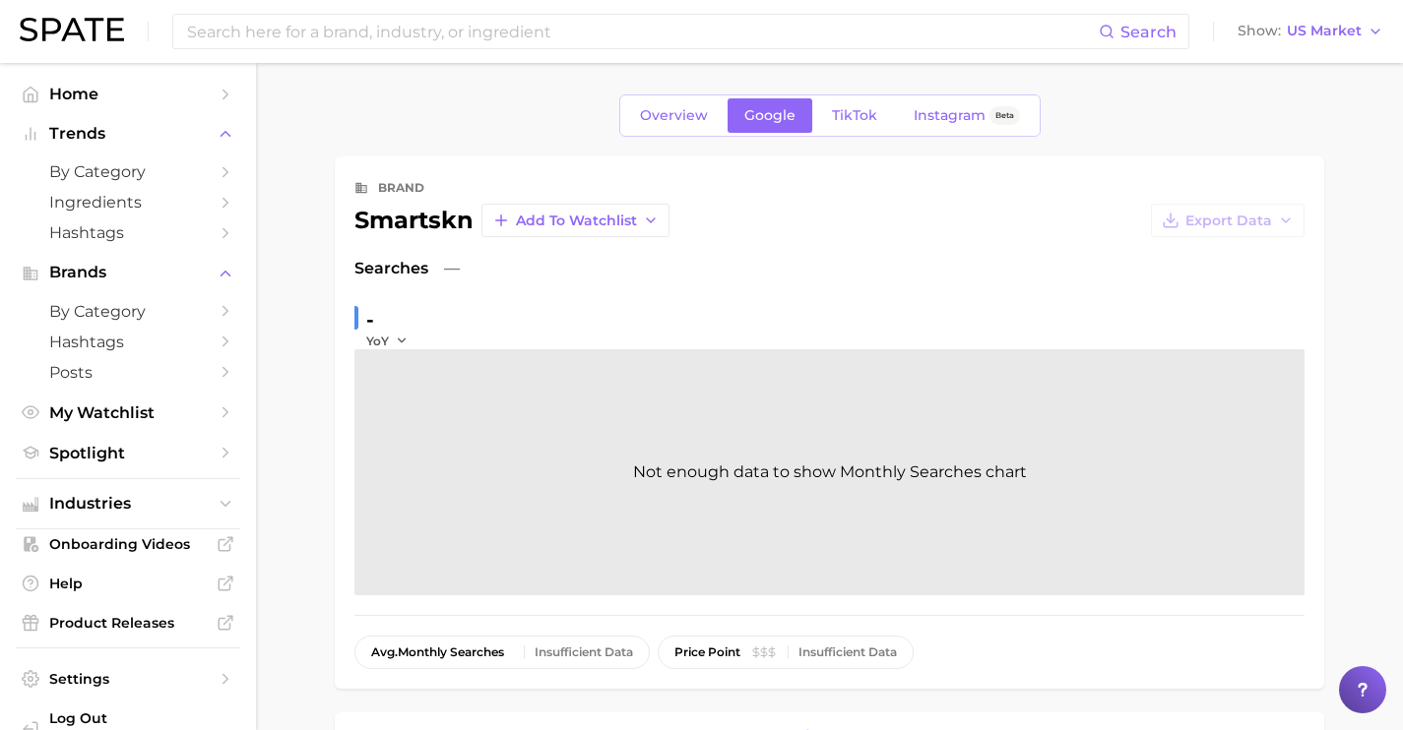
scroll to position [407, 0]
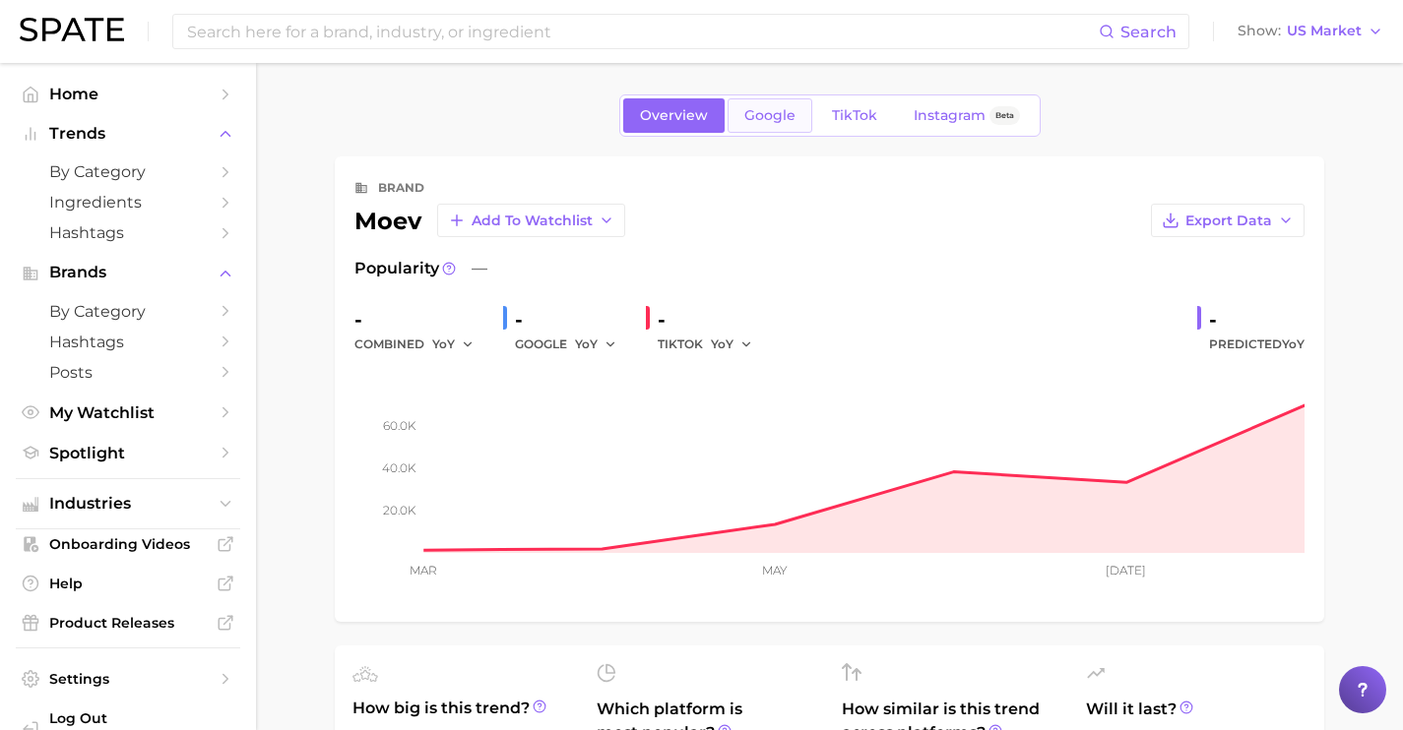
click at [771, 121] on span "Google" at bounding box center [769, 115] width 51 height 17
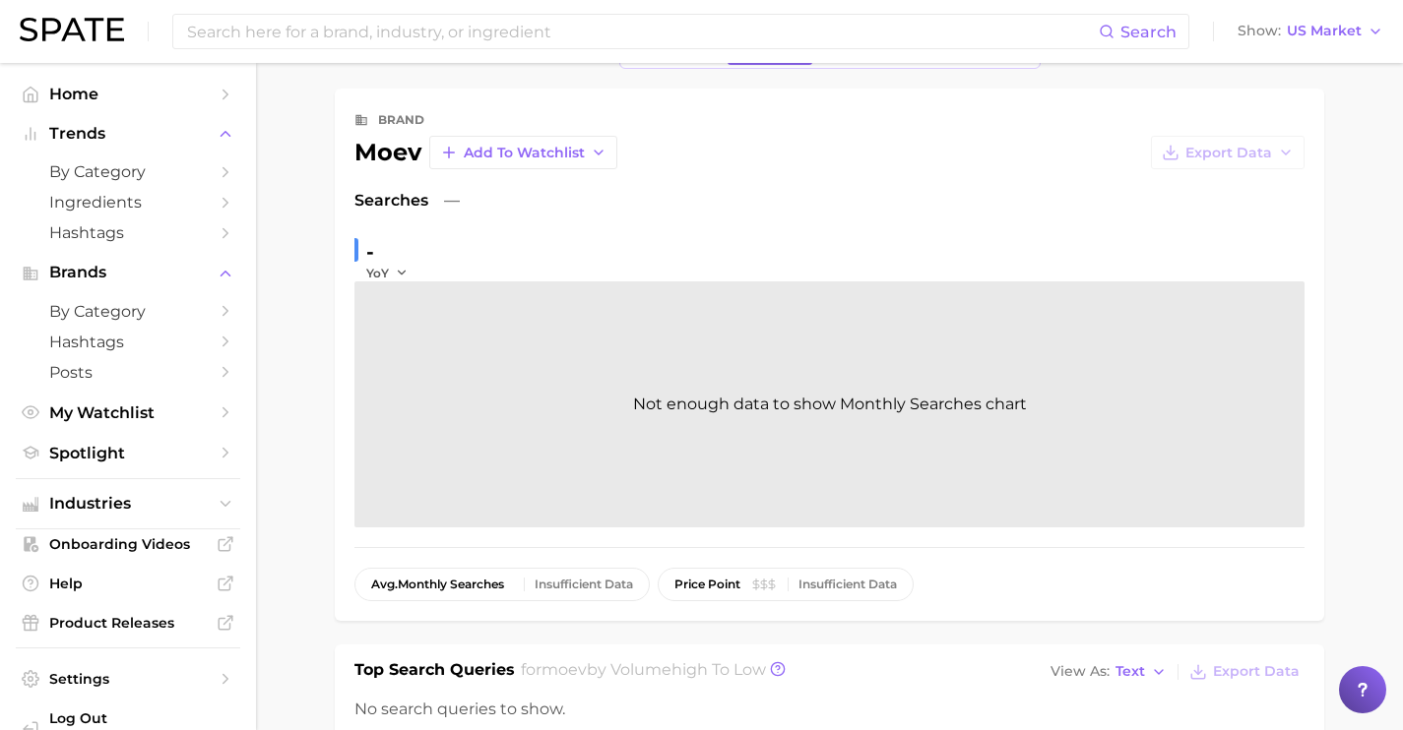
scroll to position [326, 0]
